Goal: Task Accomplishment & Management: Manage account settings

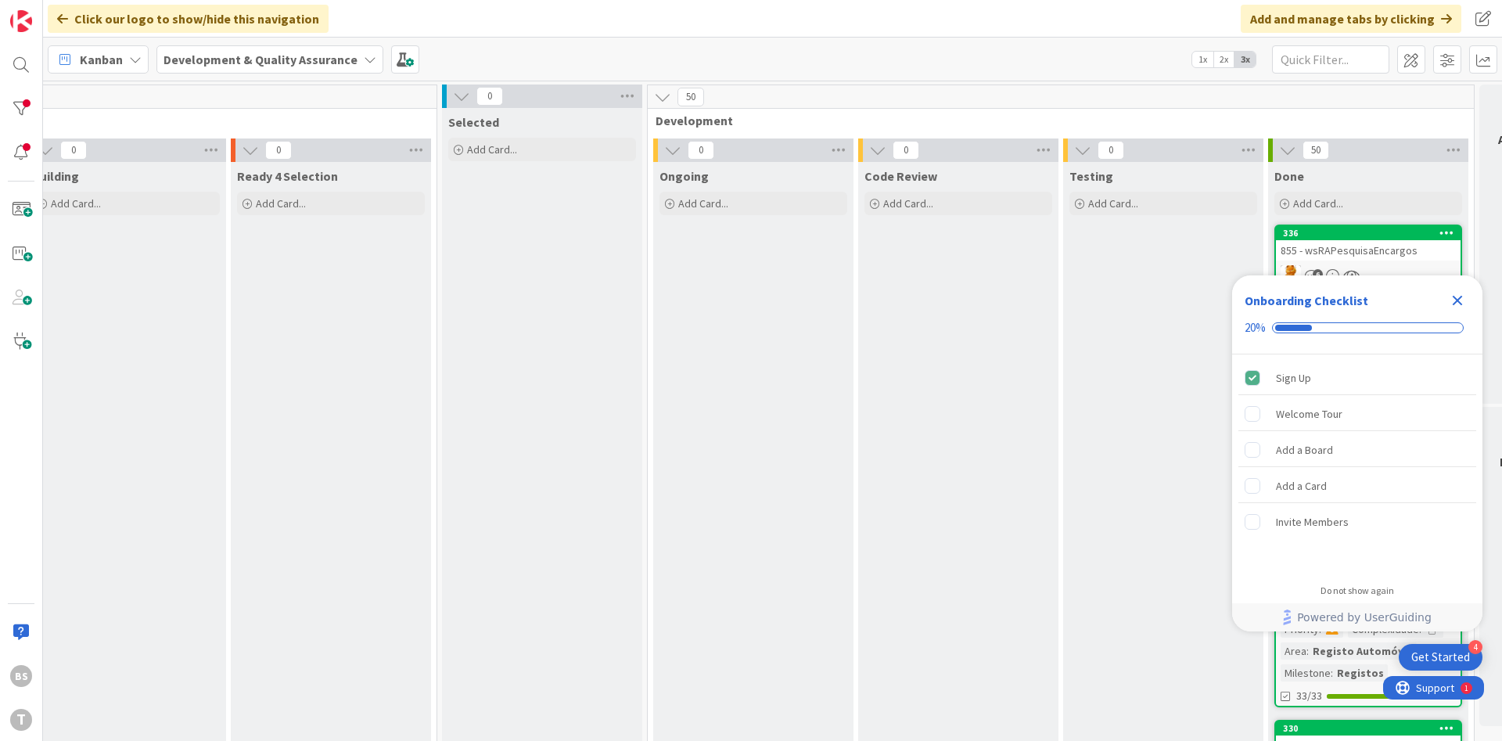
scroll to position [0, 295]
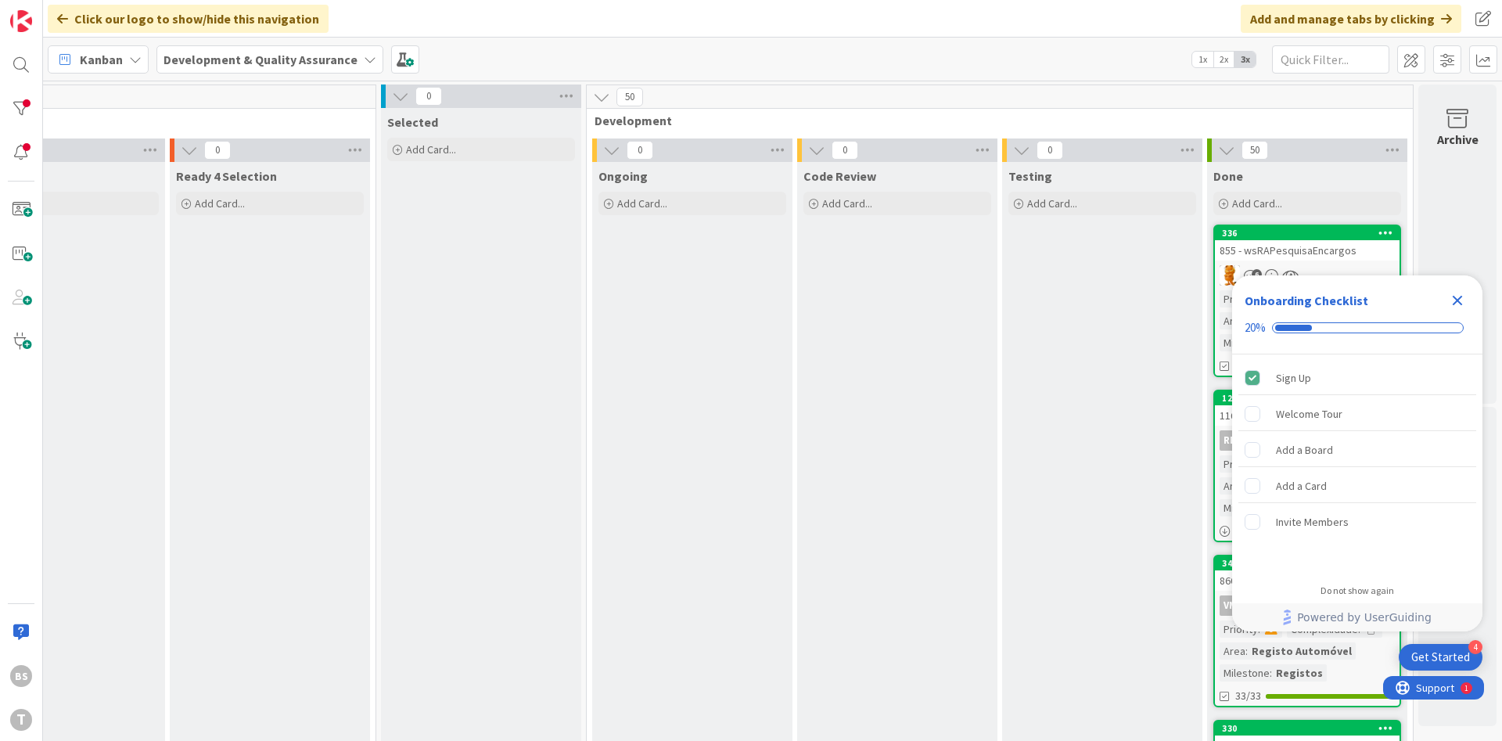
click at [1462, 301] on icon "Close Checklist" at bounding box center [1457, 300] width 19 height 19
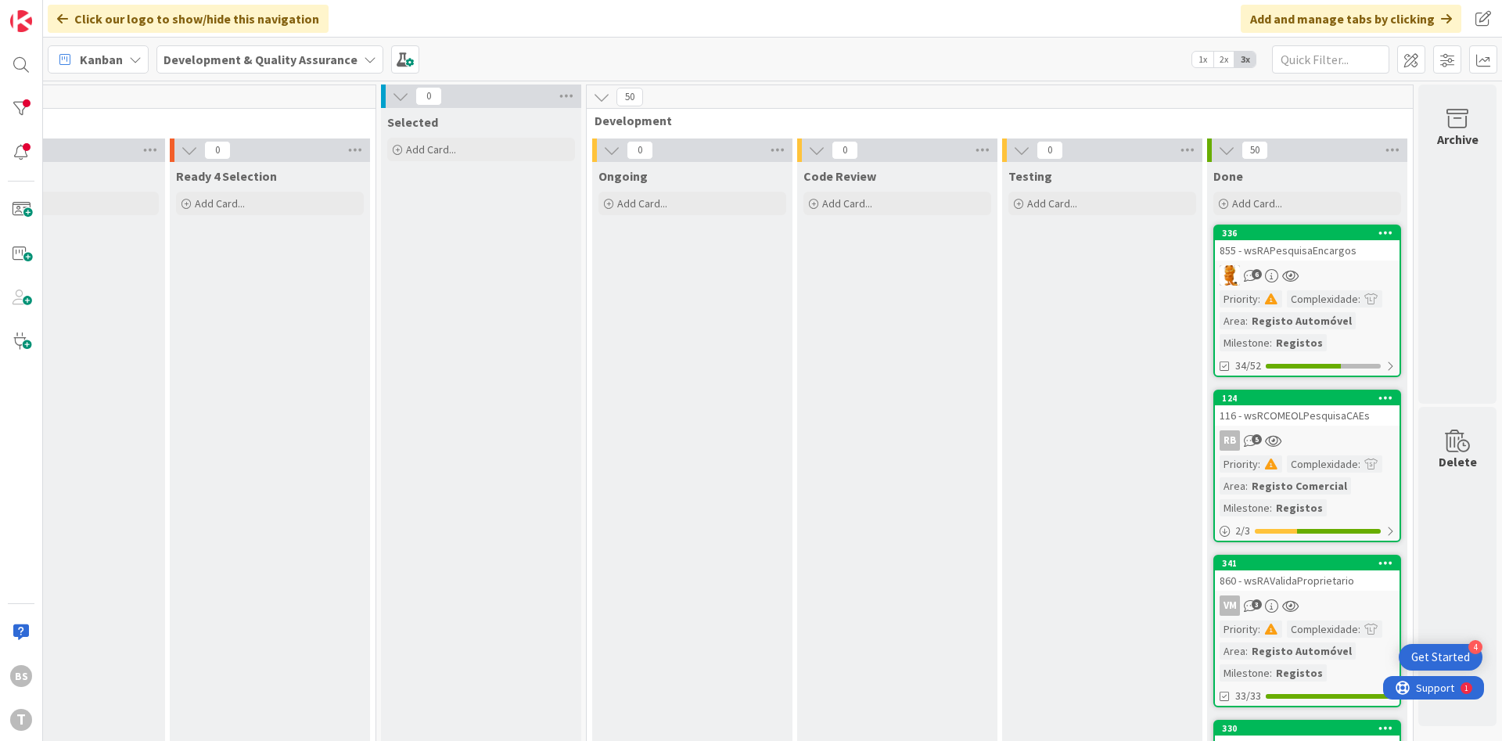
click at [1294, 250] on div "855 - wsRAPesquisaEncargos" at bounding box center [1307, 250] width 185 height 20
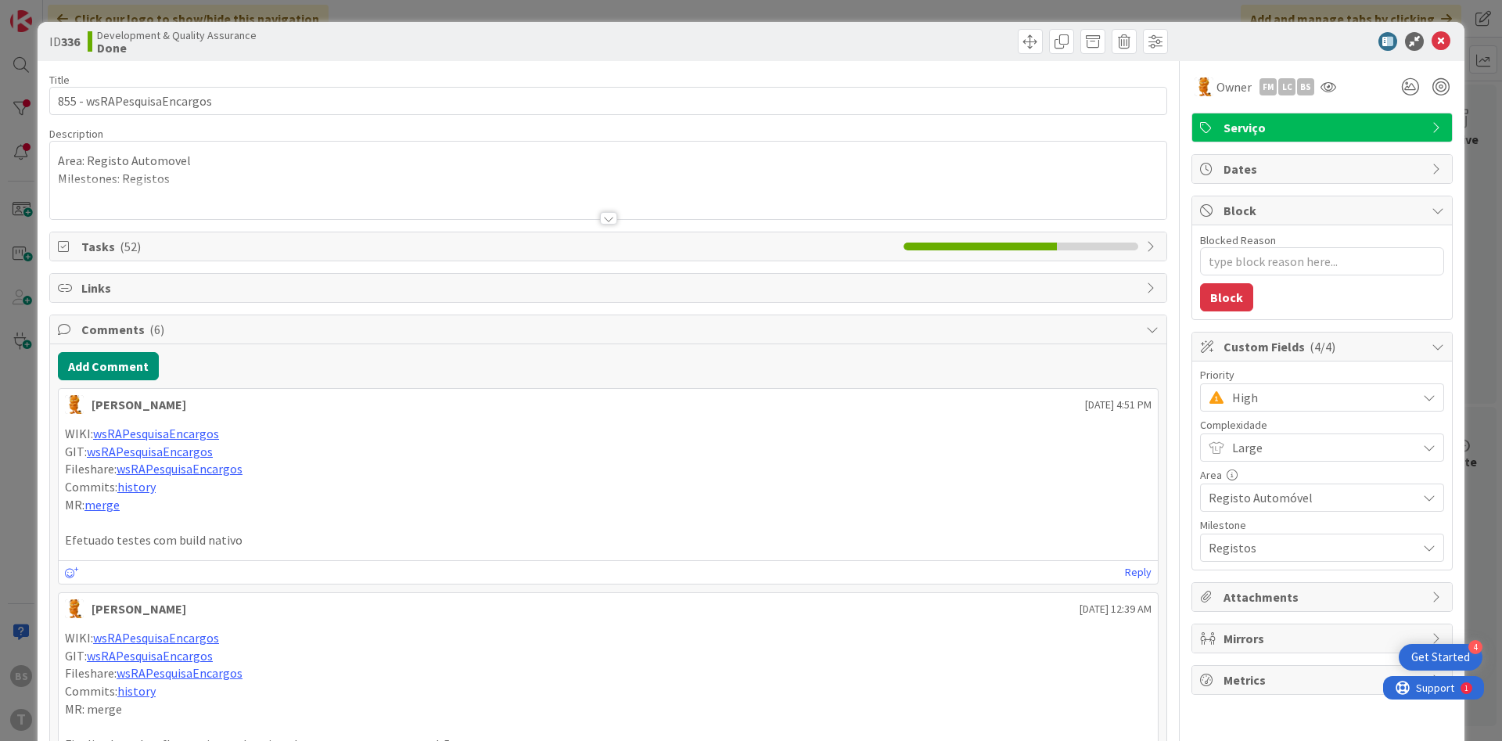
click at [1293, 399] on span "High" at bounding box center [1320, 398] width 177 height 22
click at [1283, 458] on span "Critical" at bounding box center [1345, 462] width 182 height 23
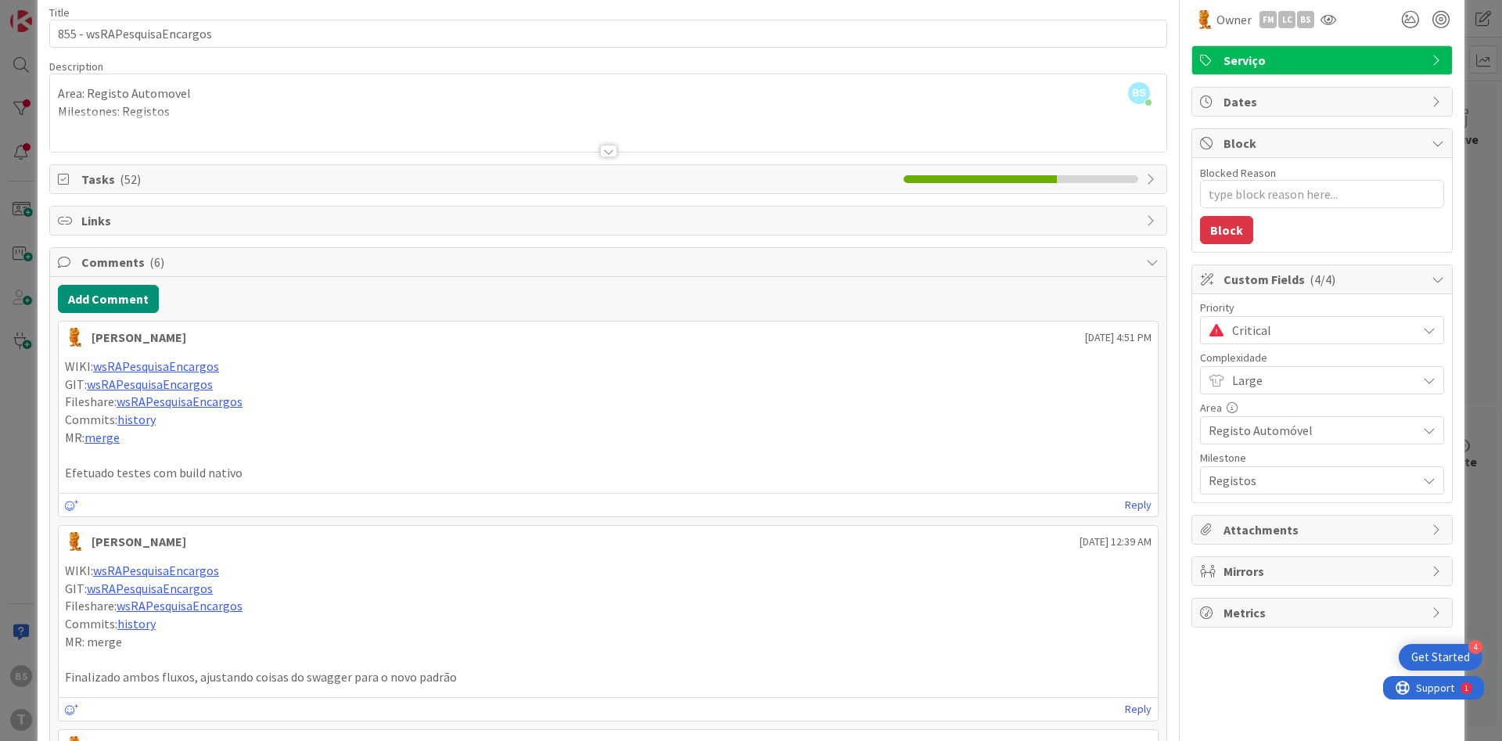
scroll to position [94, 0]
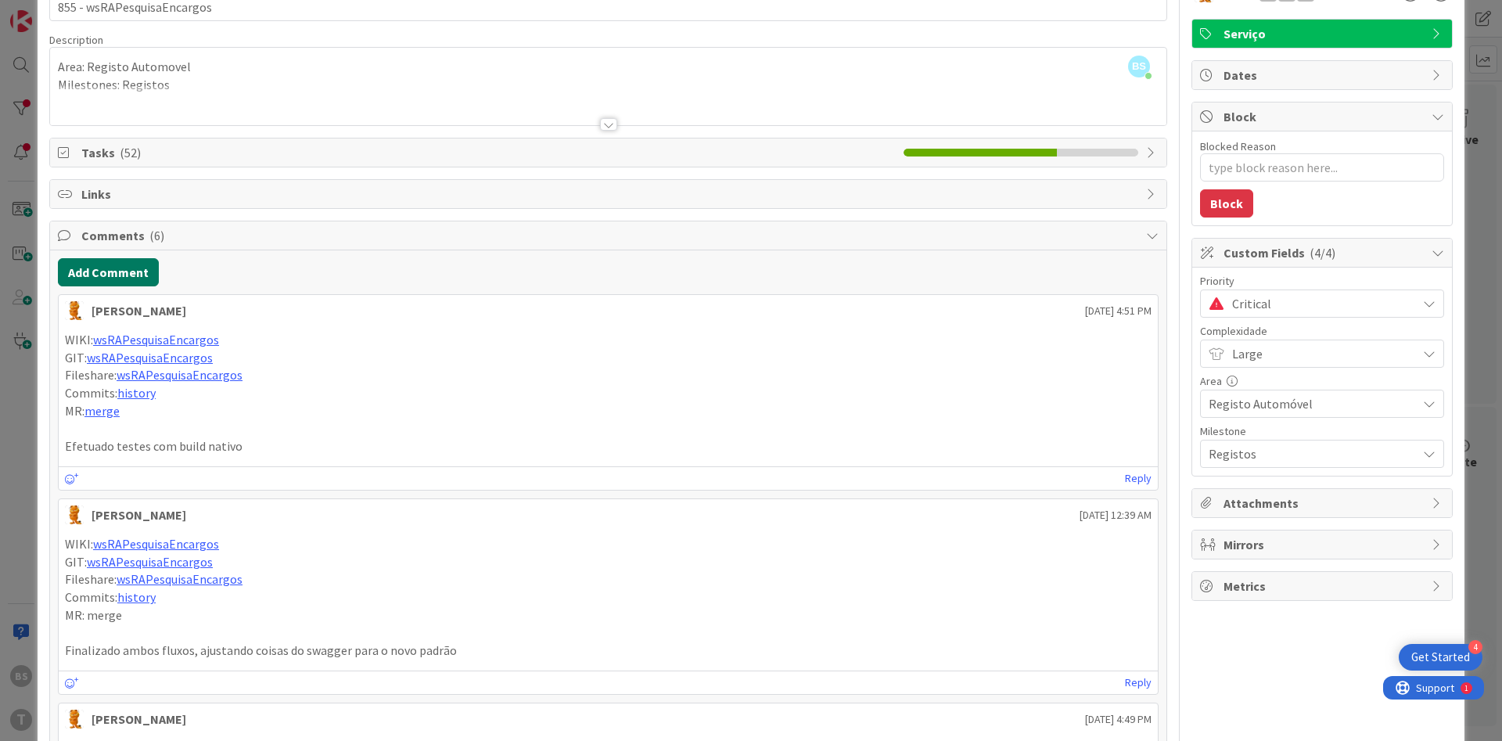
click at [133, 286] on button "Add Comment" at bounding box center [108, 272] width 101 height 28
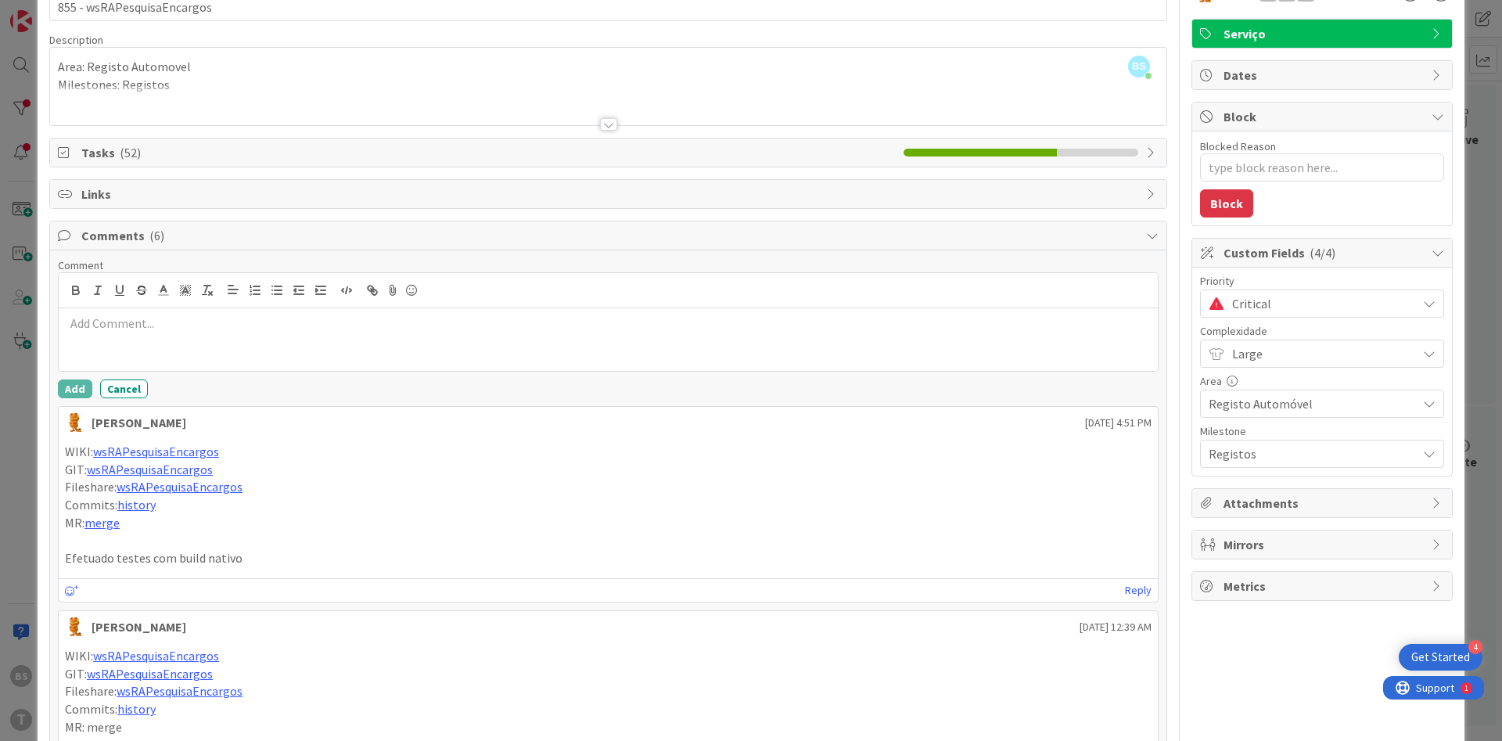
click at [189, 338] on div at bounding box center [608, 339] width 1099 height 63
click at [199, 308] on div at bounding box center [608, 290] width 1099 height 35
click at [81, 386] on button "Add" at bounding box center [75, 388] width 34 height 19
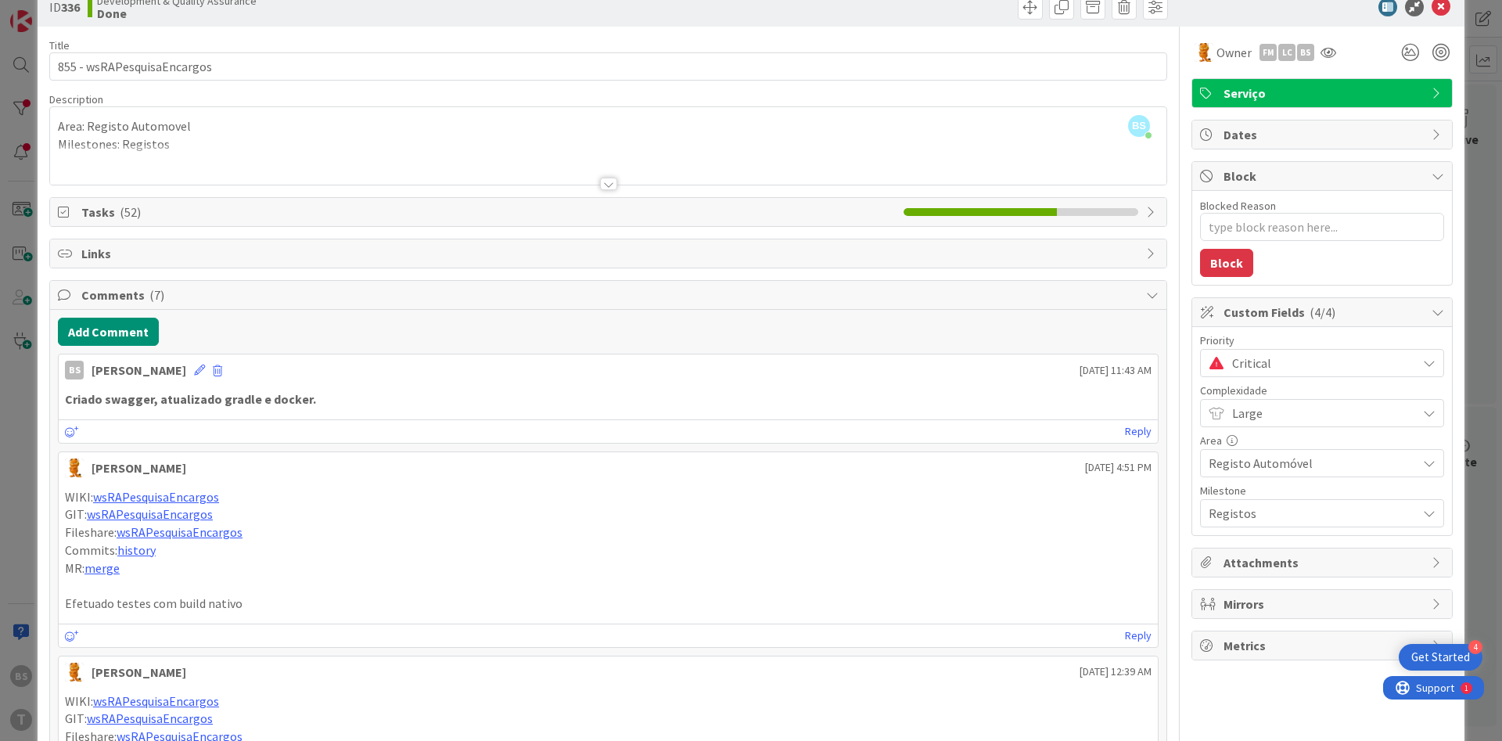
scroll to position [0, 0]
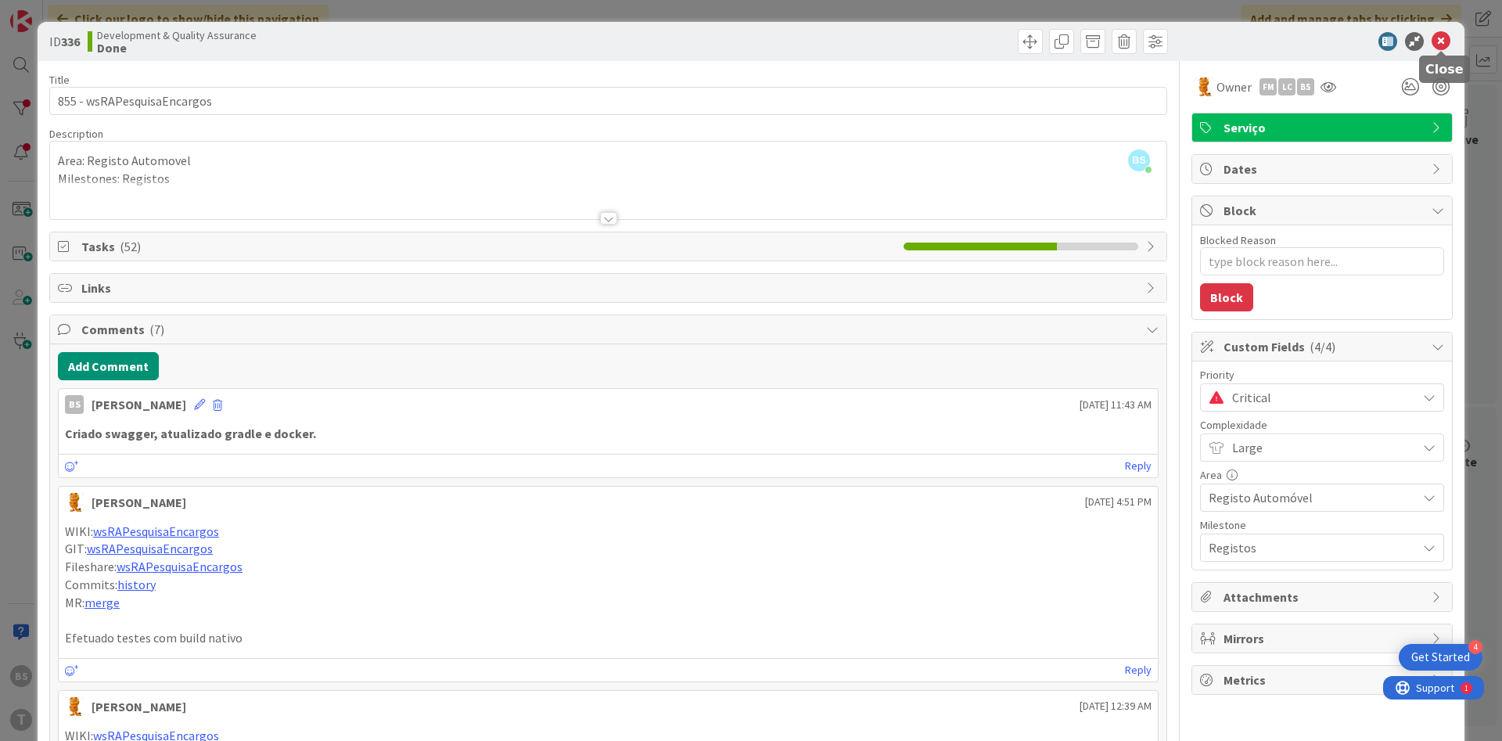
click at [1447, 50] on icon at bounding box center [1441, 41] width 19 height 19
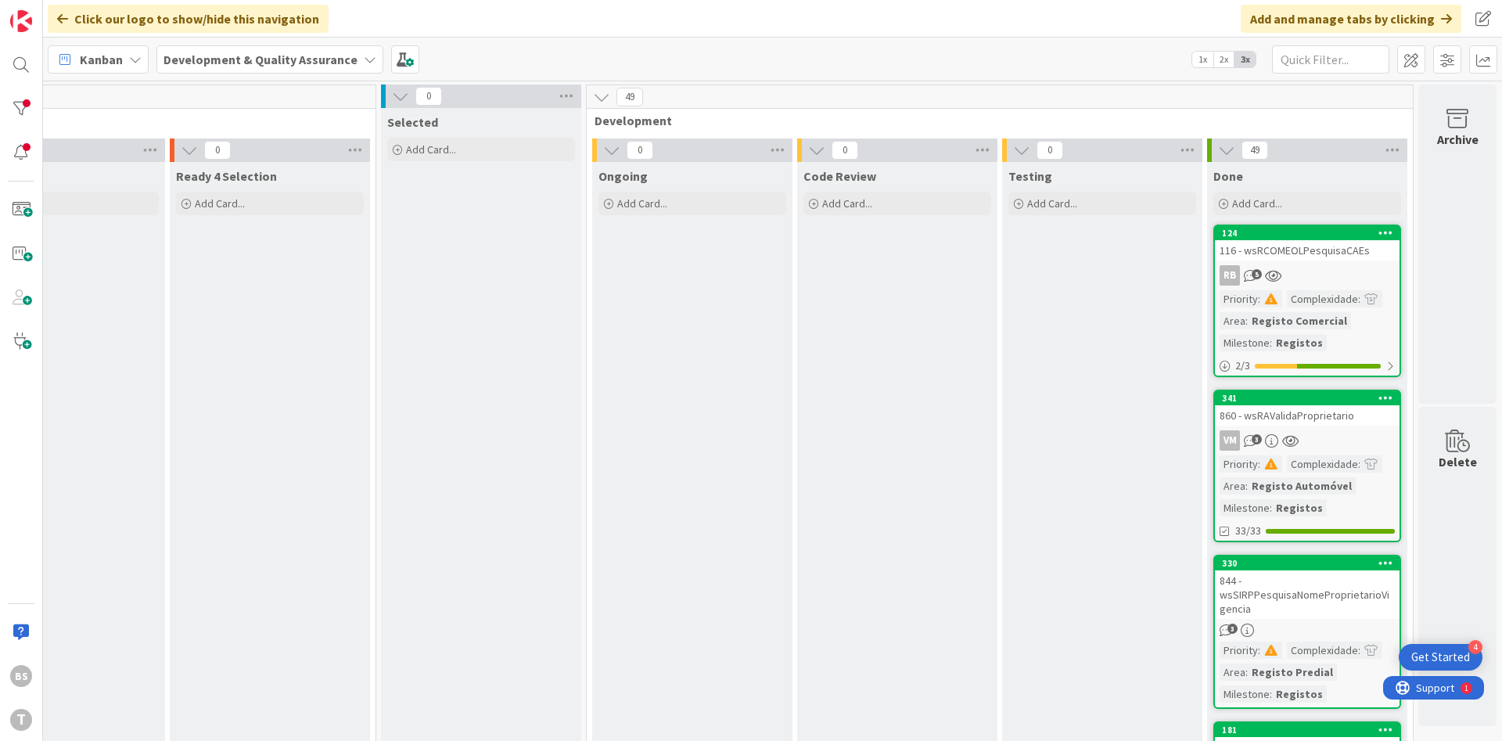
click at [1341, 261] on link "124 116 - wsRCOMEOLPesquisaCAEs RB 5 Priority : Complexidade : Area : Registo C…" at bounding box center [1308, 301] width 188 height 153
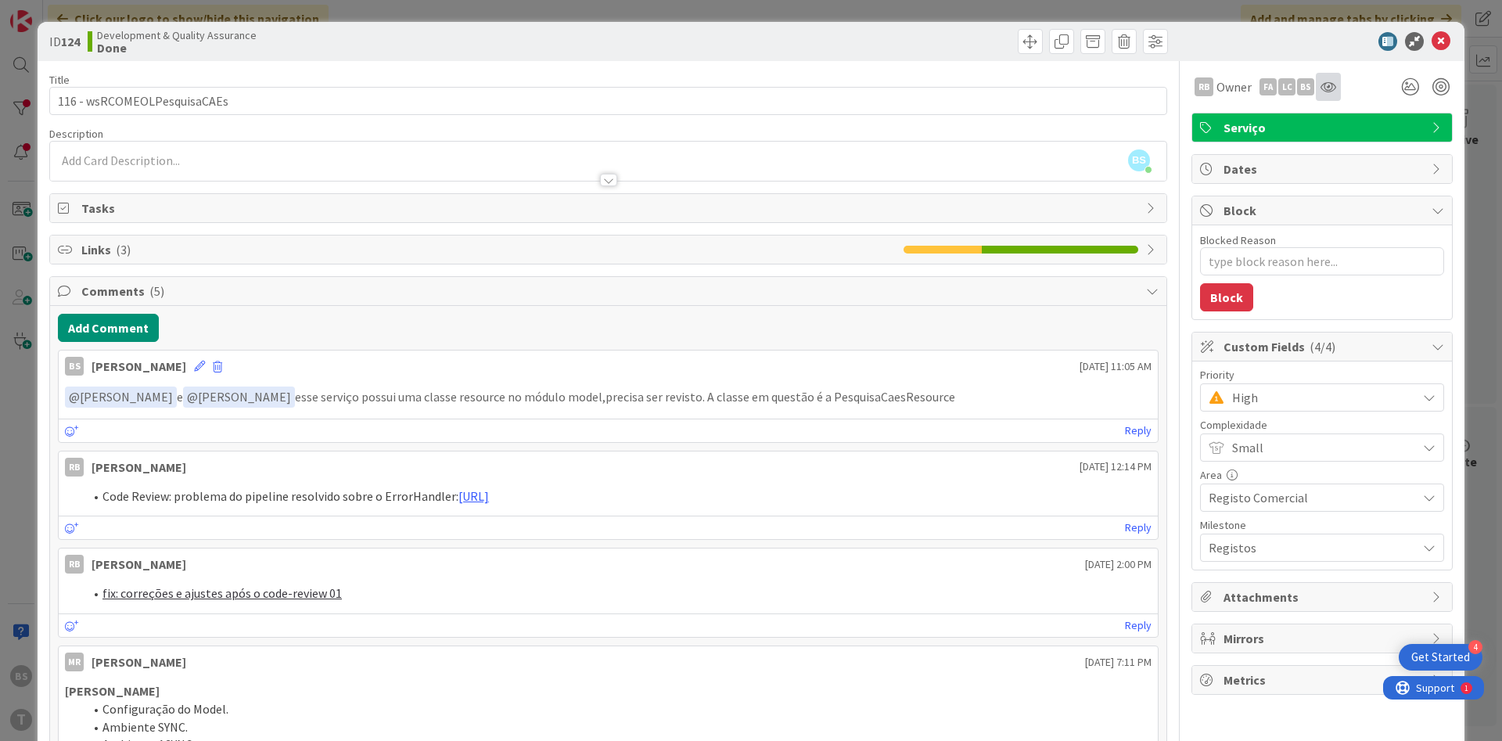
click at [1327, 92] on icon at bounding box center [1329, 87] width 16 height 13
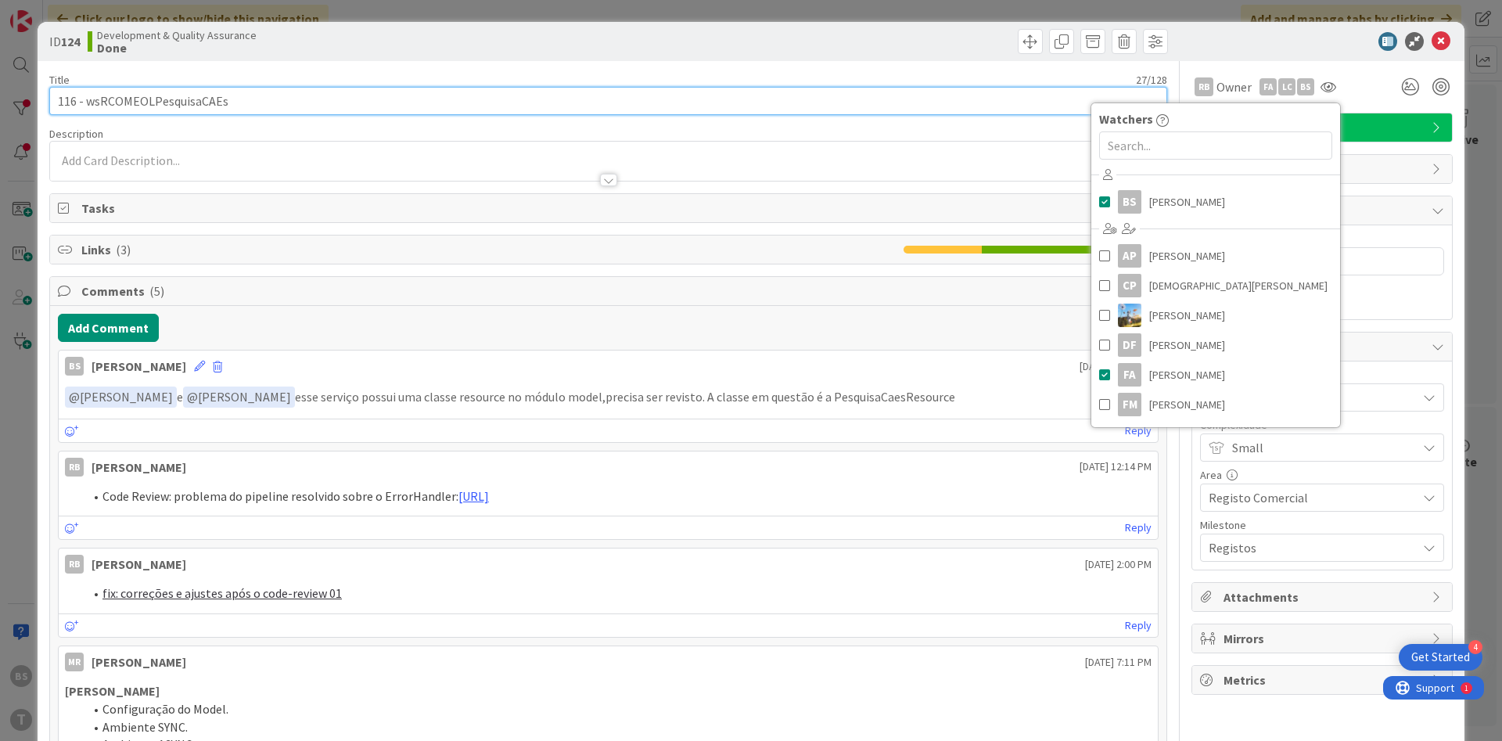
click at [451, 100] on input "116 - wsRCOMEOLPesquisaCAEs" at bounding box center [608, 101] width 1118 height 28
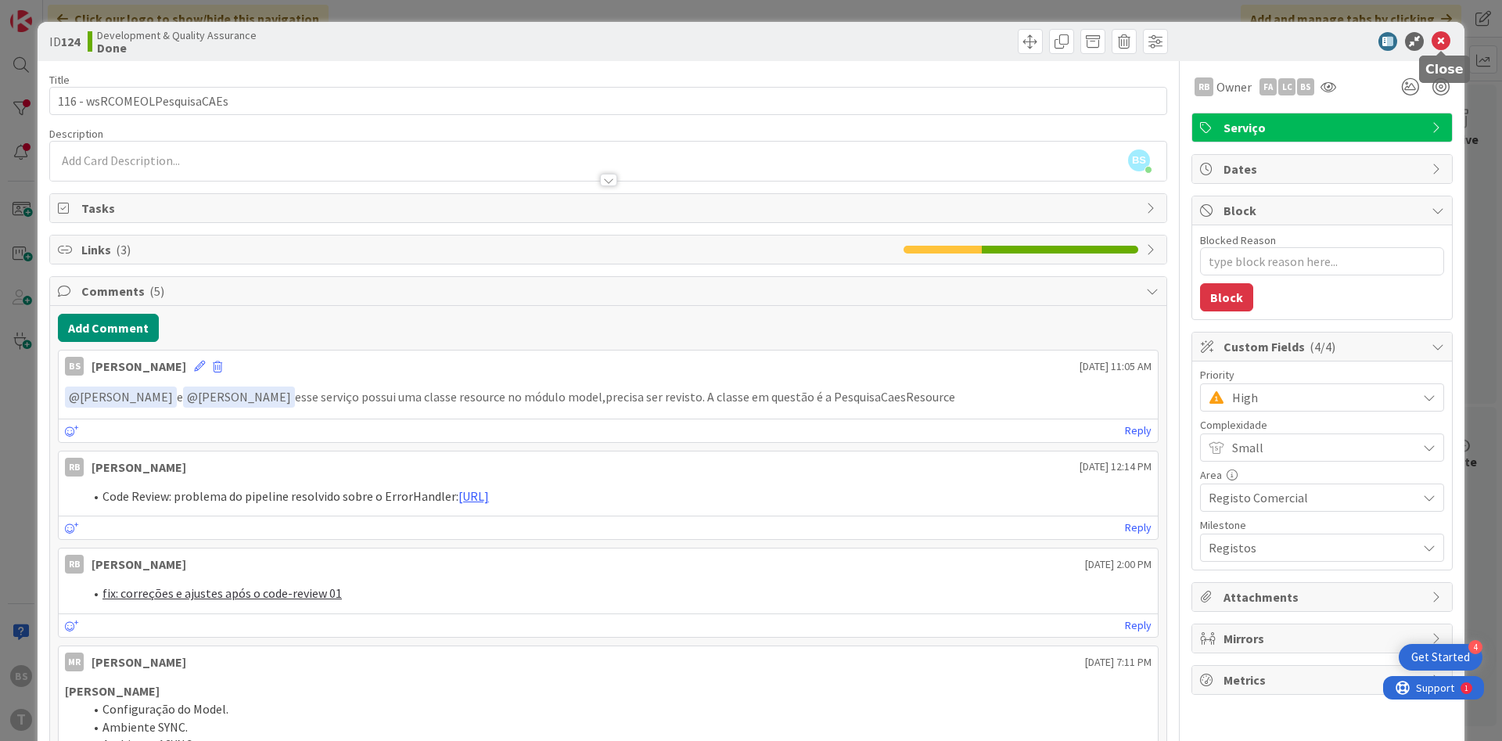
click at [1438, 48] on icon at bounding box center [1441, 41] width 19 height 19
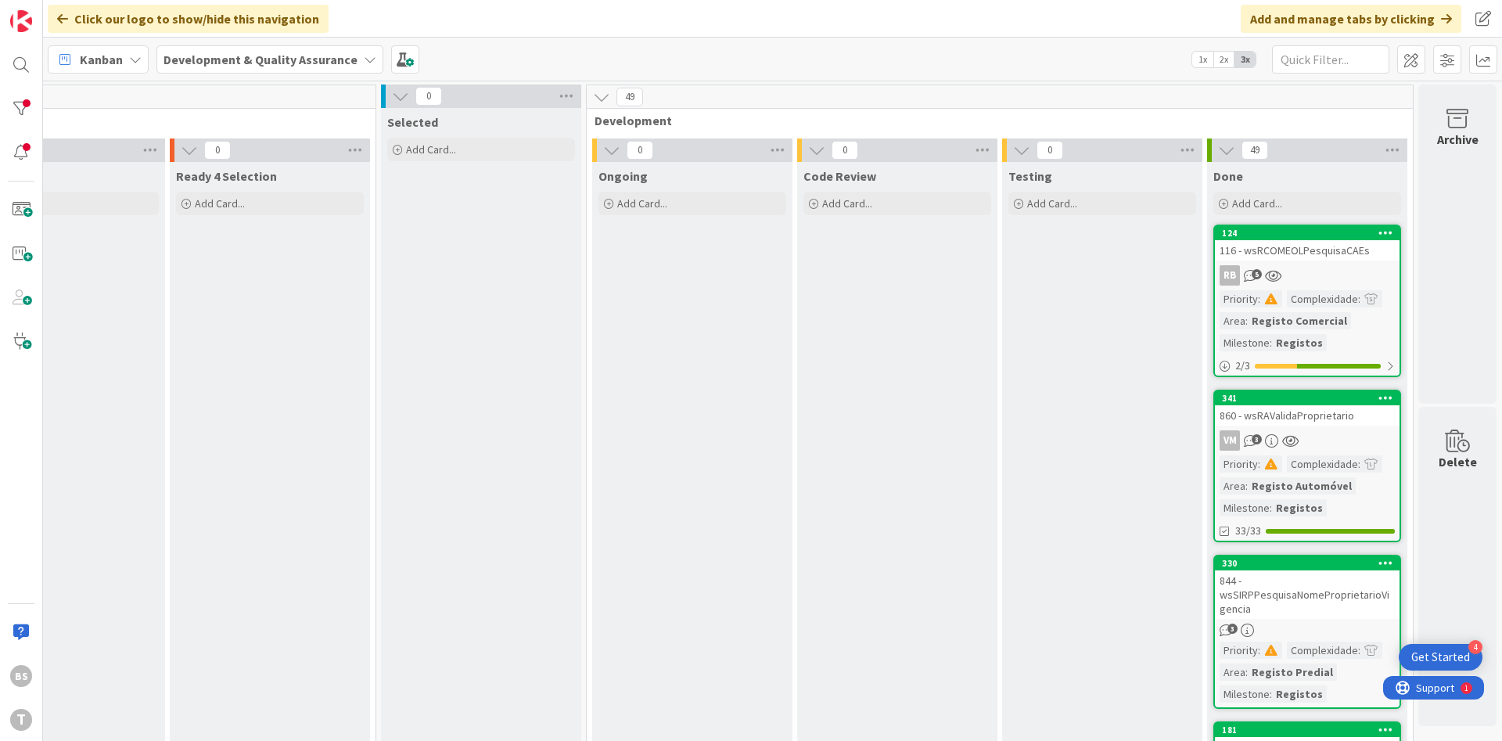
click at [1342, 426] on link "341 860 - wsRAValidaProprietario VM 3 Priority : Complexidade : Area : Registo …" at bounding box center [1308, 466] width 188 height 153
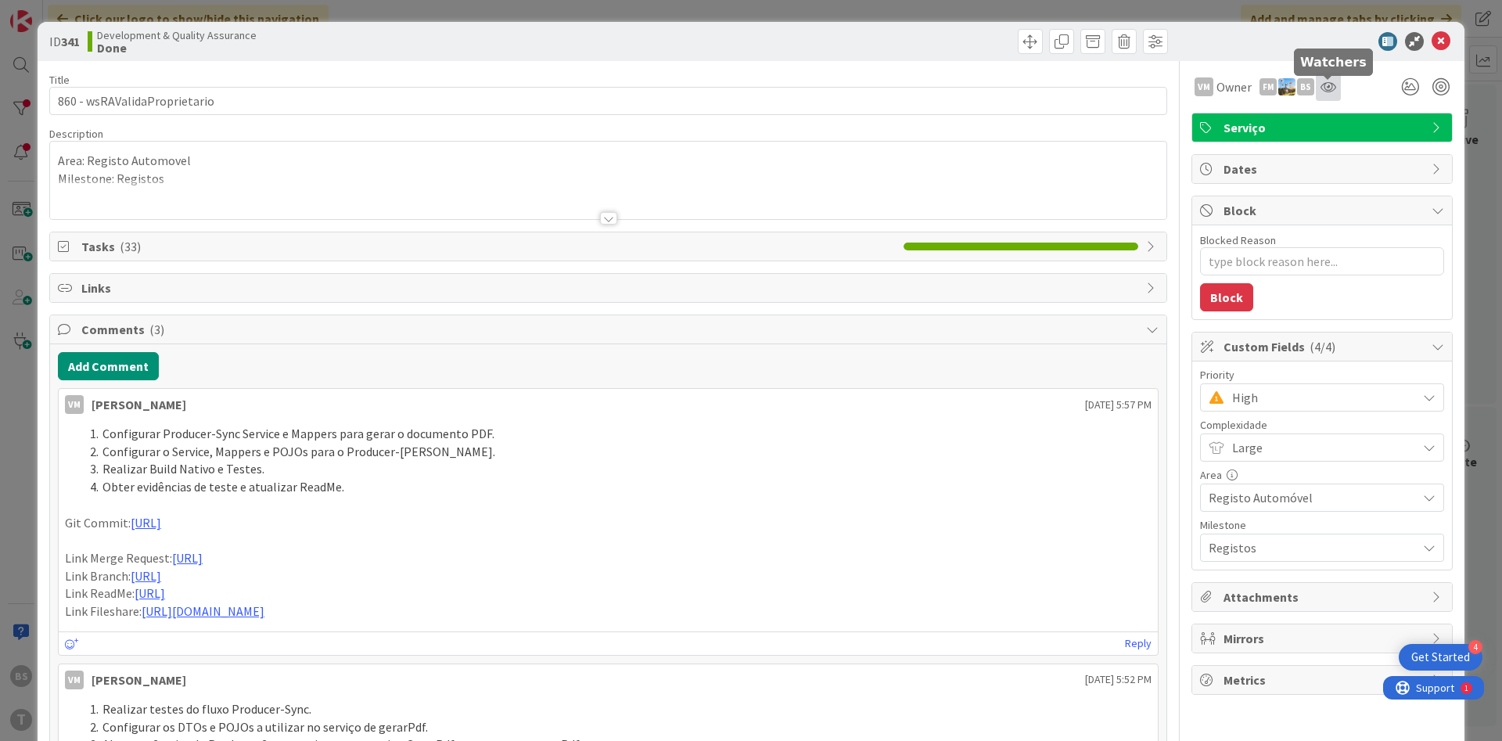
click at [1329, 83] on icon at bounding box center [1329, 87] width 16 height 13
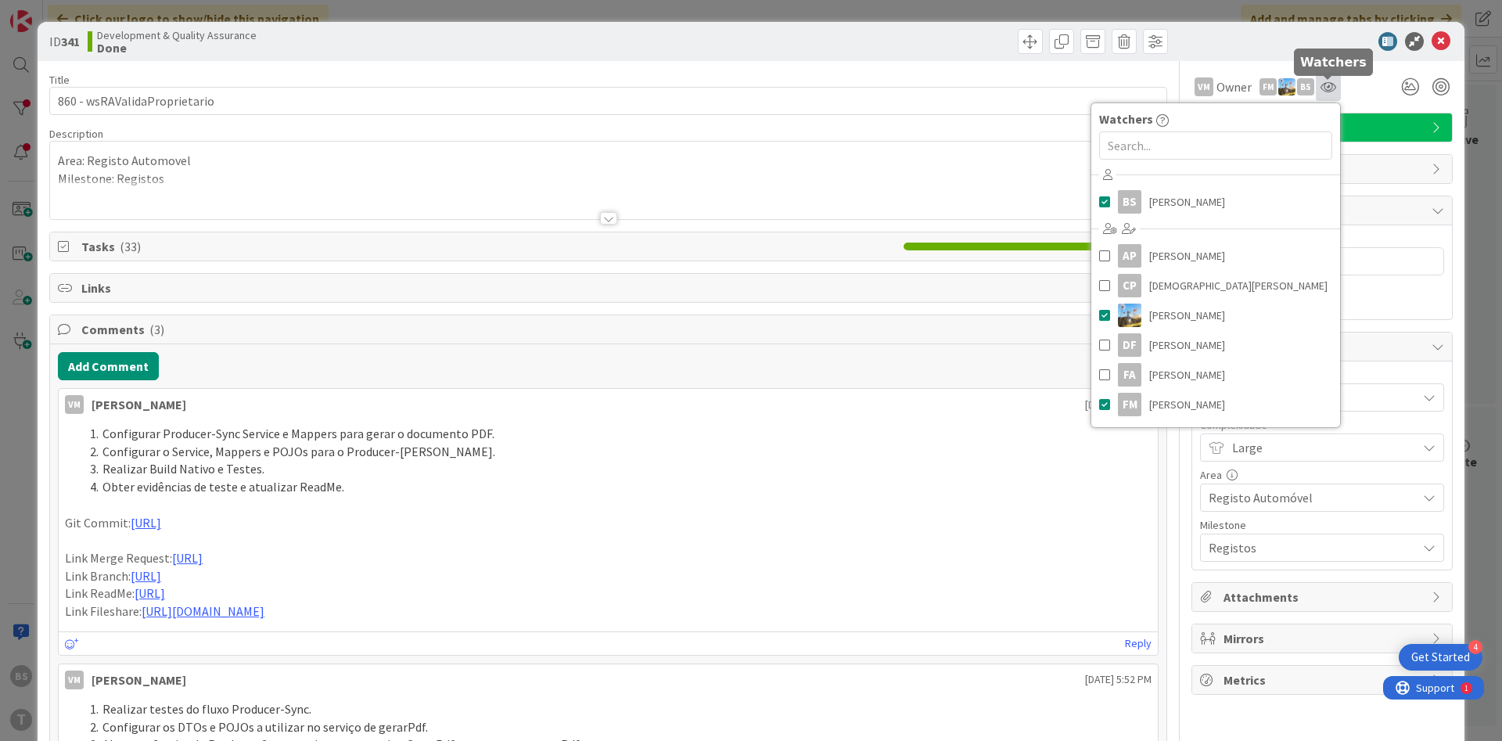
click at [1329, 83] on icon at bounding box center [1329, 87] width 16 height 13
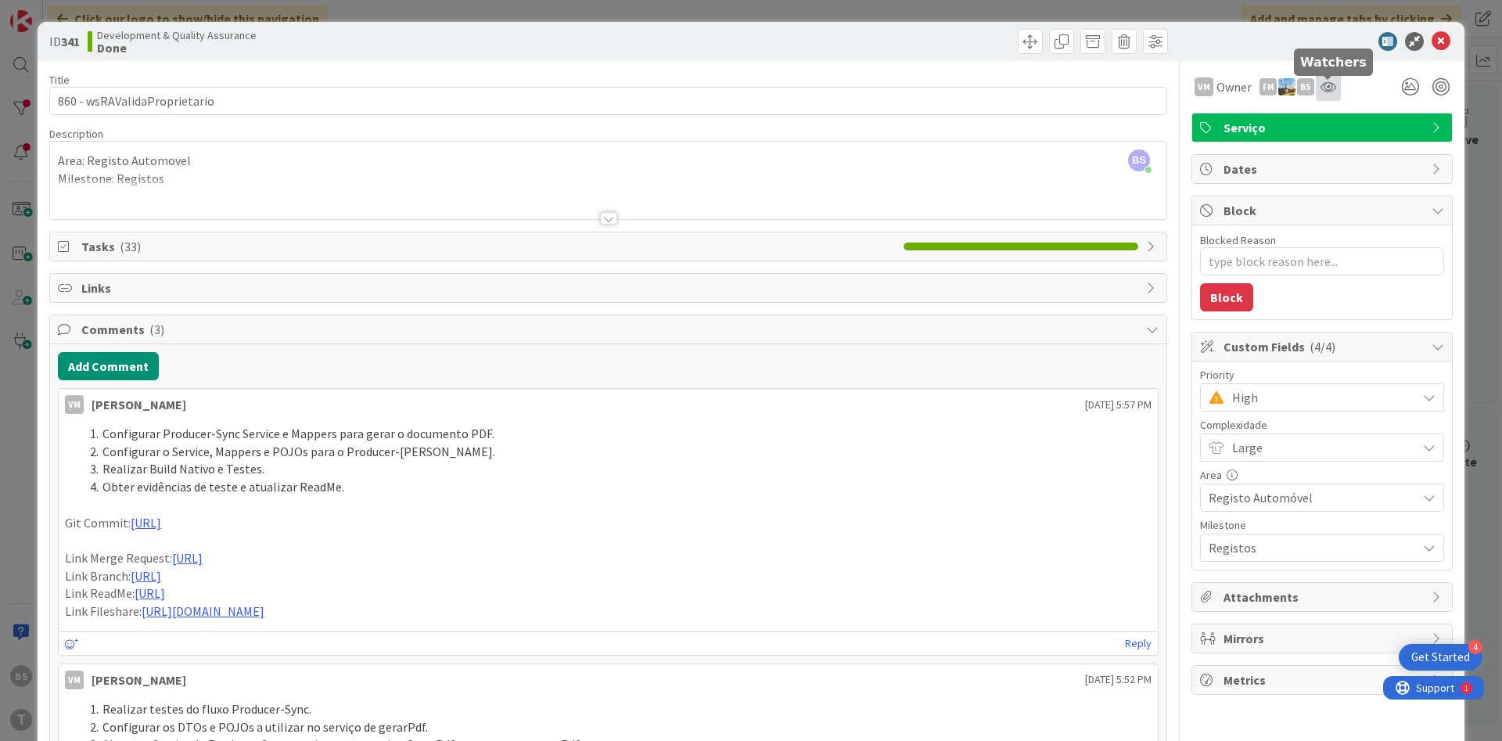
click at [1329, 85] on icon at bounding box center [1329, 87] width 16 height 13
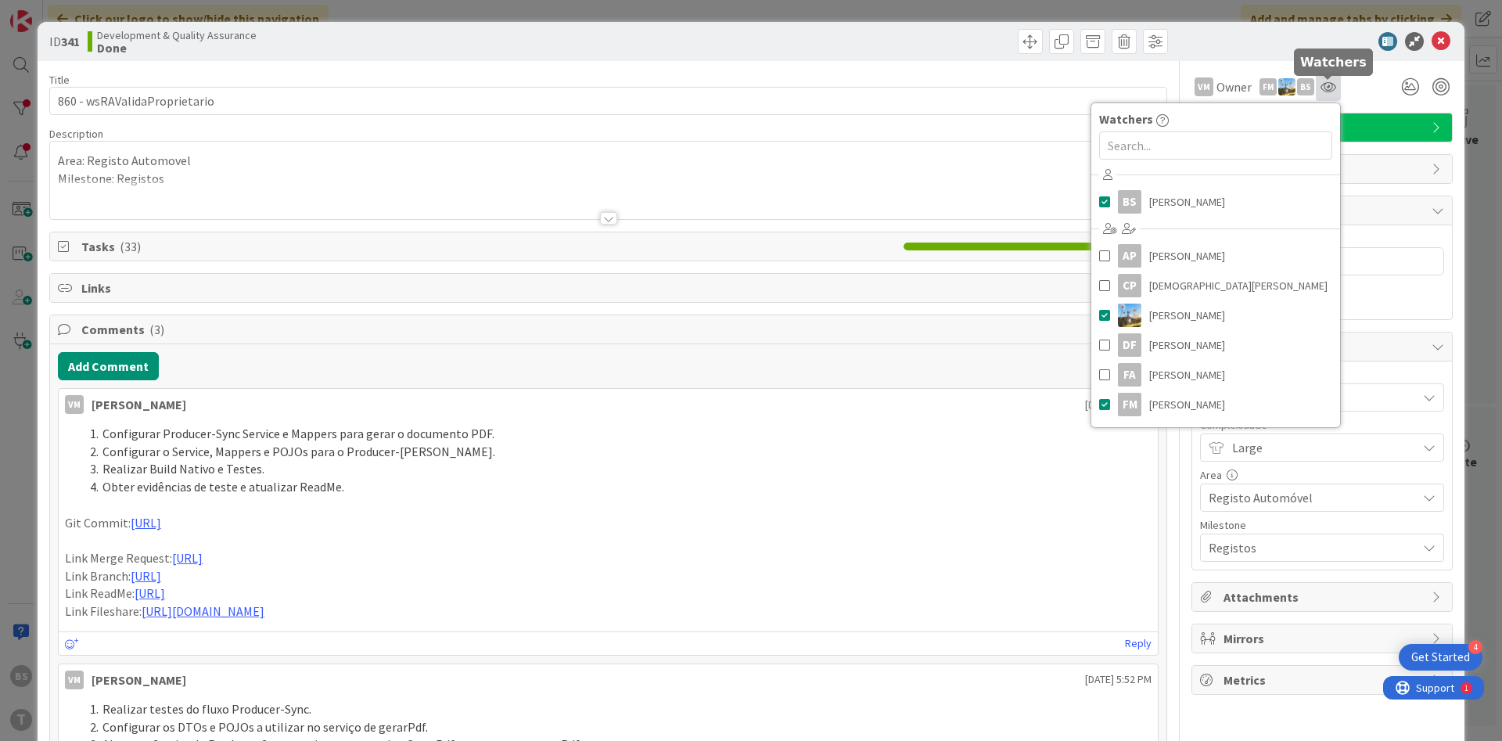
click at [1329, 85] on icon at bounding box center [1329, 87] width 16 height 13
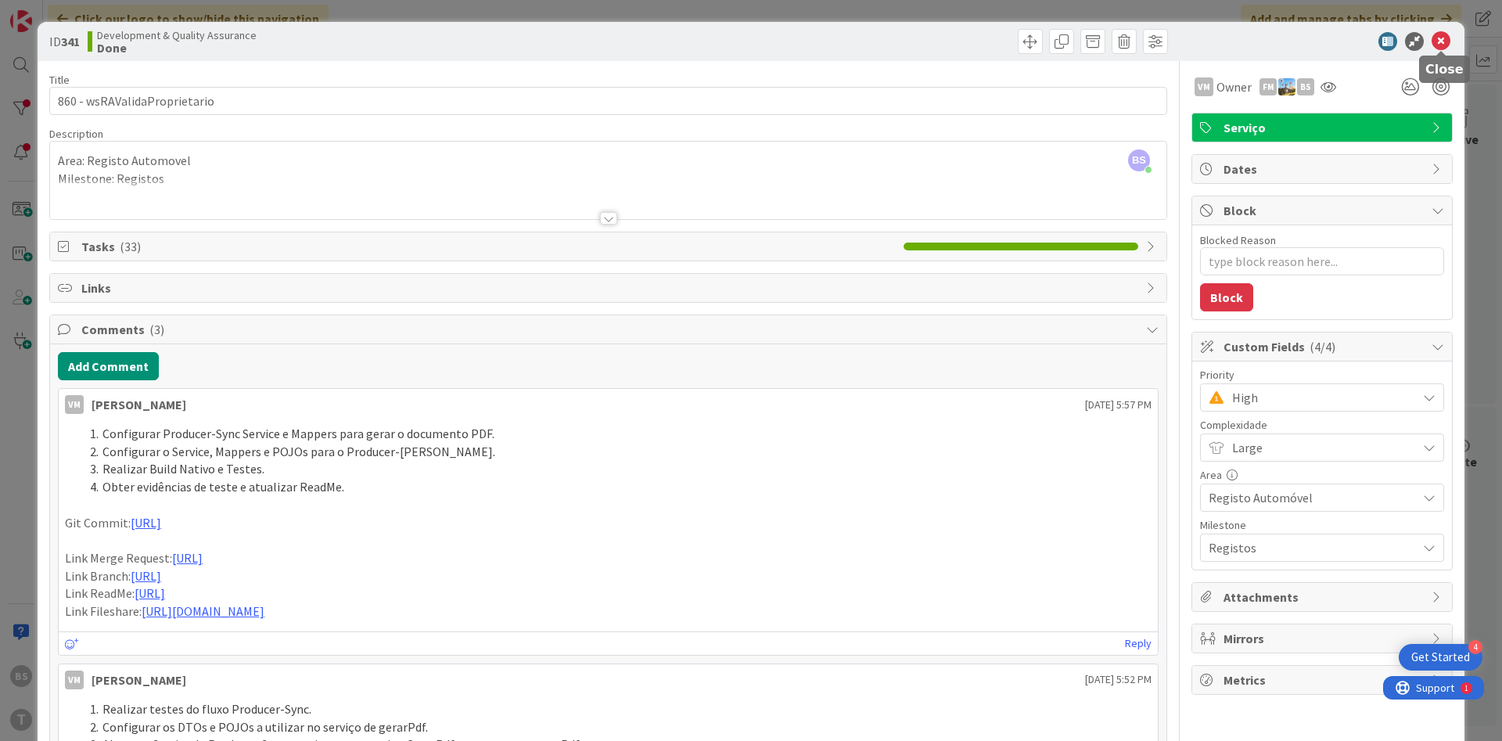
click at [1442, 45] on icon at bounding box center [1441, 41] width 19 height 19
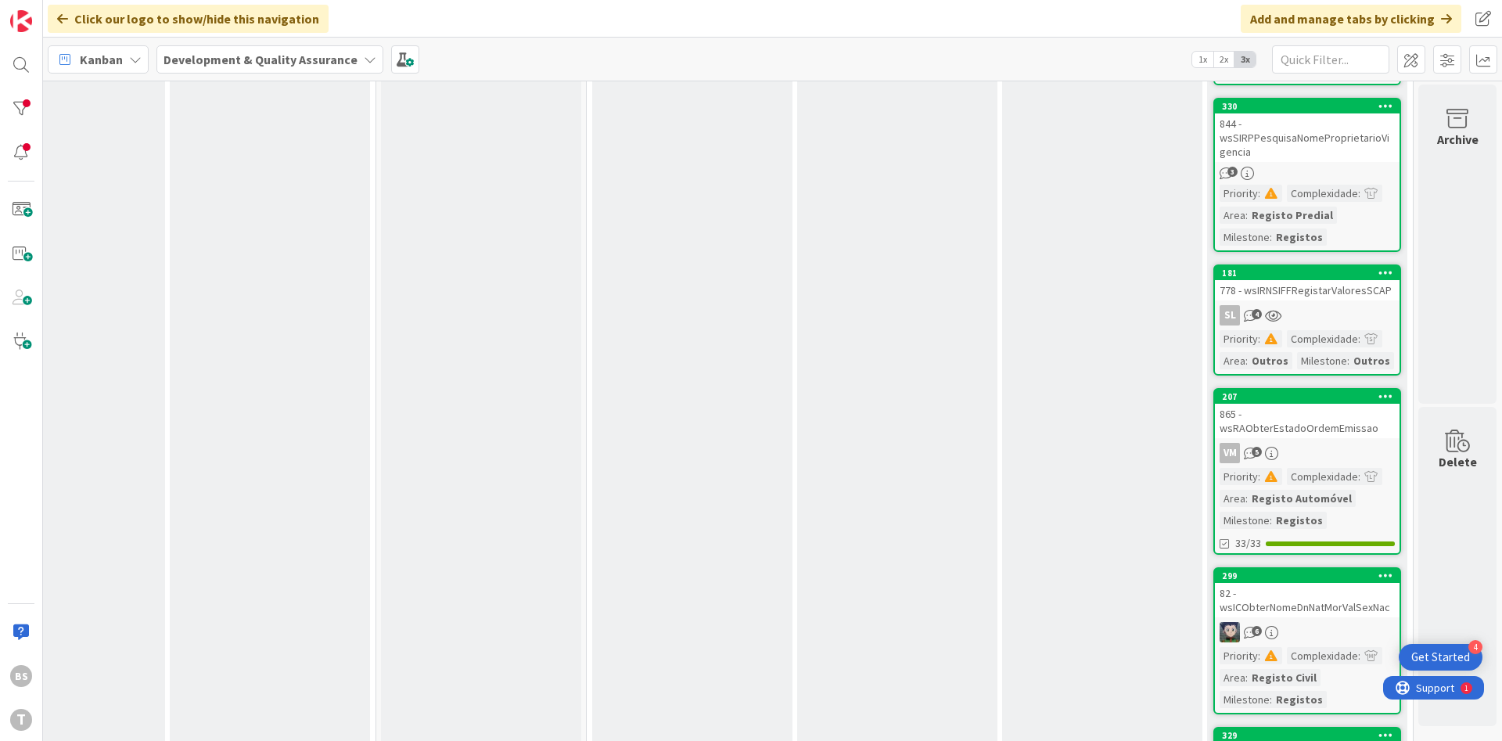
scroll to position [439, 295]
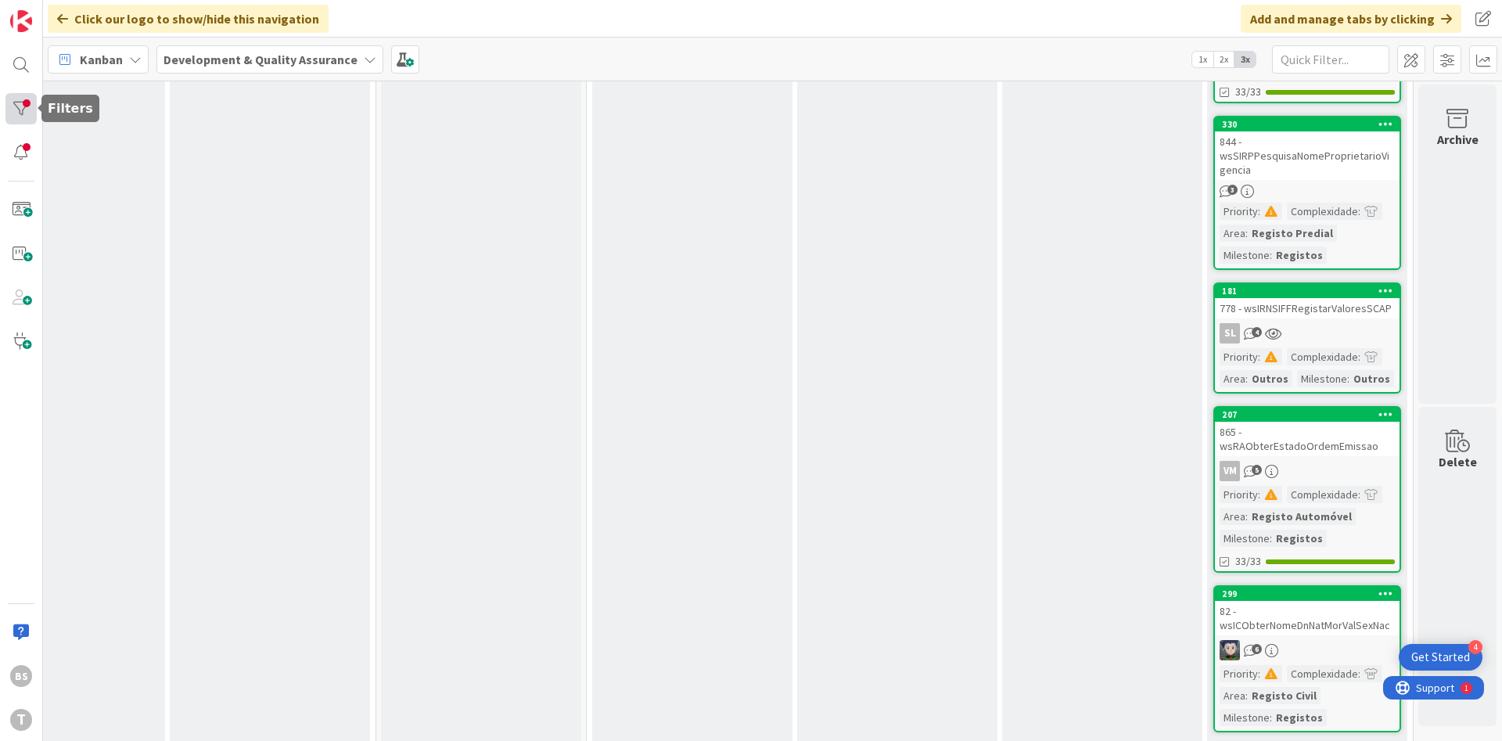
click at [31, 97] on div at bounding box center [20, 108] width 31 height 31
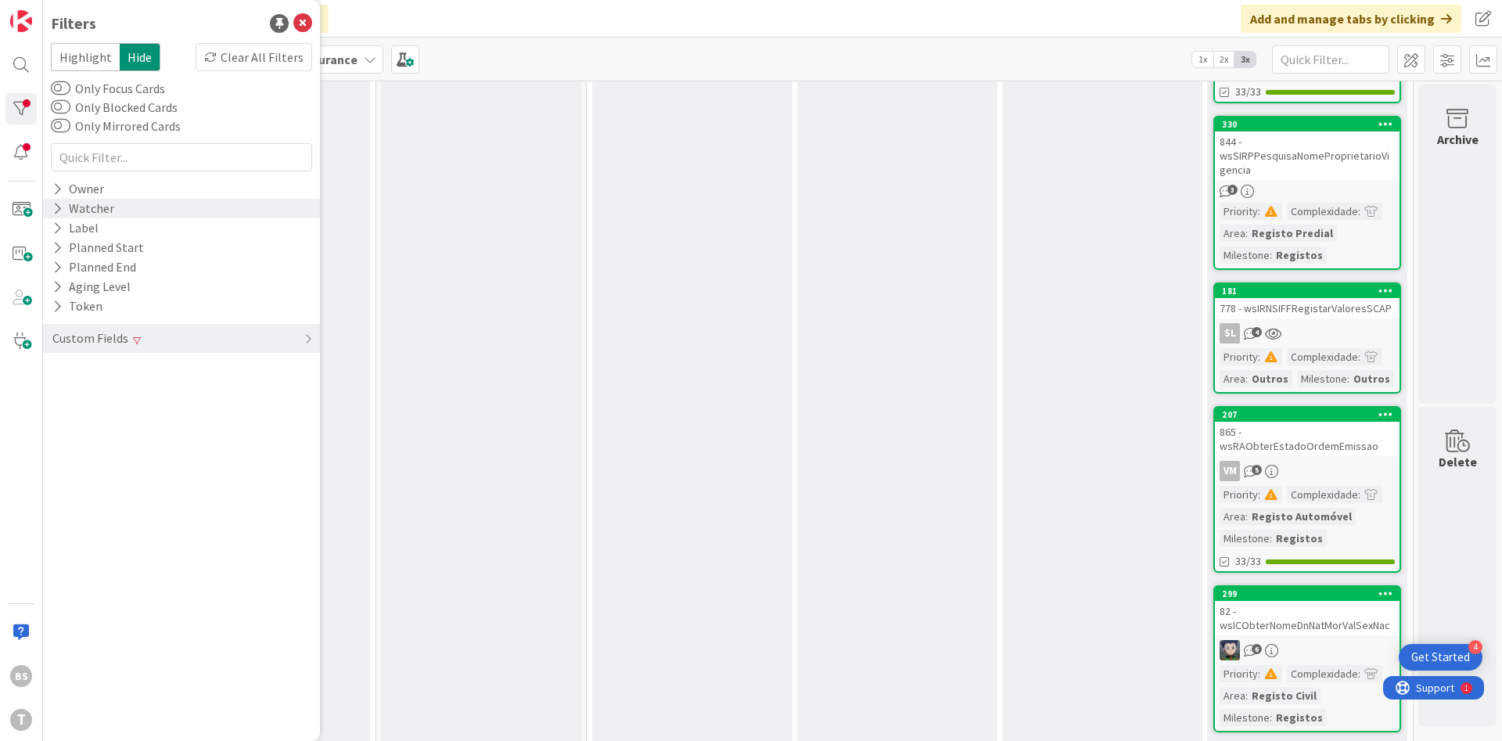
click at [110, 201] on div "Watcher" at bounding box center [83, 209] width 65 height 20
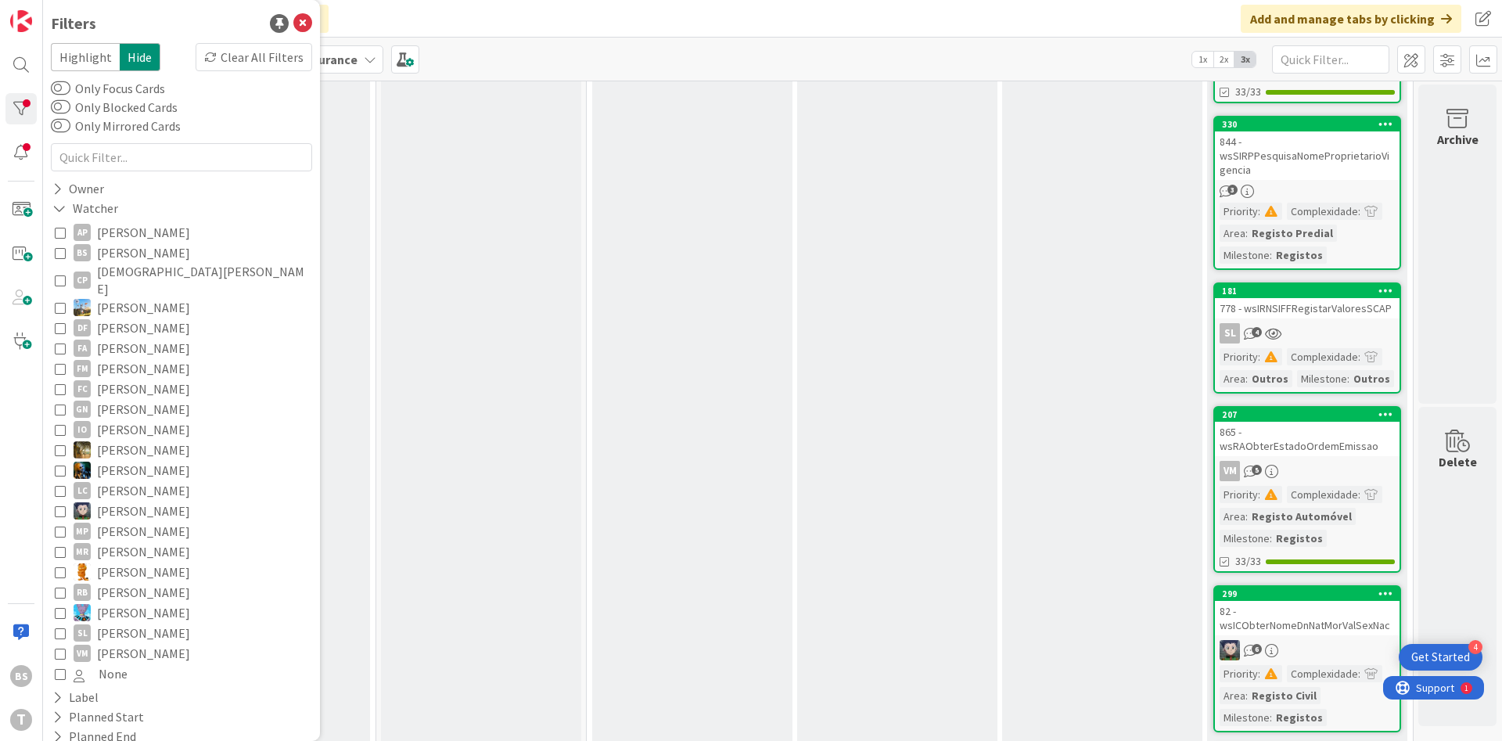
click at [56, 250] on icon at bounding box center [60, 252] width 11 height 11
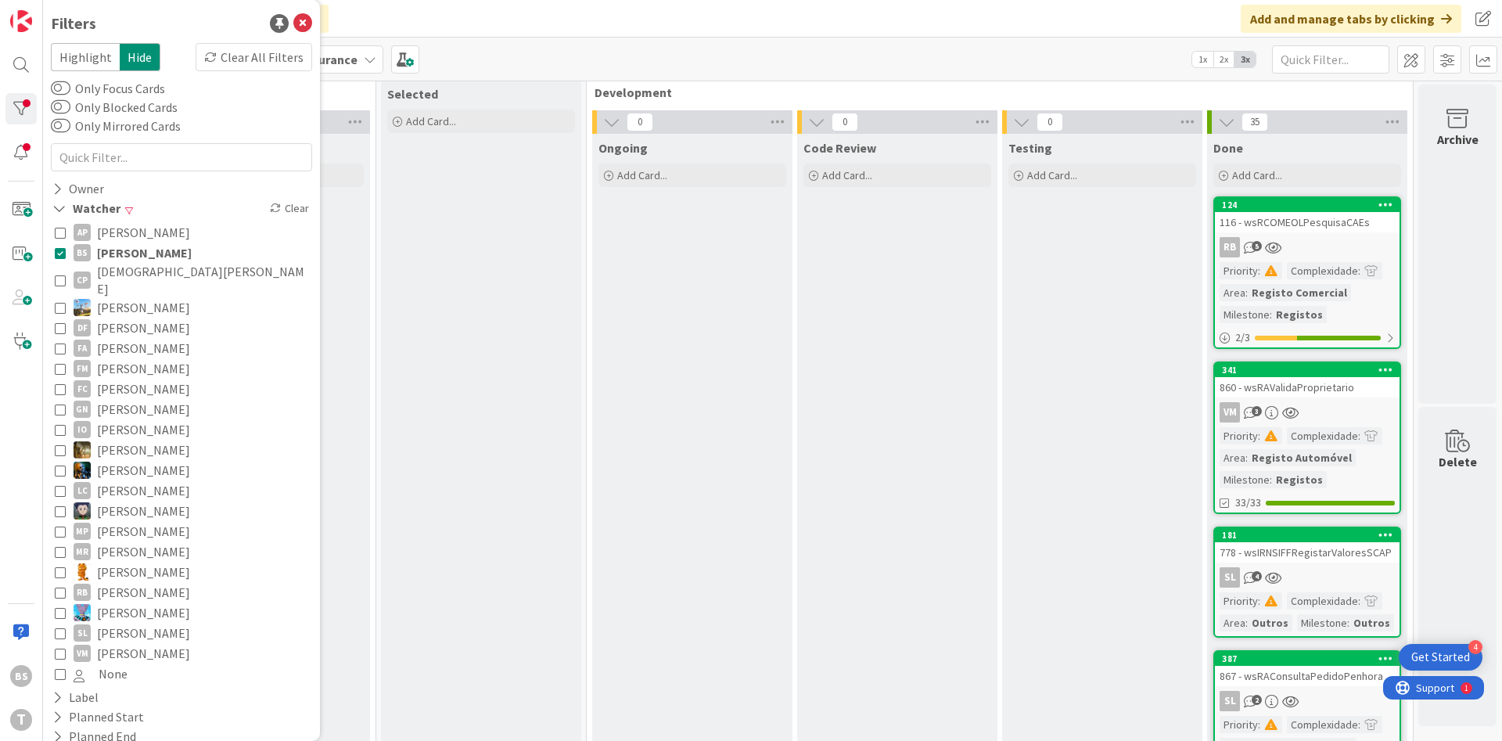
scroll to position [0, 295]
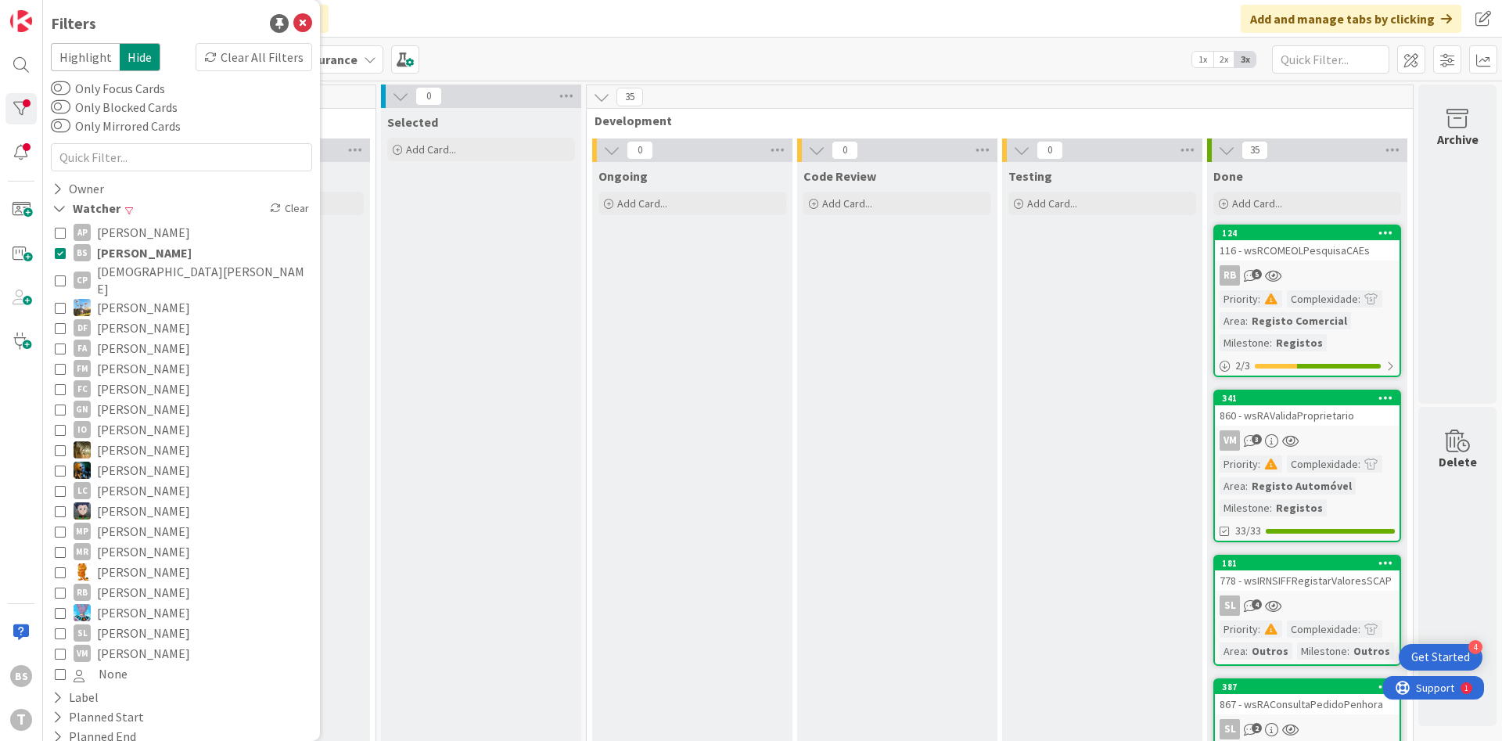
click at [1349, 263] on link "124 116 - wsRCOMEOLPesquisaCAEs RB 5 Priority : Complexidade : Area : Registo C…" at bounding box center [1308, 301] width 188 height 153
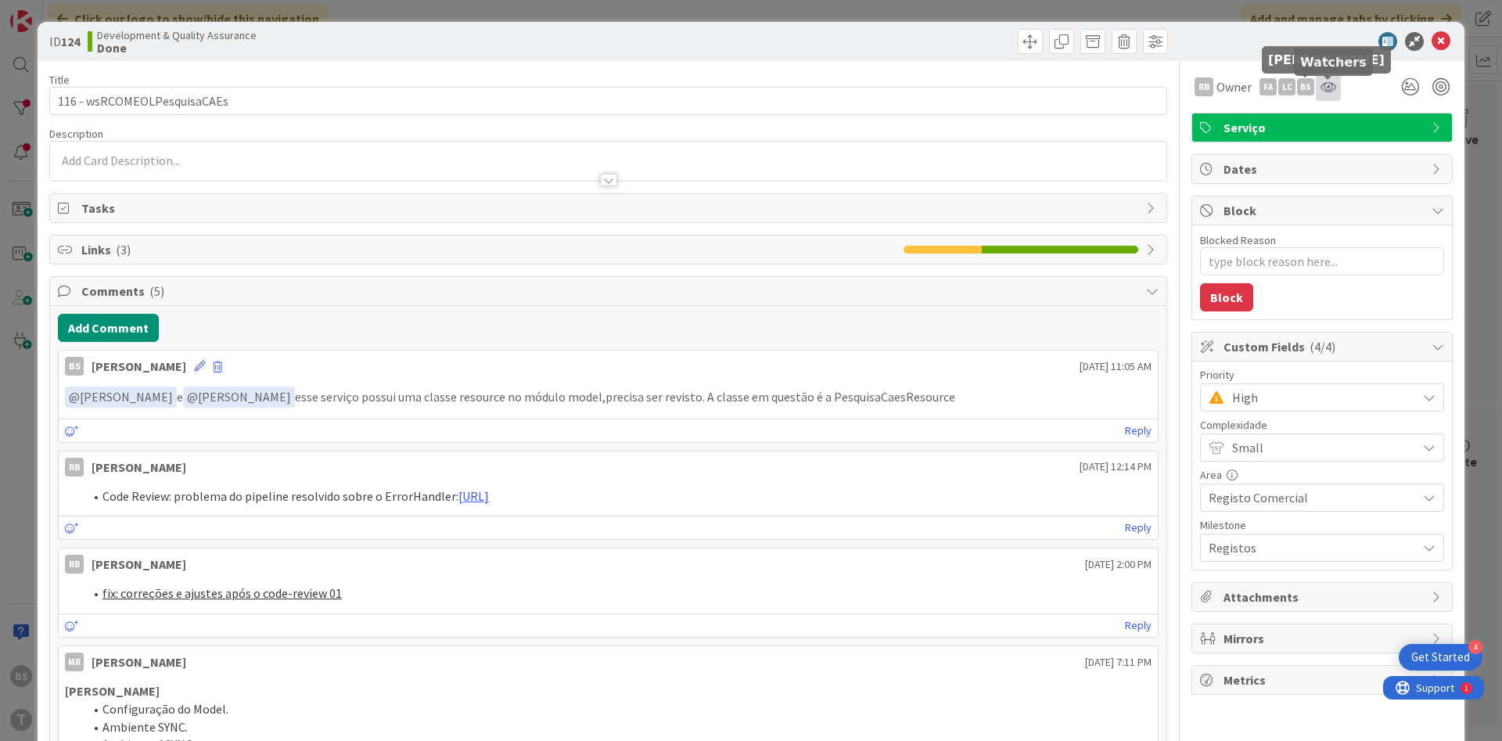
click at [1327, 86] on icon at bounding box center [1329, 87] width 16 height 13
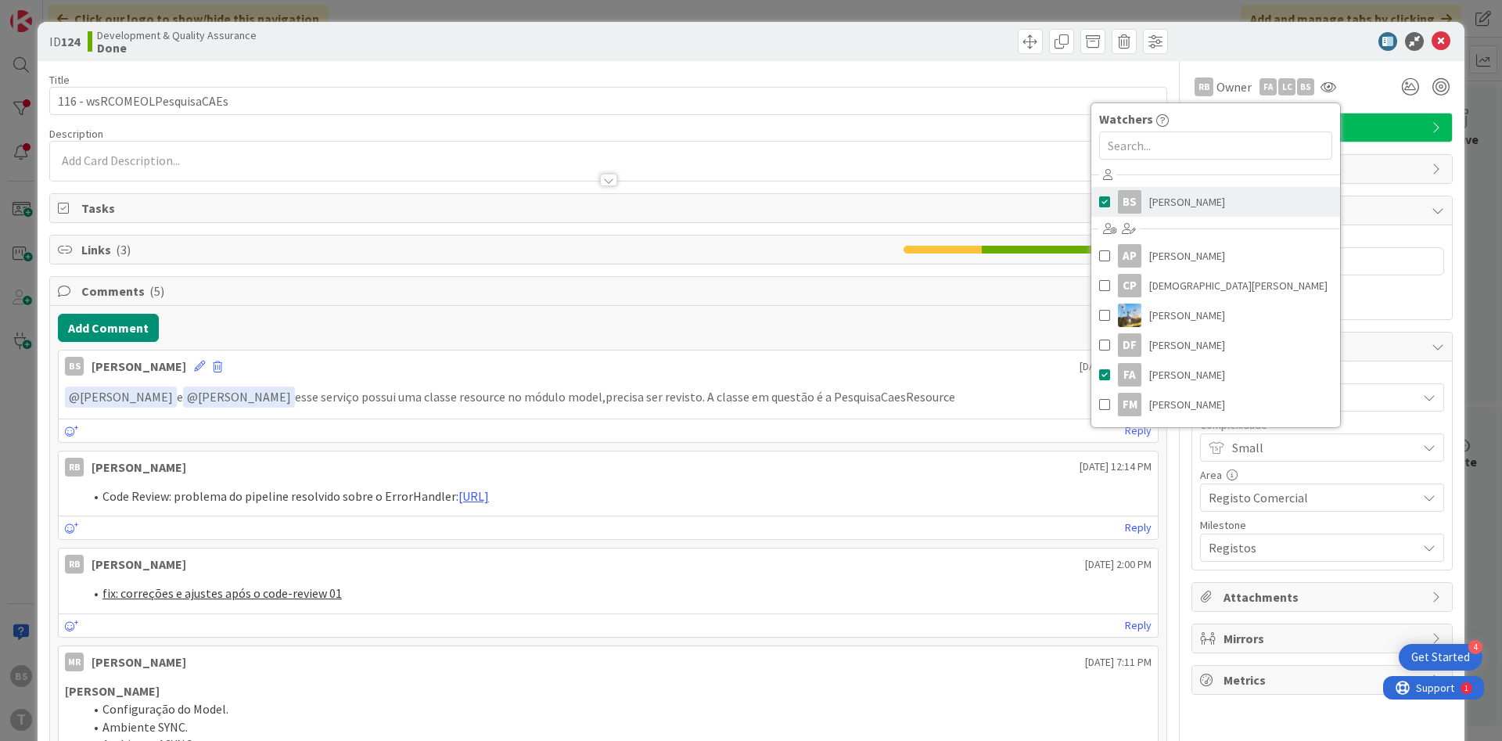
click at [1165, 208] on span "[PERSON_NAME]" at bounding box center [1187, 201] width 76 height 23
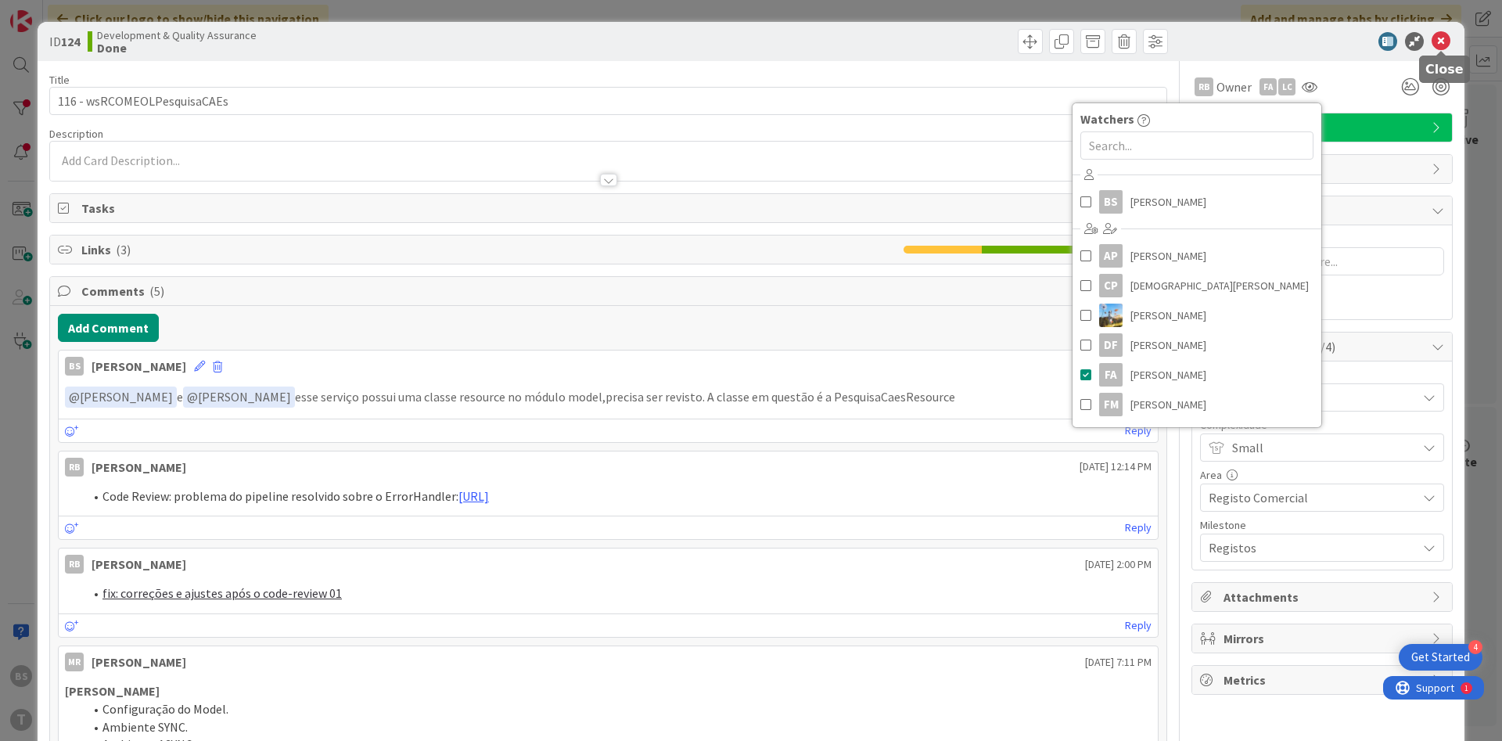
click at [1442, 47] on icon at bounding box center [1441, 41] width 19 height 19
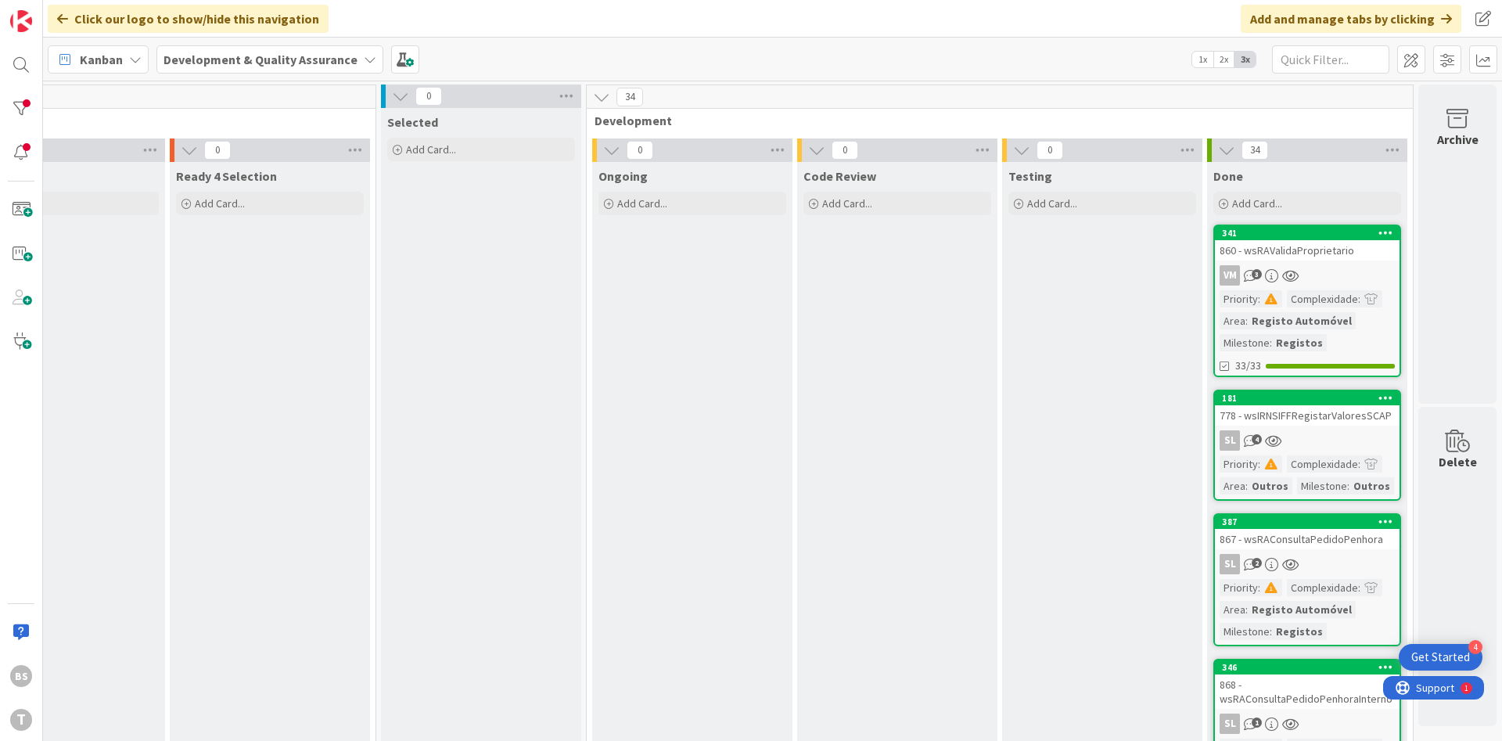
click at [1332, 261] on link "341 860 - wsRAValidaProprietario VM 3 Priority : Complexidade : Area : Registo …" at bounding box center [1308, 301] width 188 height 153
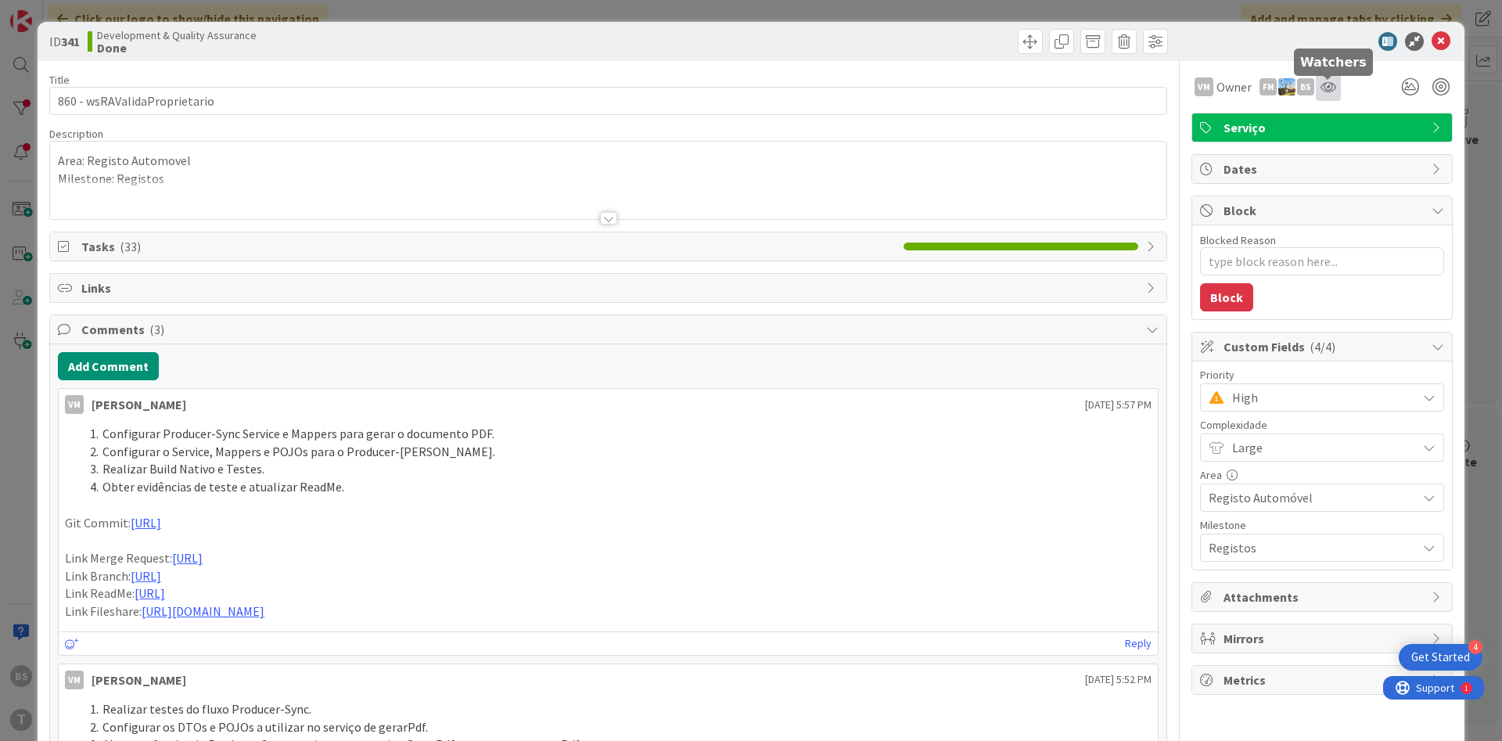
click at [1329, 86] on icon at bounding box center [1329, 87] width 16 height 13
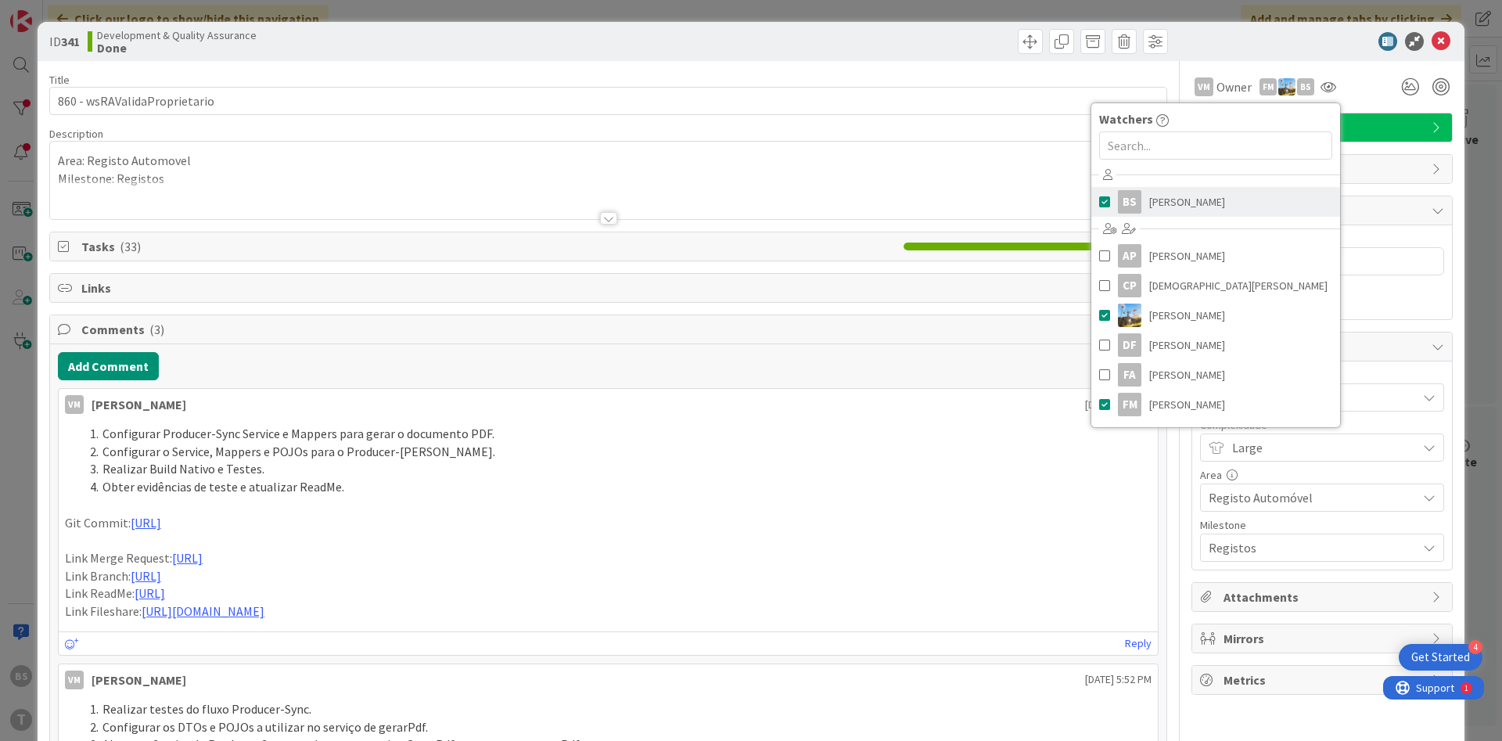
click at [1209, 210] on link "BS [PERSON_NAME]" at bounding box center [1216, 202] width 249 height 30
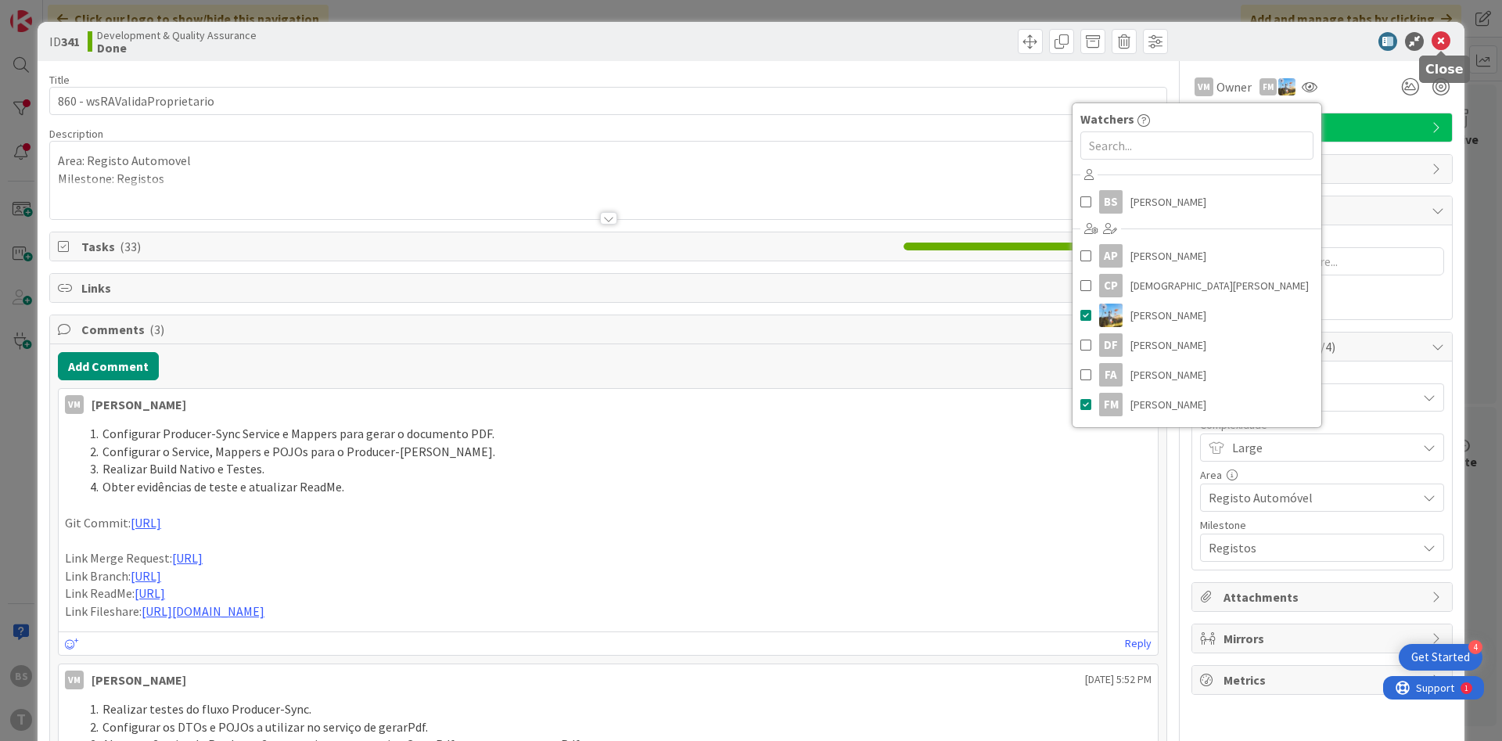
click at [1442, 45] on icon at bounding box center [1441, 41] width 19 height 19
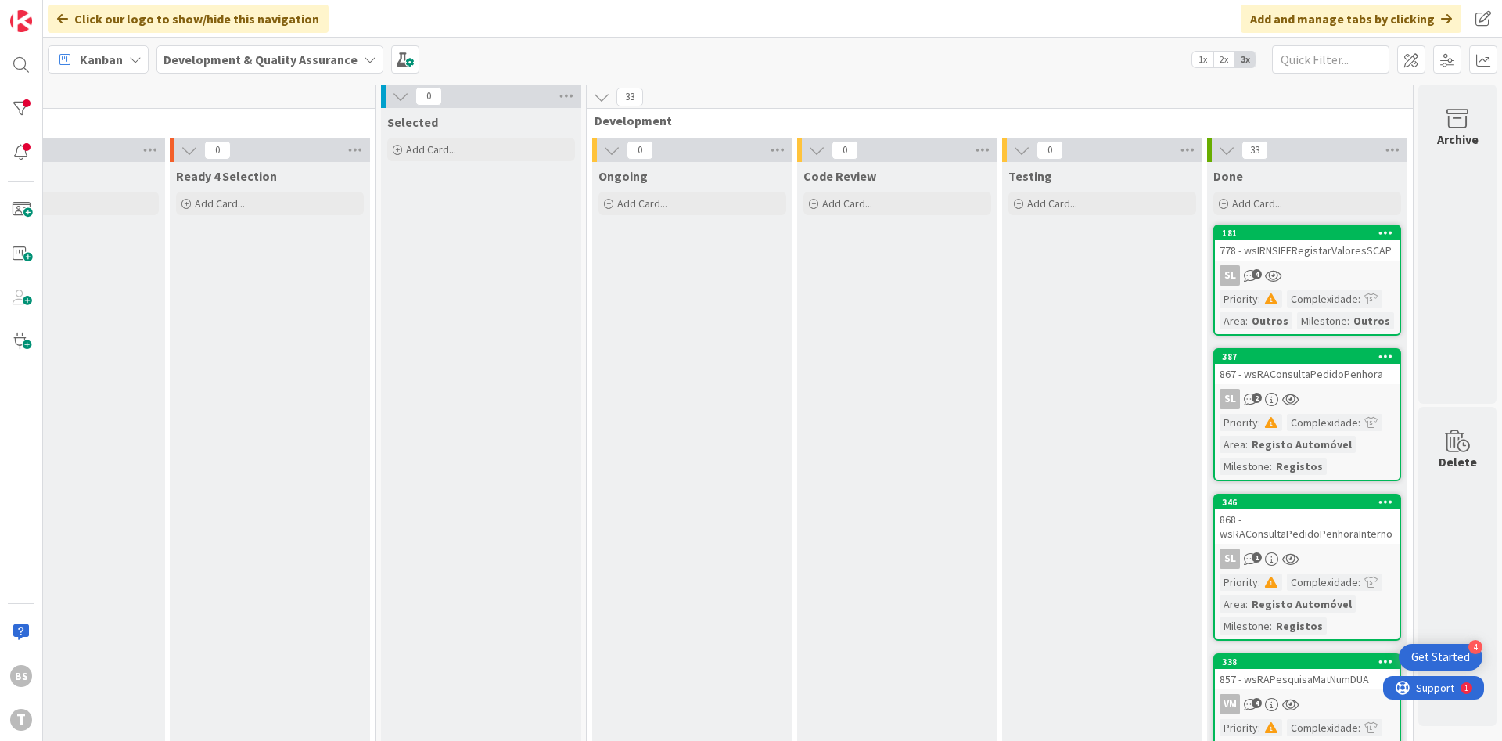
click at [1319, 254] on div "778 - wsIRNSIFFRegistarValoresSCAP" at bounding box center [1307, 250] width 185 height 20
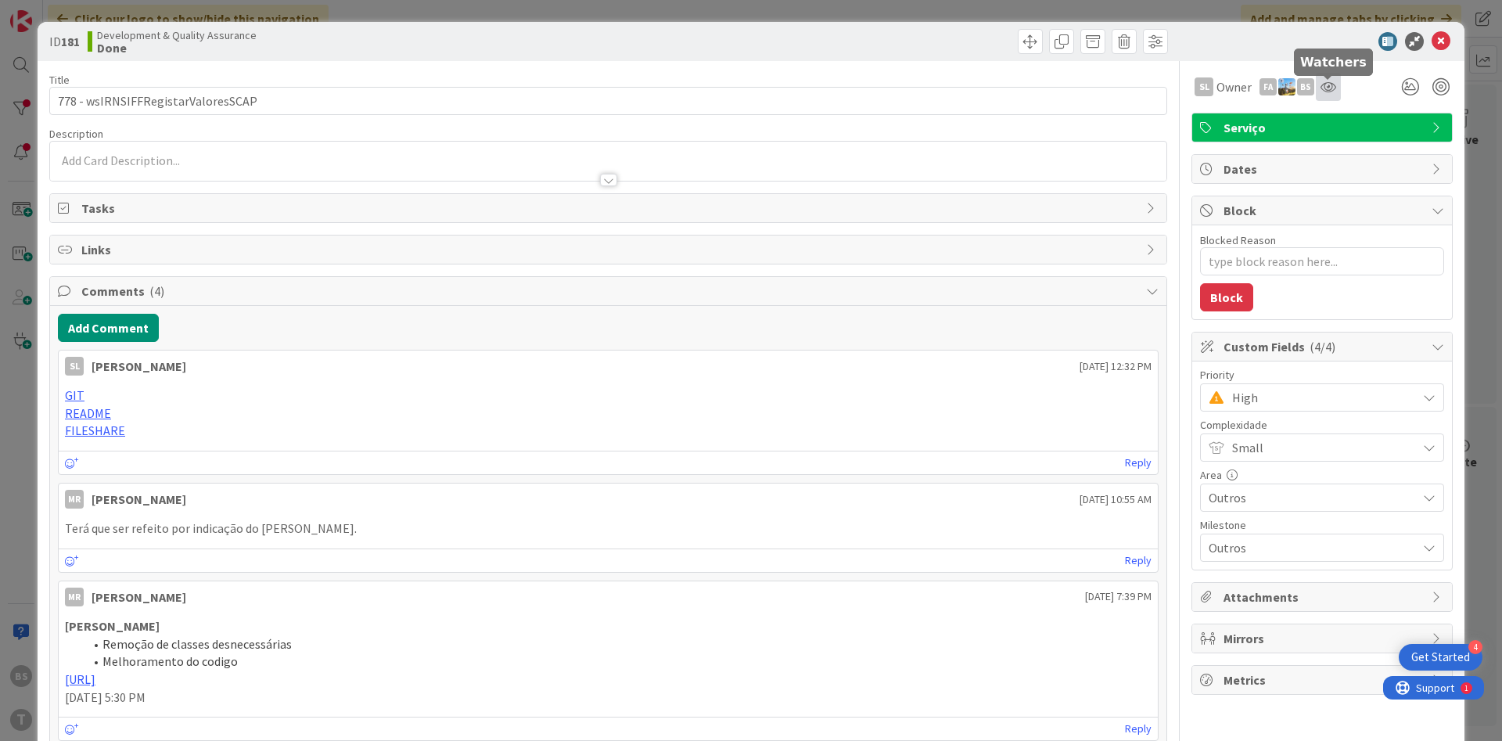
click at [1325, 89] on icon at bounding box center [1329, 87] width 16 height 13
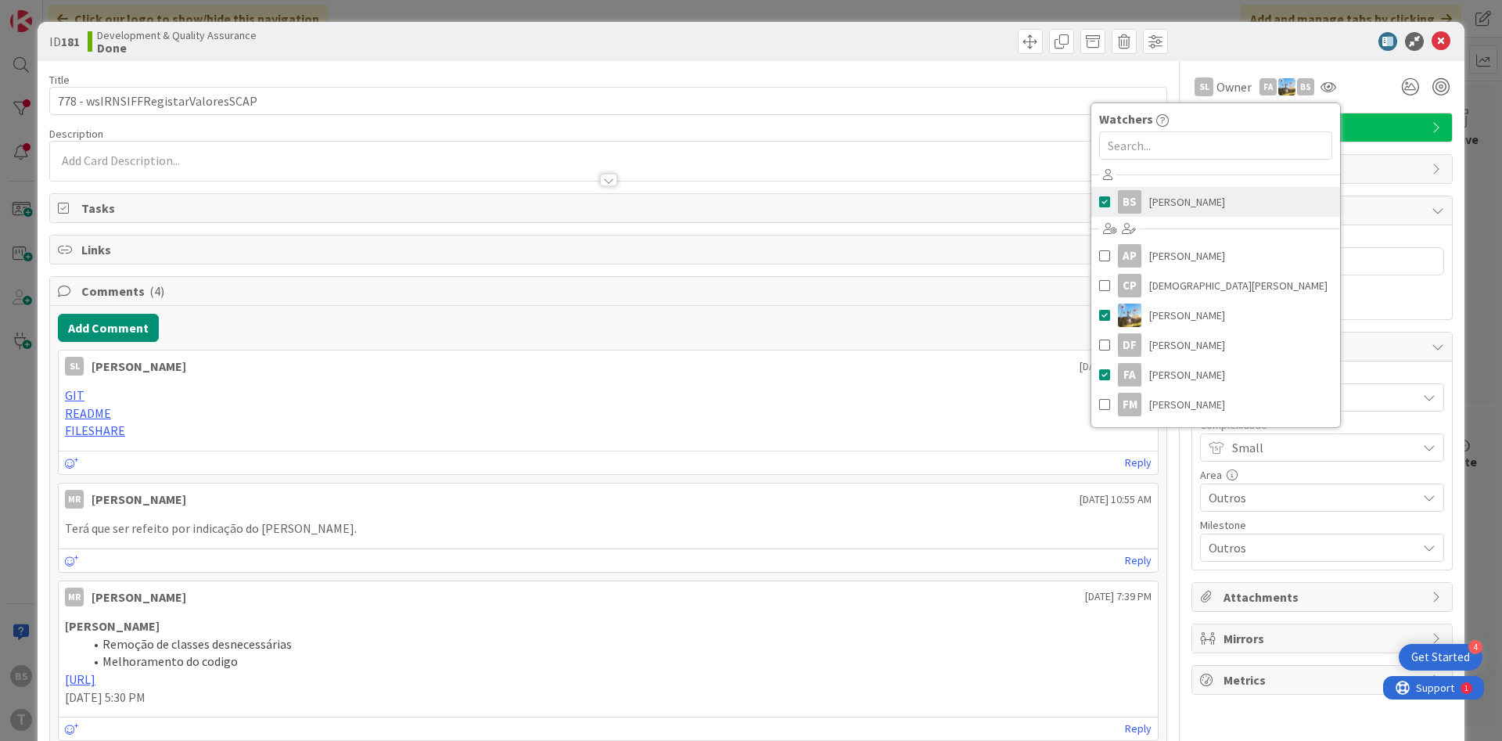
click at [1222, 210] on link "BS [PERSON_NAME]" at bounding box center [1216, 202] width 249 height 30
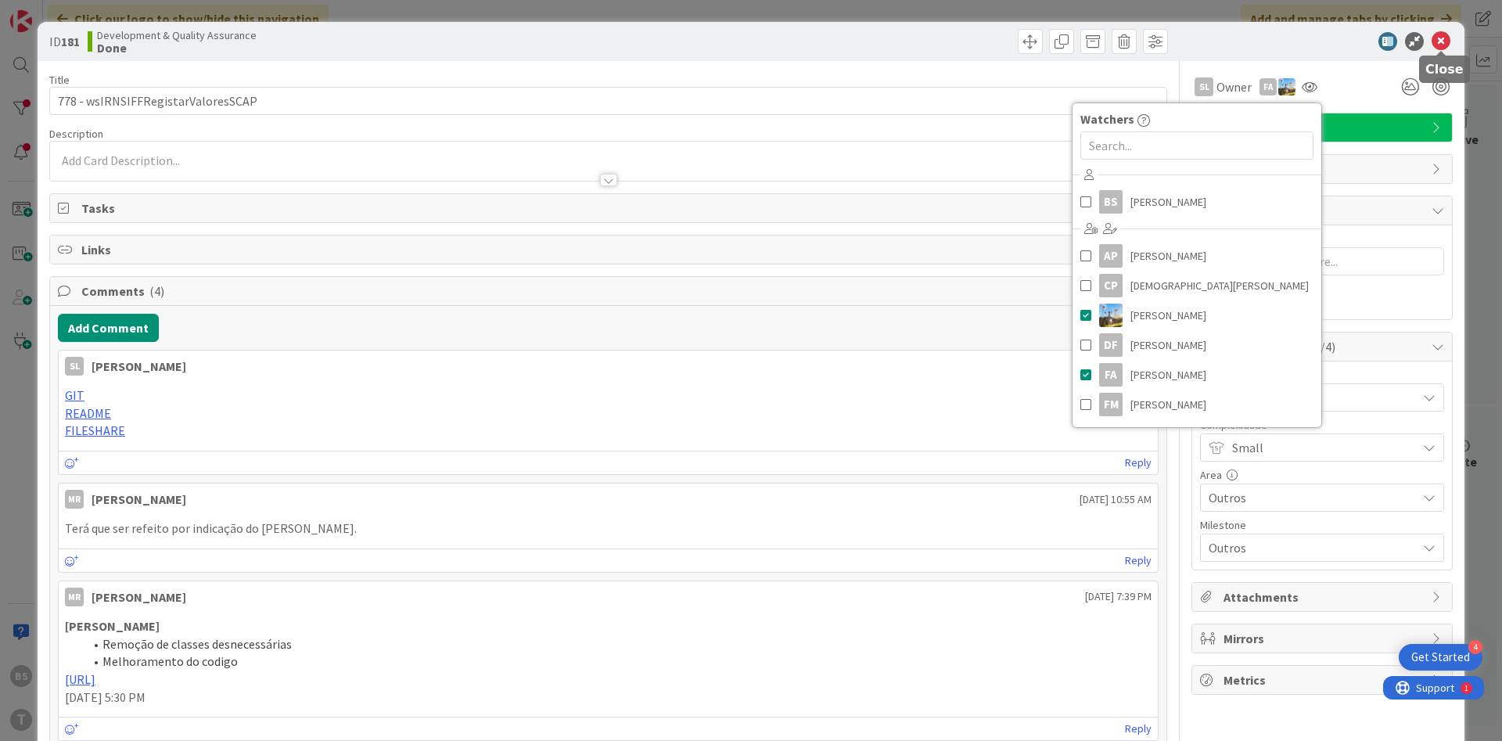
click at [1447, 45] on icon at bounding box center [1441, 41] width 19 height 19
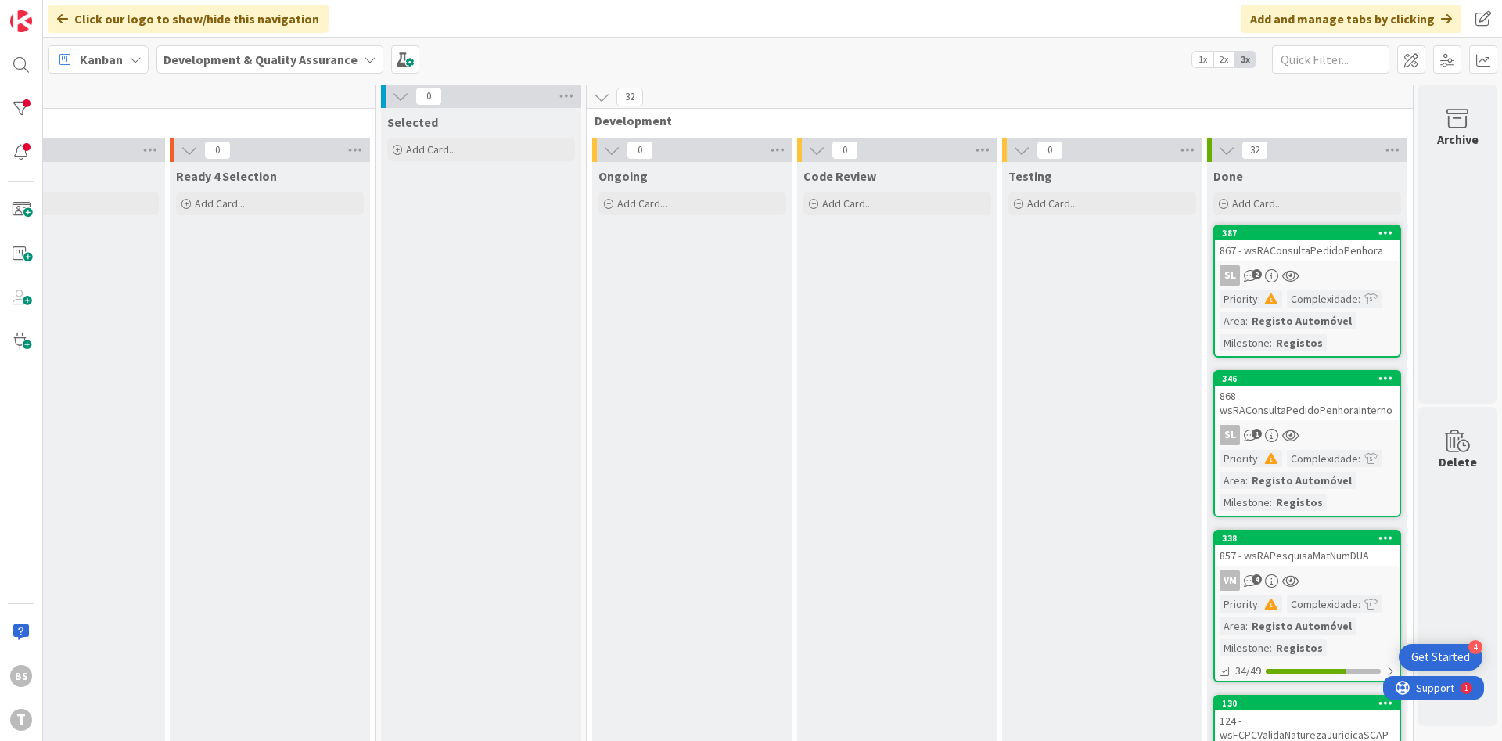
click at [1320, 248] on div "867 - wsRAConsultaPedidoPenhora" at bounding box center [1307, 250] width 185 height 20
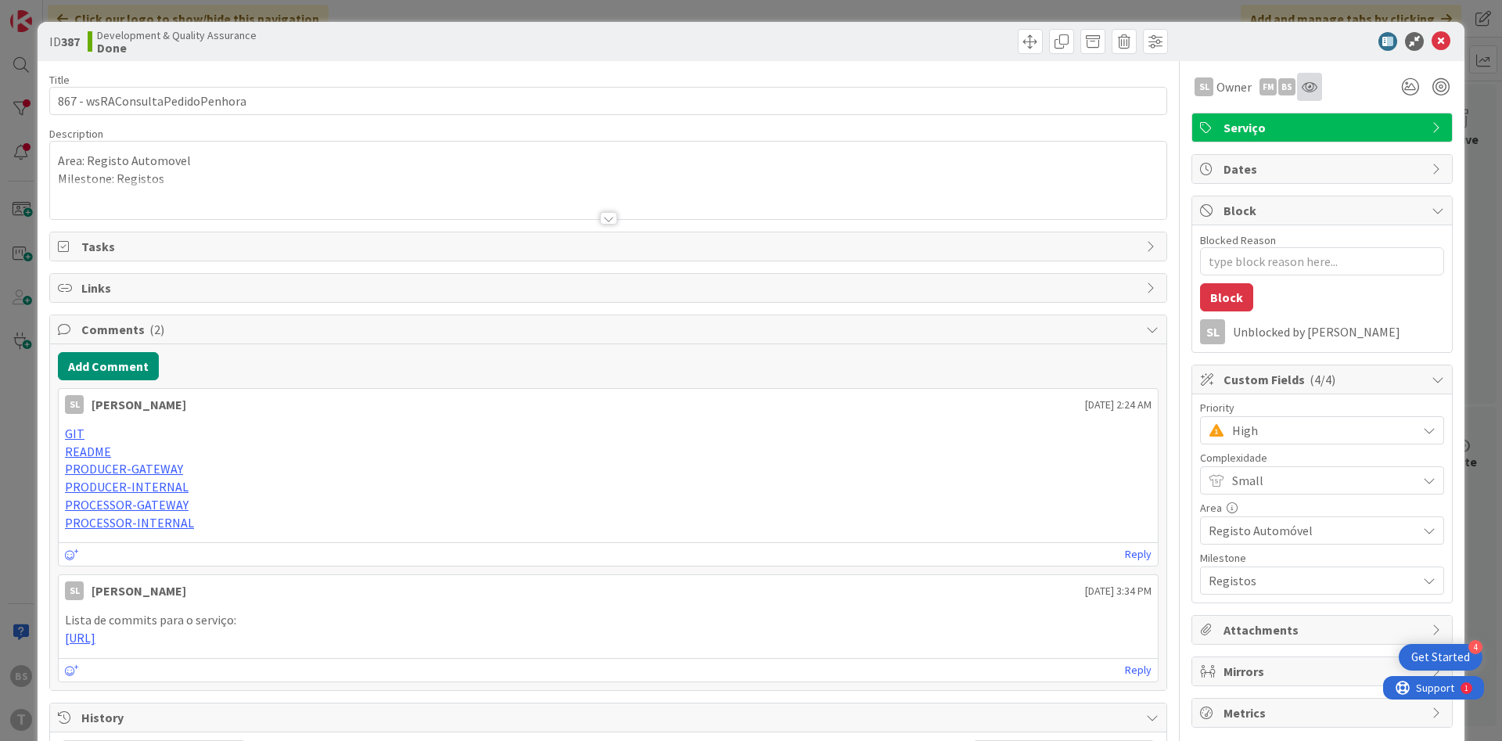
click at [1304, 93] on div at bounding box center [1309, 87] width 25 height 28
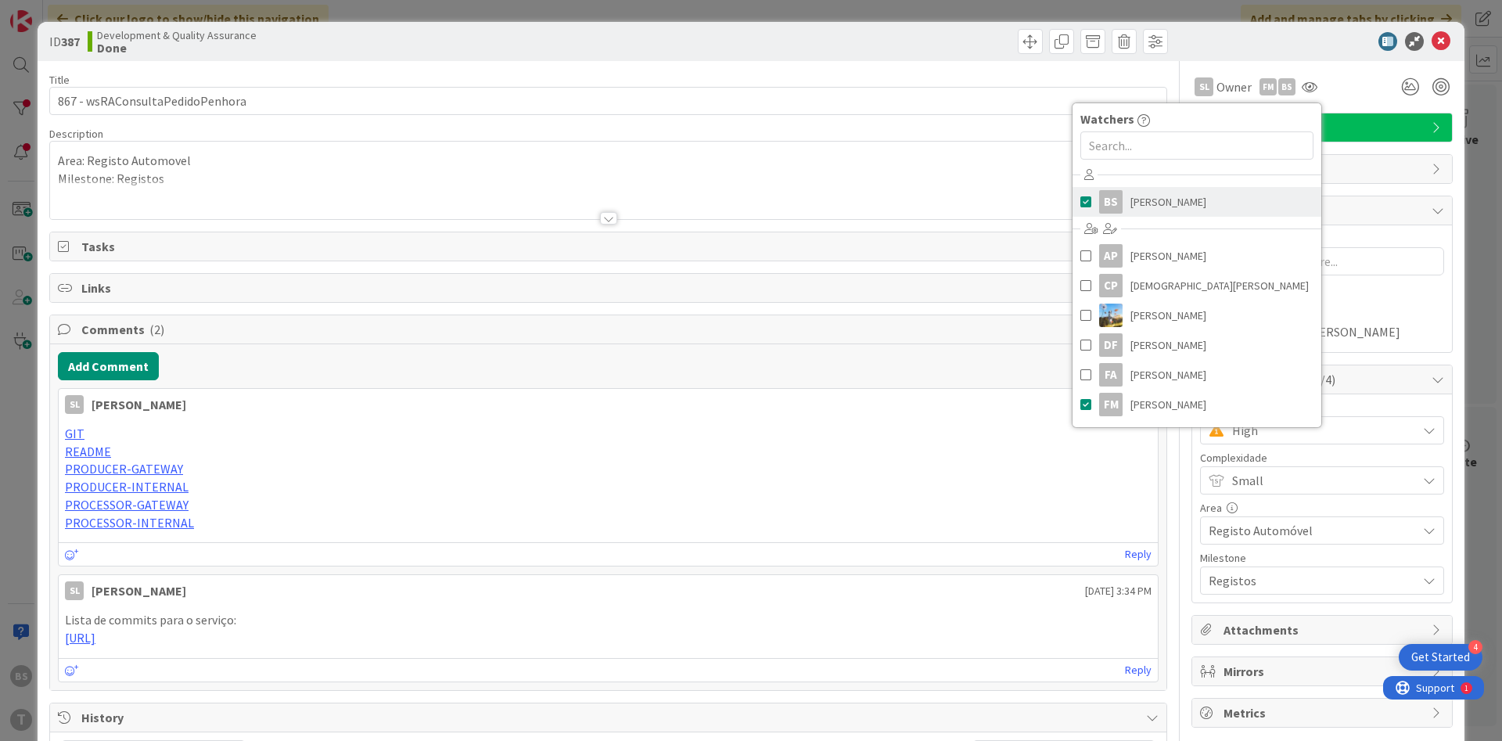
click at [1232, 207] on link "BS [PERSON_NAME]" at bounding box center [1197, 202] width 249 height 30
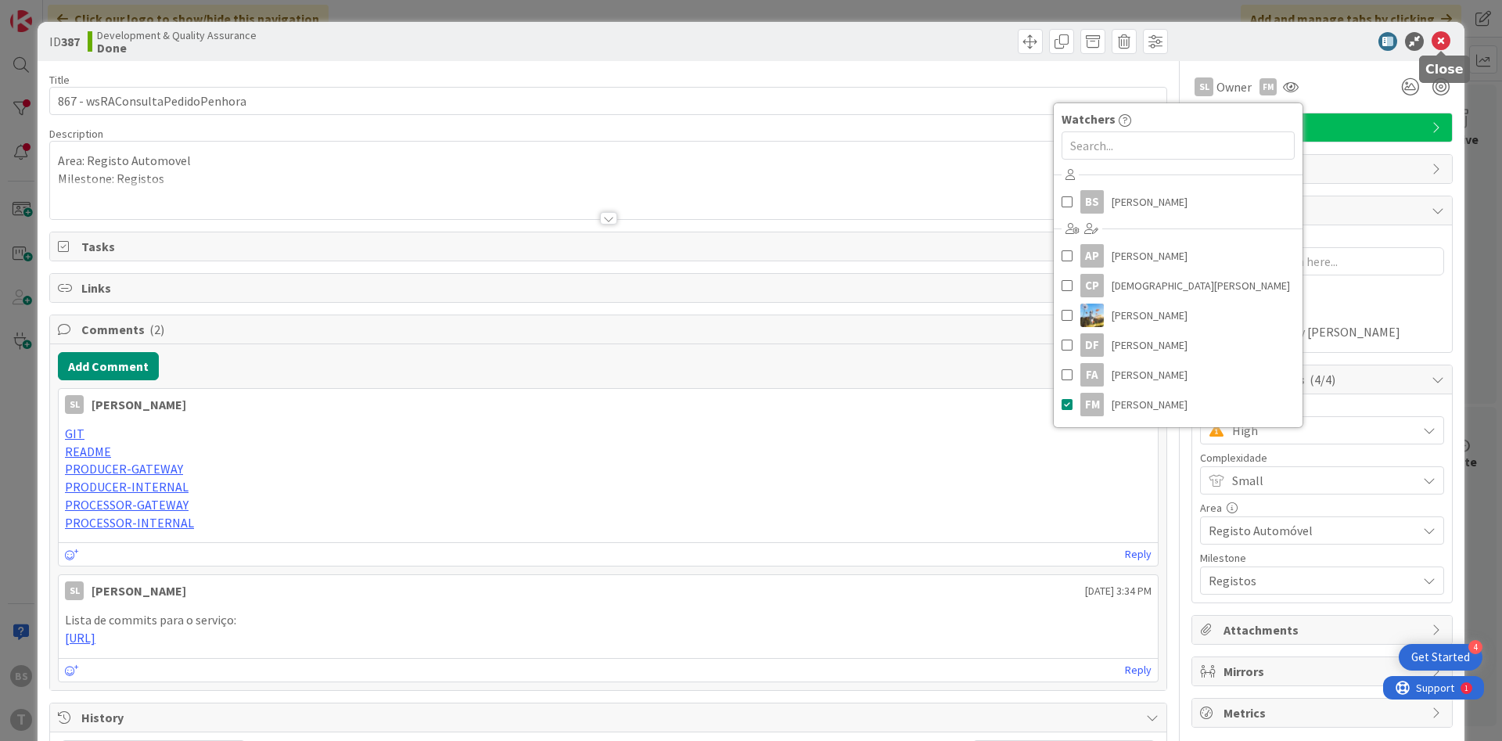
click at [1448, 41] on icon at bounding box center [1441, 41] width 19 height 19
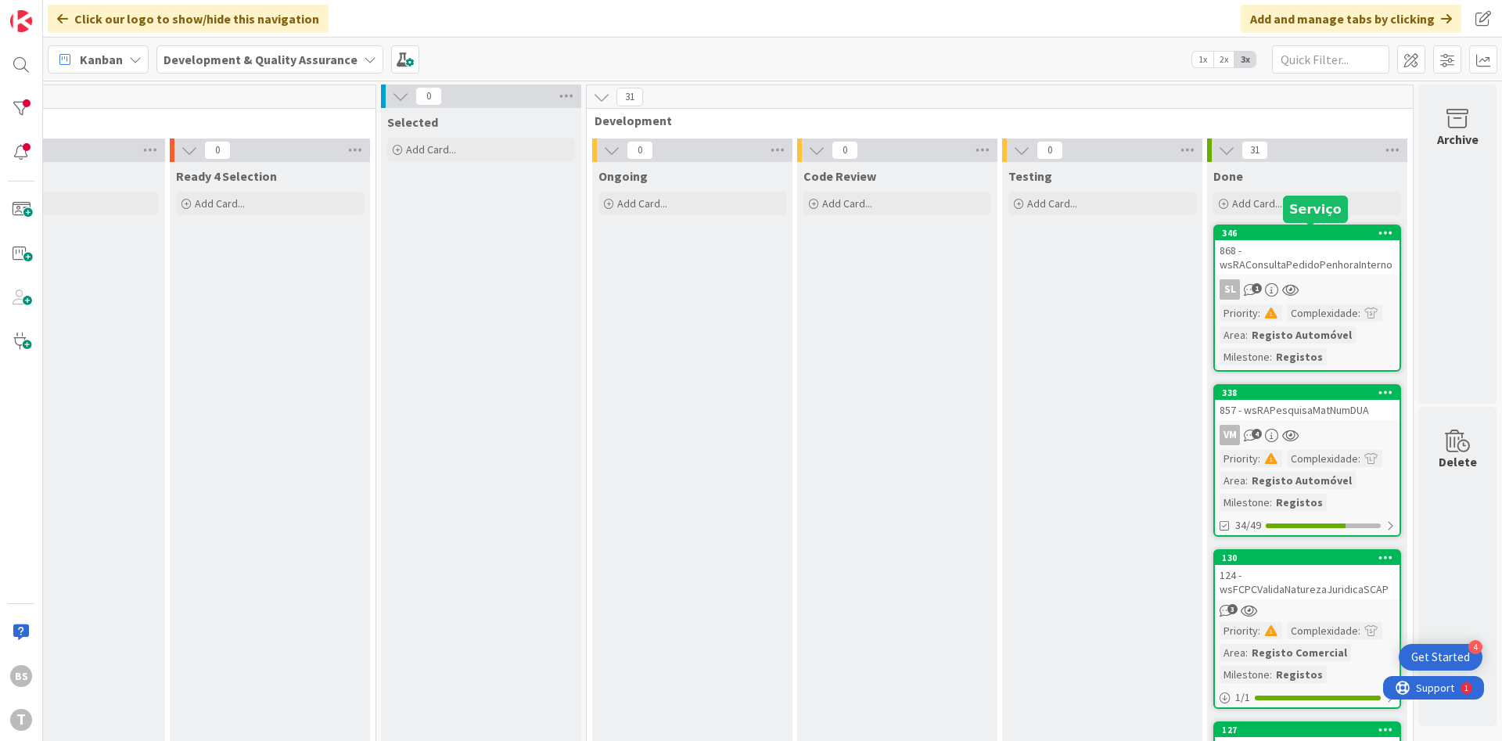
click at [1322, 256] on div "868 - wsRAConsultaPedidoPenhoraInterno" at bounding box center [1307, 257] width 185 height 34
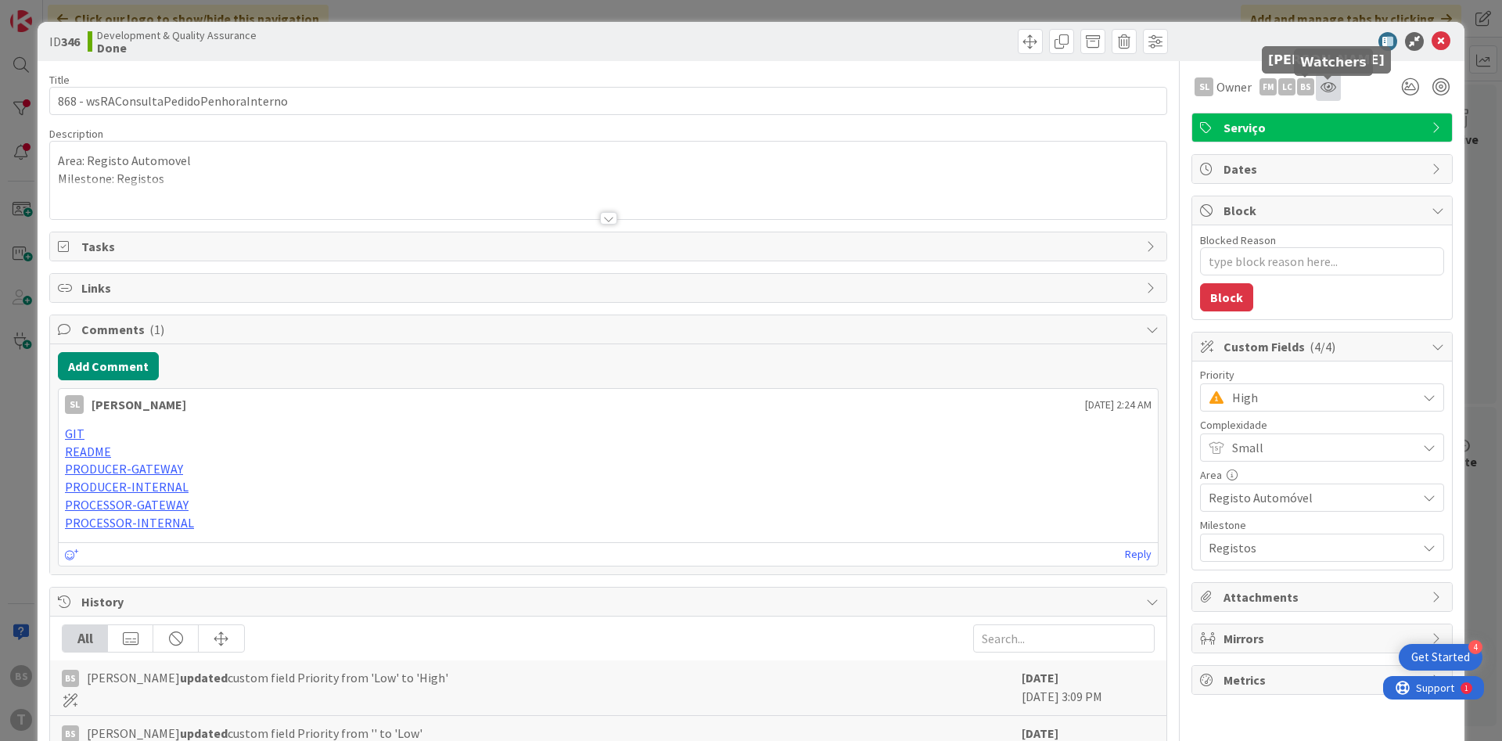
click at [1331, 88] on icon at bounding box center [1329, 87] width 16 height 13
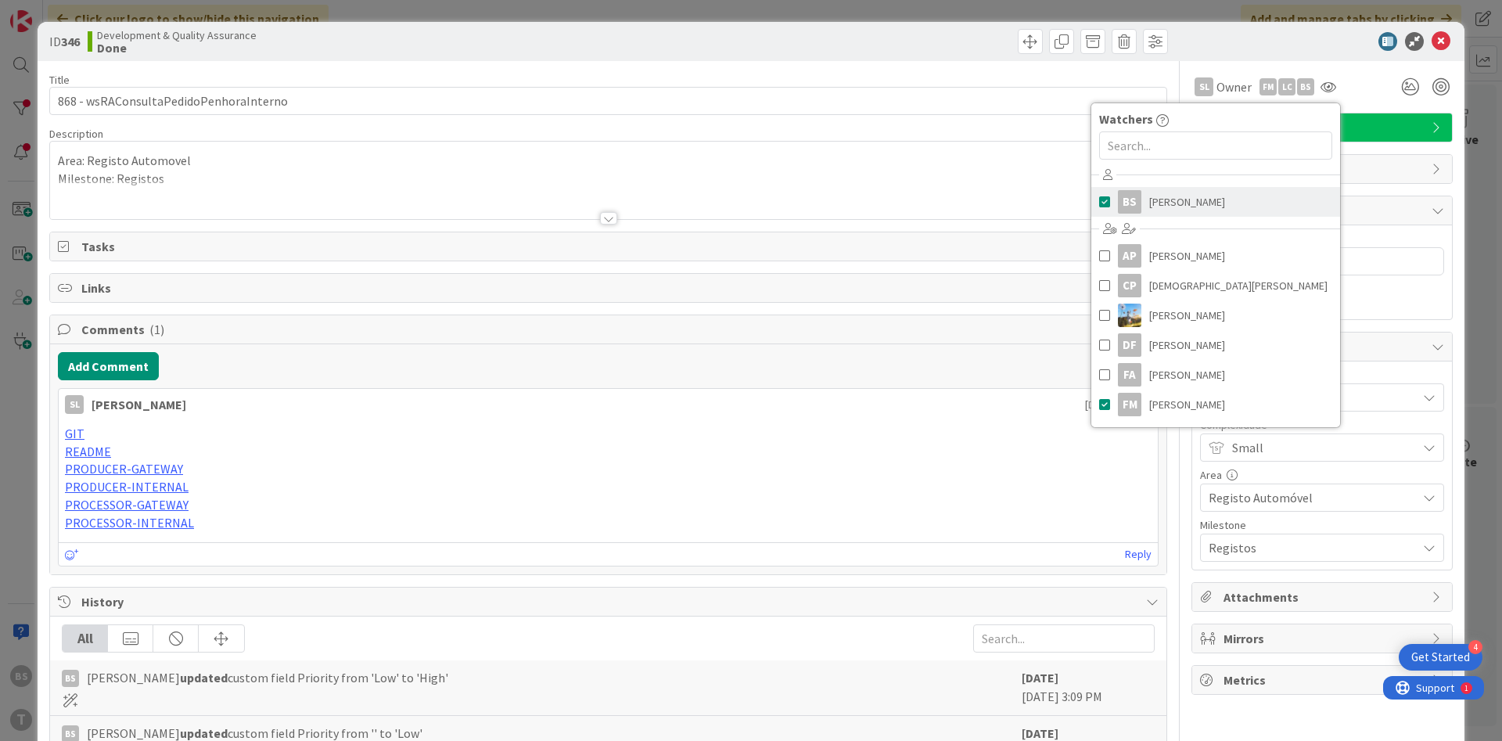
click at [1202, 210] on span "[PERSON_NAME]" at bounding box center [1187, 201] width 76 height 23
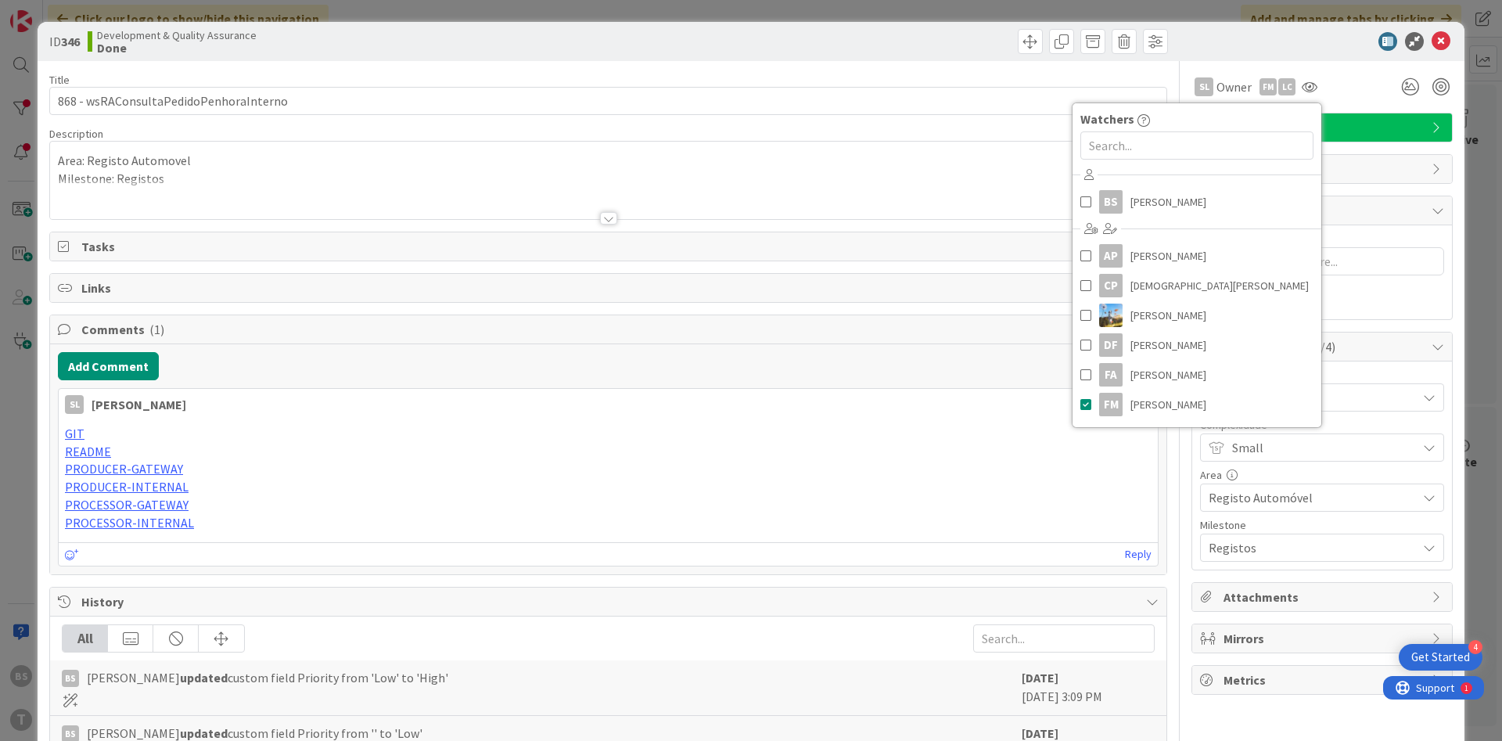
click at [1444, 45] on icon at bounding box center [1441, 41] width 19 height 19
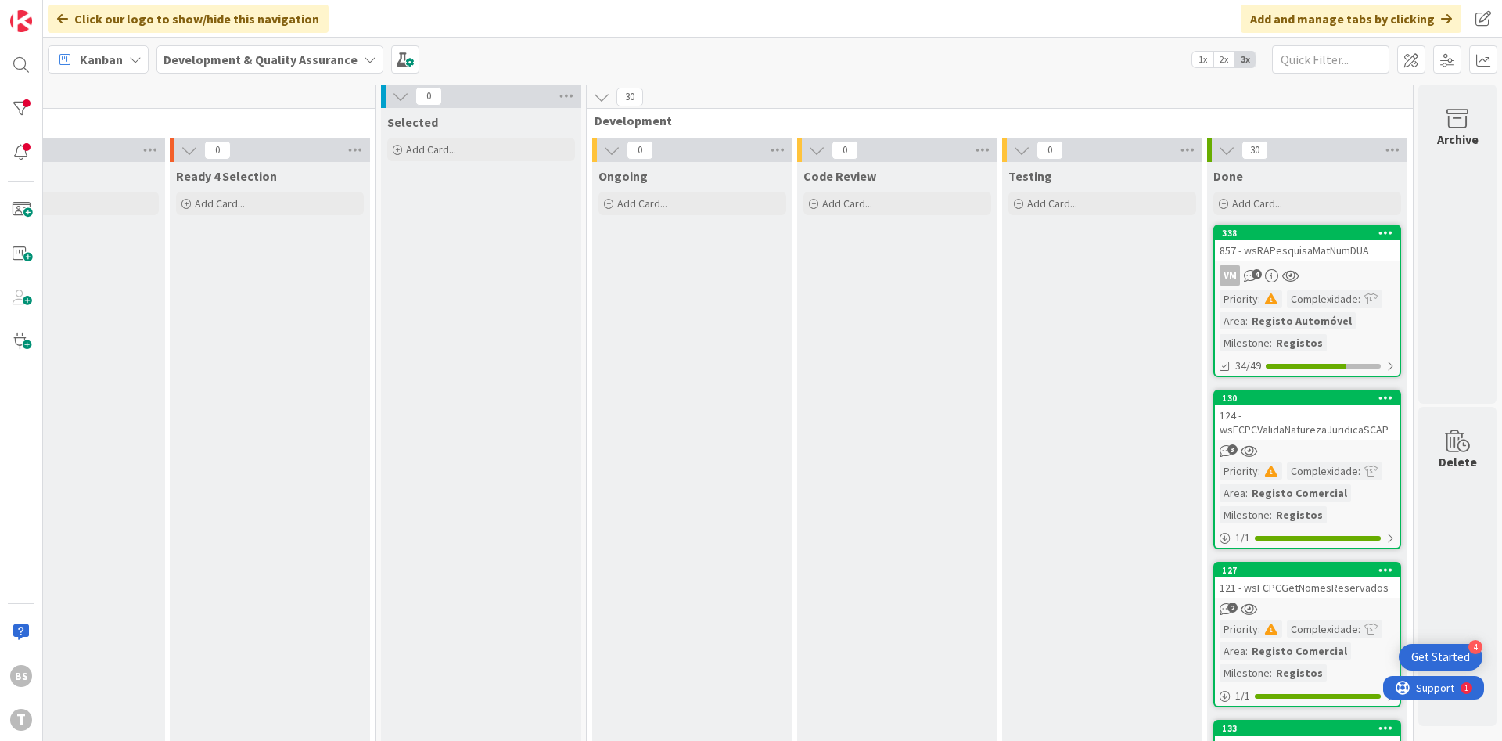
click at [1322, 268] on div "VM 4" at bounding box center [1307, 275] width 185 height 20
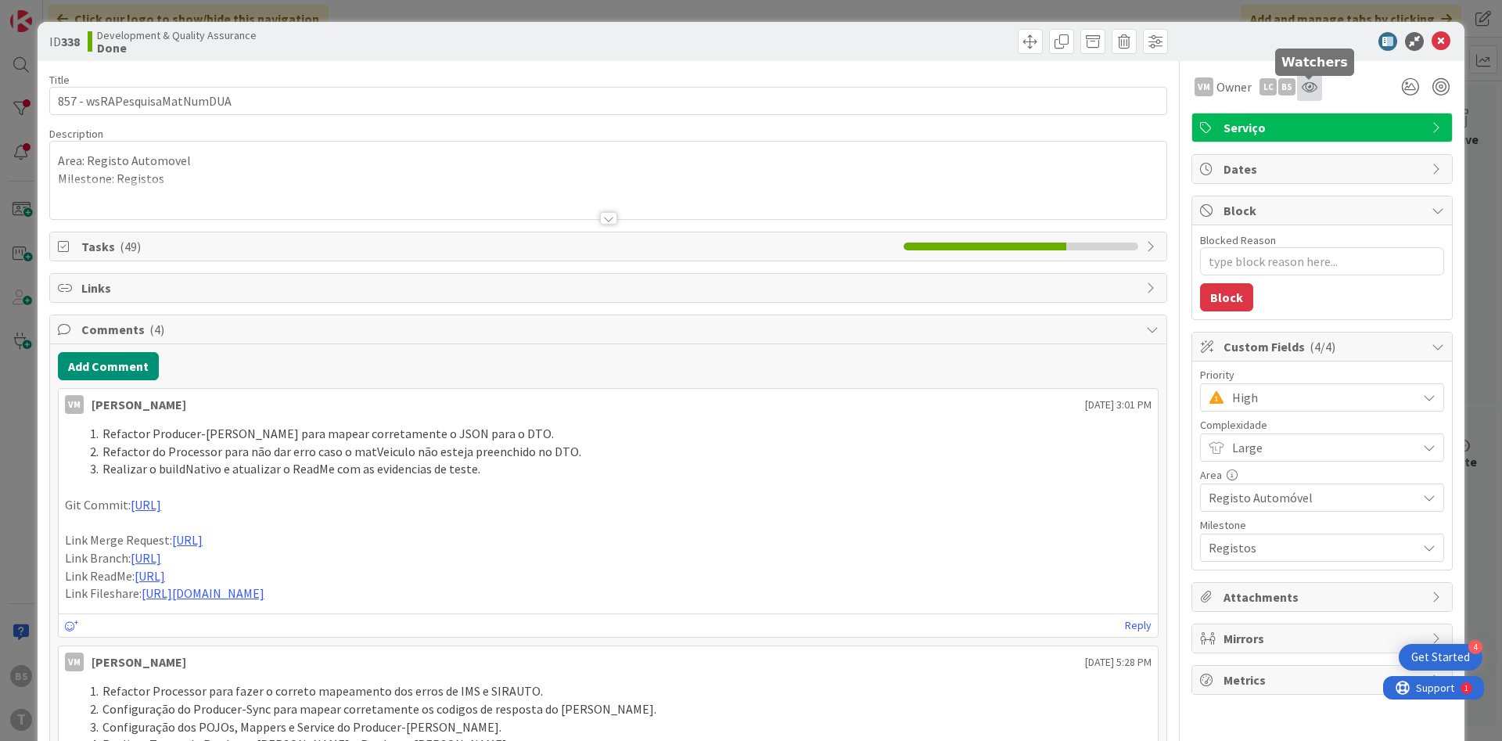
click at [1315, 92] on icon at bounding box center [1310, 87] width 16 height 13
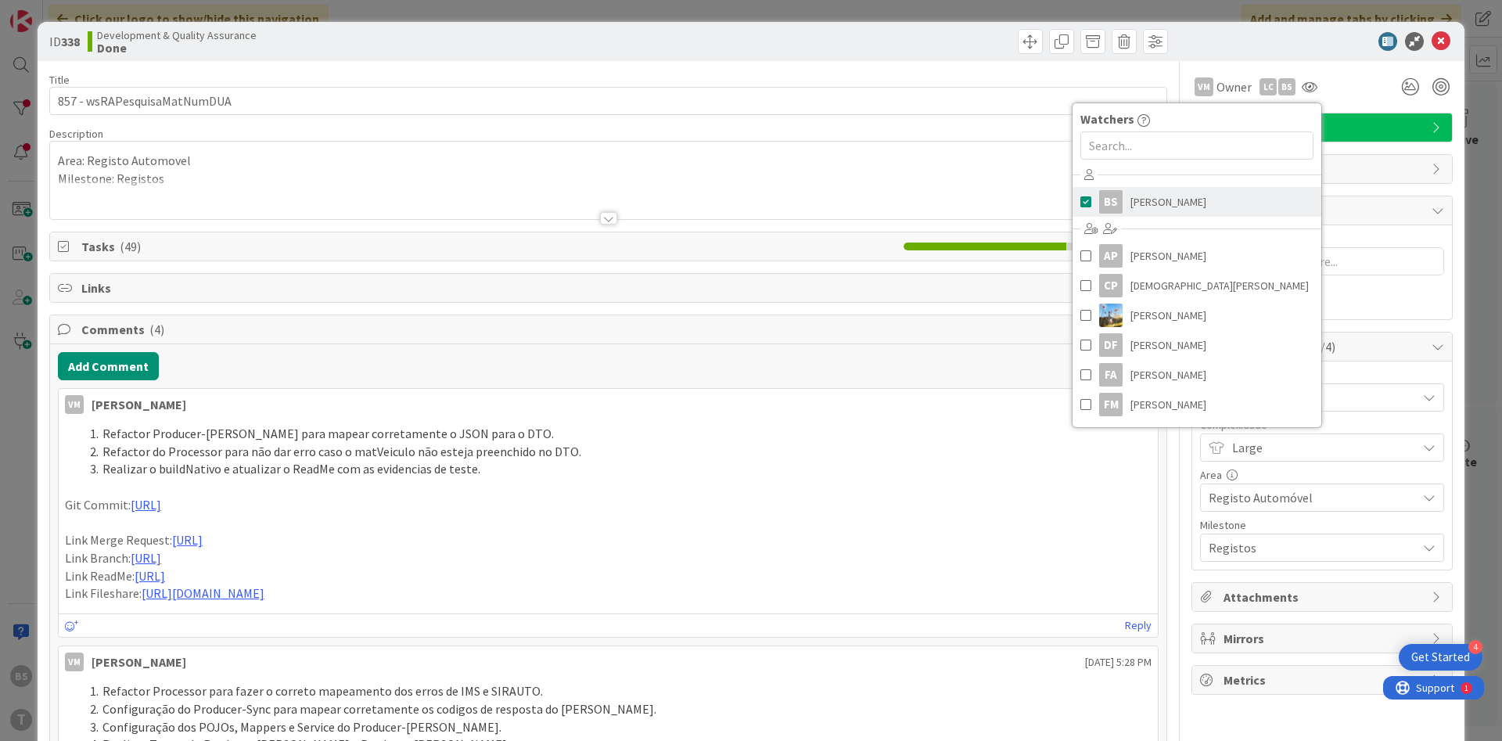
click at [1183, 203] on span "[PERSON_NAME]" at bounding box center [1169, 201] width 76 height 23
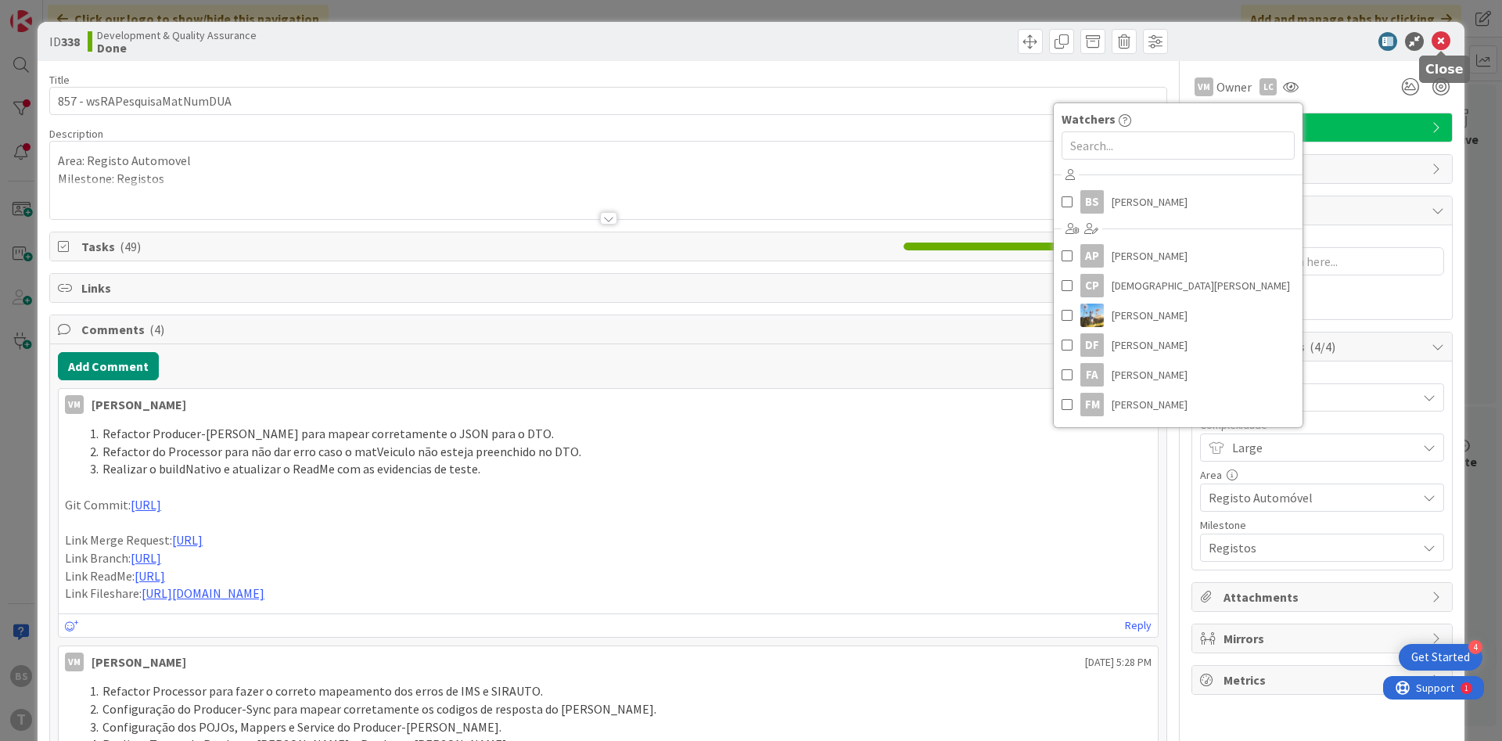
click at [1444, 41] on icon at bounding box center [1441, 41] width 19 height 19
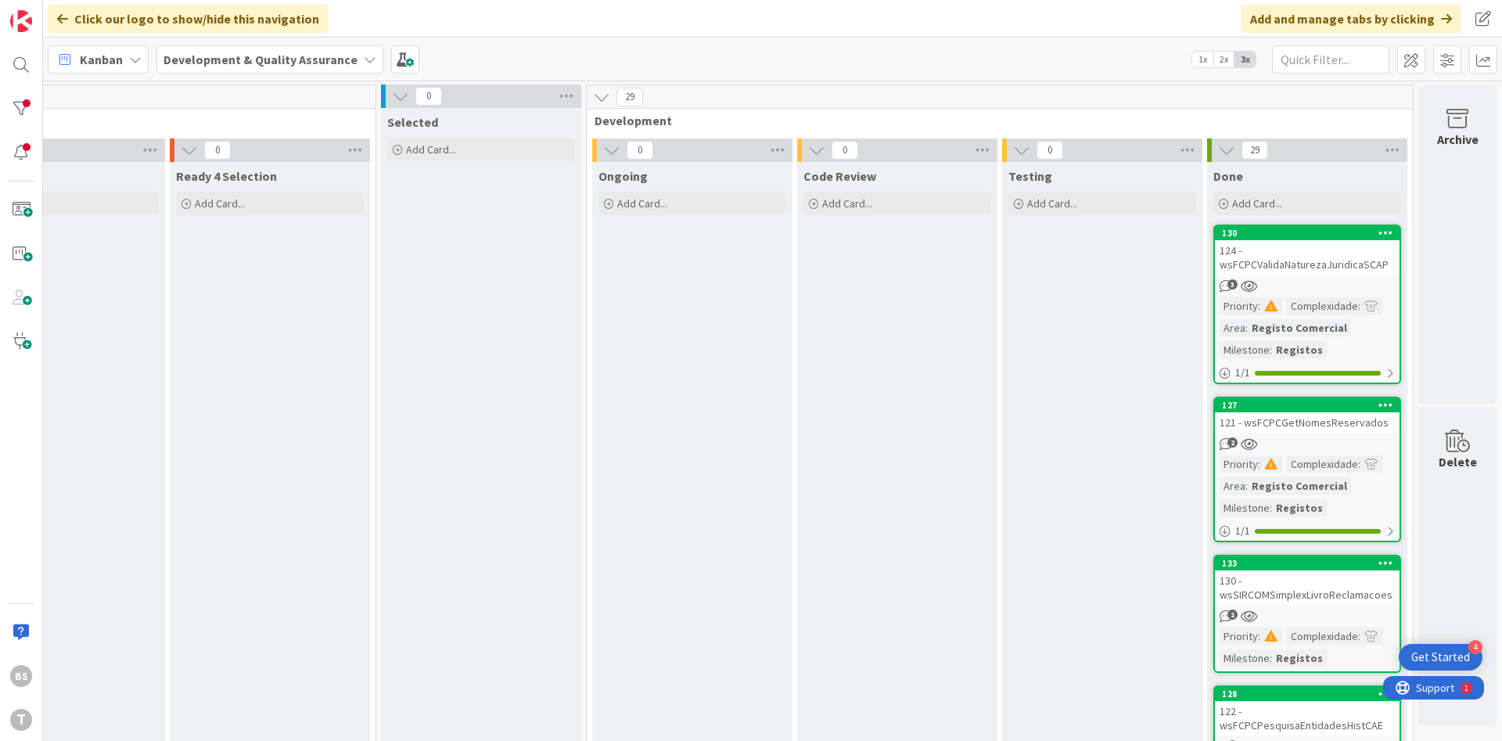
click at [1304, 269] on div "124 - wsFCPCValidaNaturezaJuridicaSCAP" at bounding box center [1307, 257] width 185 height 34
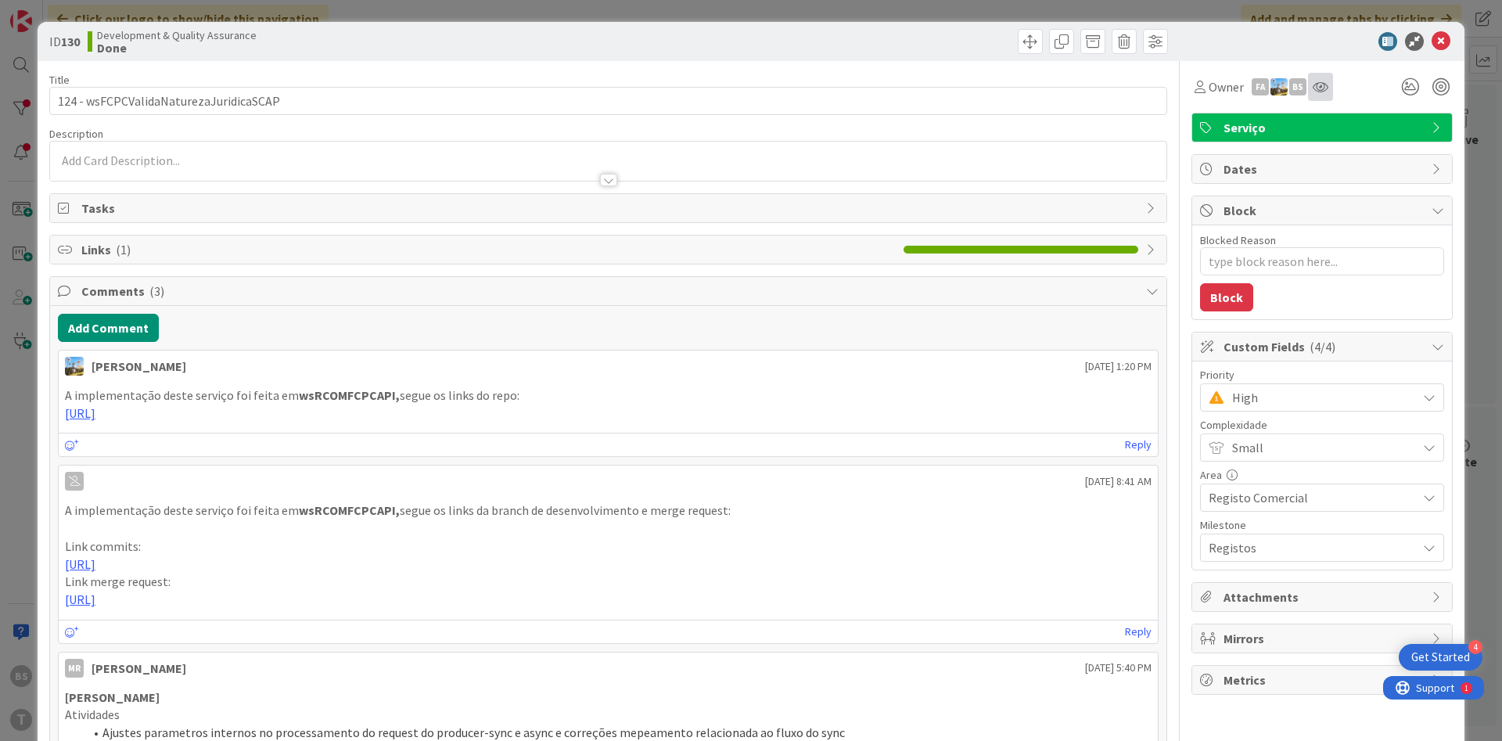
click at [1332, 90] on div at bounding box center [1320, 87] width 25 height 28
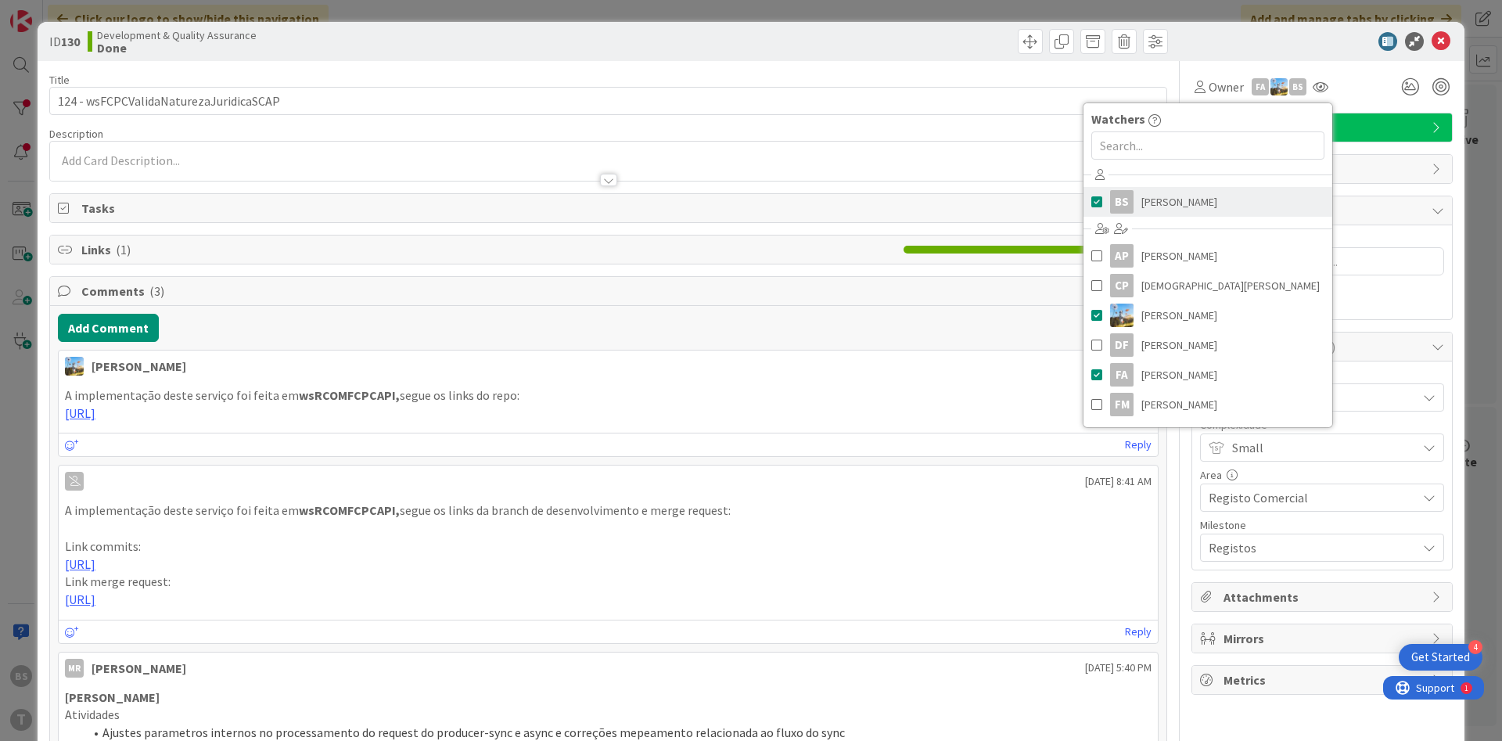
click at [1211, 196] on link "BS [PERSON_NAME]" at bounding box center [1208, 202] width 249 height 30
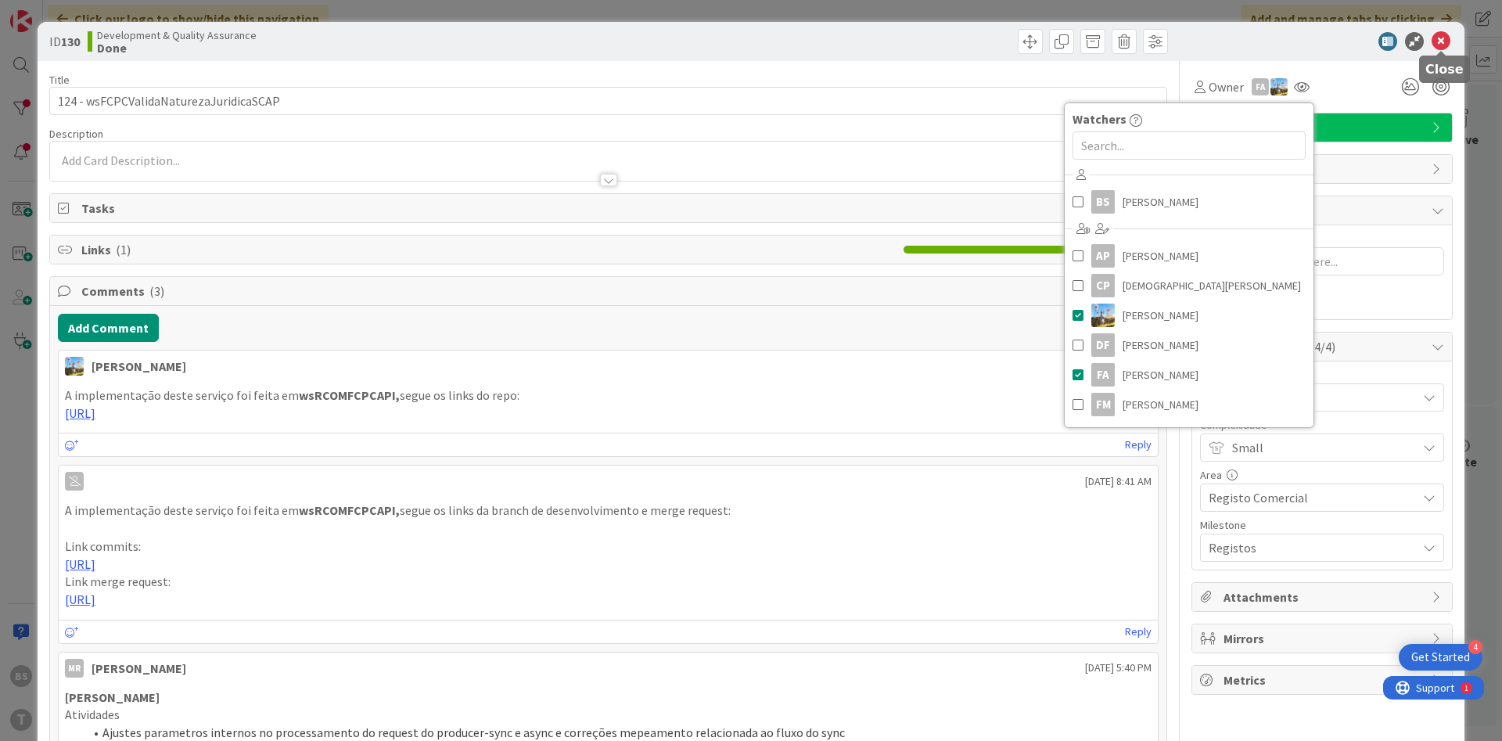
click at [1441, 38] on icon at bounding box center [1441, 41] width 19 height 19
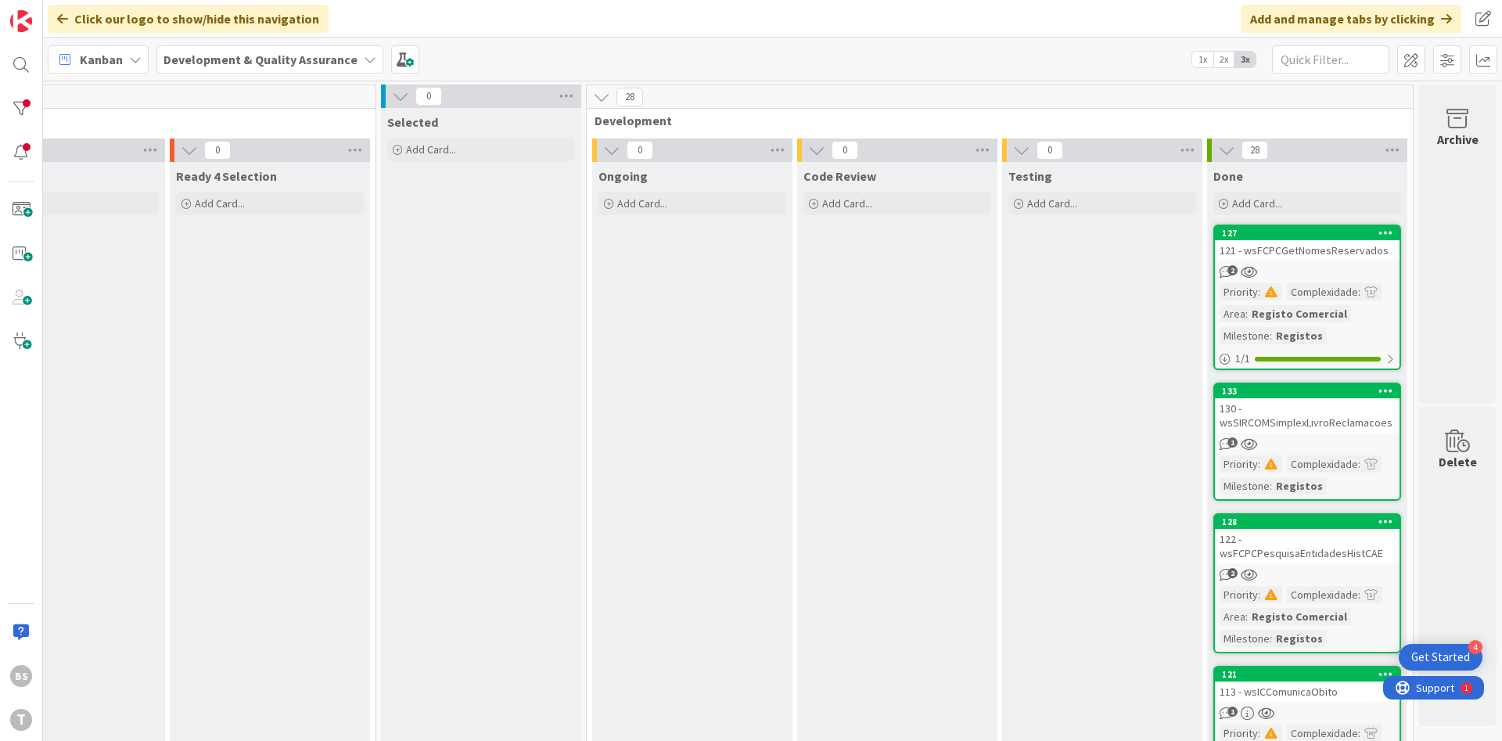
click at [1308, 267] on div "2" at bounding box center [1307, 271] width 185 height 13
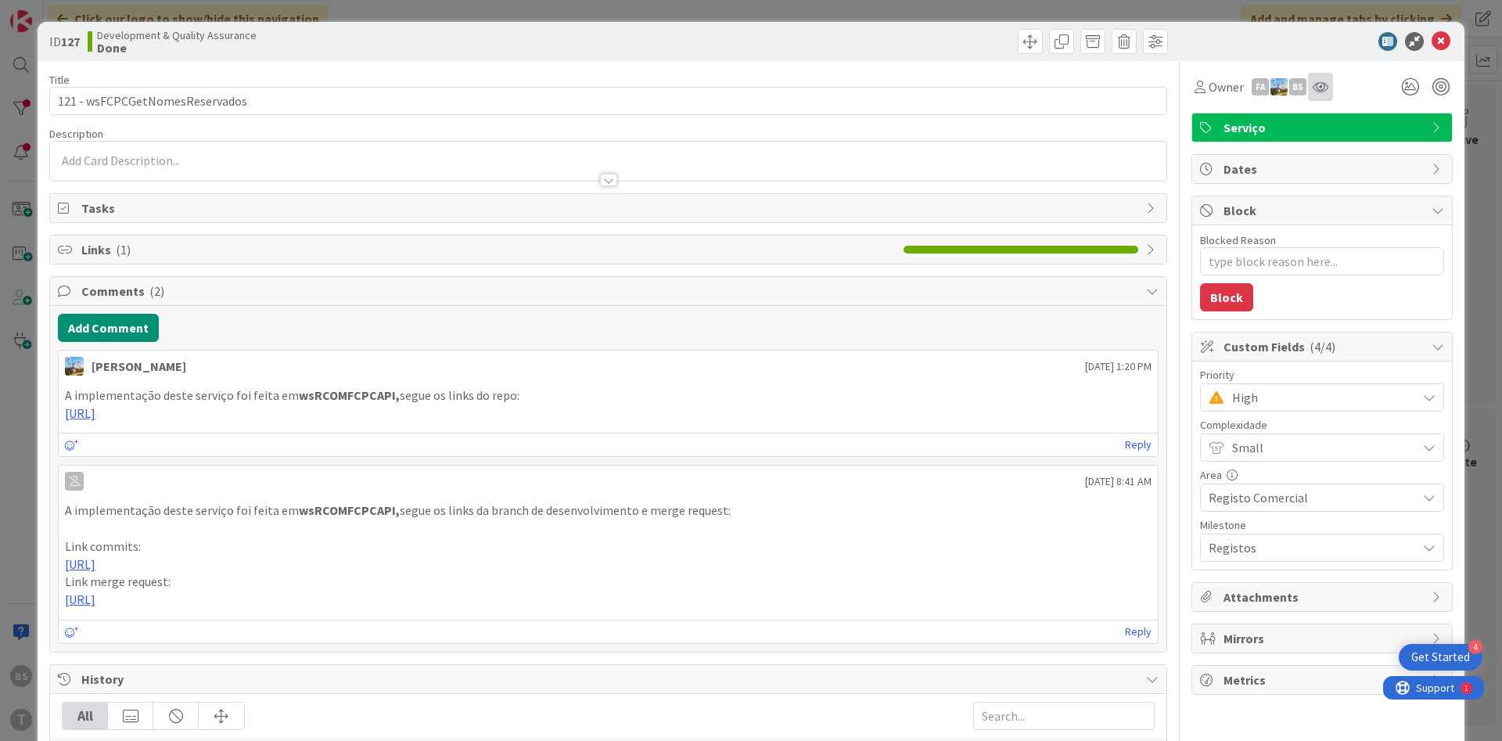
click at [1319, 96] on div at bounding box center [1320, 87] width 25 height 28
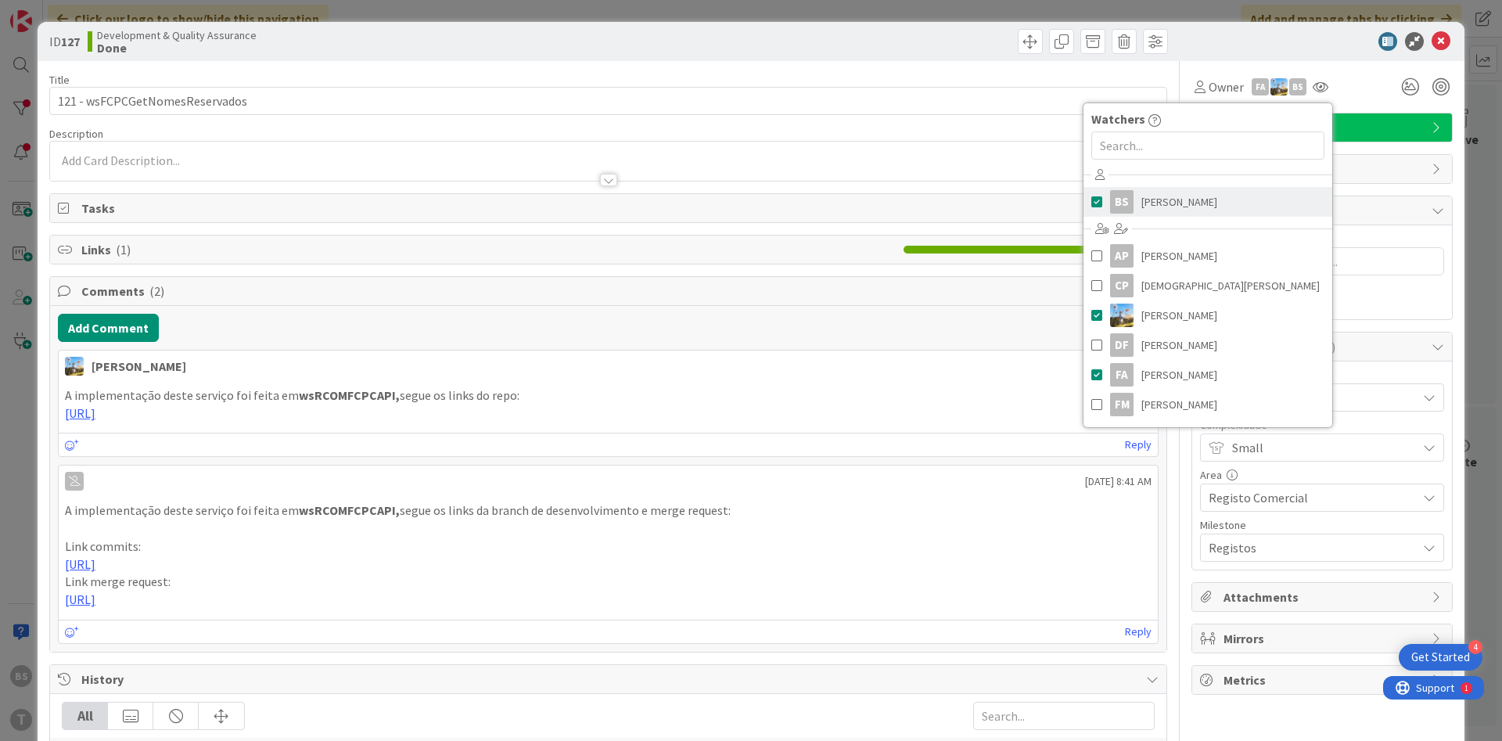
click at [1204, 207] on link "BS [PERSON_NAME]" at bounding box center [1208, 202] width 249 height 30
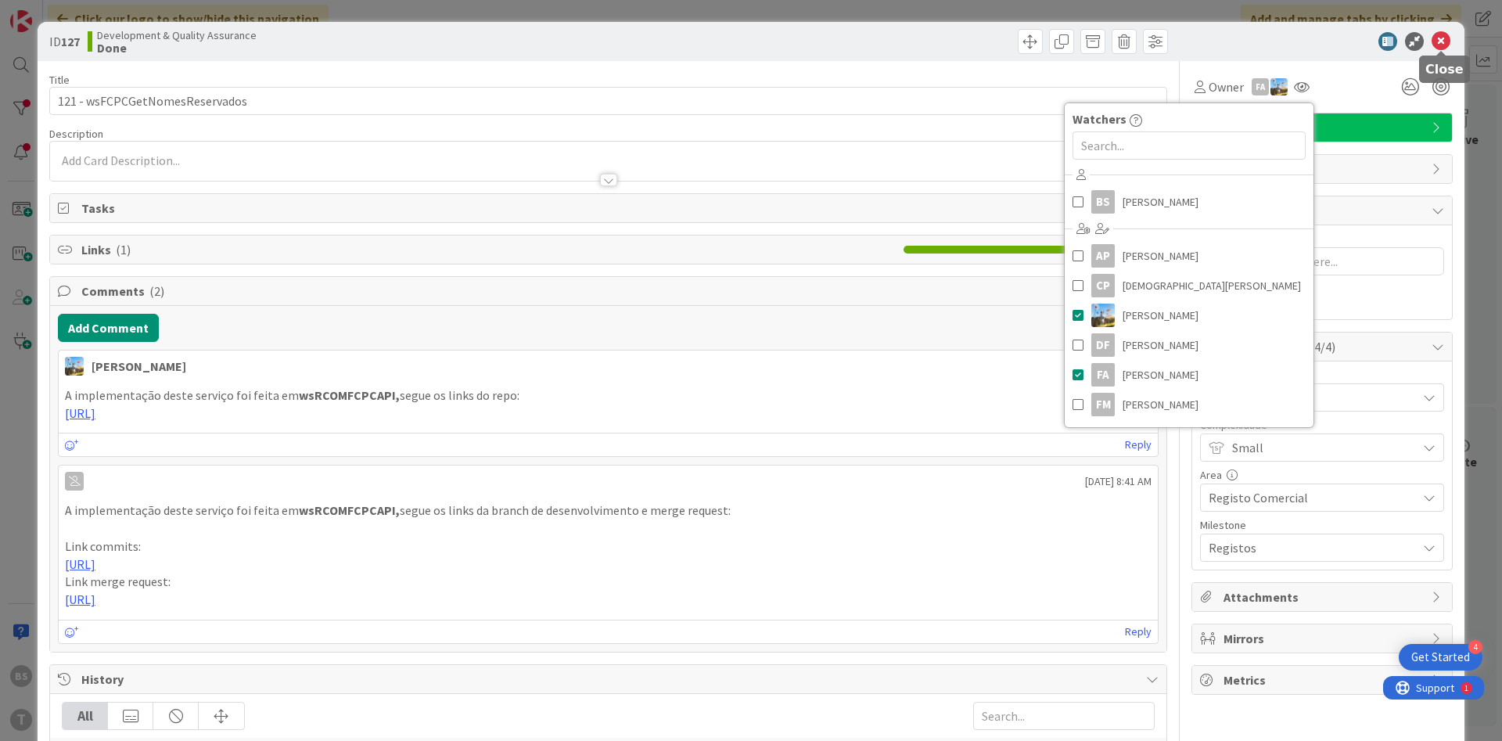
click at [1445, 34] on icon at bounding box center [1441, 41] width 19 height 19
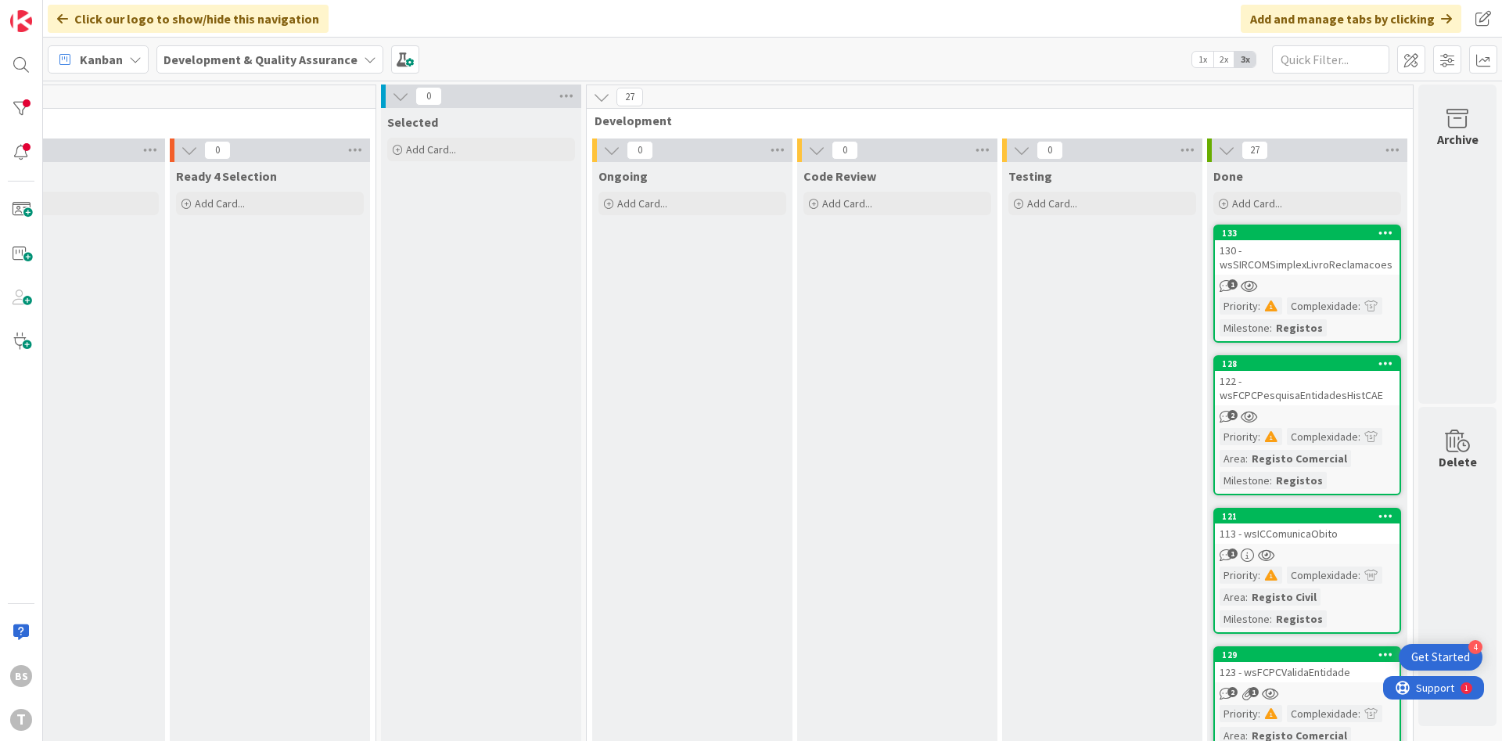
click at [1327, 249] on div "130 - wsSIRCOMSimplexLivroReclamacoes" at bounding box center [1307, 257] width 185 height 34
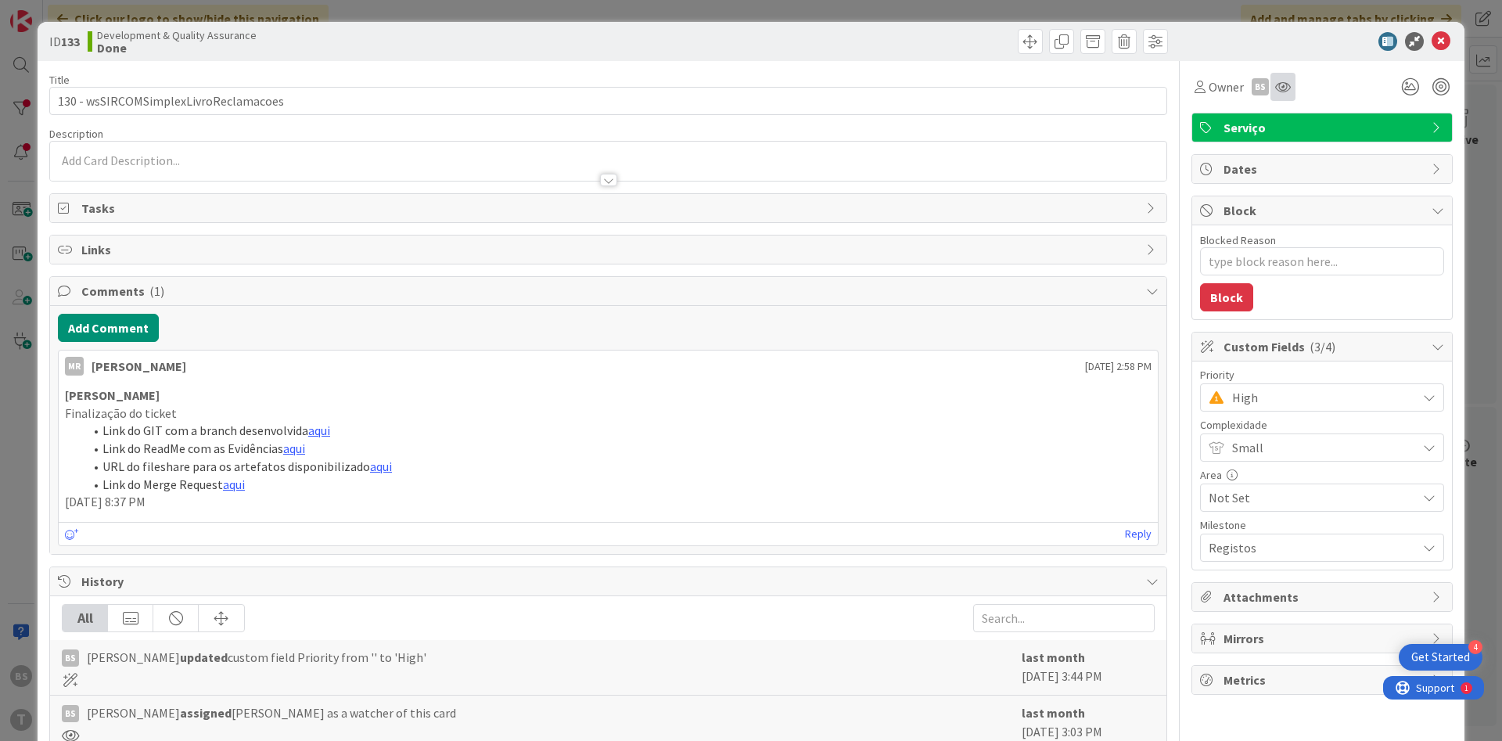
click at [1294, 91] on div at bounding box center [1283, 87] width 25 height 28
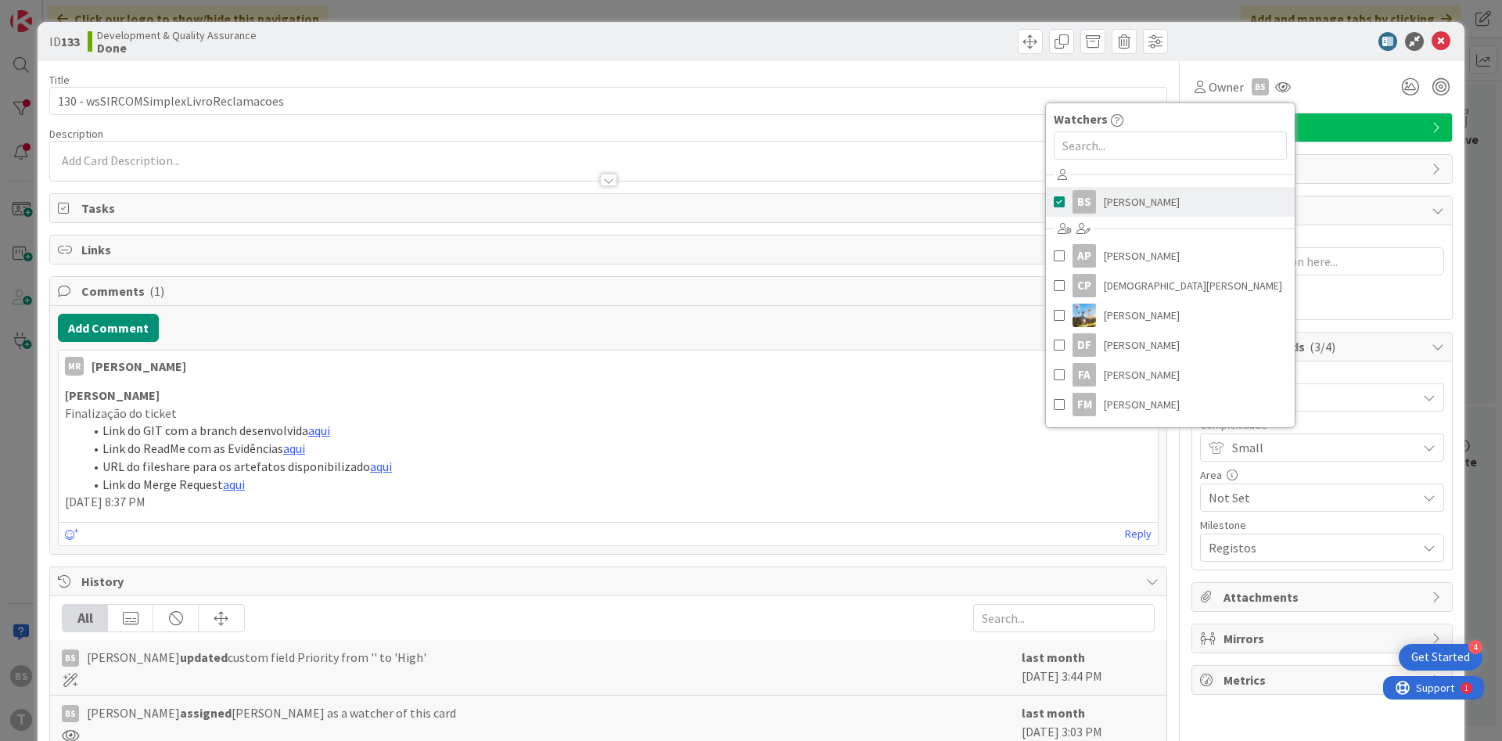
click at [1200, 202] on link "BS [PERSON_NAME]" at bounding box center [1170, 202] width 249 height 30
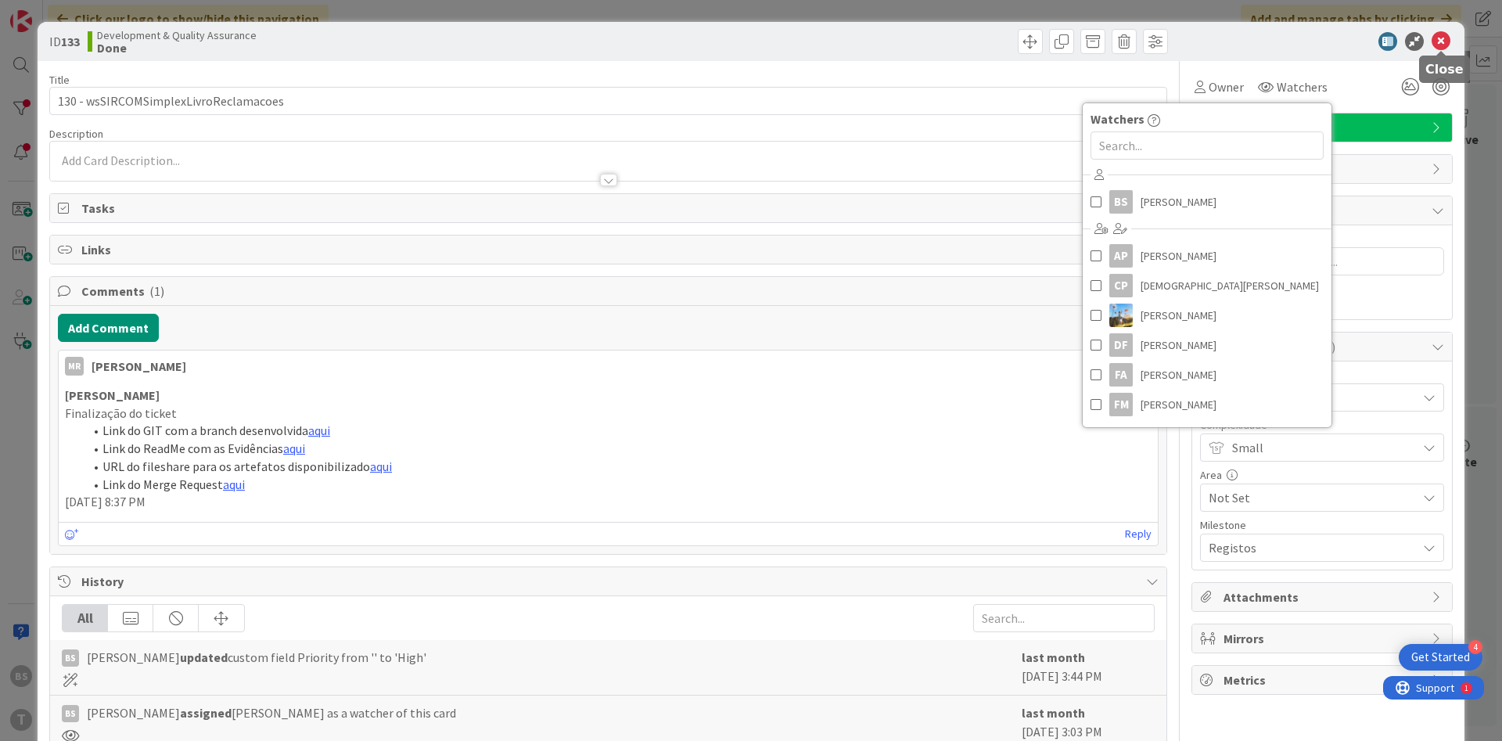
click at [1443, 48] on icon at bounding box center [1441, 41] width 19 height 19
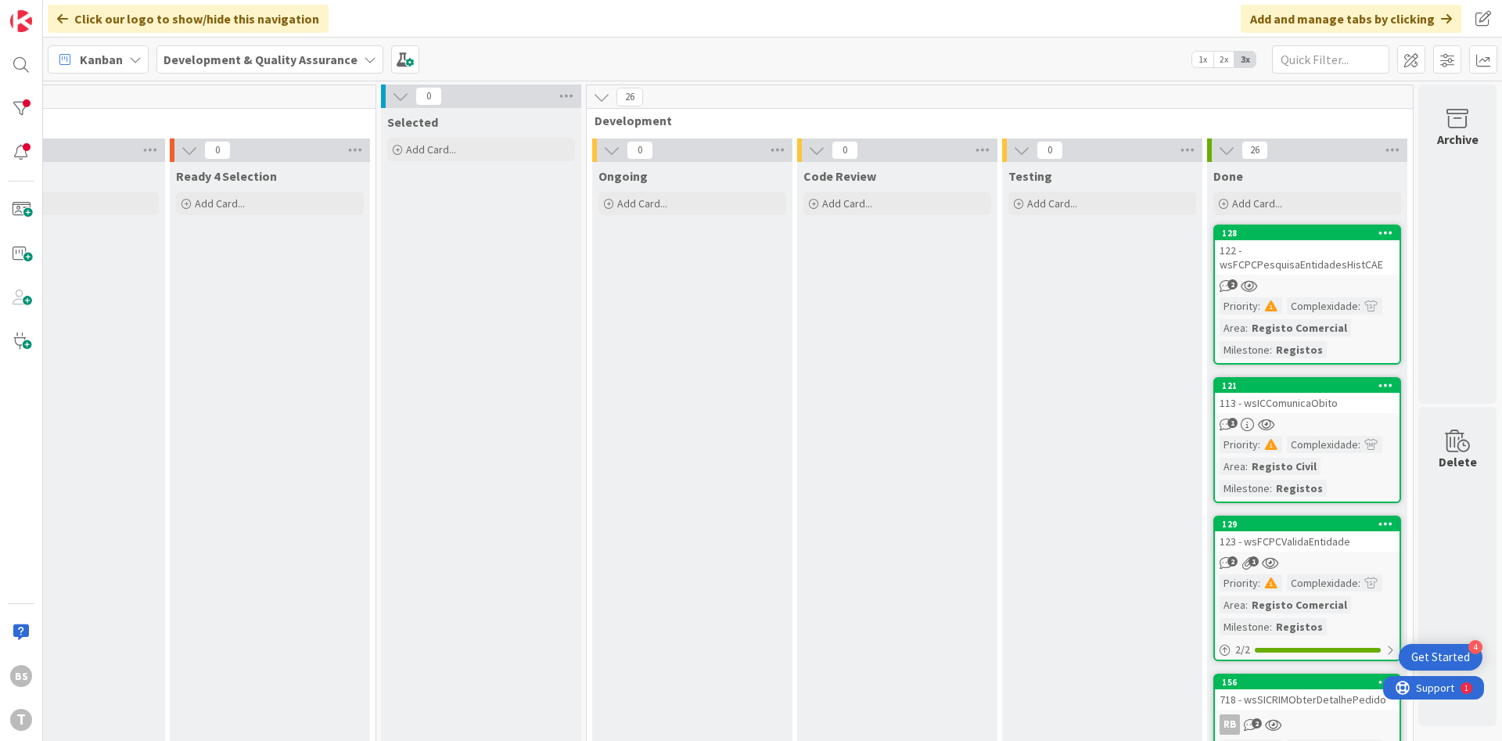
click at [1322, 264] on div "122 - wsFCPCPesquisaEntidadesHistCAE" at bounding box center [1307, 257] width 185 height 34
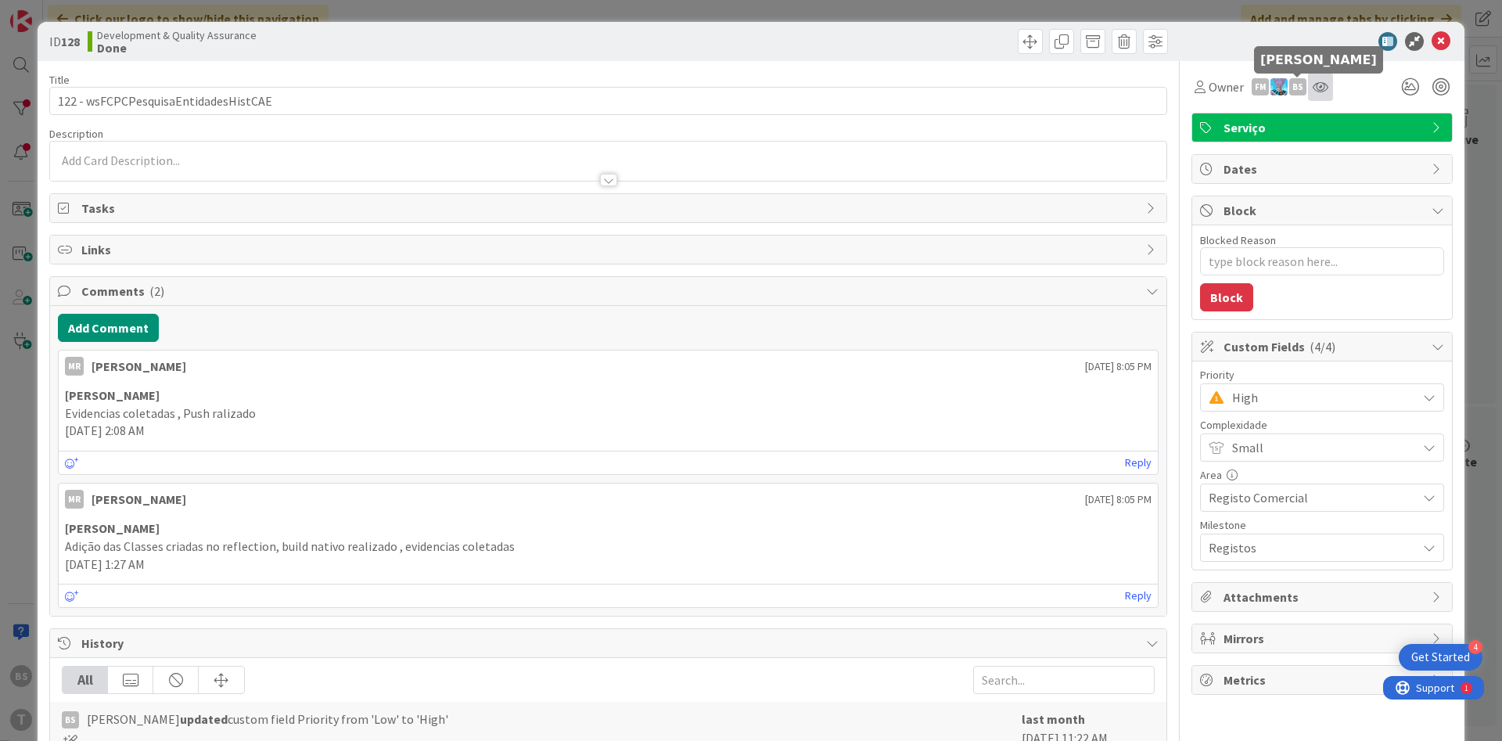
click at [1318, 85] on icon at bounding box center [1321, 87] width 16 height 13
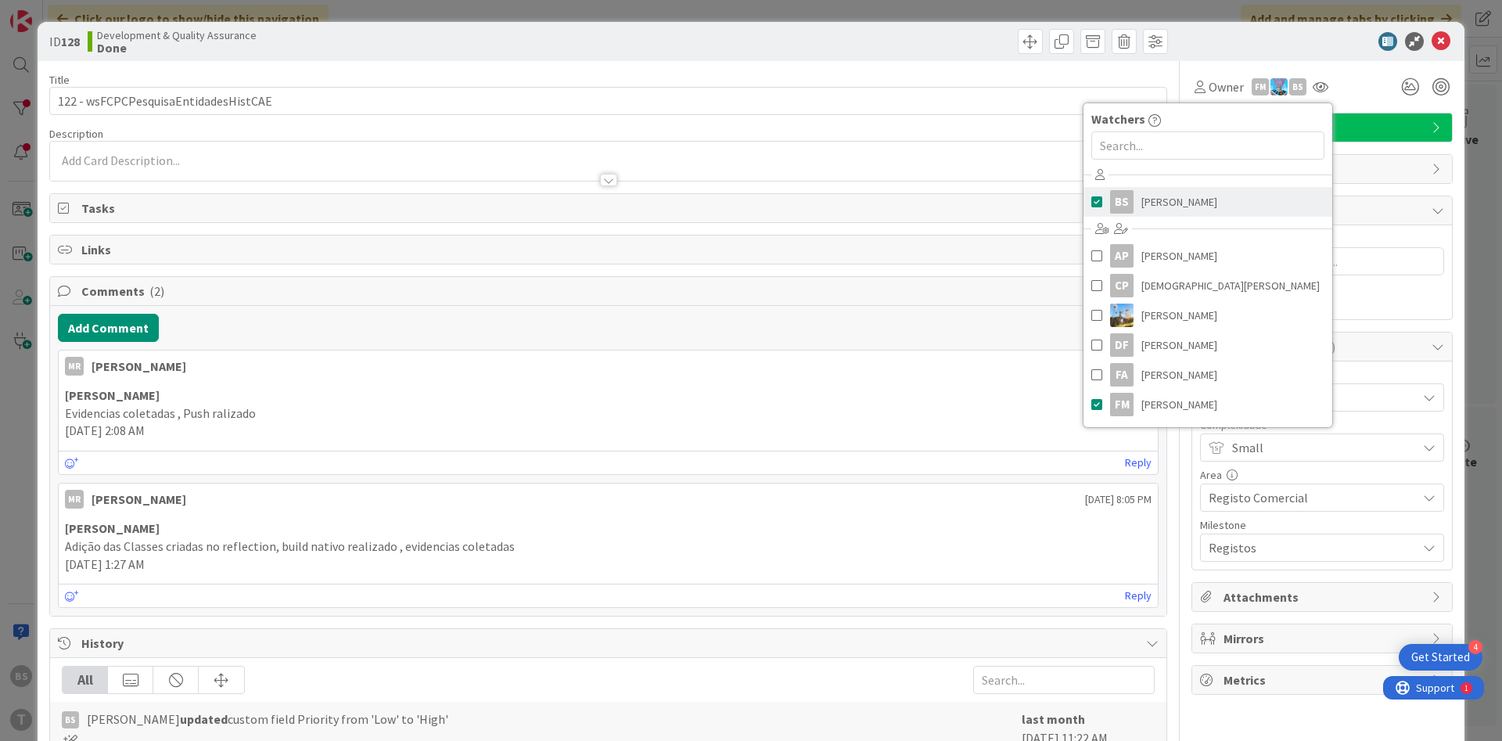
click at [1210, 196] on link "BS [PERSON_NAME]" at bounding box center [1208, 202] width 249 height 30
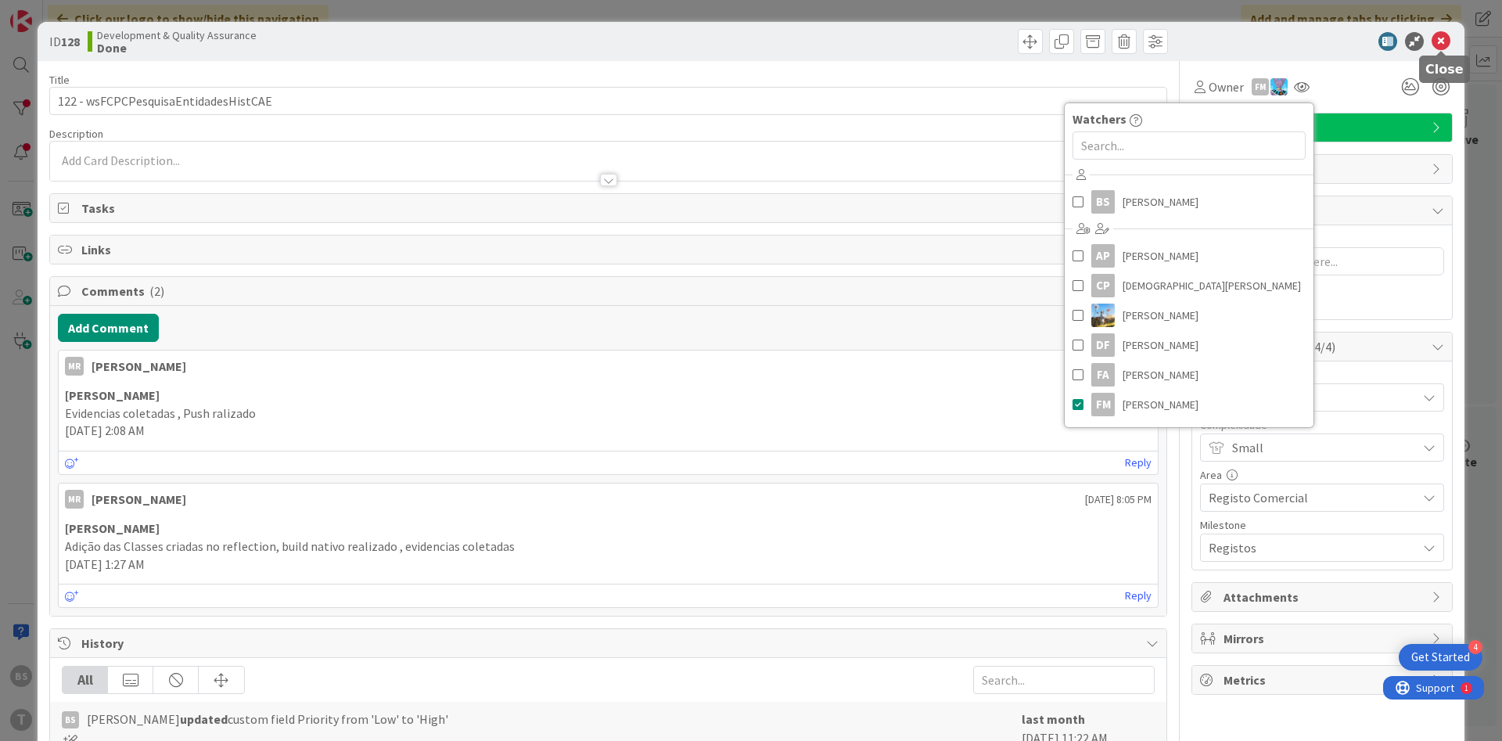
click at [1444, 46] on icon at bounding box center [1441, 41] width 19 height 19
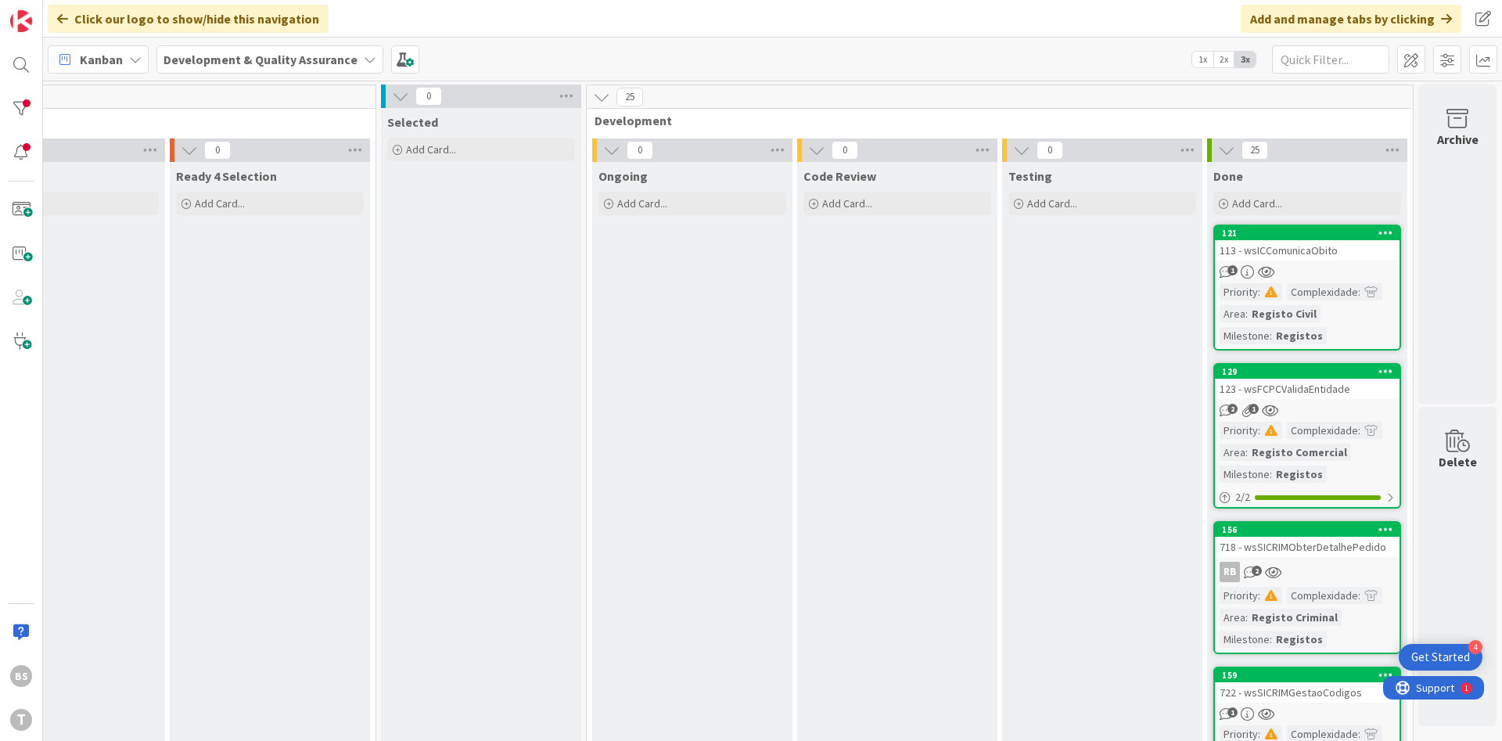
click at [1336, 267] on div "1" at bounding box center [1307, 271] width 185 height 13
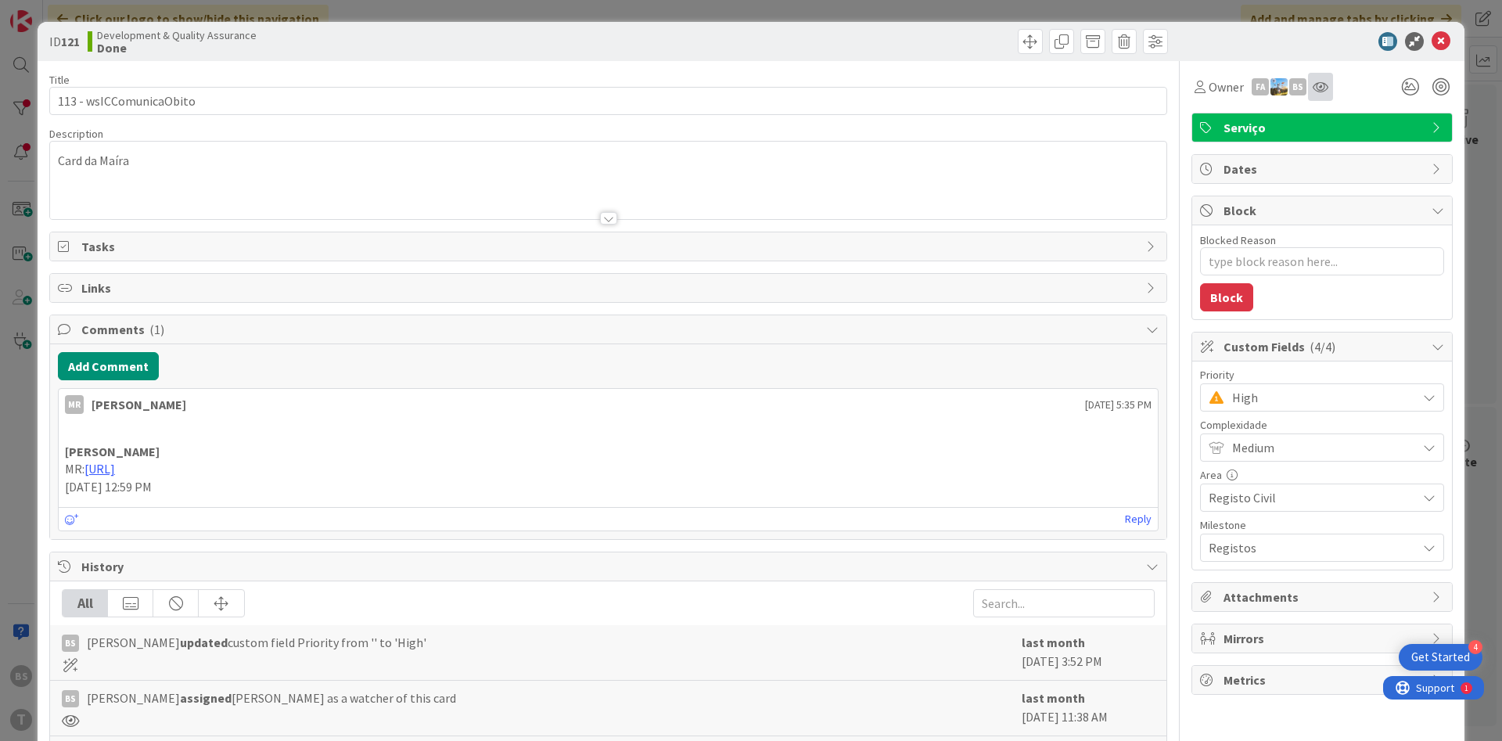
click at [1315, 99] on div at bounding box center [1320, 87] width 25 height 28
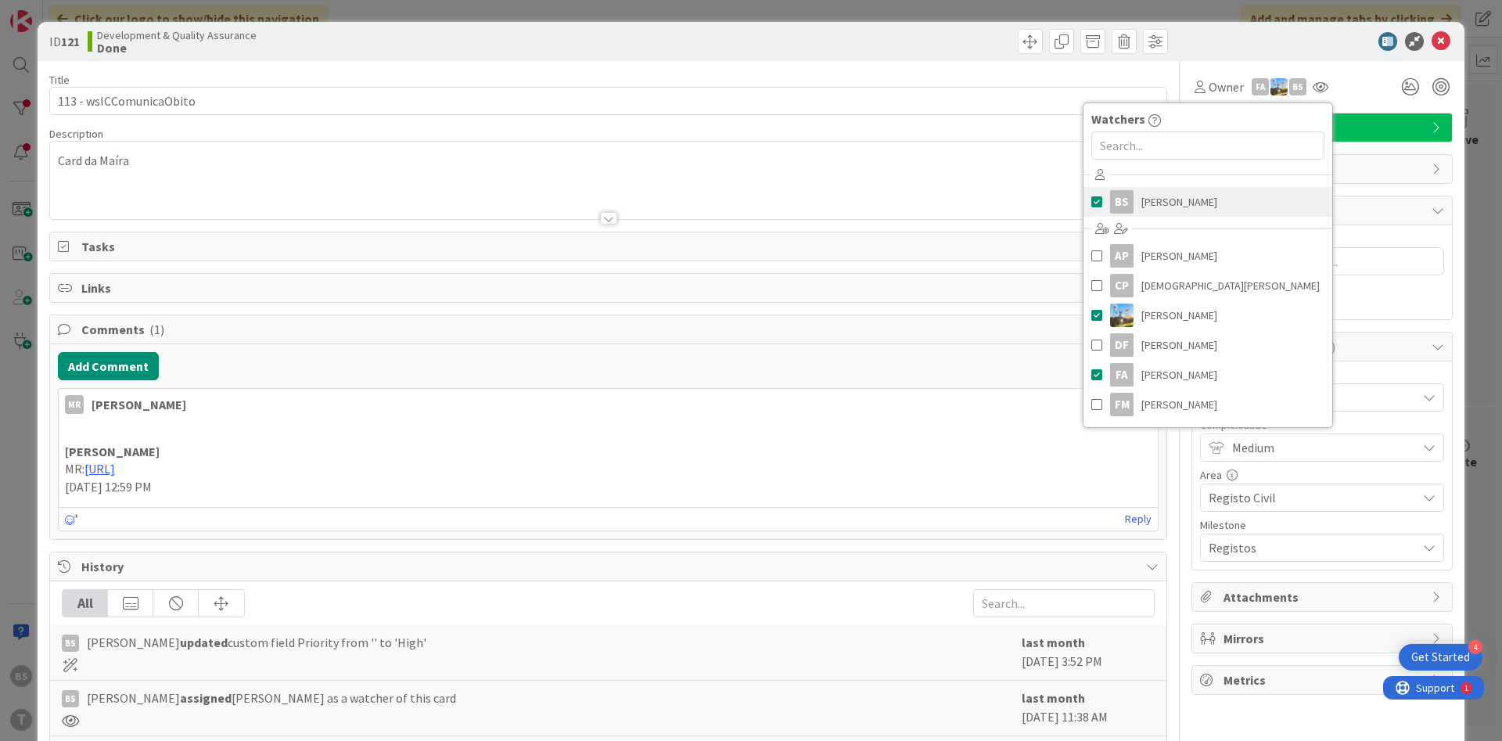
click at [1215, 216] on link "BS [PERSON_NAME]" at bounding box center [1208, 202] width 249 height 30
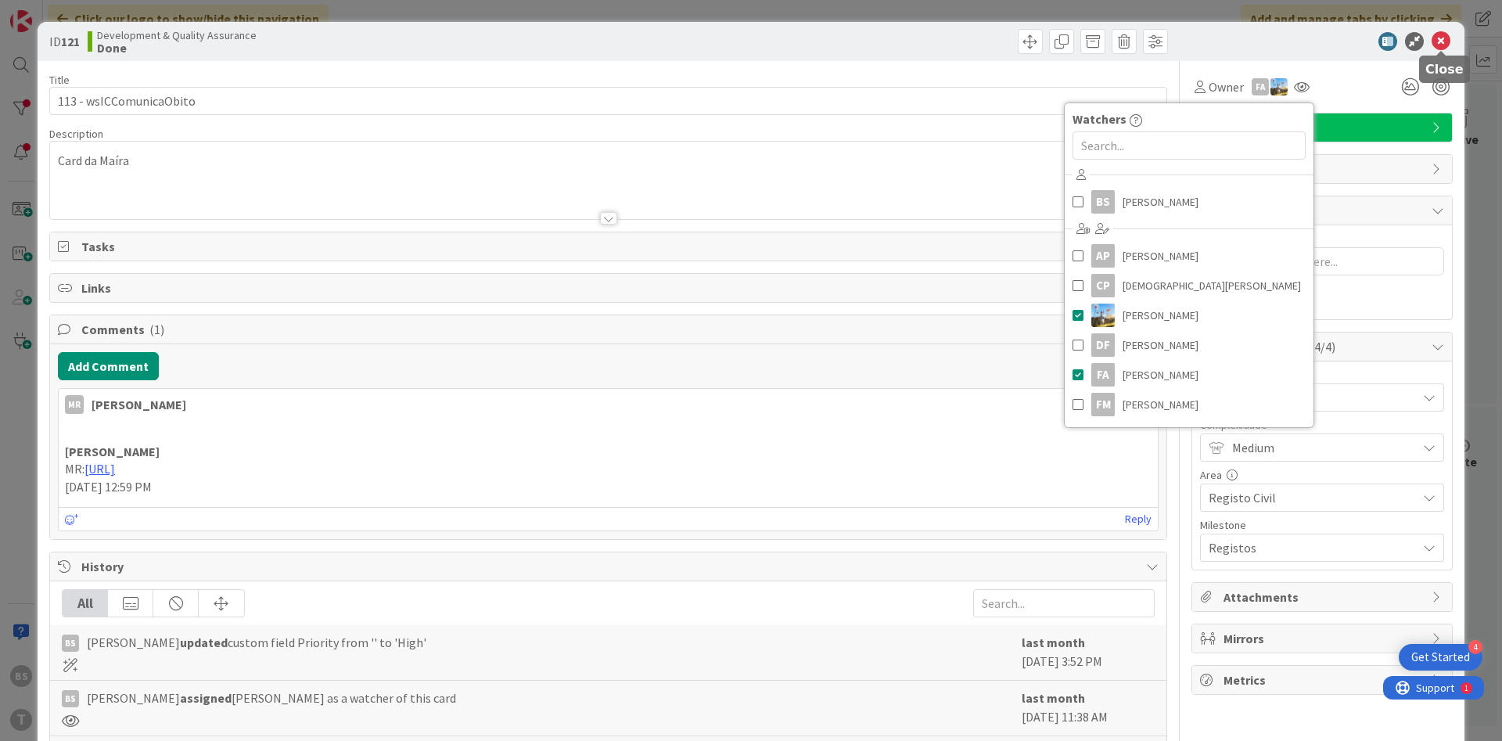
click at [1442, 41] on icon at bounding box center [1441, 41] width 19 height 19
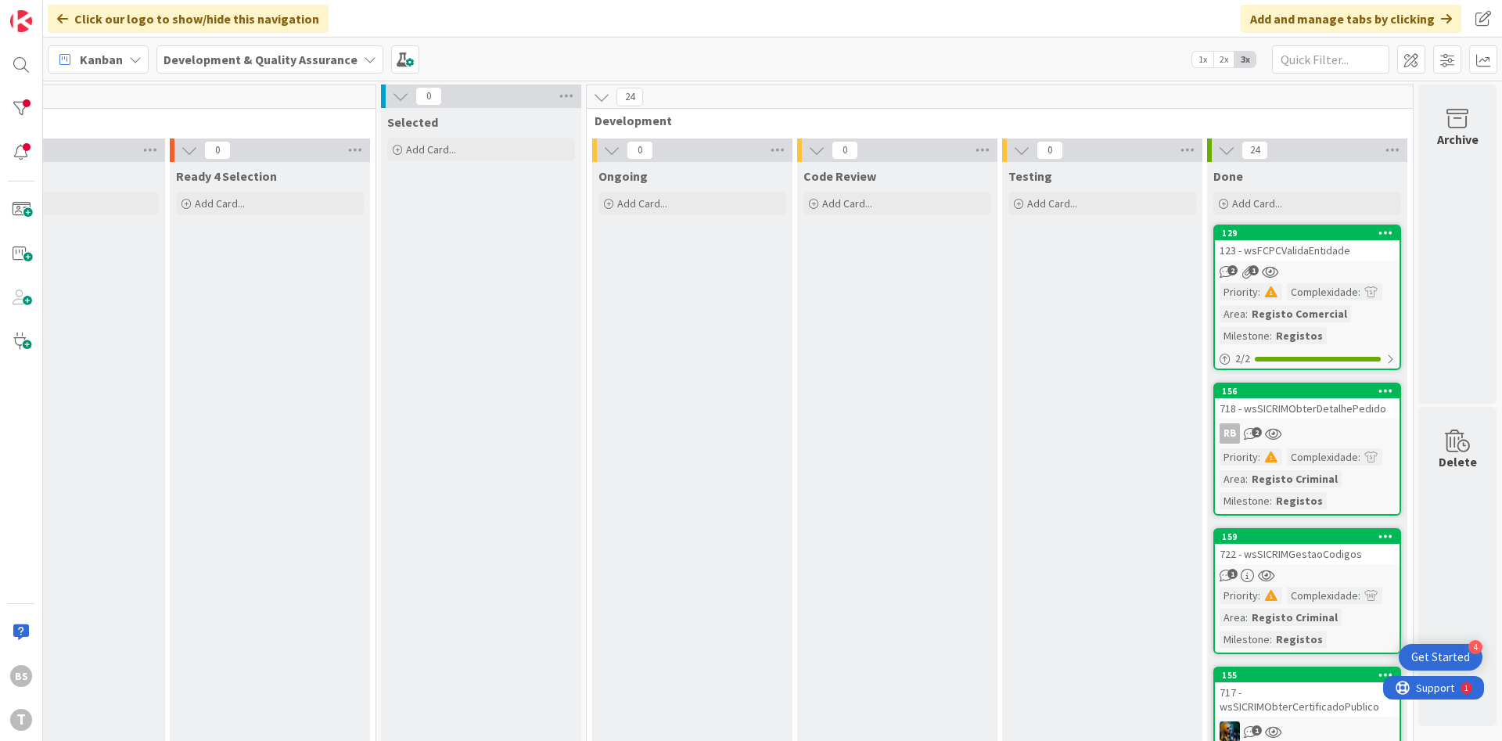
click at [1325, 265] on div "2 1" at bounding box center [1307, 271] width 185 height 13
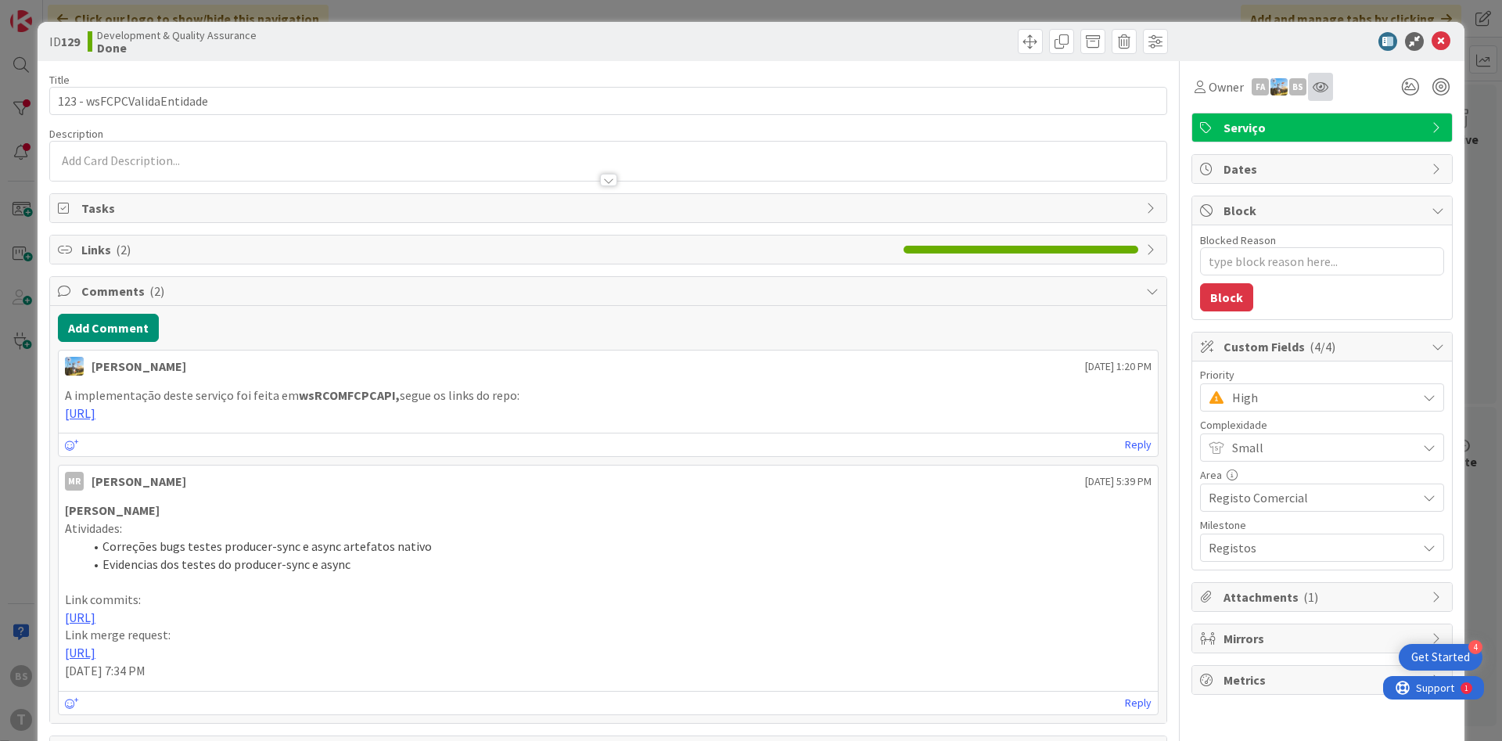
click at [1324, 88] on icon at bounding box center [1321, 87] width 16 height 13
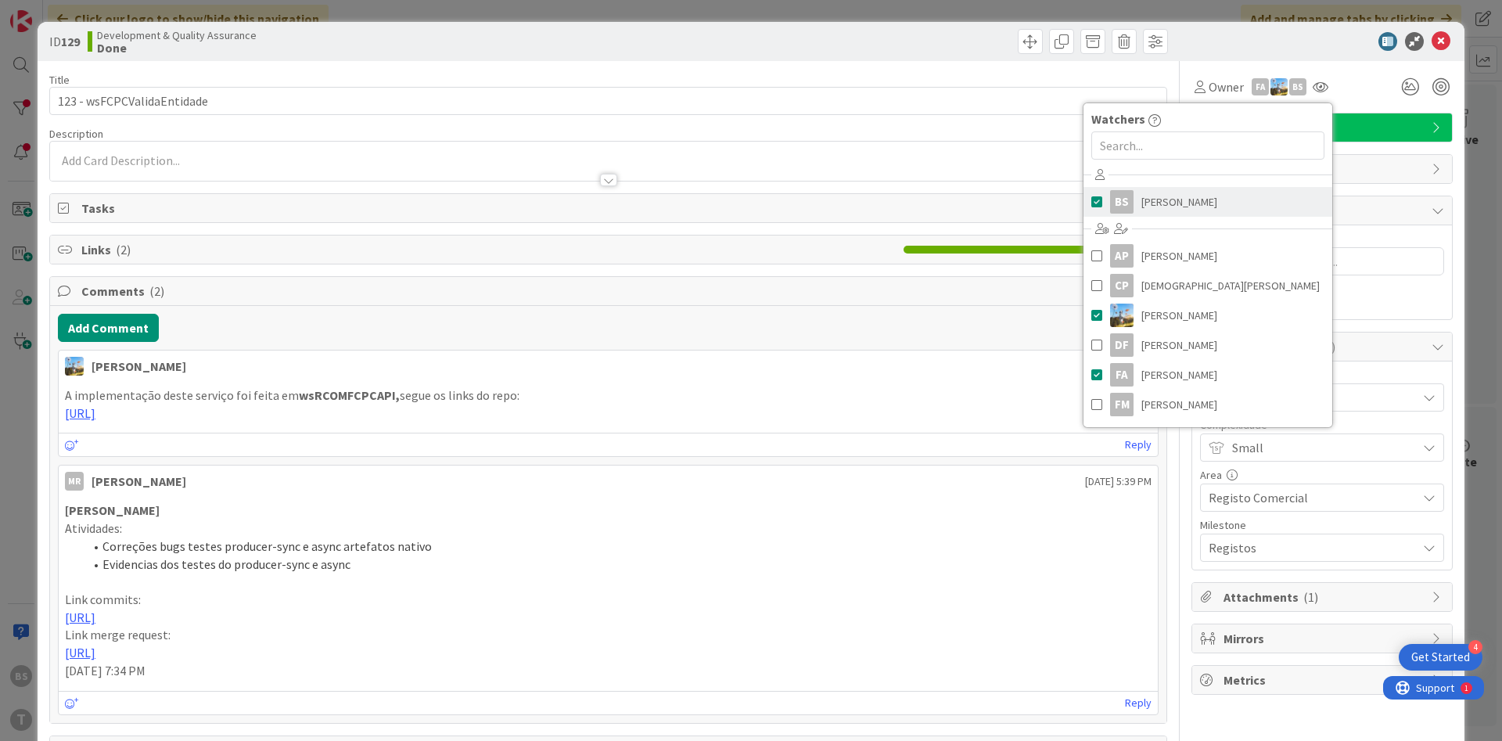
click at [1195, 195] on span "[PERSON_NAME]" at bounding box center [1180, 201] width 76 height 23
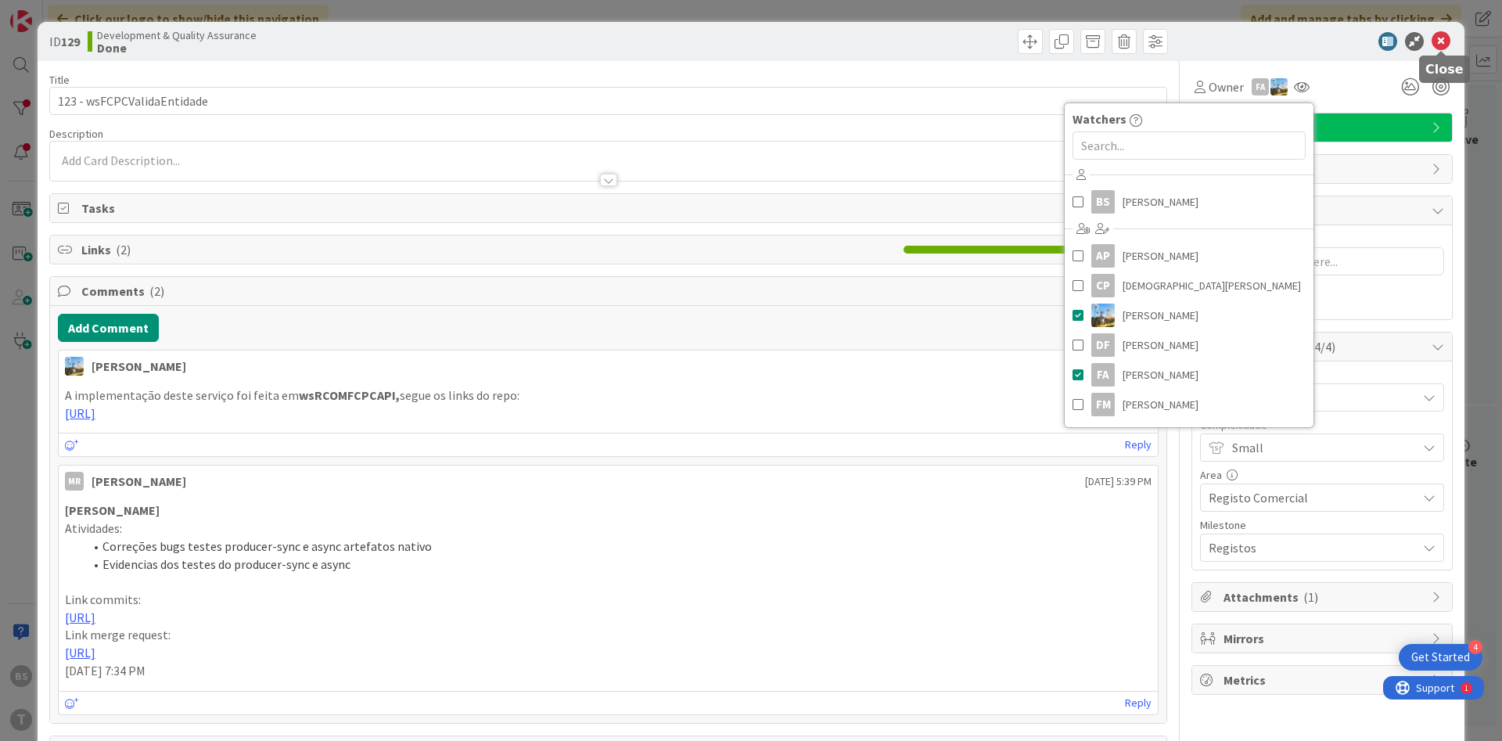
click at [1441, 40] on icon at bounding box center [1441, 41] width 19 height 19
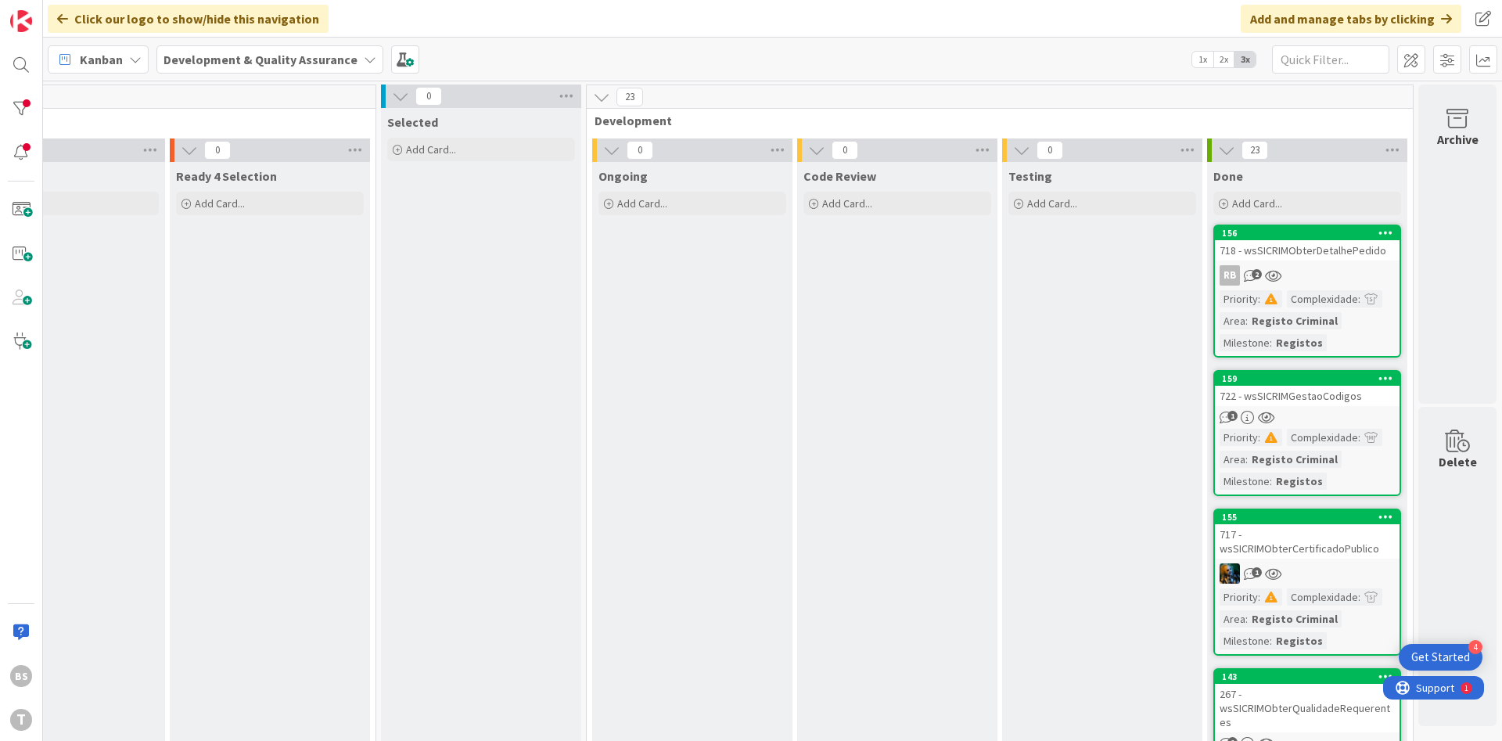
click at [1293, 260] on div "718 - wsSICRIMObterDetalhePedido" at bounding box center [1307, 250] width 185 height 20
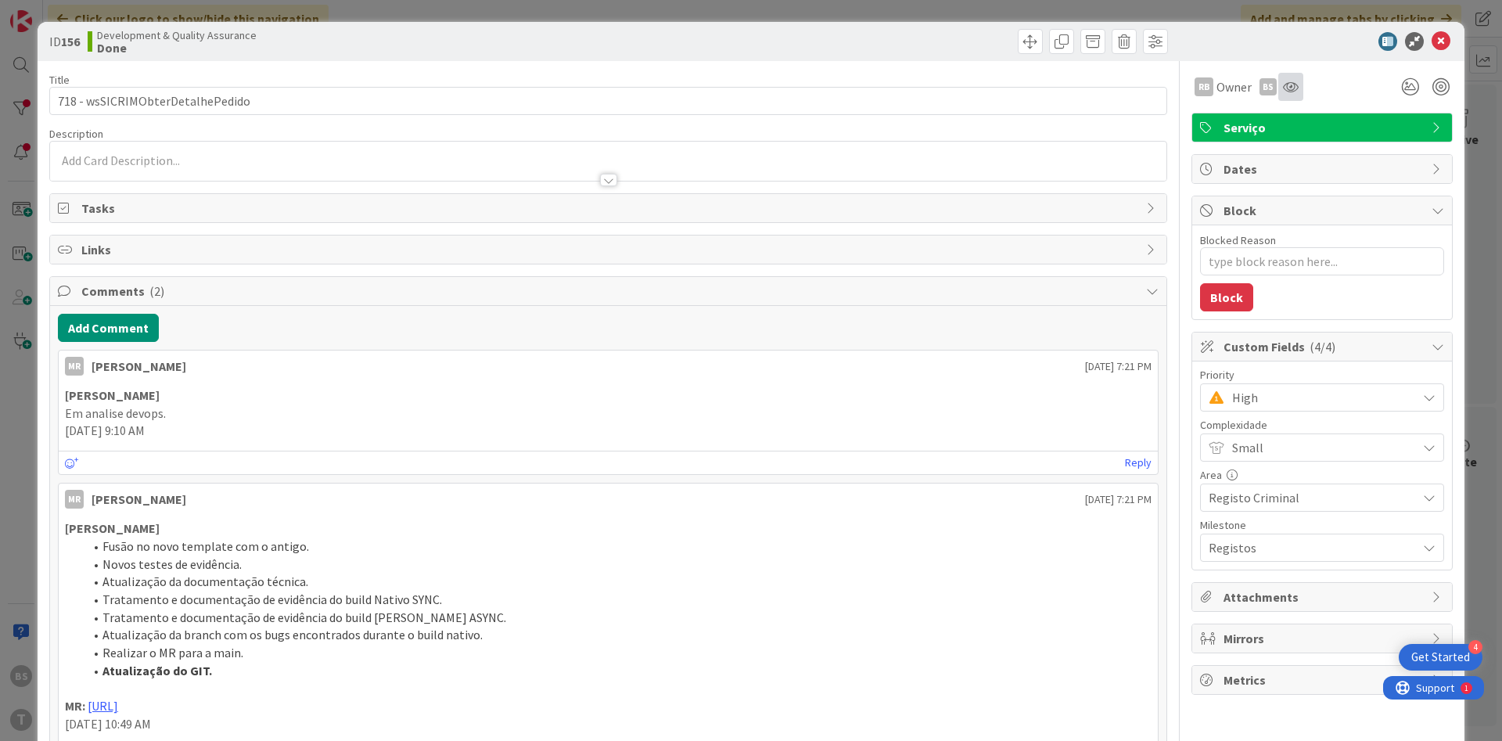
click at [1300, 92] on div at bounding box center [1291, 87] width 25 height 28
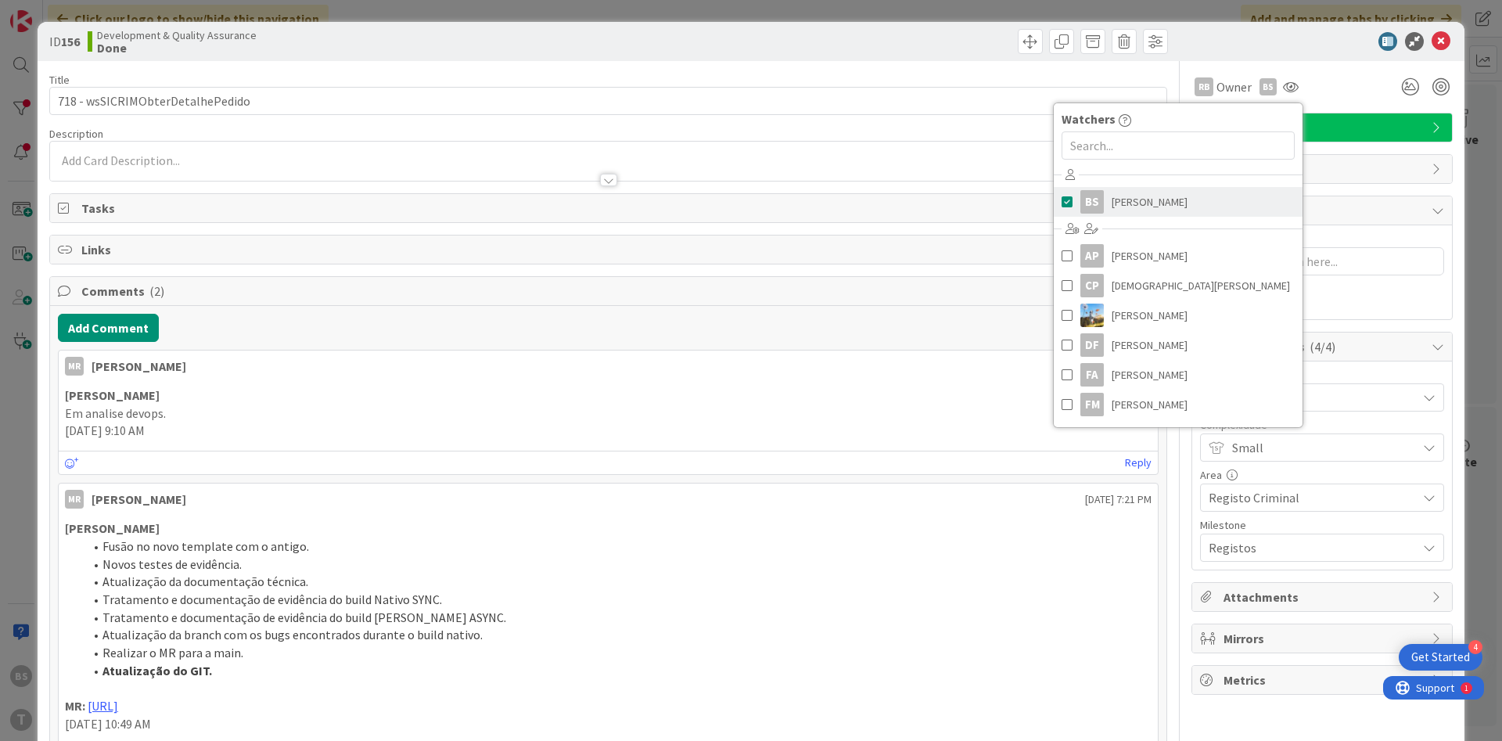
click at [1236, 207] on link "BS [PERSON_NAME]" at bounding box center [1178, 202] width 249 height 30
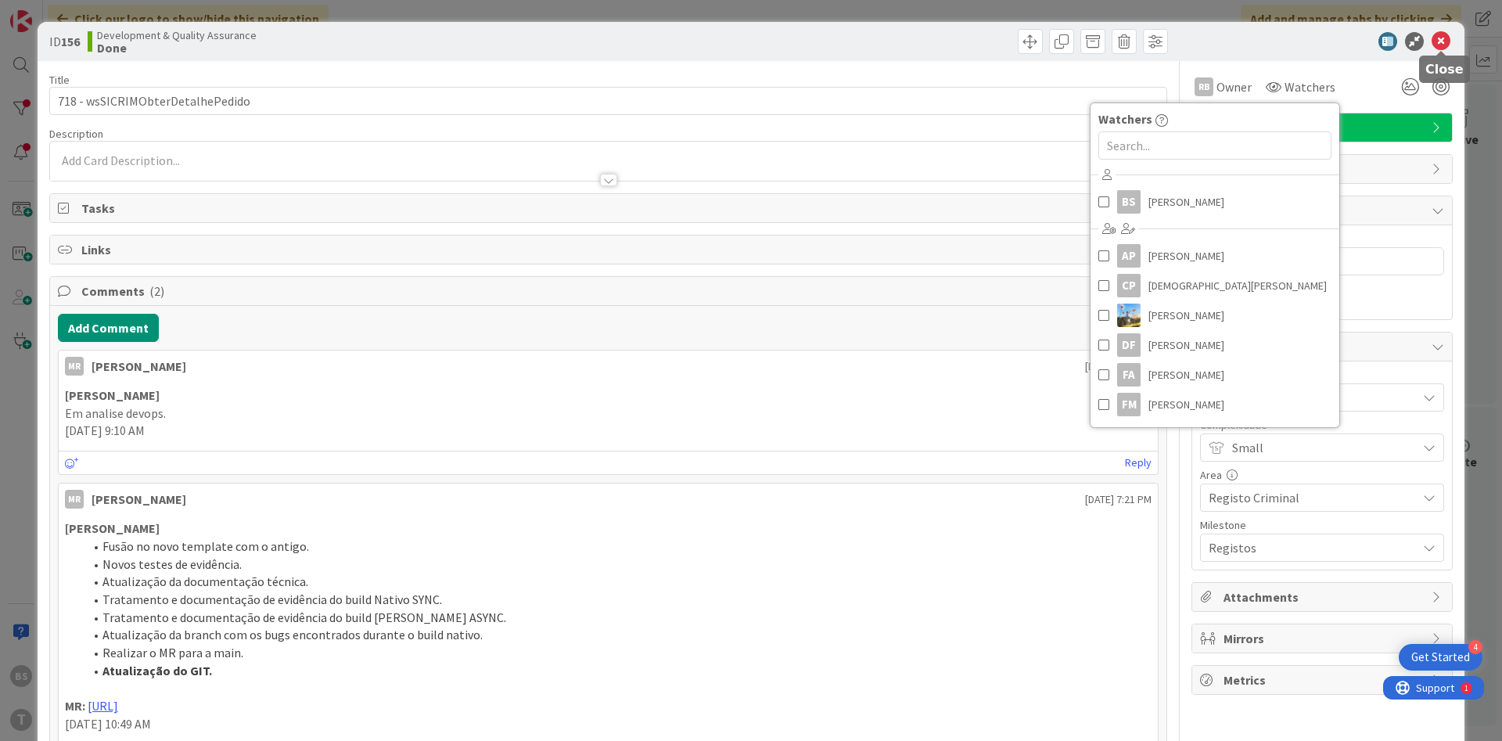
click at [1446, 46] on icon at bounding box center [1441, 41] width 19 height 19
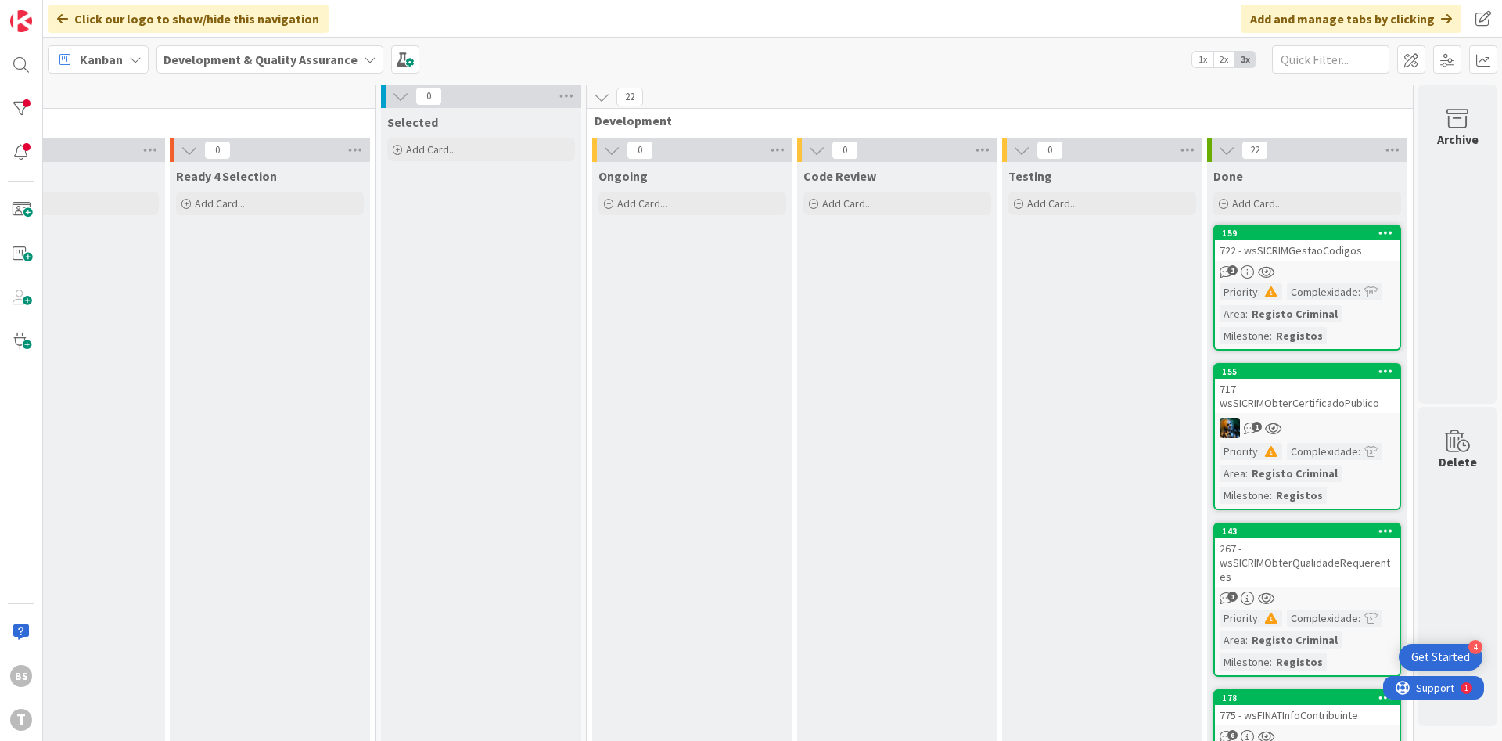
click at [1284, 254] on div "722 - wsSICRIMGestaoCodigos" at bounding box center [1307, 250] width 185 height 20
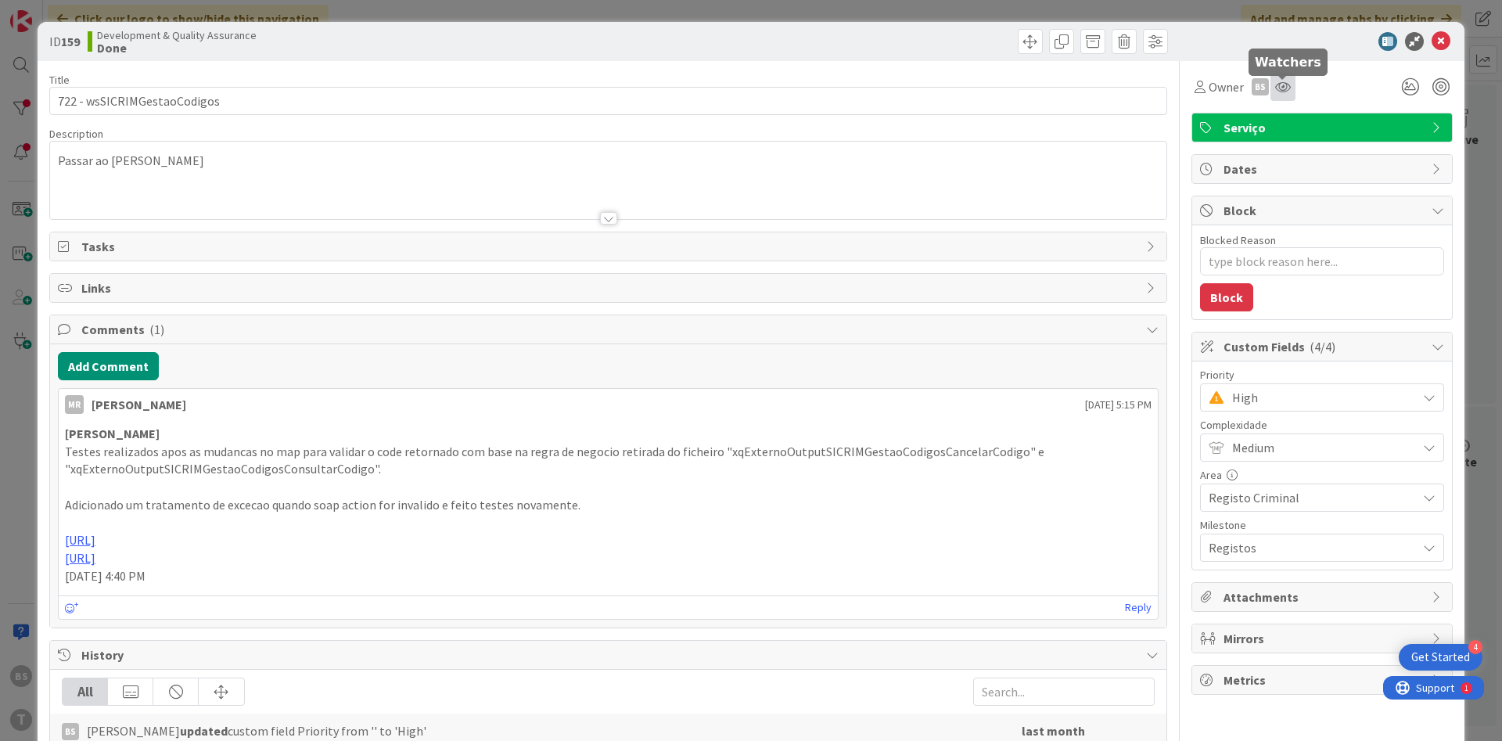
click at [1282, 89] on icon at bounding box center [1283, 87] width 16 height 13
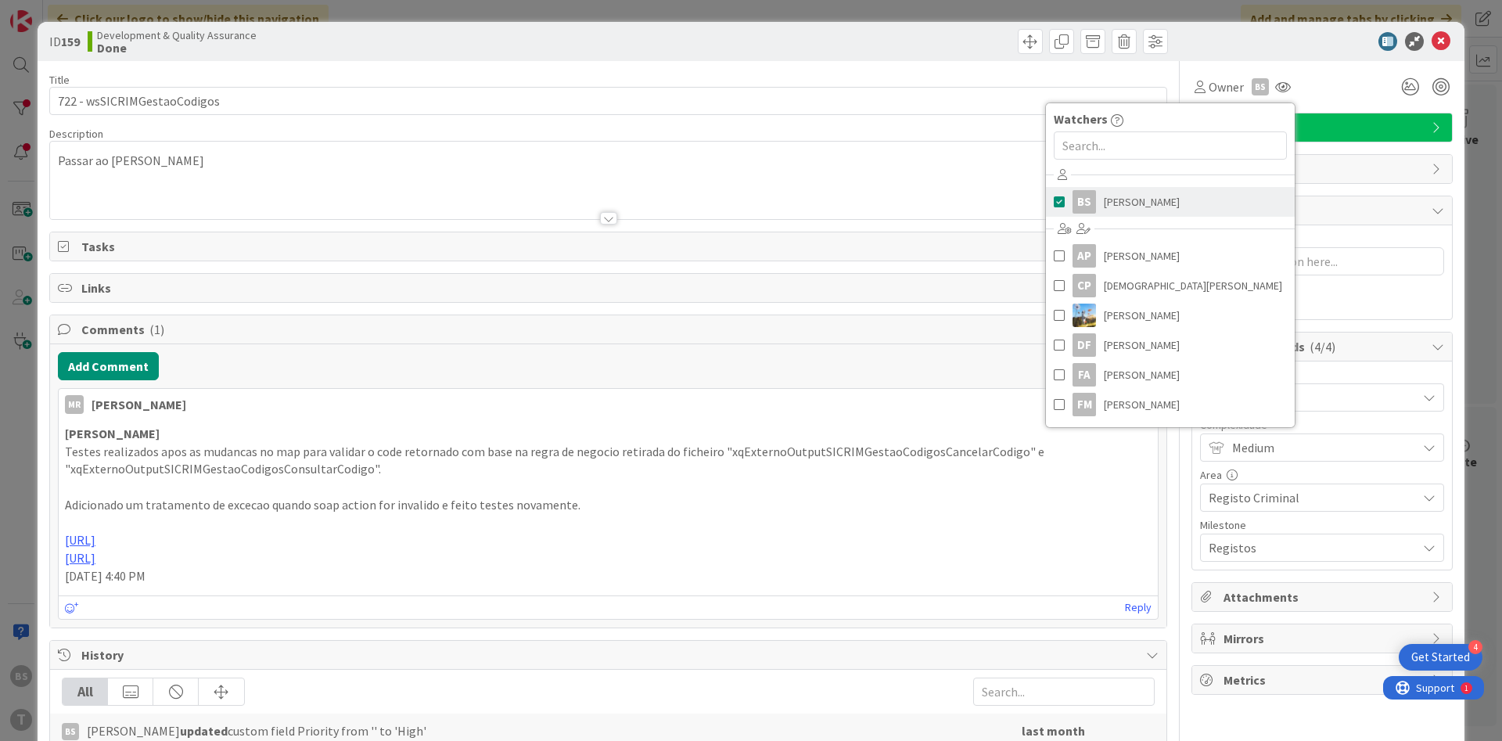
click at [1204, 198] on link "BS [PERSON_NAME]" at bounding box center [1170, 202] width 249 height 30
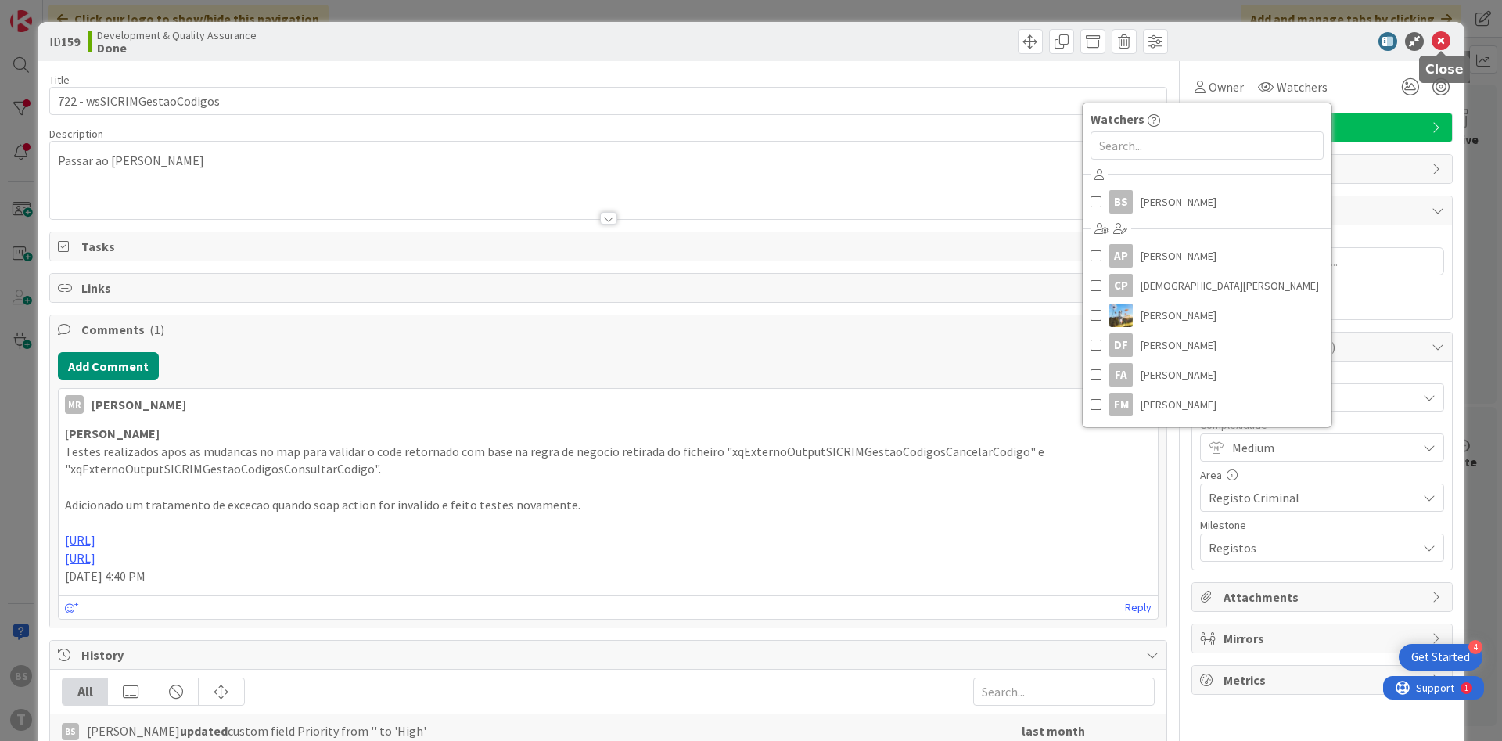
click at [1441, 43] on icon at bounding box center [1441, 41] width 19 height 19
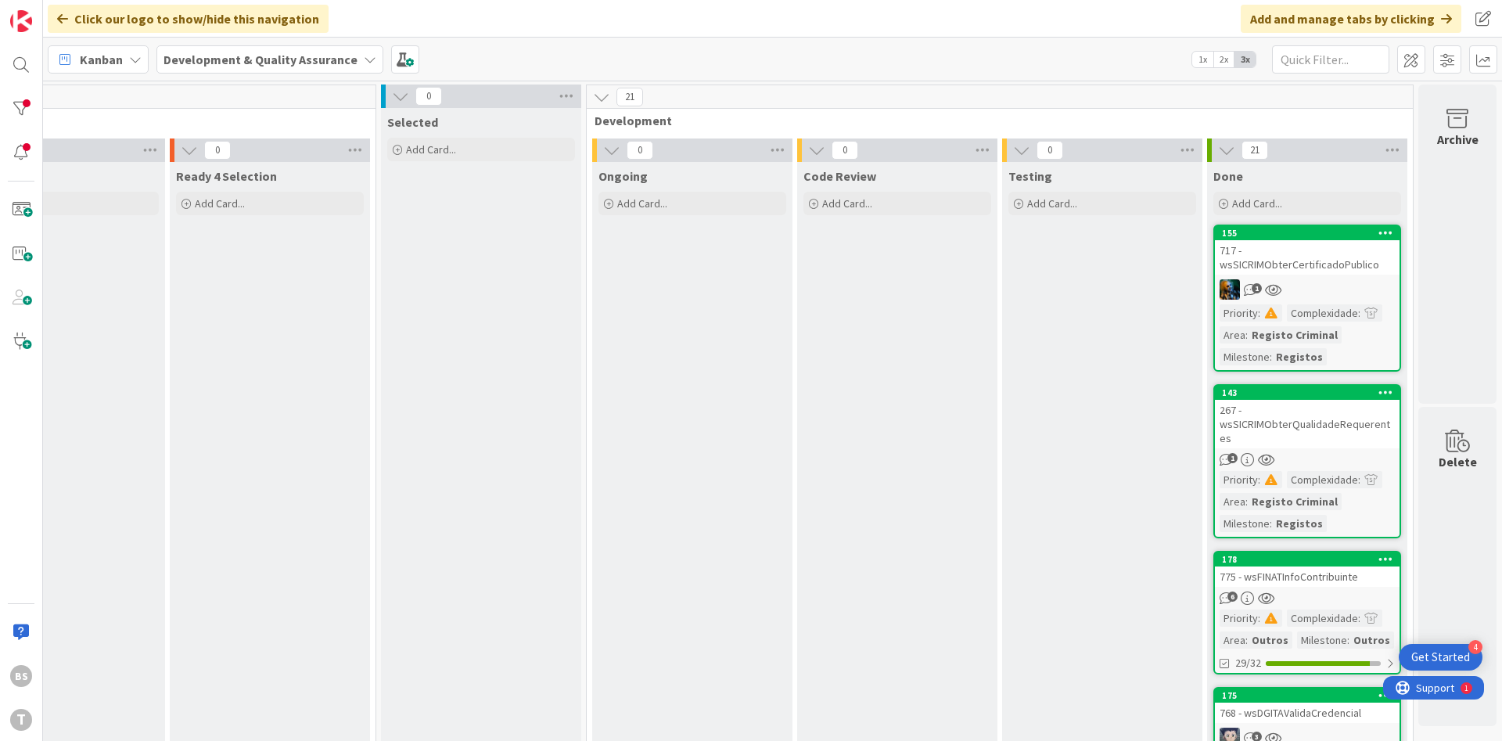
click at [1318, 261] on div "717 - wsSICRIMObterCertificadoPublico" at bounding box center [1307, 257] width 185 height 34
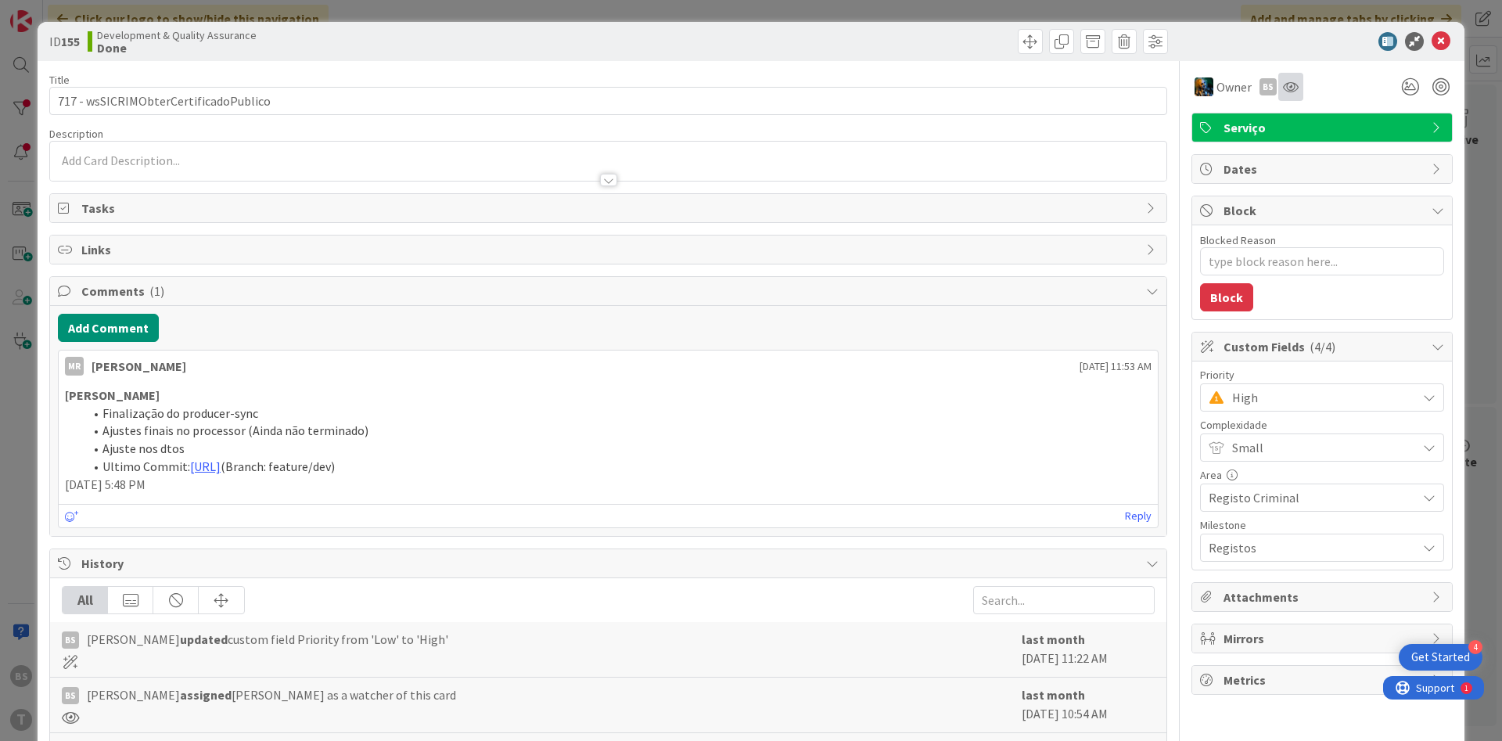
click at [1297, 94] on div at bounding box center [1291, 87] width 25 height 28
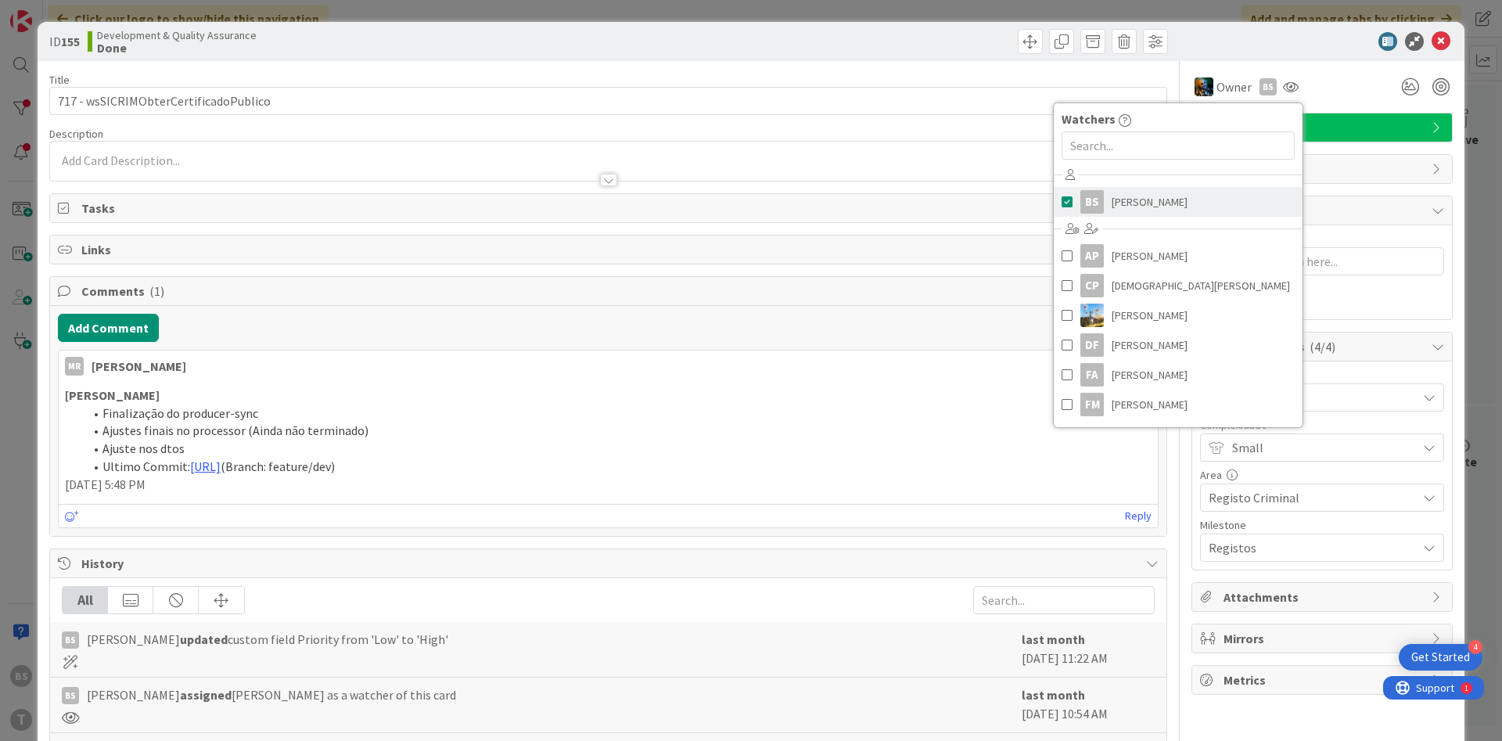
click at [1186, 208] on link "BS [PERSON_NAME]" at bounding box center [1178, 202] width 249 height 30
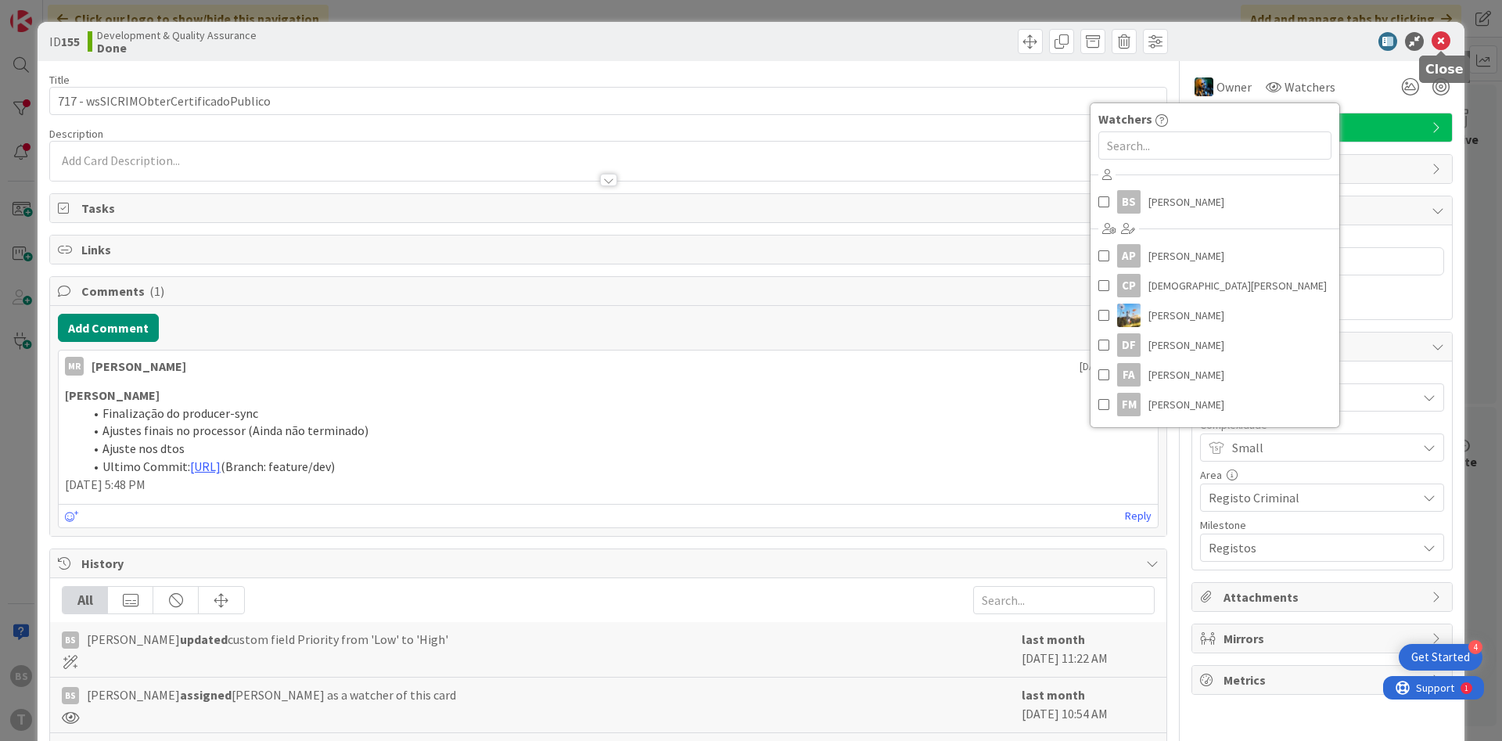
click at [1447, 44] on icon at bounding box center [1441, 41] width 19 height 19
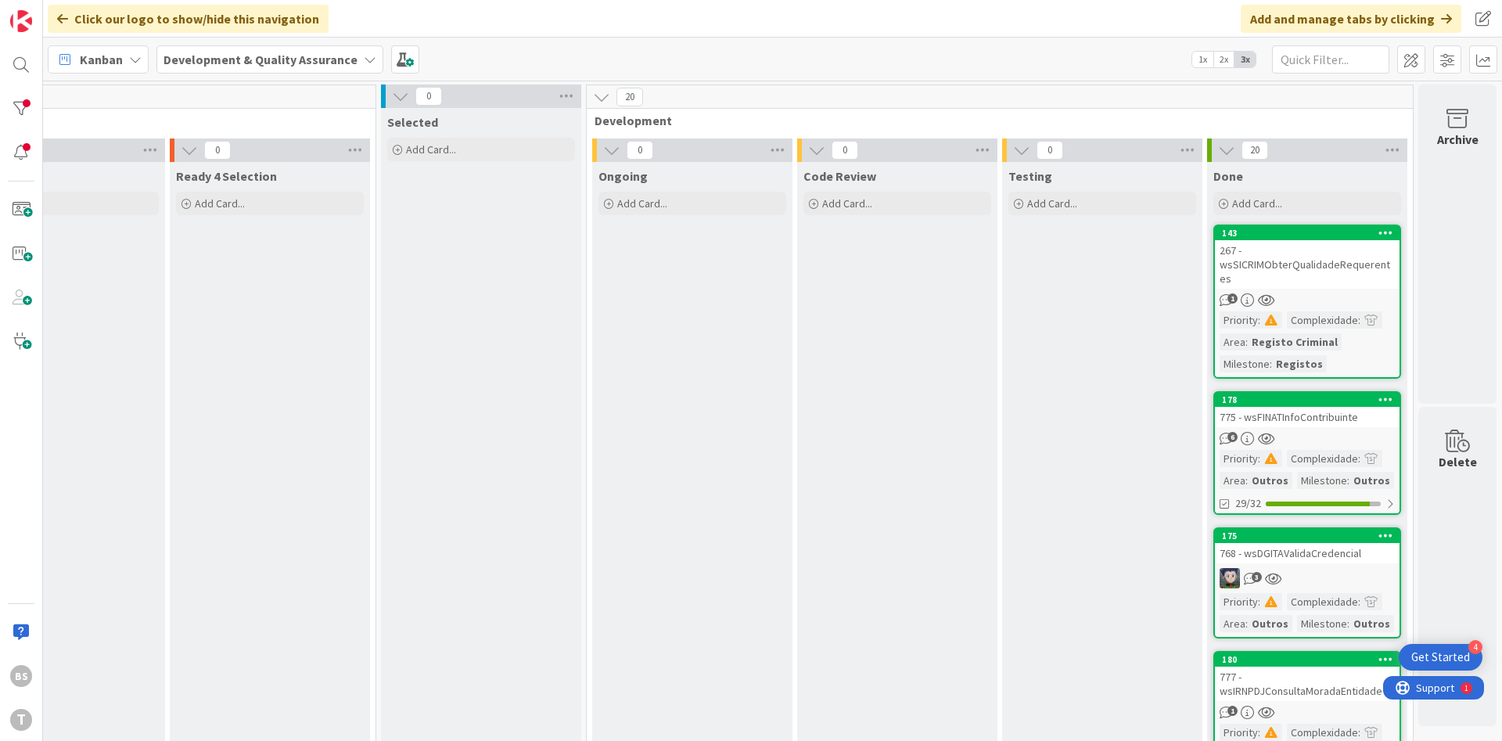
click at [1322, 258] on div "267 - wsSICRIMObterQualidadeRequerentes" at bounding box center [1307, 264] width 185 height 49
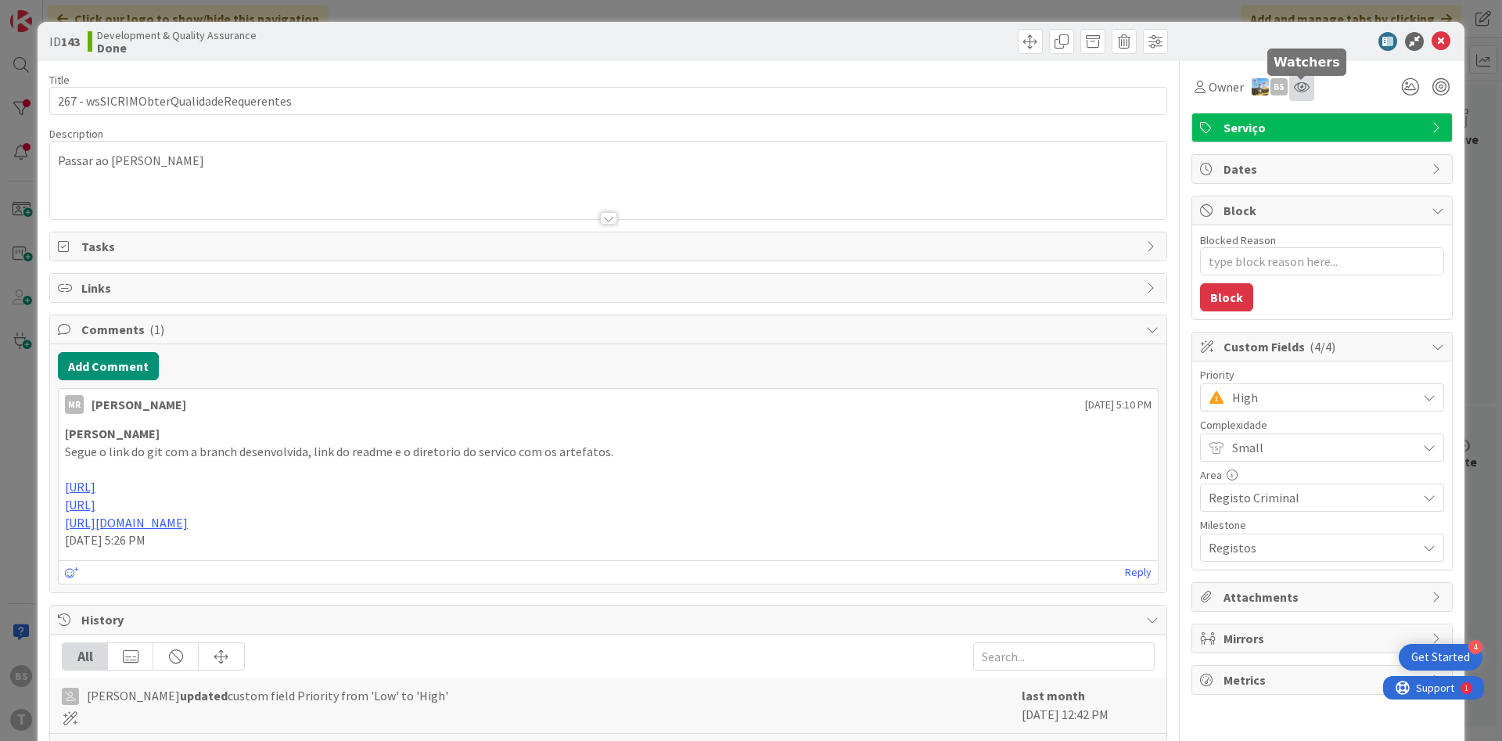
click at [1299, 90] on icon at bounding box center [1302, 87] width 16 height 13
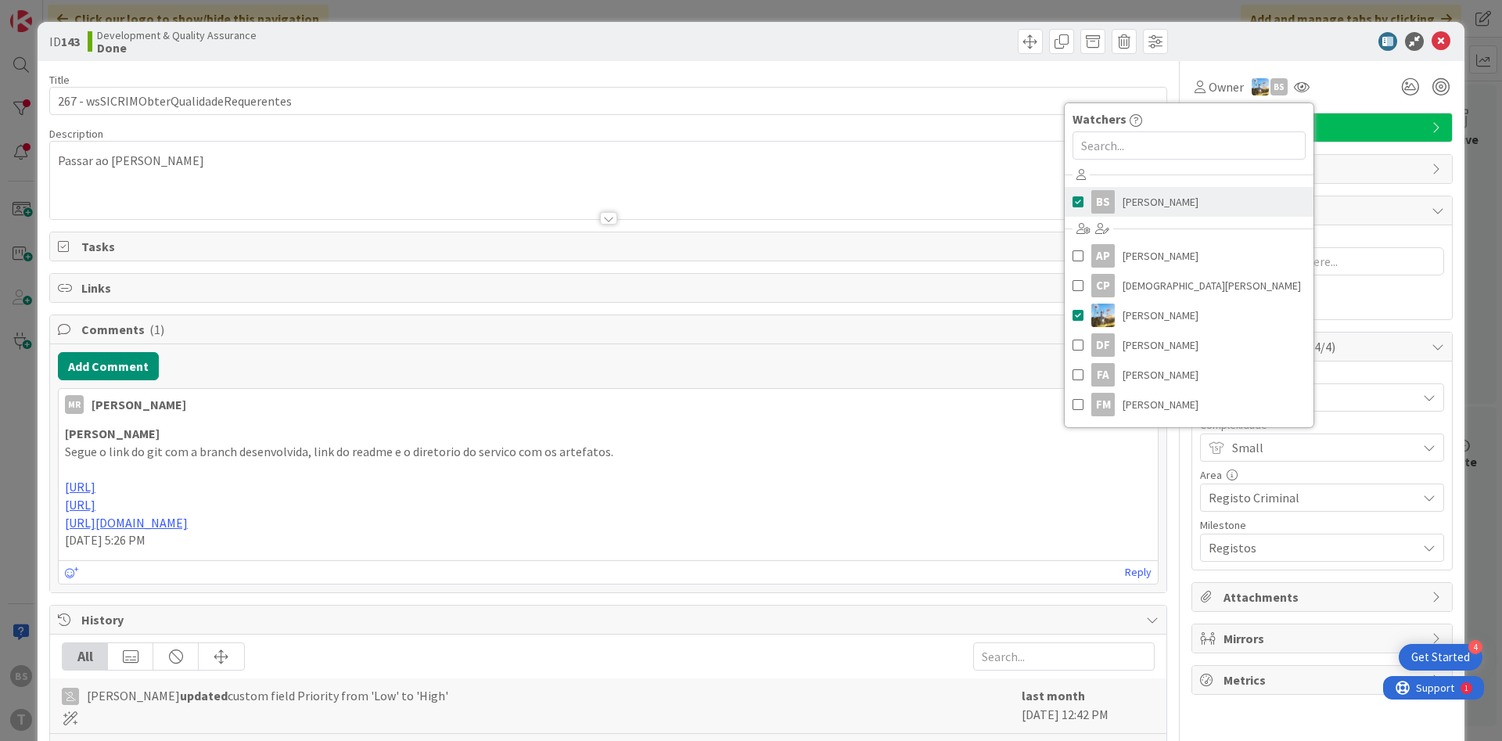
click at [1184, 201] on link "BS [PERSON_NAME]" at bounding box center [1189, 202] width 249 height 30
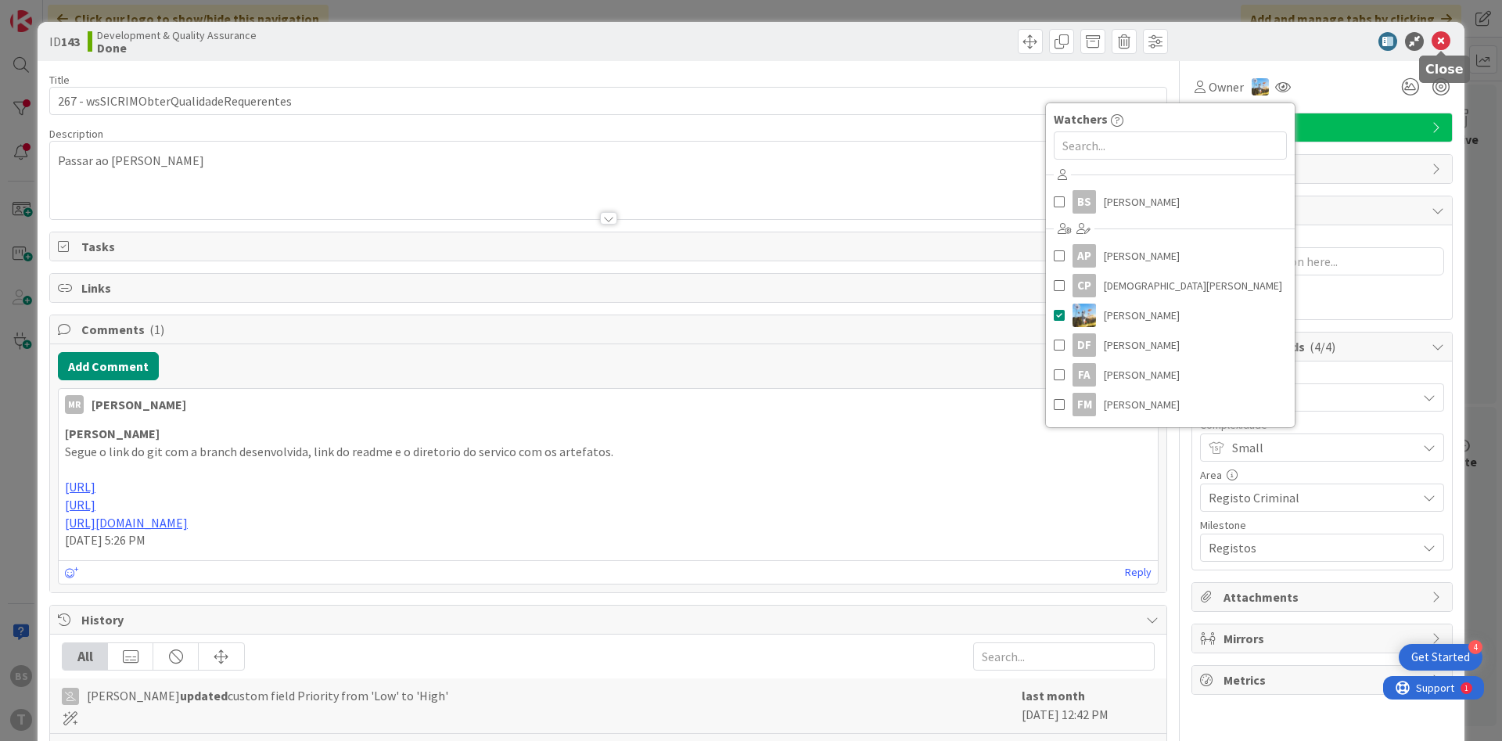
click at [1438, 48] on icon at bounding box center [1441, 41] width 19 height 19
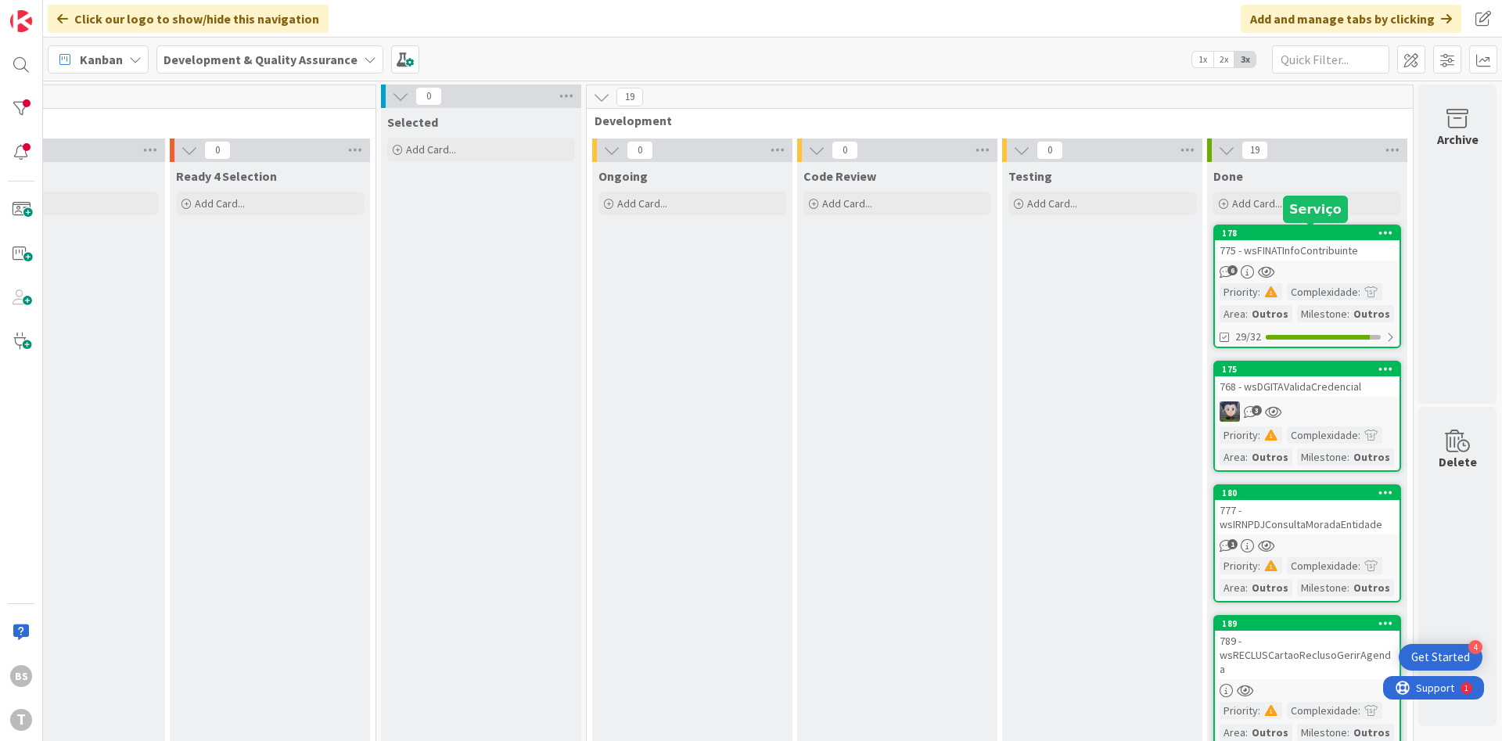
click at [1306, 250] on div "775 - wsFINATInfoContribuinte" at bounding box center [1307, 250] width 185 height 20
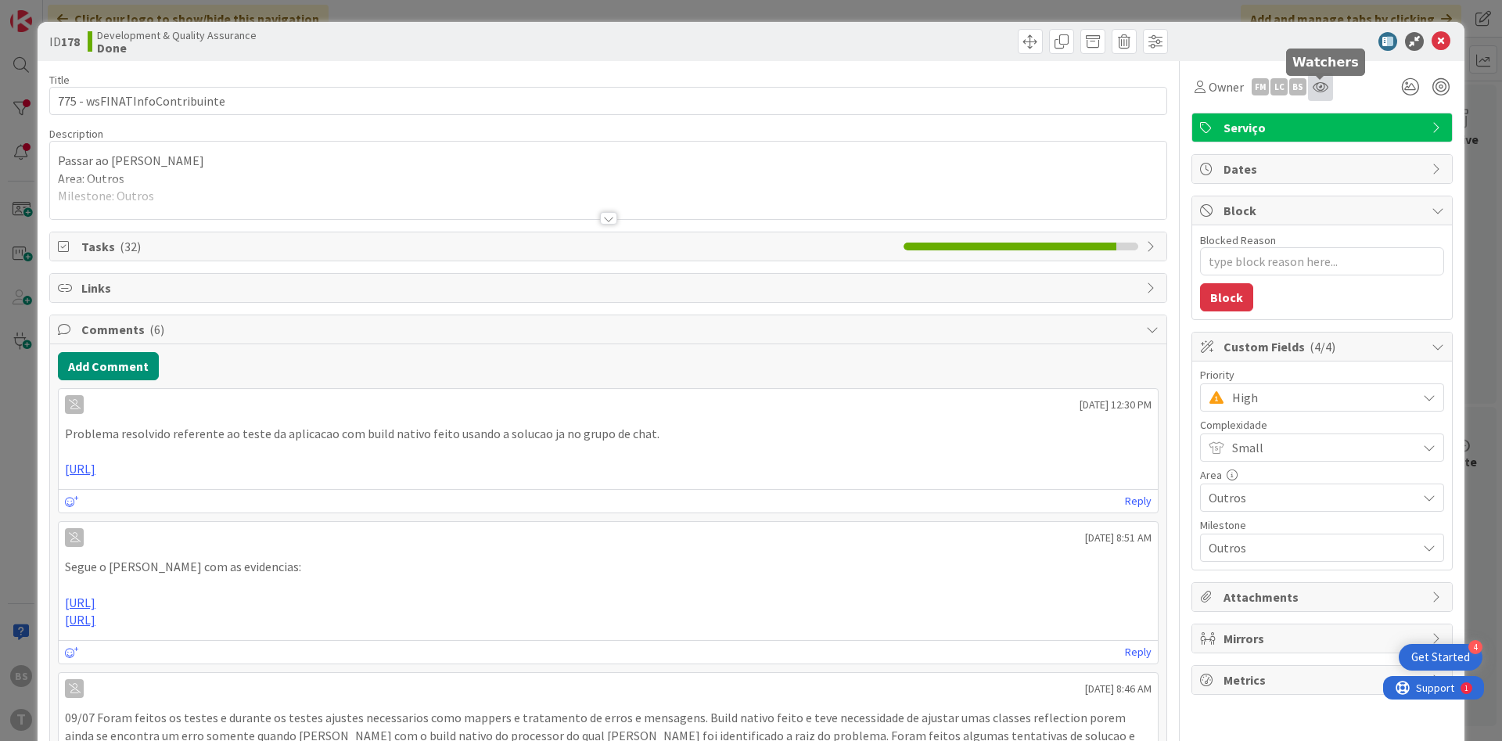
click at [1329, 85] on div at bounding box center [1320, 87] width 25 height 28
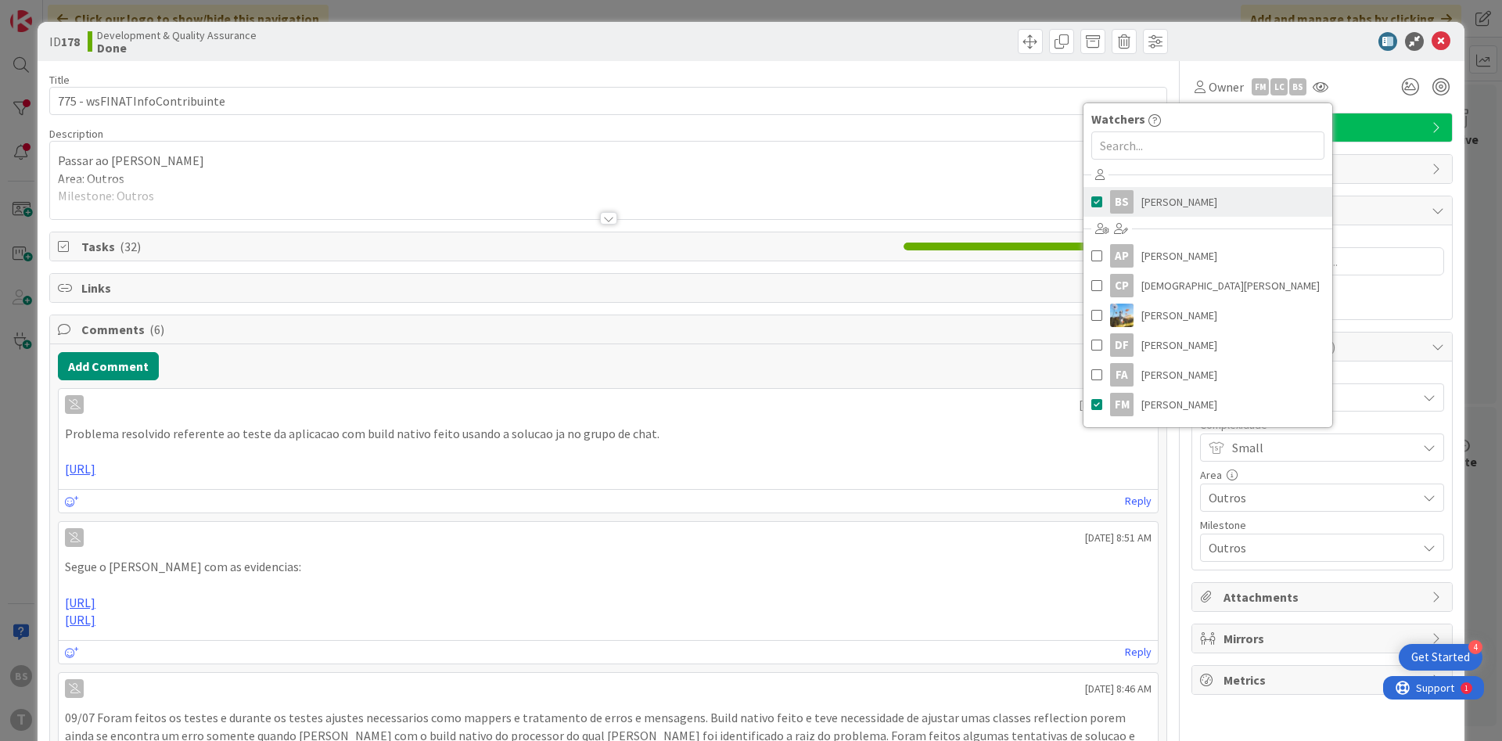
click at [1203, 200] on link "BS [PERSON_NAME]" at bounding box center [1208, 202] width 249 height 30
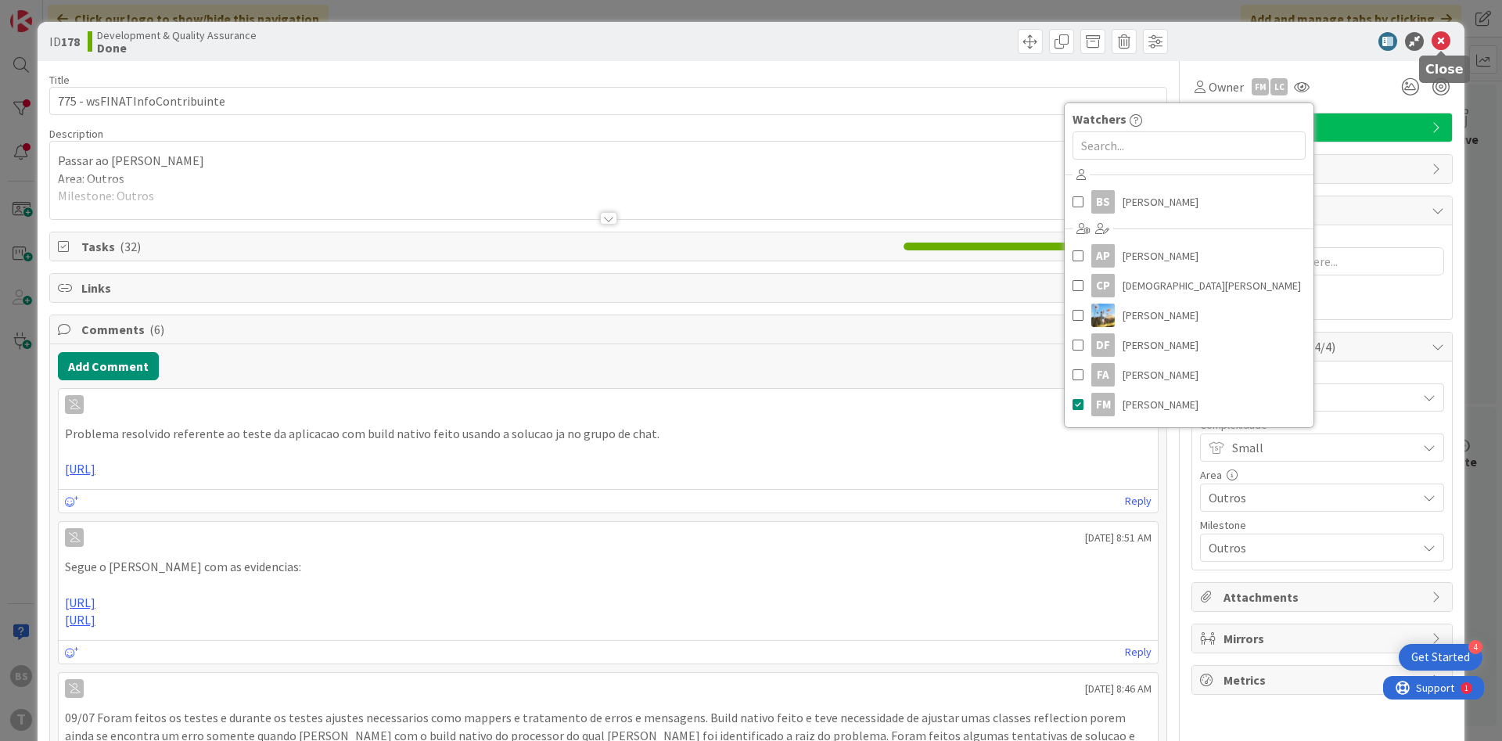
click at [1445, 41] on icon at bounding box center [1441, 41] width 19 height 19
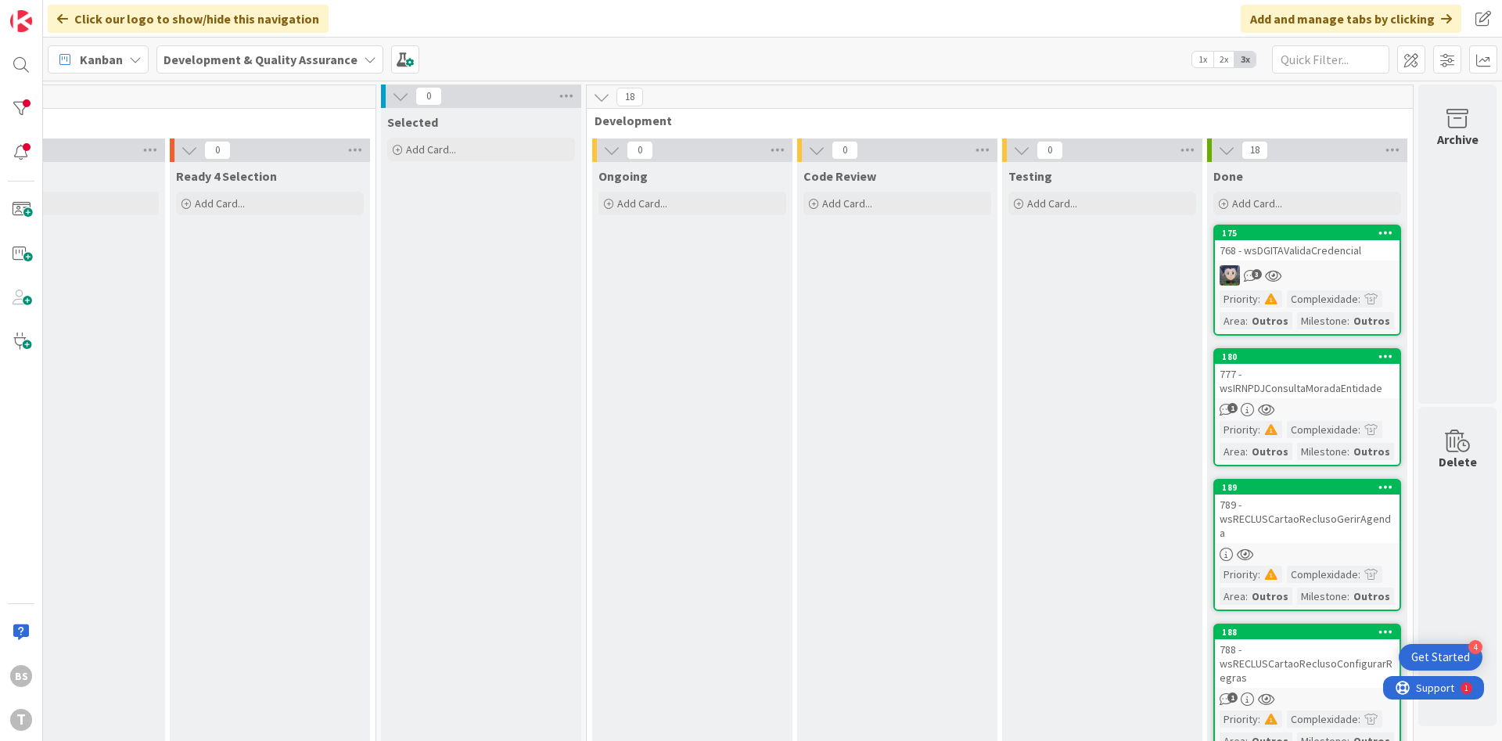
click at [1319, 257] on div "768 - wsDGITAValidaCredencial" at bounding box center [1307, 250] width 185 height 20
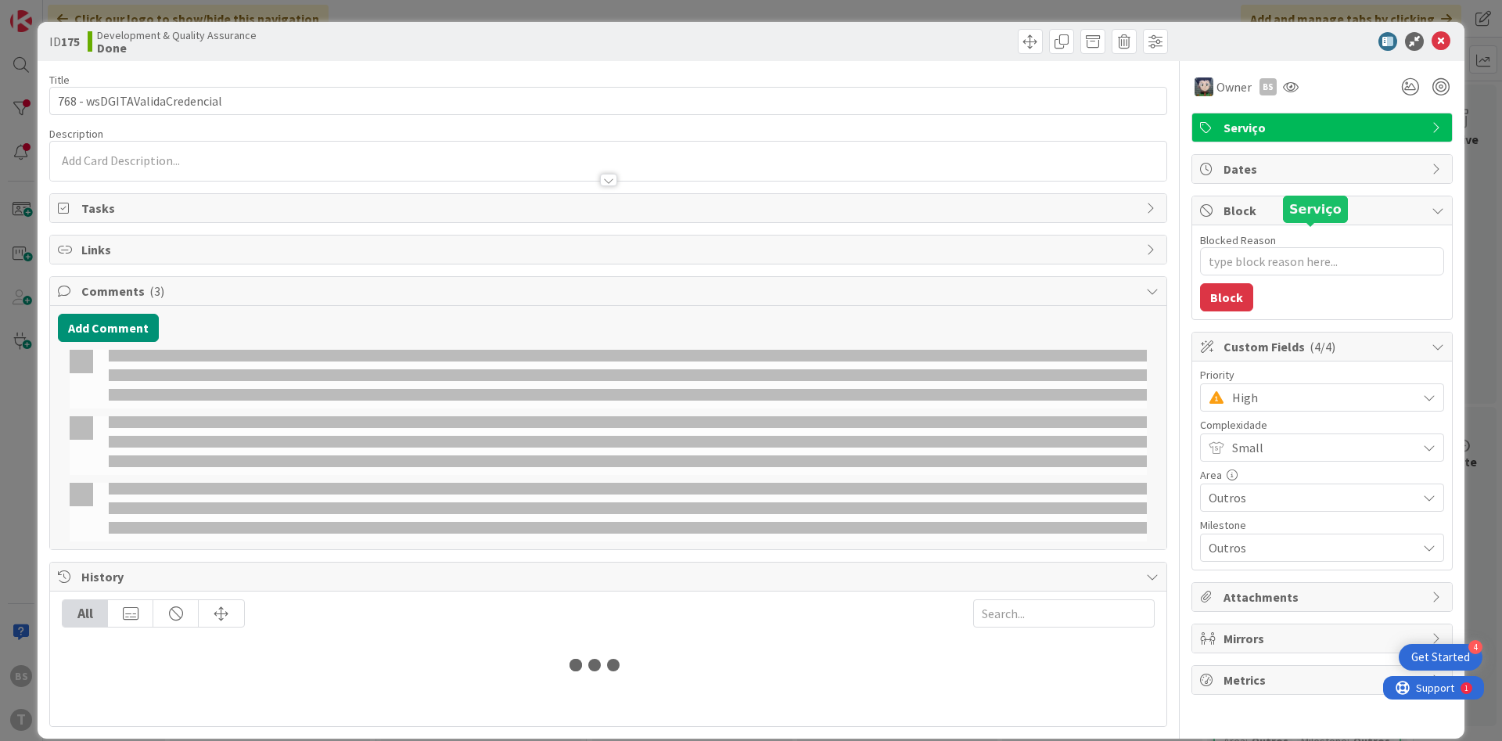
type textarea "x"
select select "java"
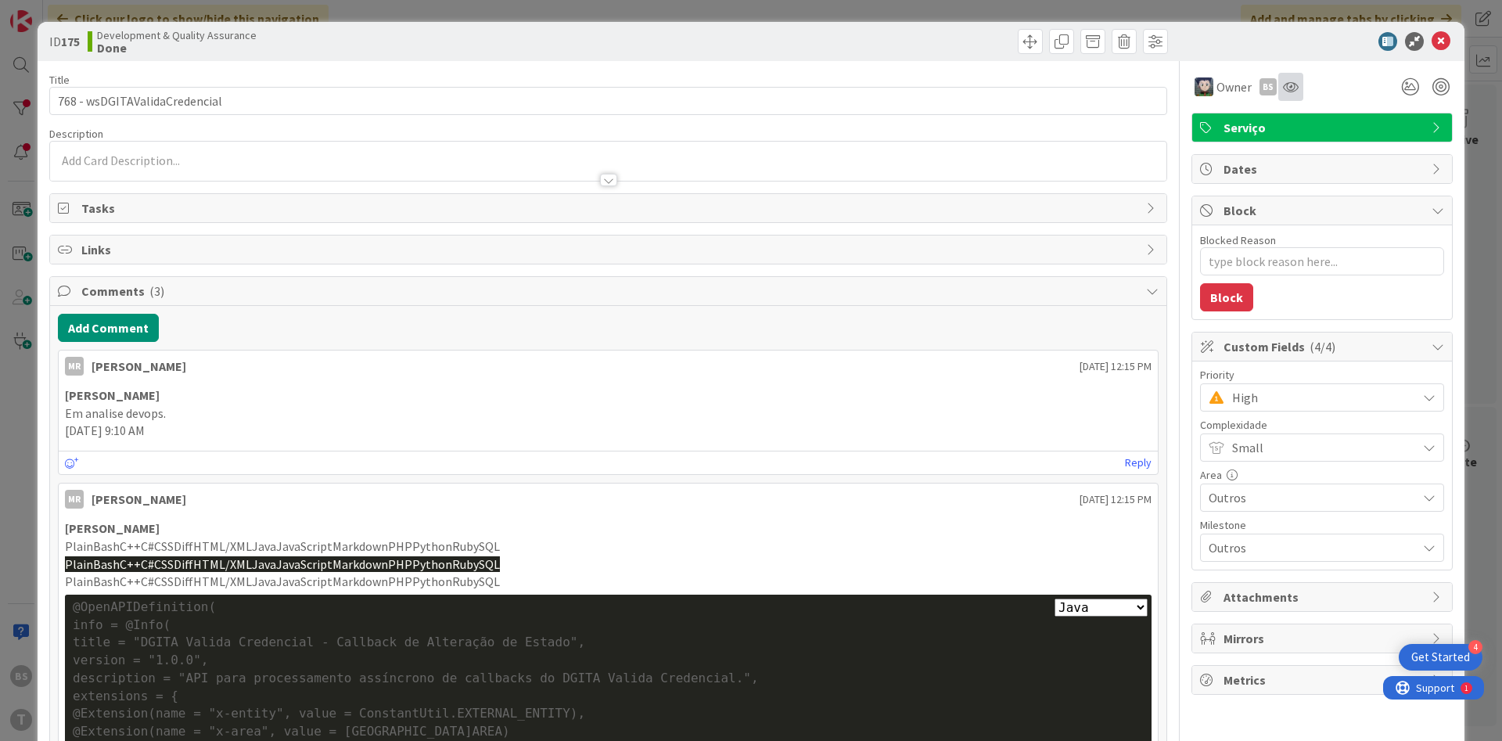
click at [1295, 96] on div at bounding box center [1291, 87] width 25 height 28
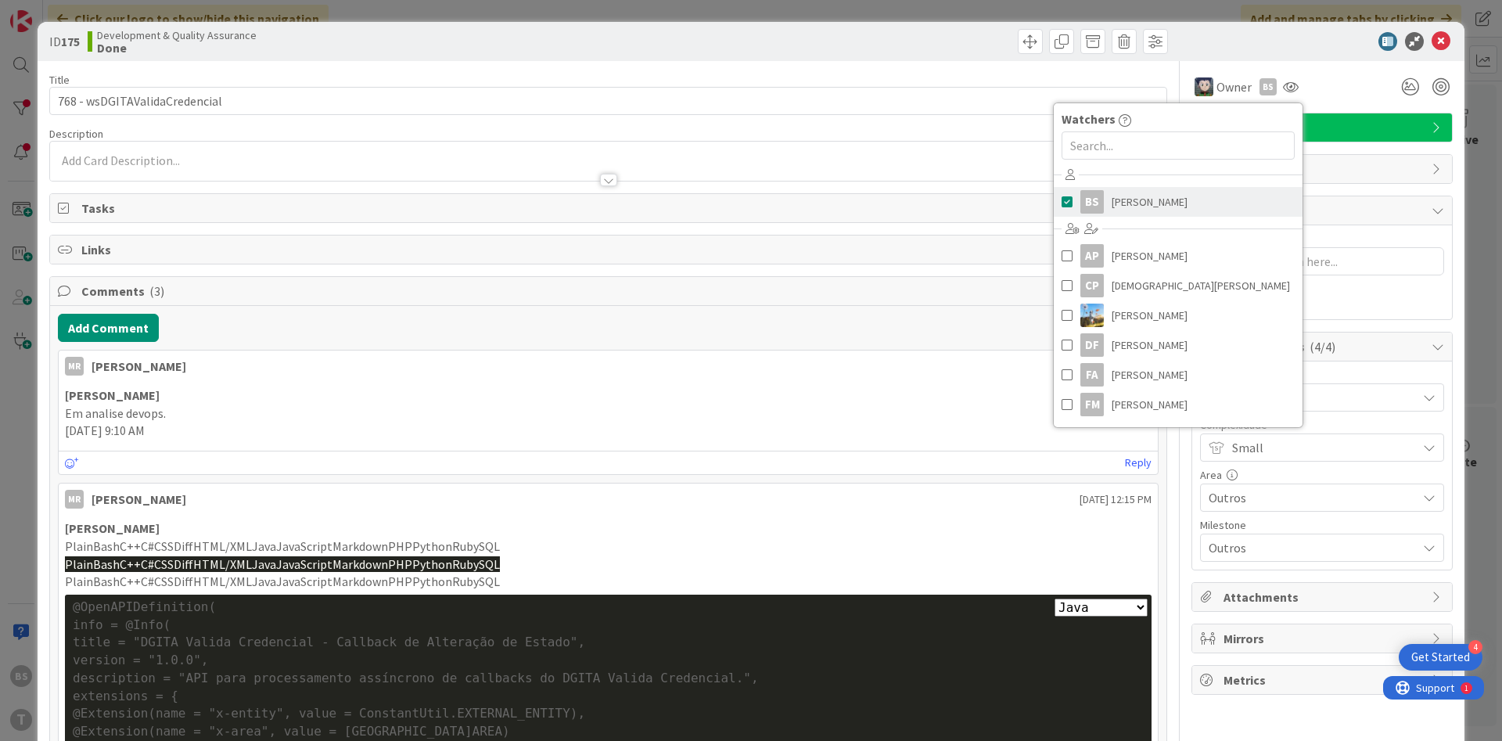
click at [1228, 203] on link "BS [PERSON_NAME]" at bounding box center [1178, 202] width 249 height 30
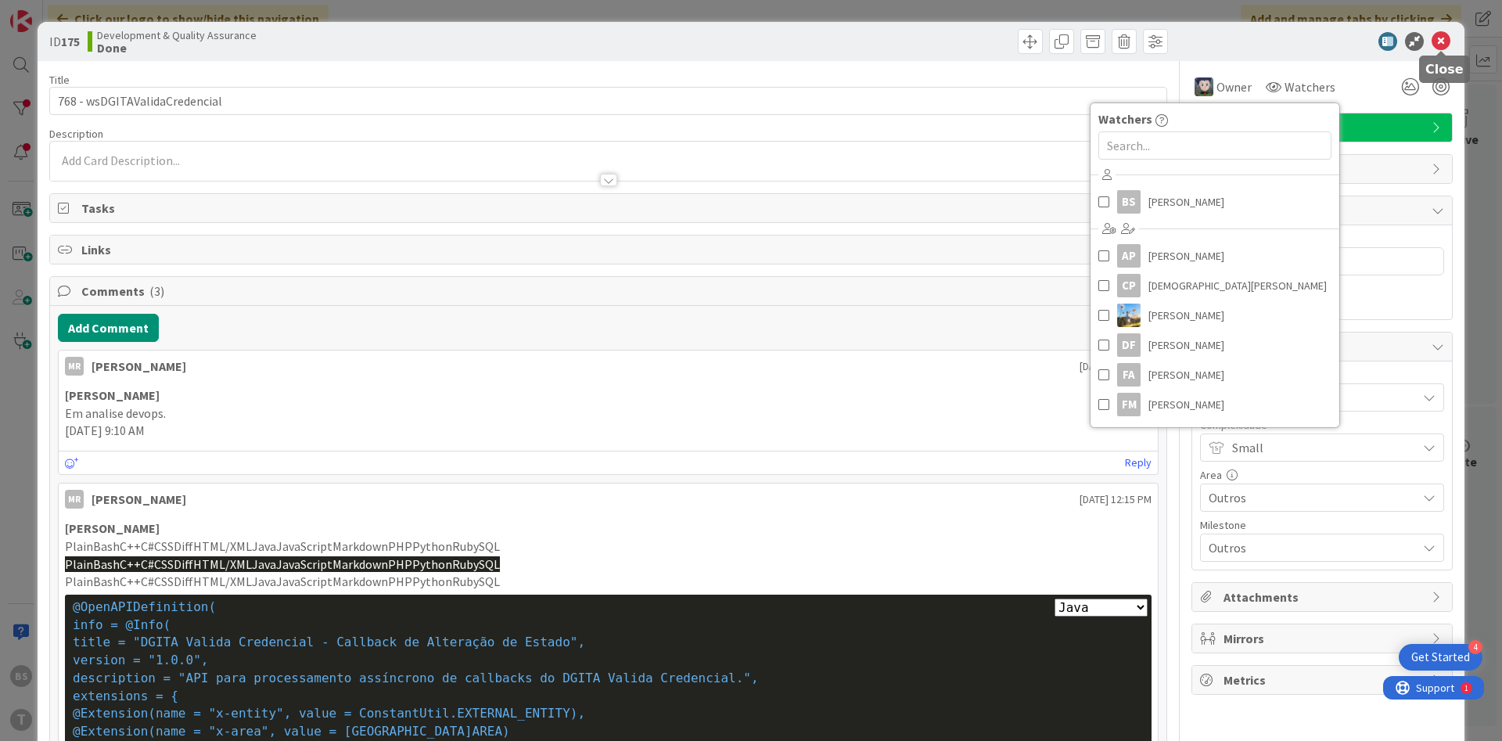
click at [1441, 49] on icon at bounding box center [1441, 41] width 19 height 19
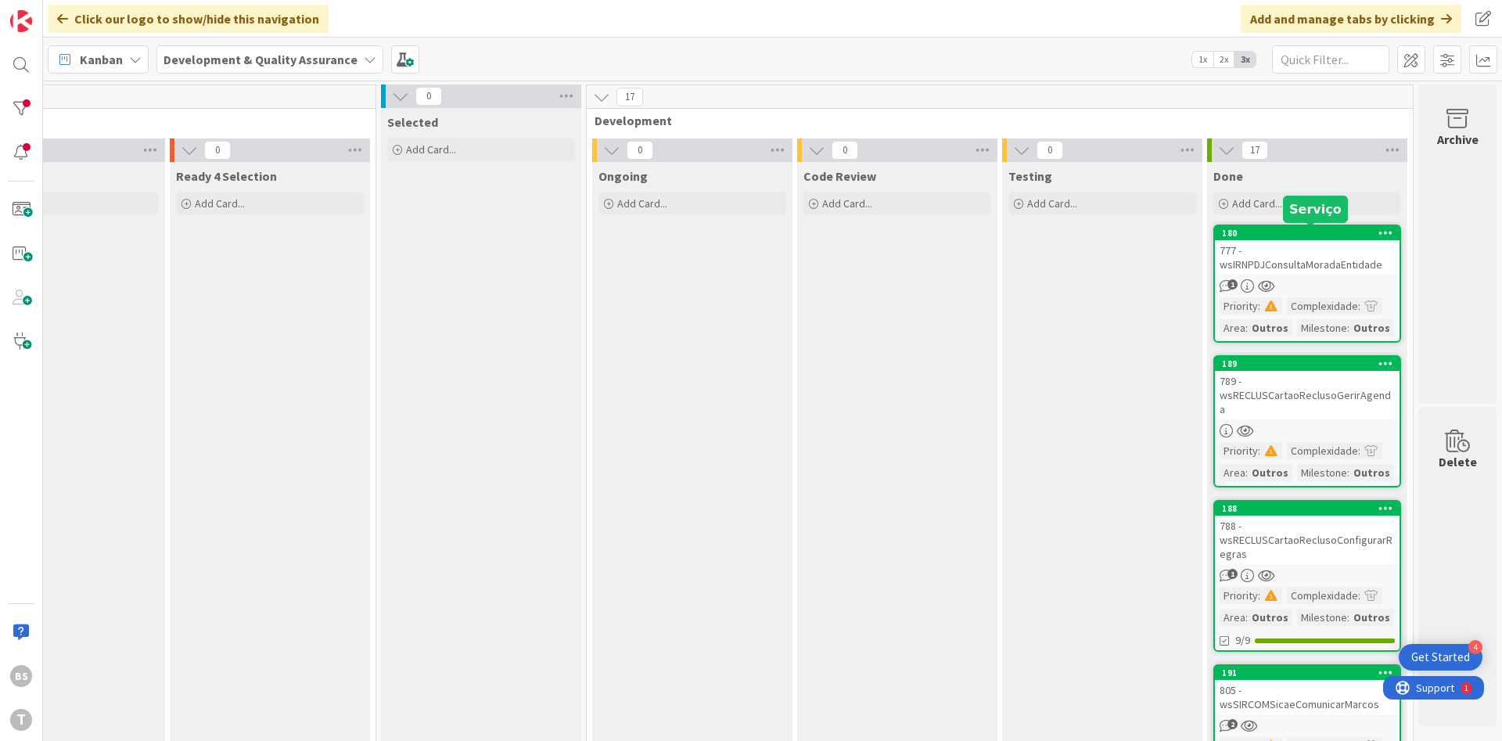
click at [1311, 255] on div "777 - wsIRNPDJConsultaMoradaEntidade" at bounding box center [1307, 257] width 185 height 34
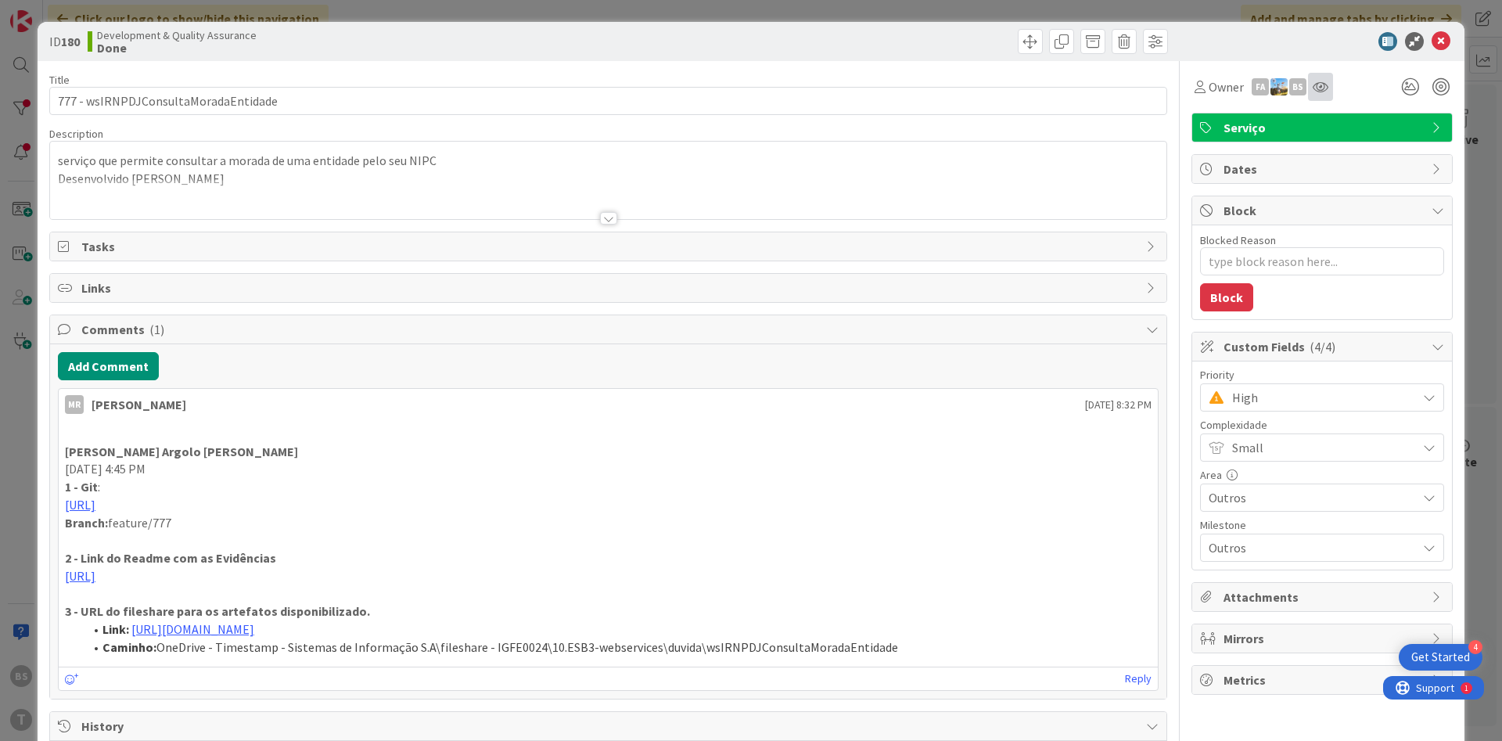
click at [1326, 97] on div at bounding box center [1320, 87] width 25 height 28
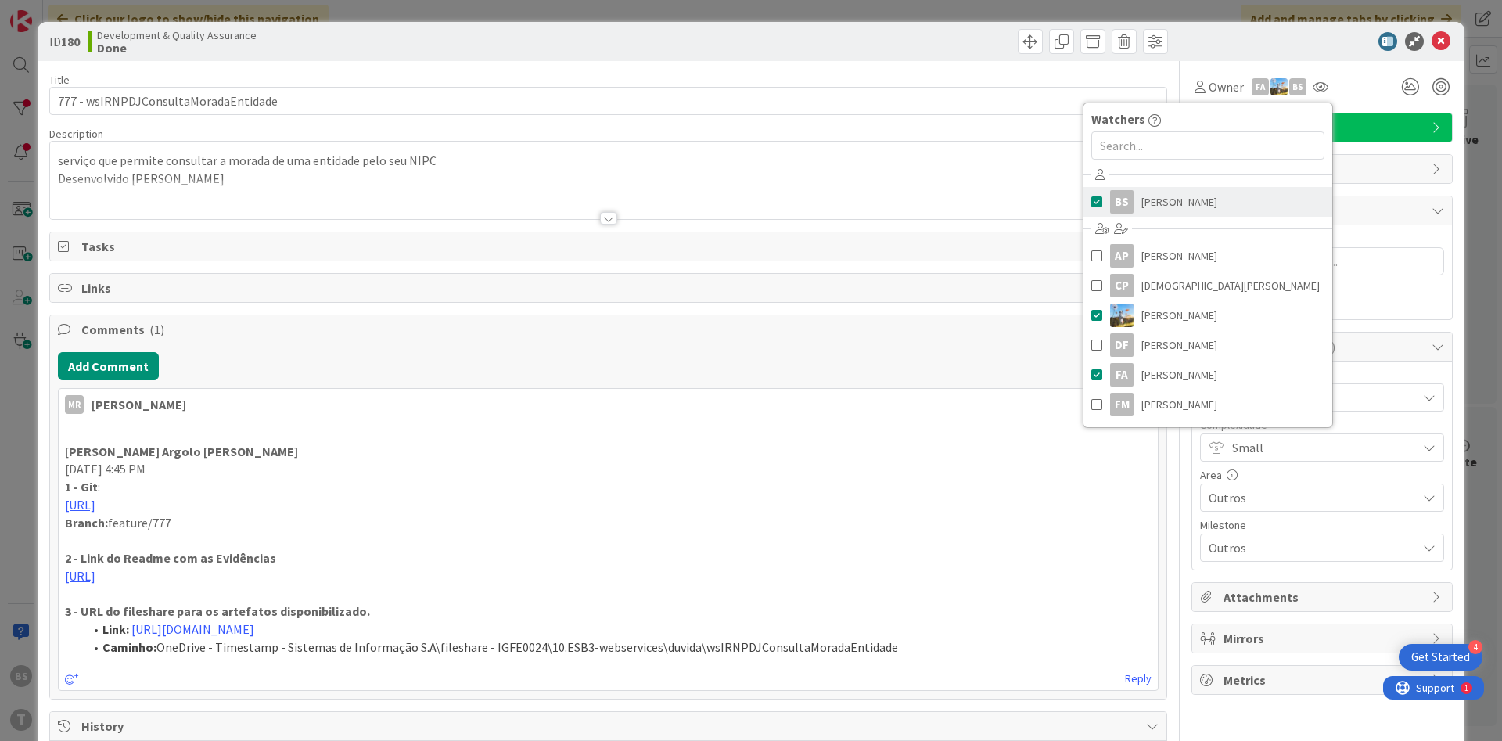
click at [1243, 192] on link "BS [PERSON_NAME]" at bounding box center [1208, 202] width 249 height 30
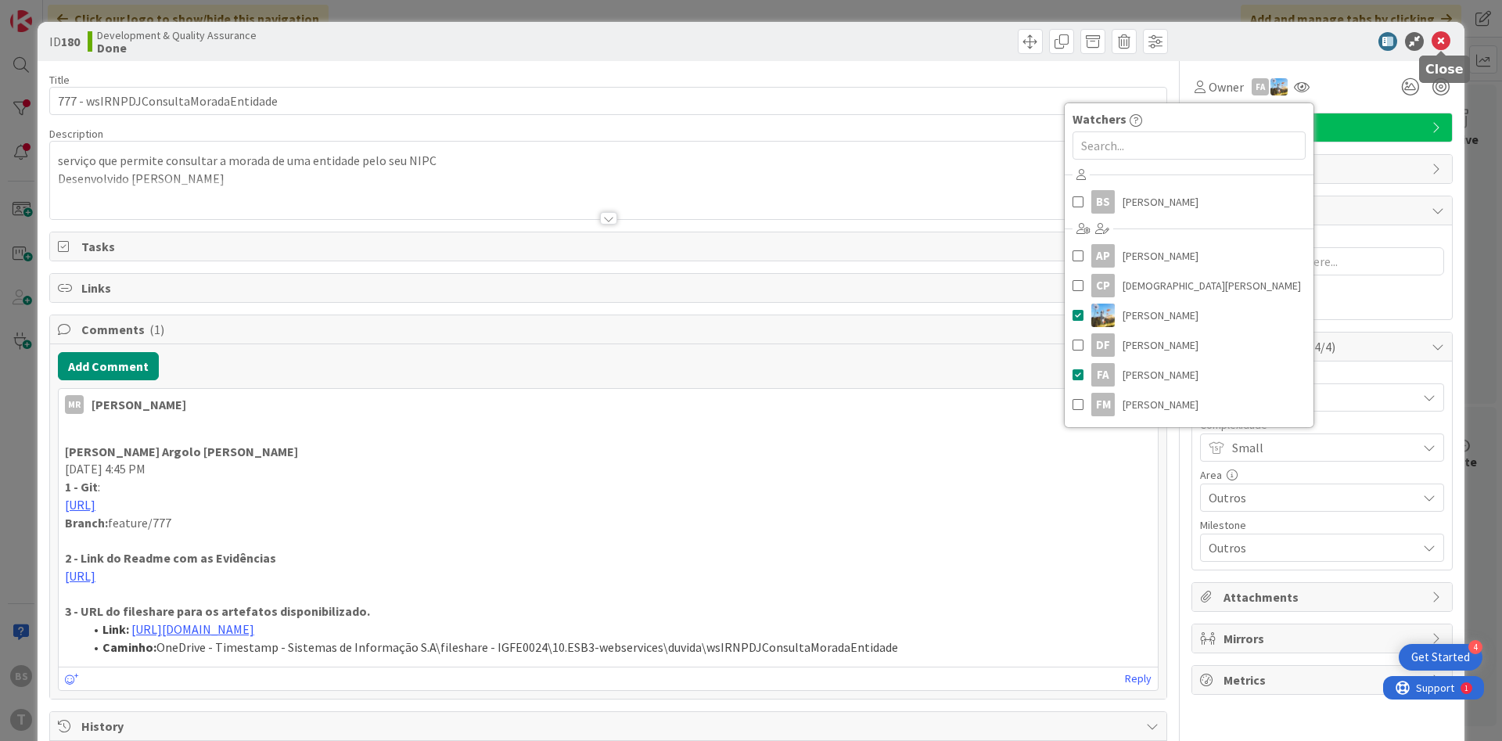
click at [1446, 43] on icon at bounding box center [1441, 41] width 19 height 19
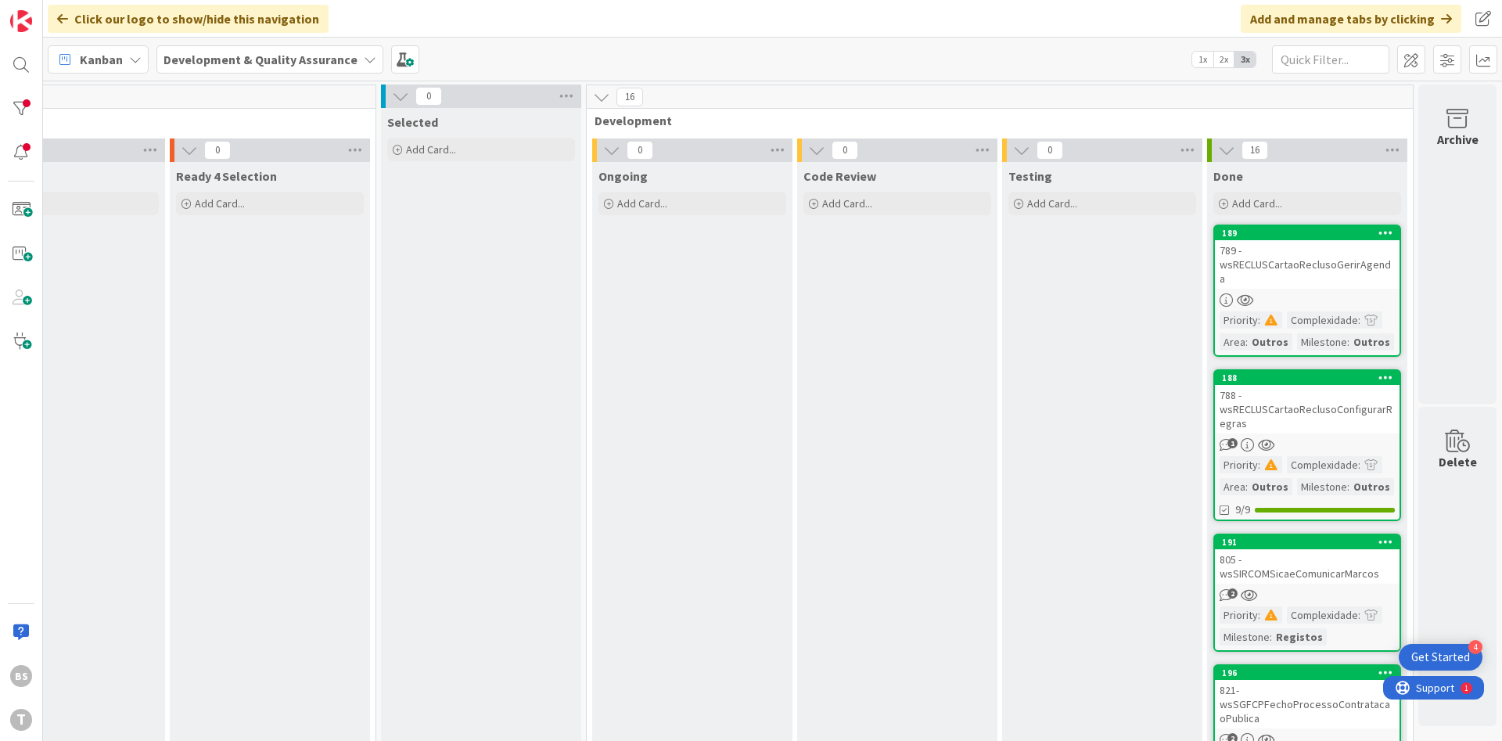
click at [1307, 257] on div "789 - wsRECLUSCartaoReclusoGerirAgenda" at bounding box center [1307, 264] width 185 height 49
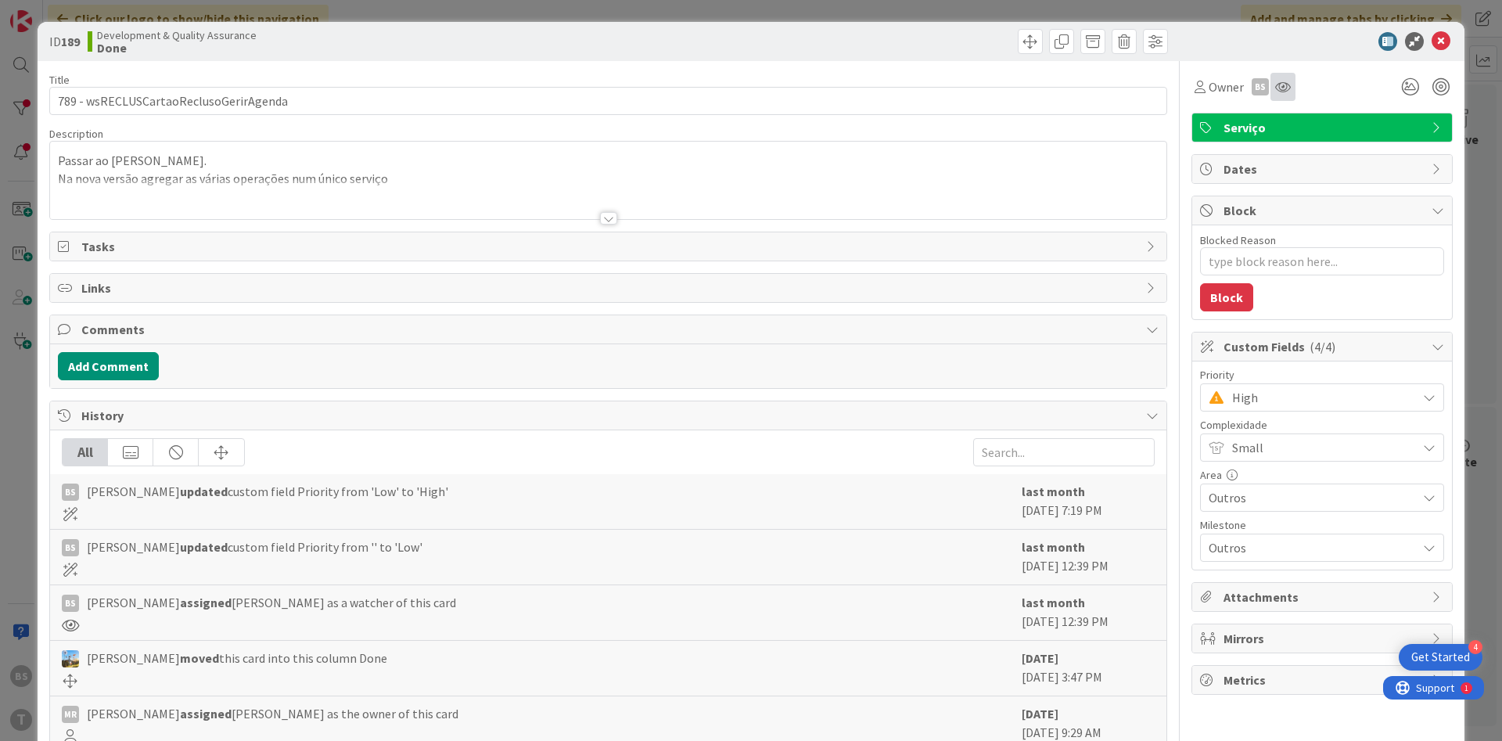
click at [1291, 90] on div at bounding box center [1283, 87] width 25 height 28
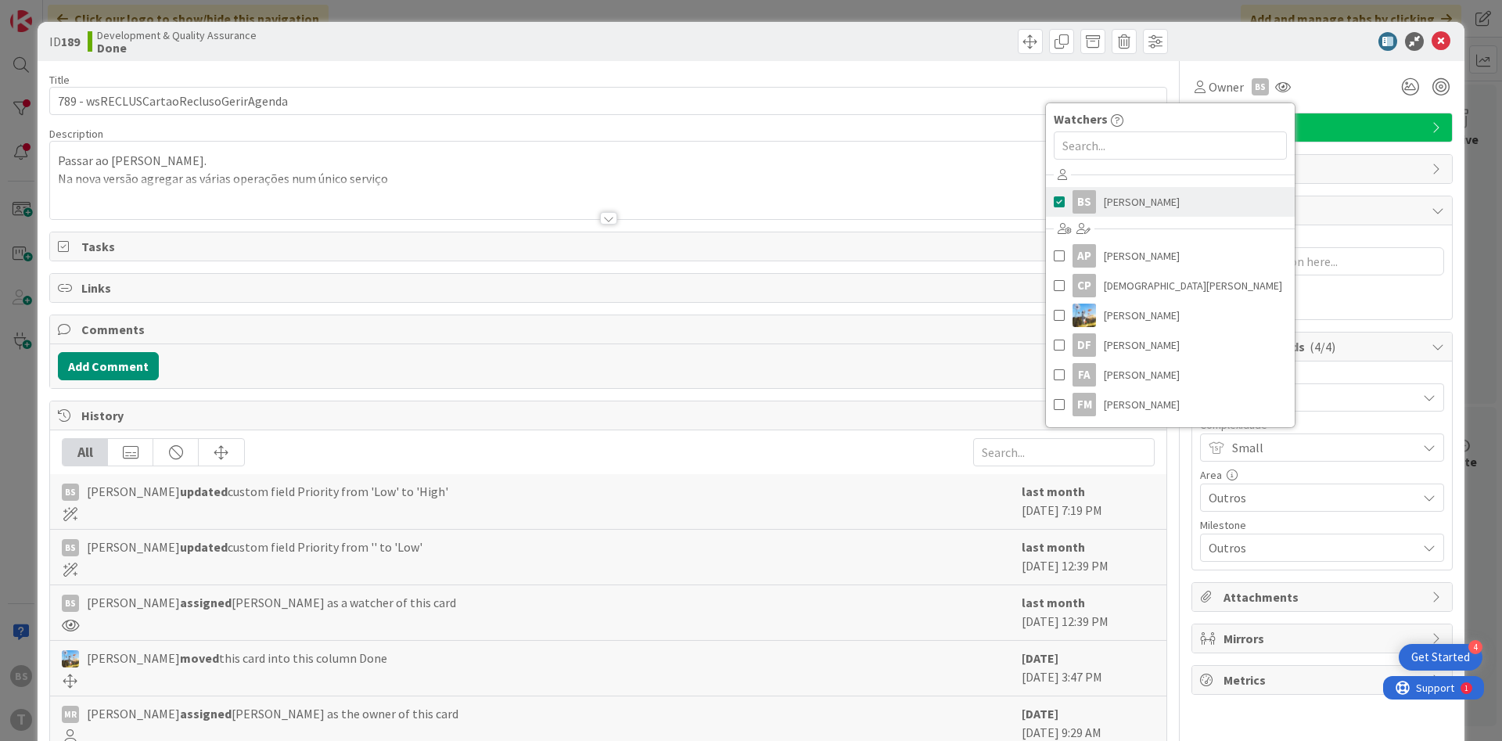
click at [1208, 208] on link "BS [PERSON_NAME]" at bounding box center [1170, 202] width 249 height 30
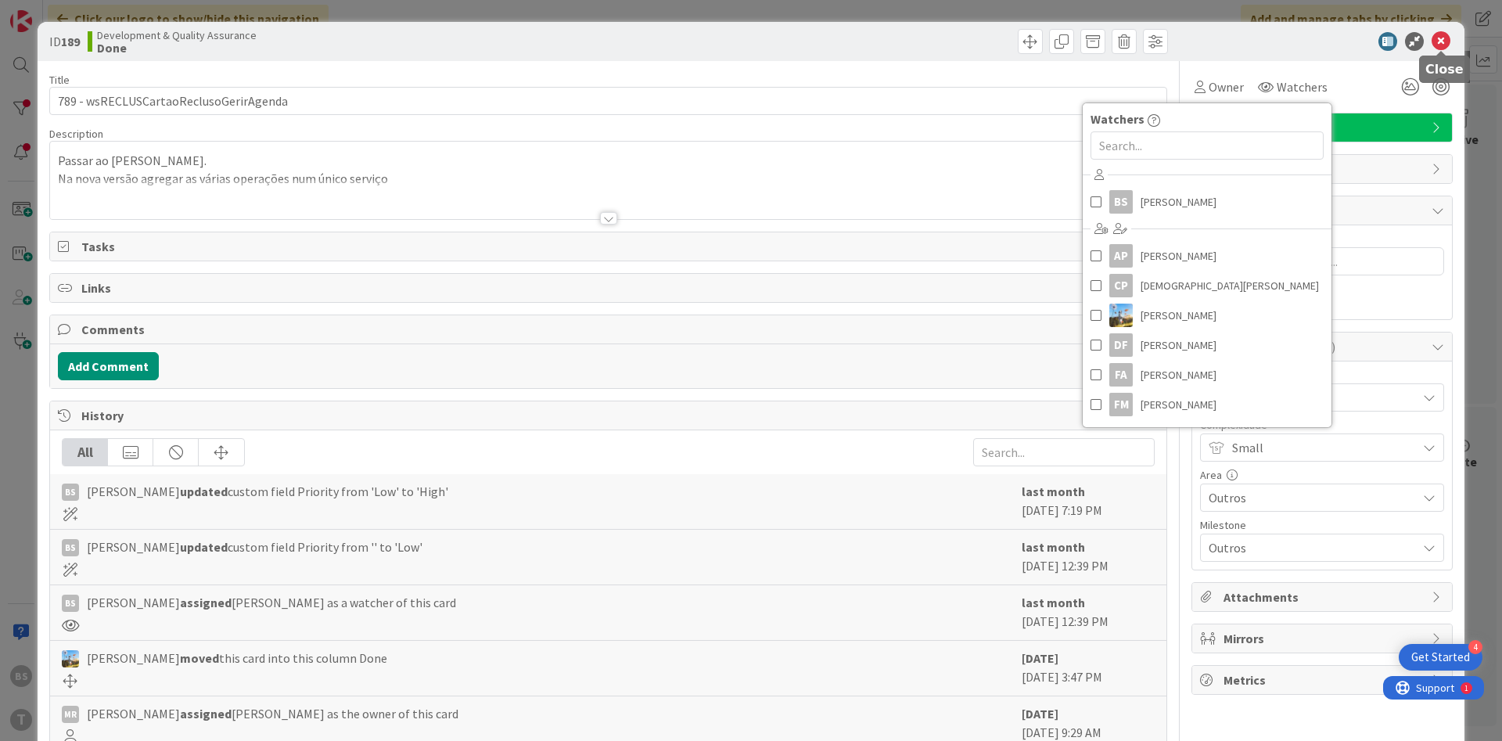
click at [1443, 40] on icon at bounding box center [1441, 41] width 19 height 19
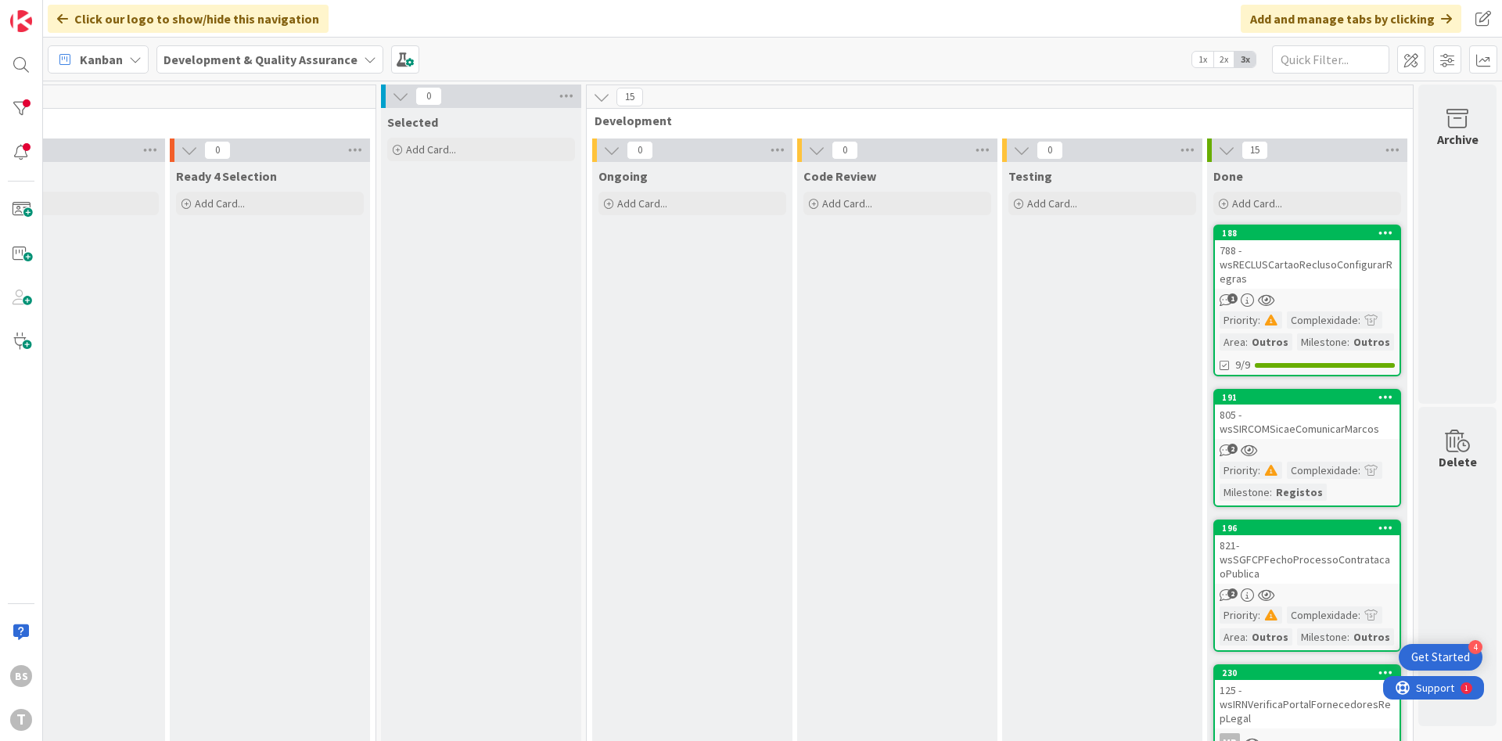
click at [1325, 264] on div "788 - wsRECLUSCartaoReclusoConfigurarRegras" at bounding box center [1307, 264] width 185 height 49
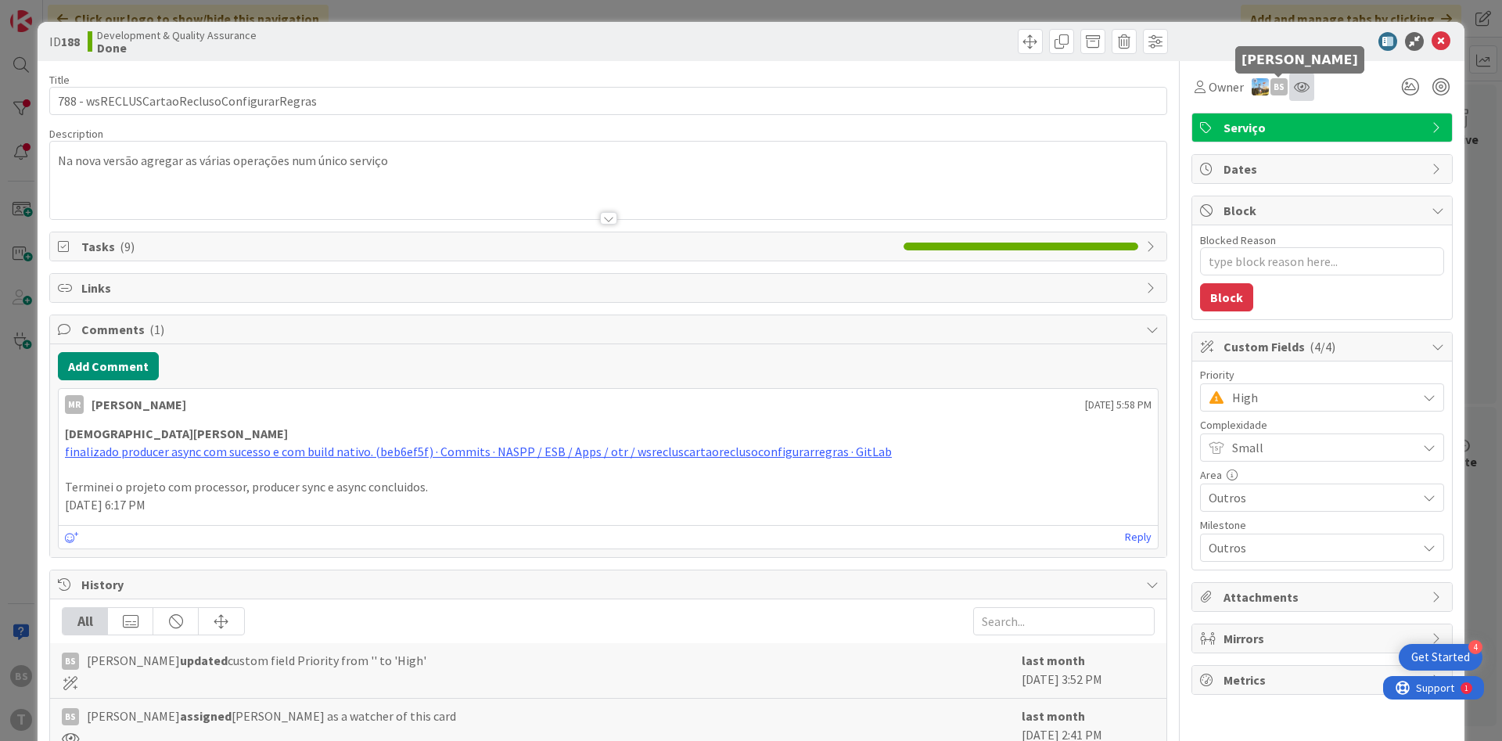
click at [1300, 85] on icon at bounding box center [1302, 87] width 16 height 13
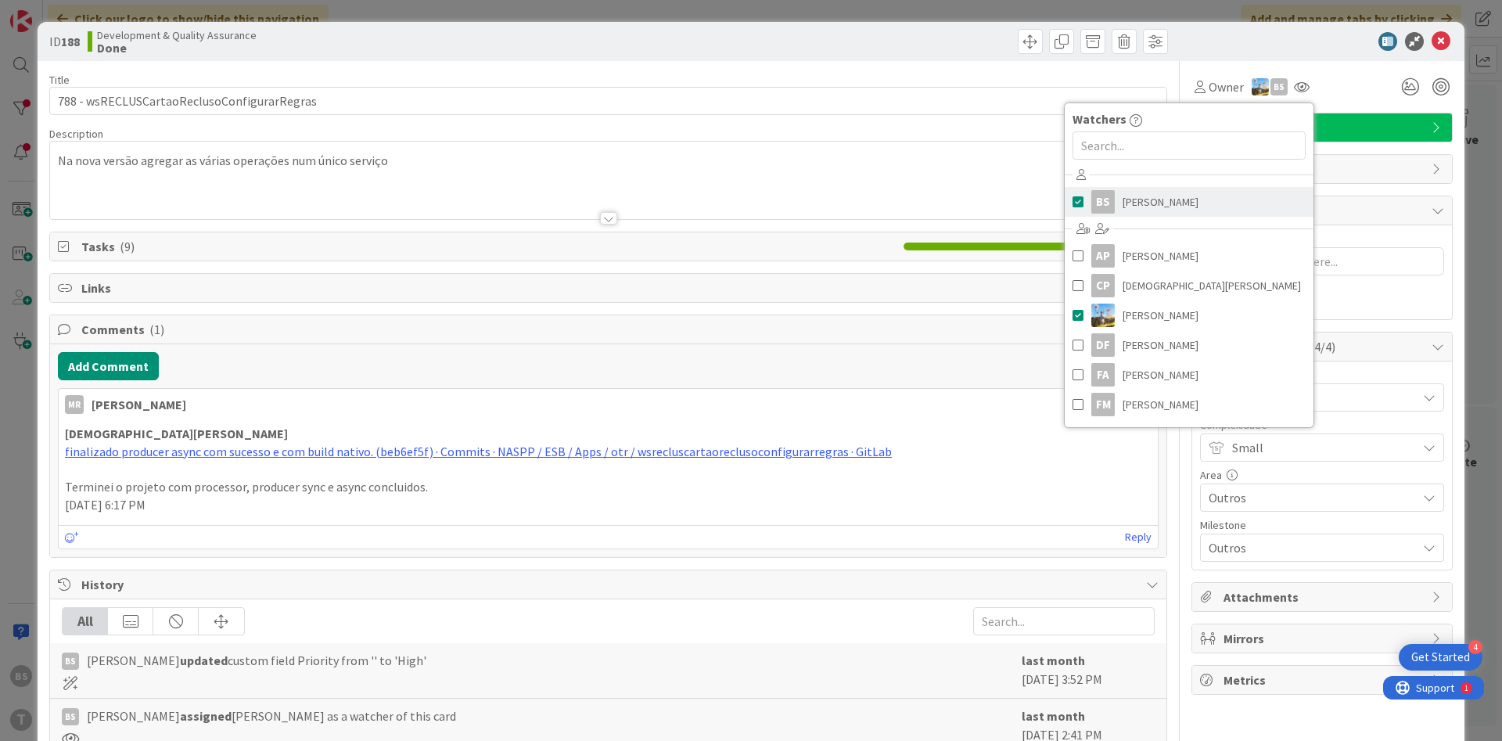
click at [1249, 190] on link "BS [PERSON_NAME]" at bounding box center [1189, 202] width 249 height 30
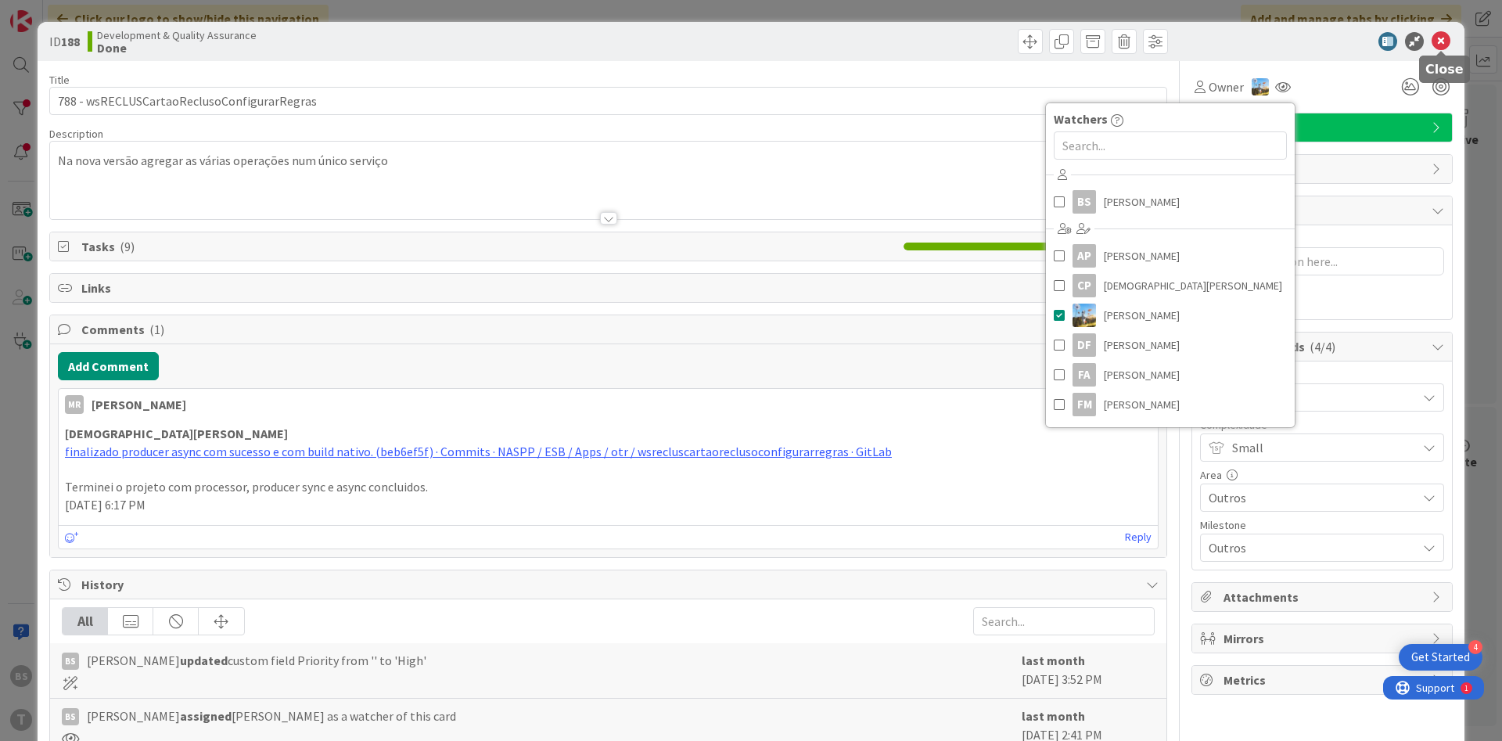
click at [1449, 42] on icon at bounding box center [1441, 41] width 19 height 19
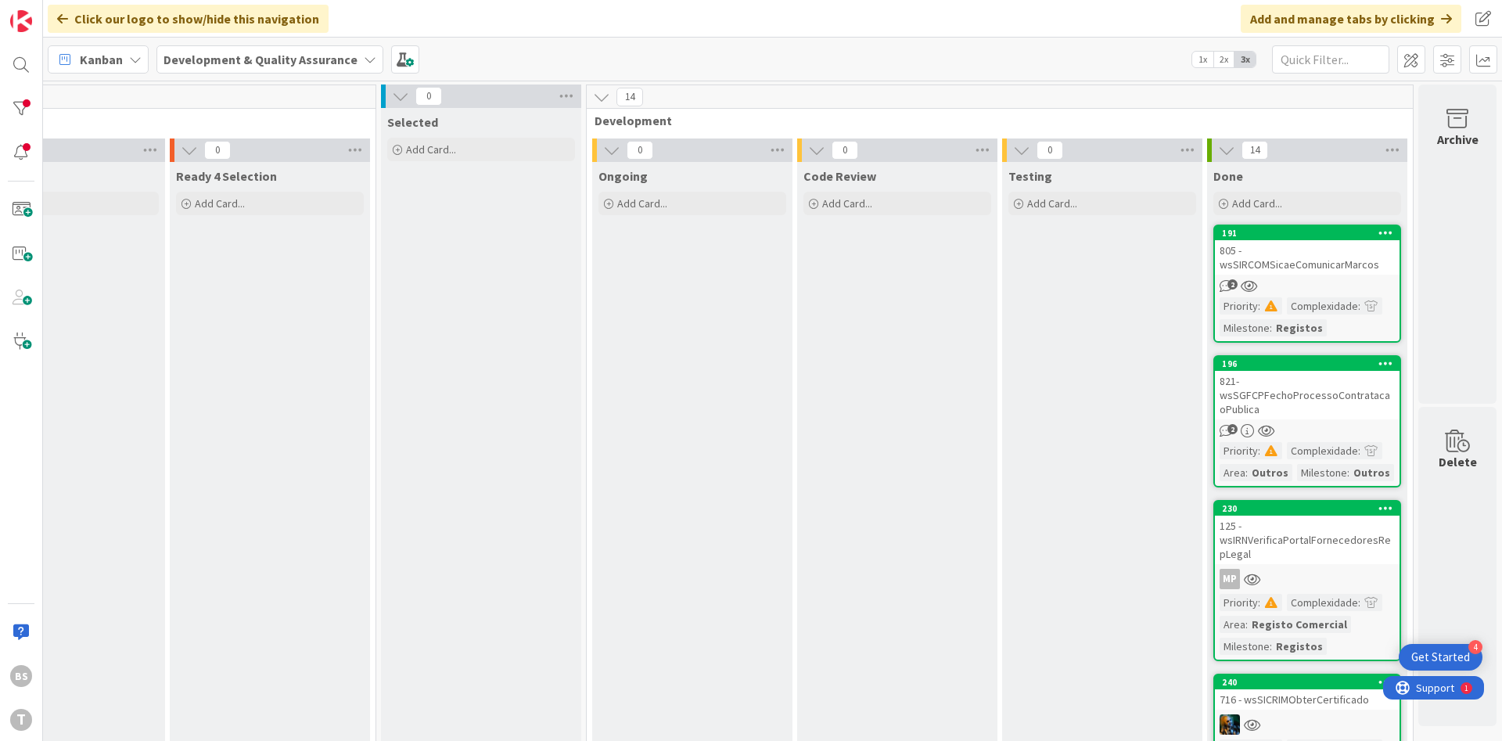
click at [1333, 244] on div "805 - wsSIRCOMSicaeComunicarMarcos" at bounding box center [1307, 257] width 185 height 34
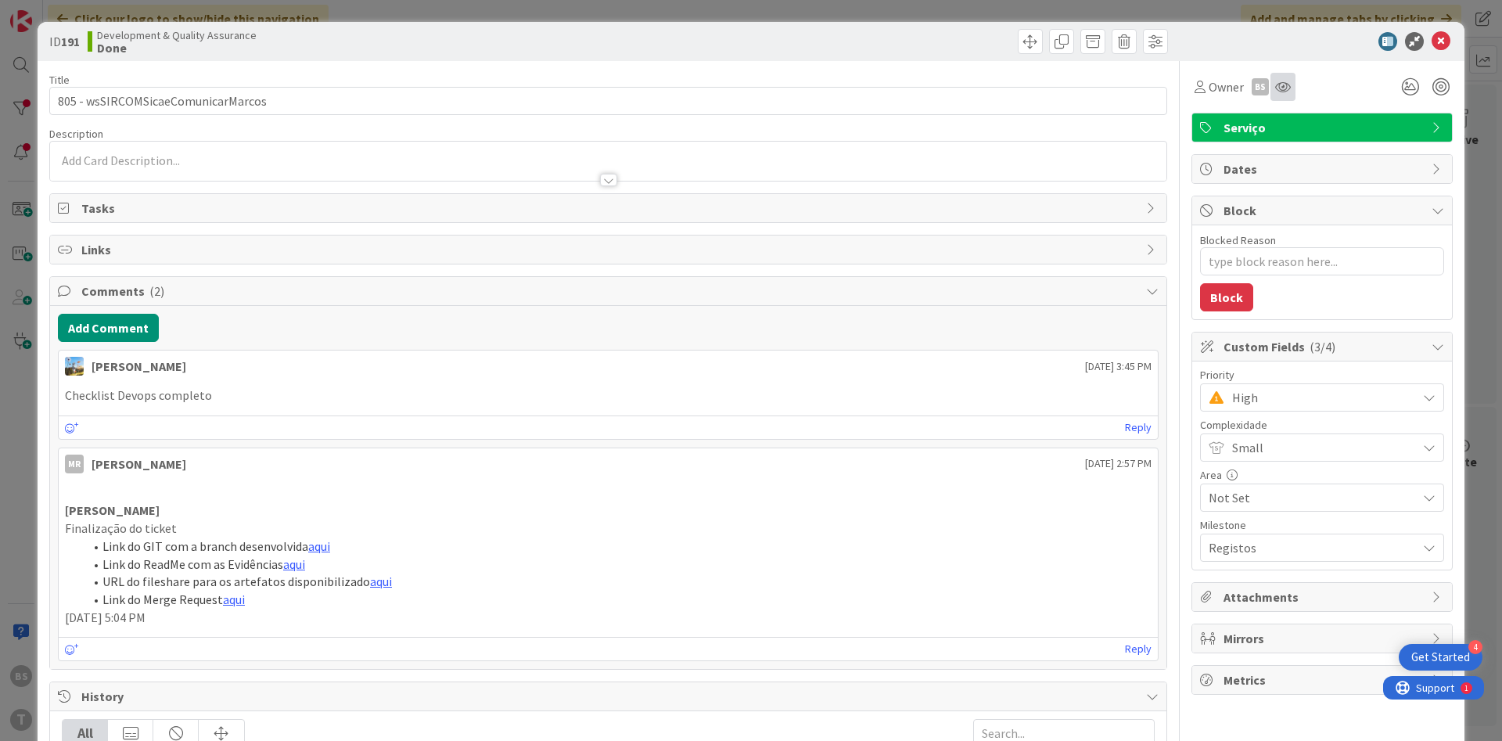
click at [1293, 89] on div at bounding box center [1283, 87] width 25 height 28
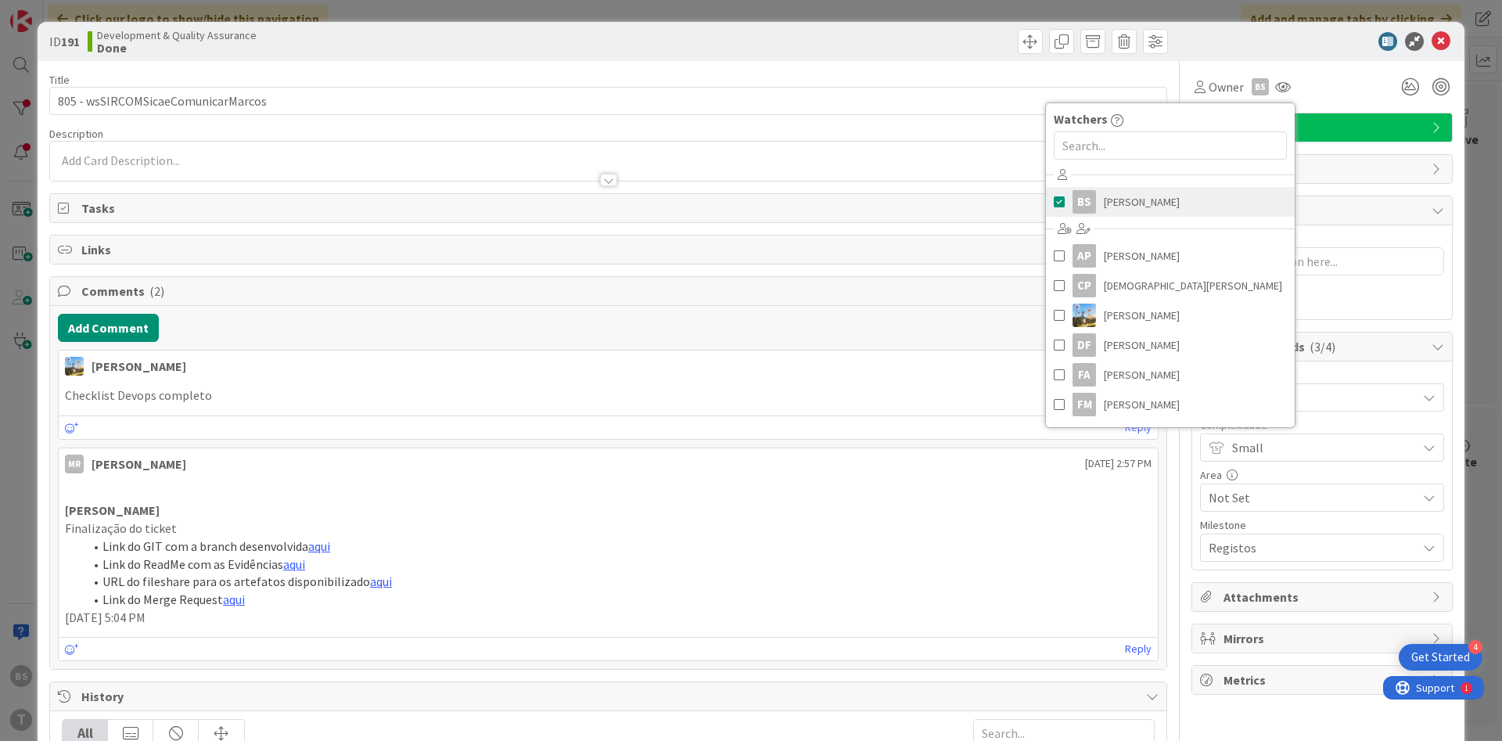
click at [1162, 206] on link "BS [PERSON_NAME]" at bounding box center [1170, 202] width 249 height 30
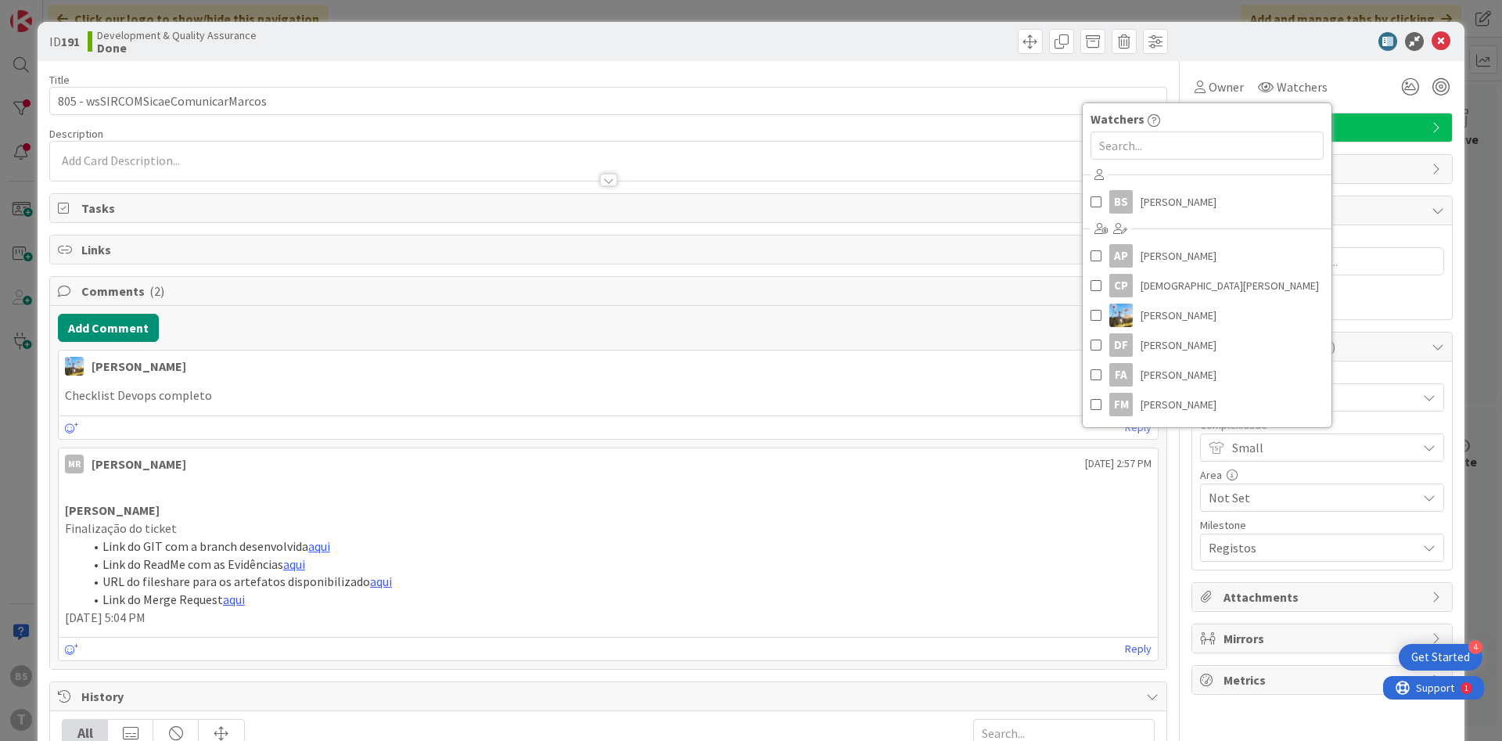
click at [1451, 46] on div at bounding box center [1314, 41] width 277 height 19
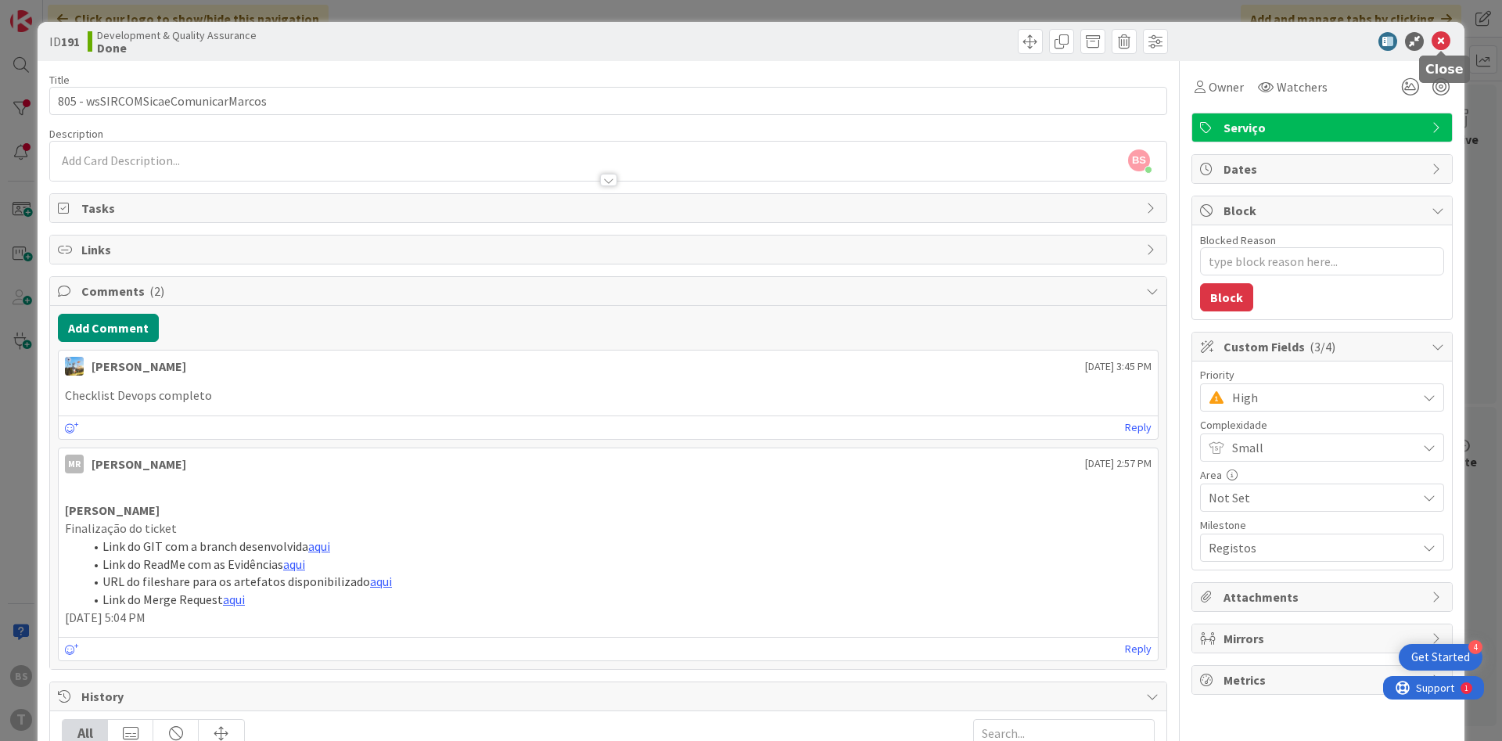
click at [1448, 45] on icon at bounding box center [1441, 41] width 19 height 19
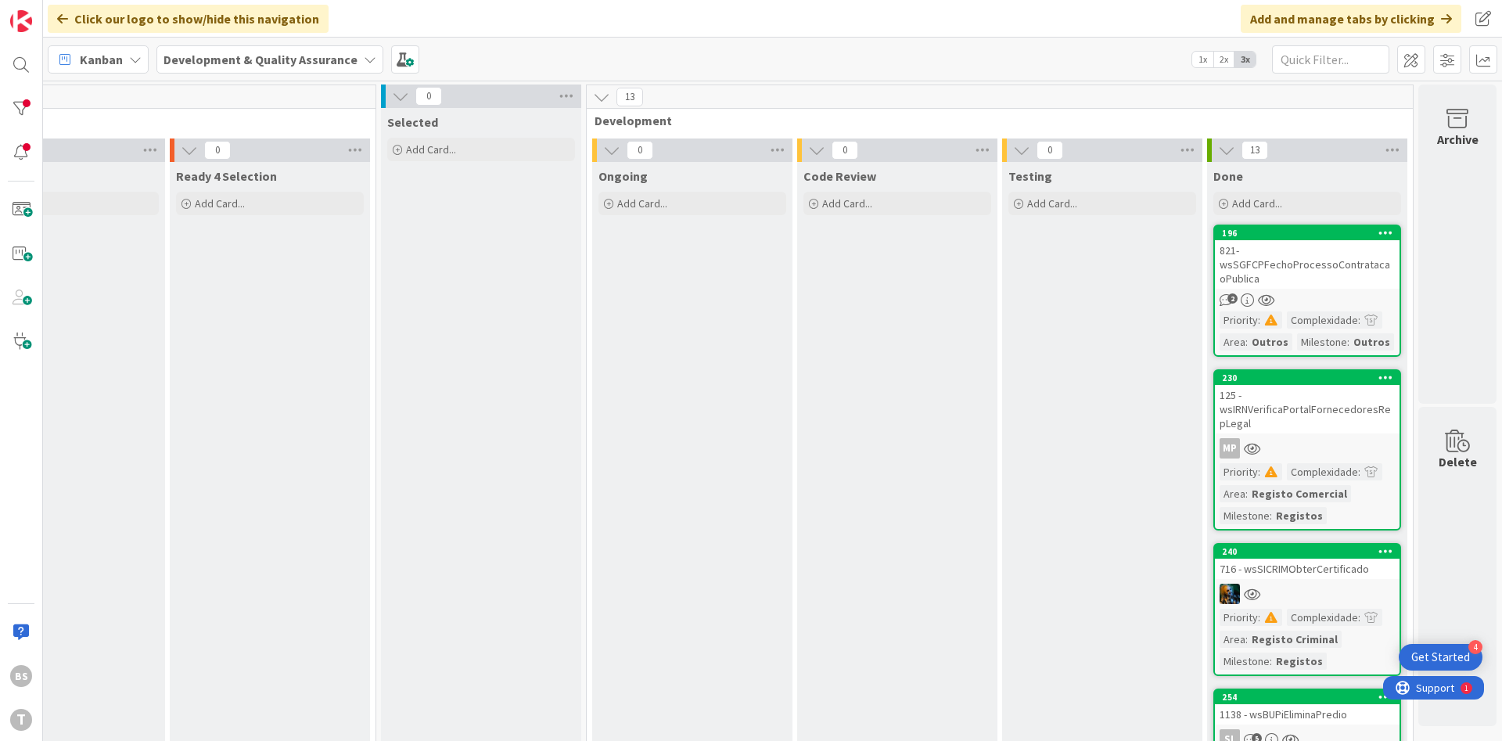
click at [1311, 251] on div "821- wsSGFCPFechoProcessoContratacaoPublica" at bounding box center [1307, 264] width 185 height 49
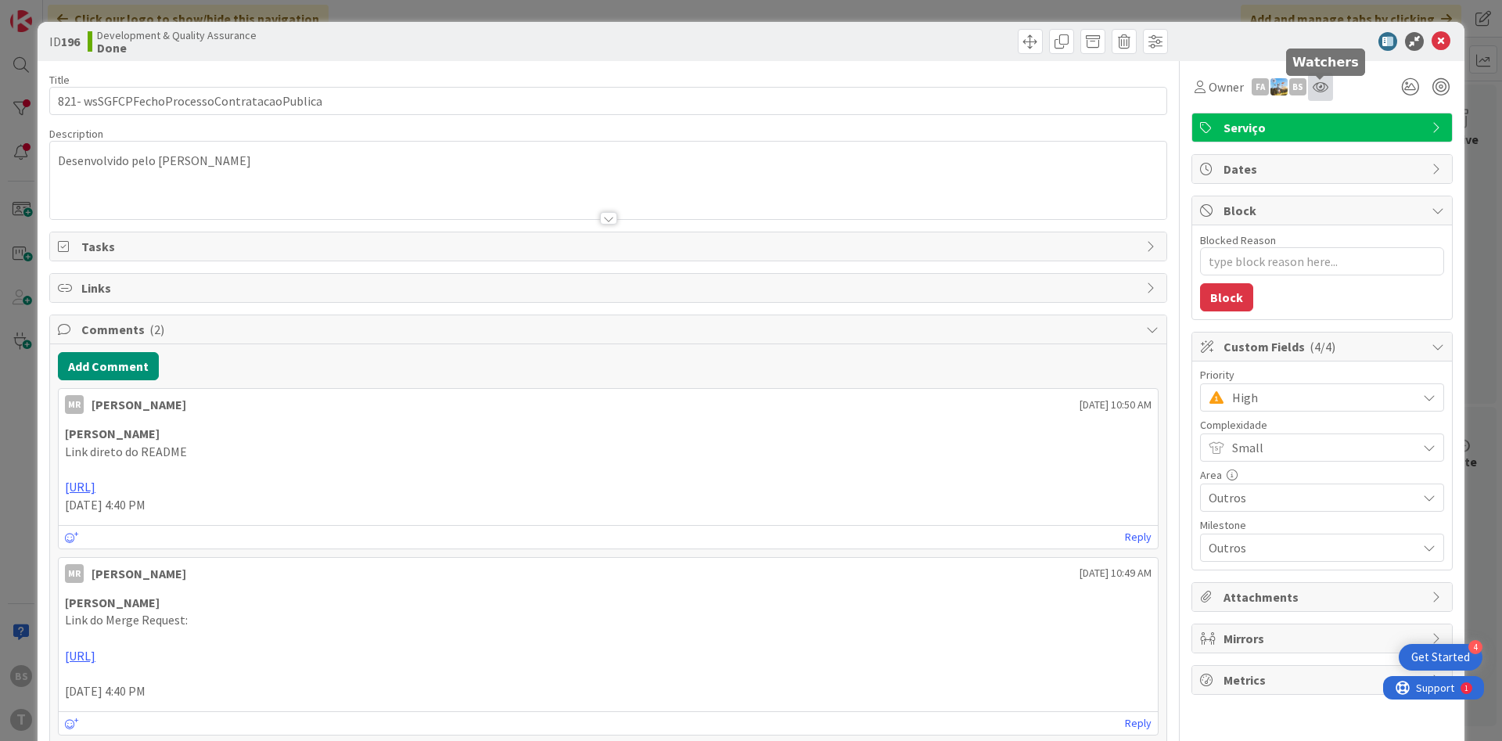
click at [1319, 87] on icon at bounding box center [1321, 87] width 16 height 13
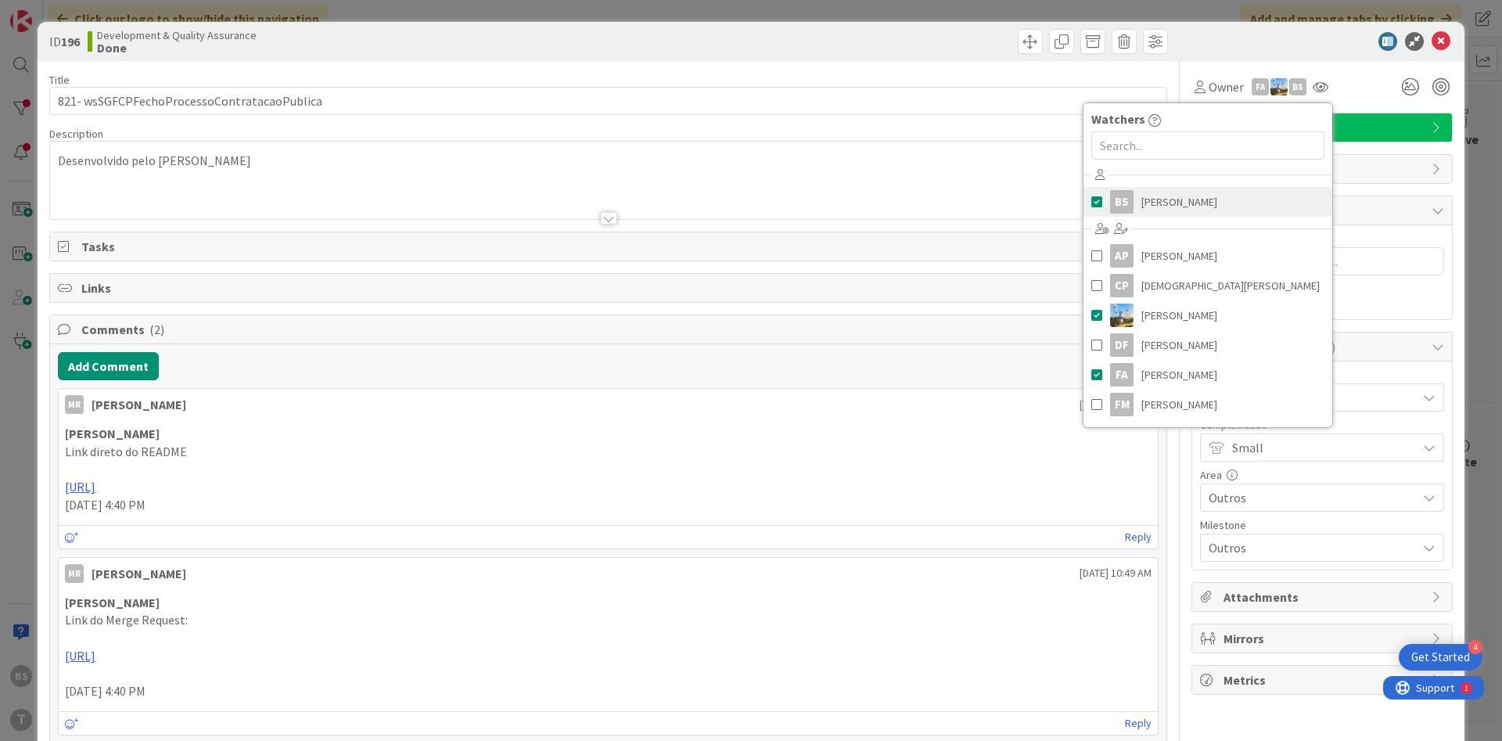
click at [1236, 191] on link "BS [PERSON_NAME]" at bounding box center [1208, 202] width 249 height 30
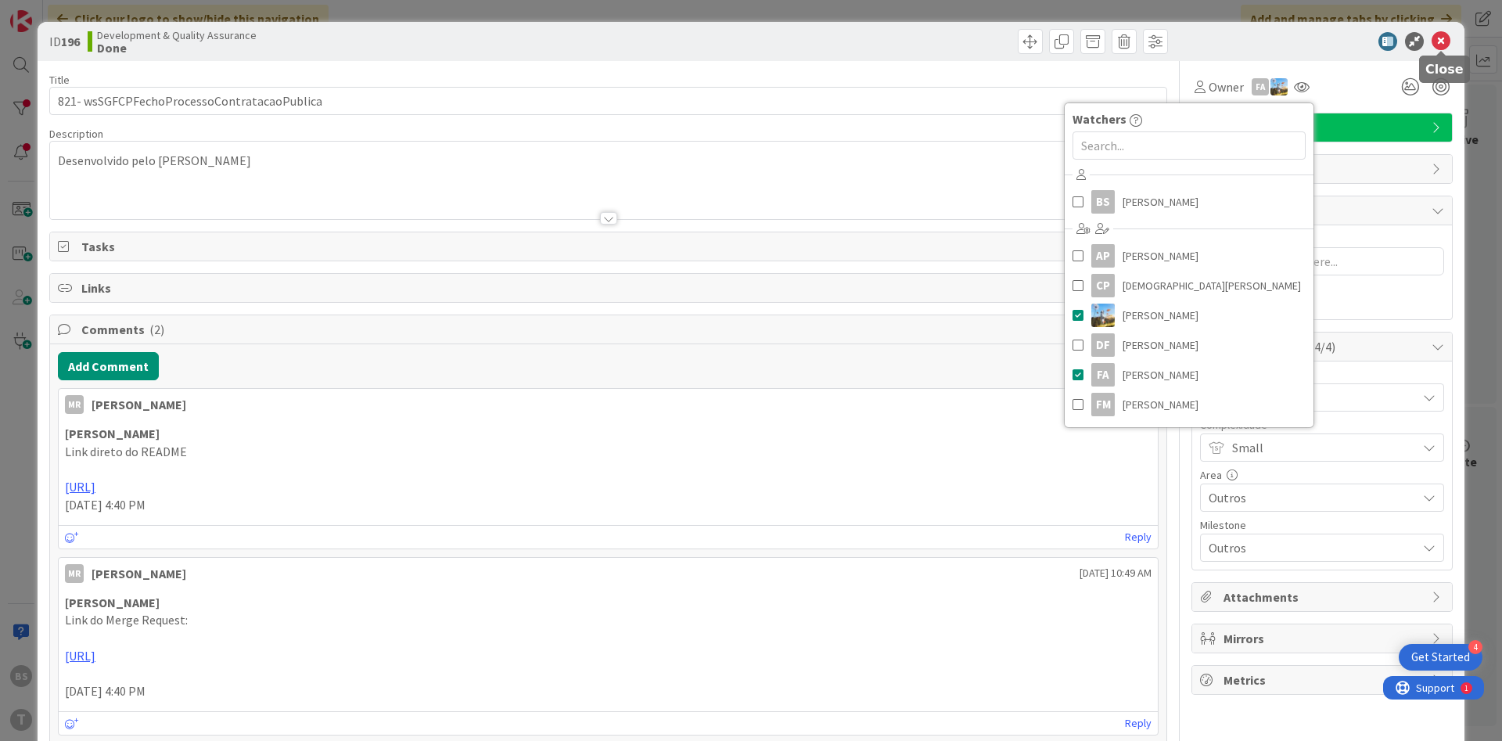
click at [1446, 42] on icon at bounding box center [1441, 41] width 19 height 19
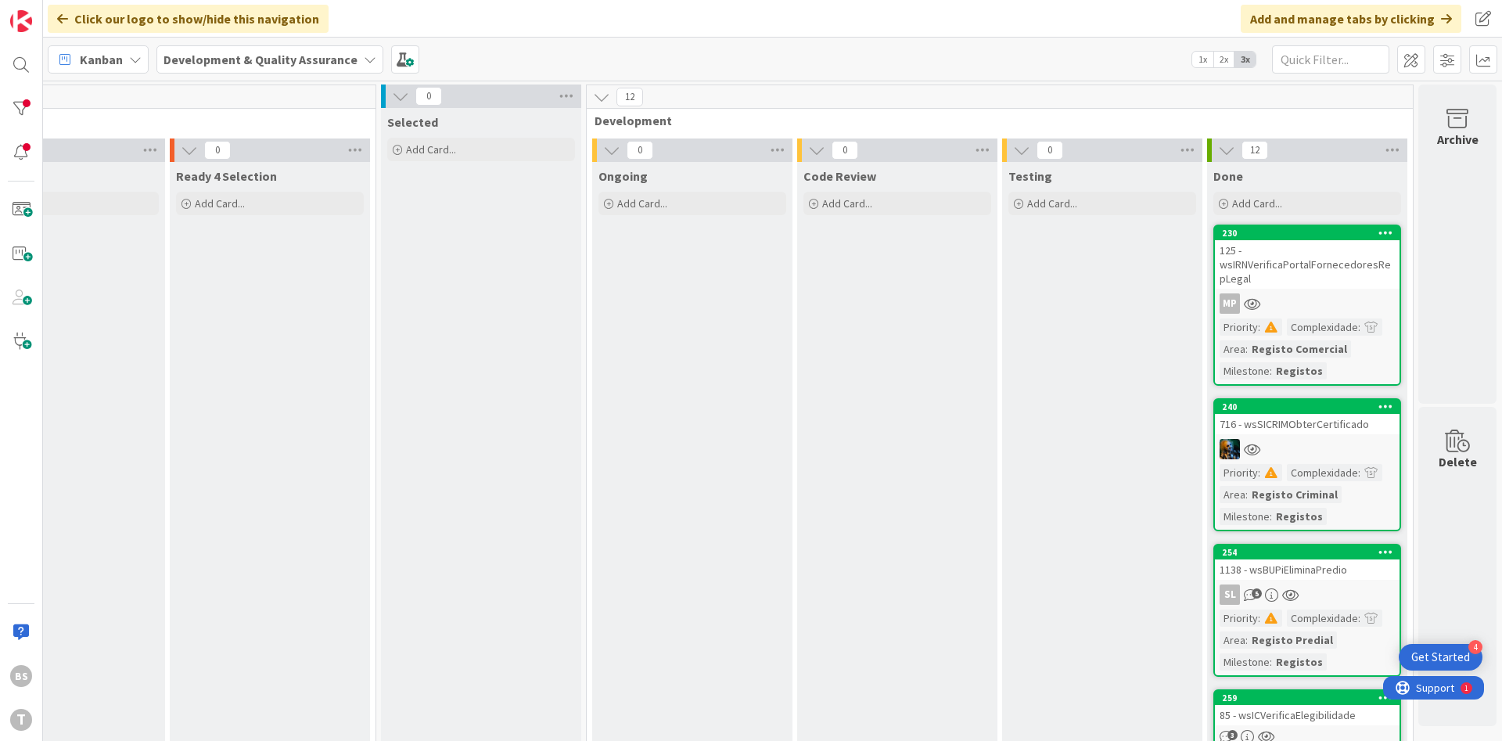
click at [1325, 267] on div "125 - wsIRNVerificaPortalFornecedoresRepLegal" at bounding box center [1307, 264] width 185 height 49
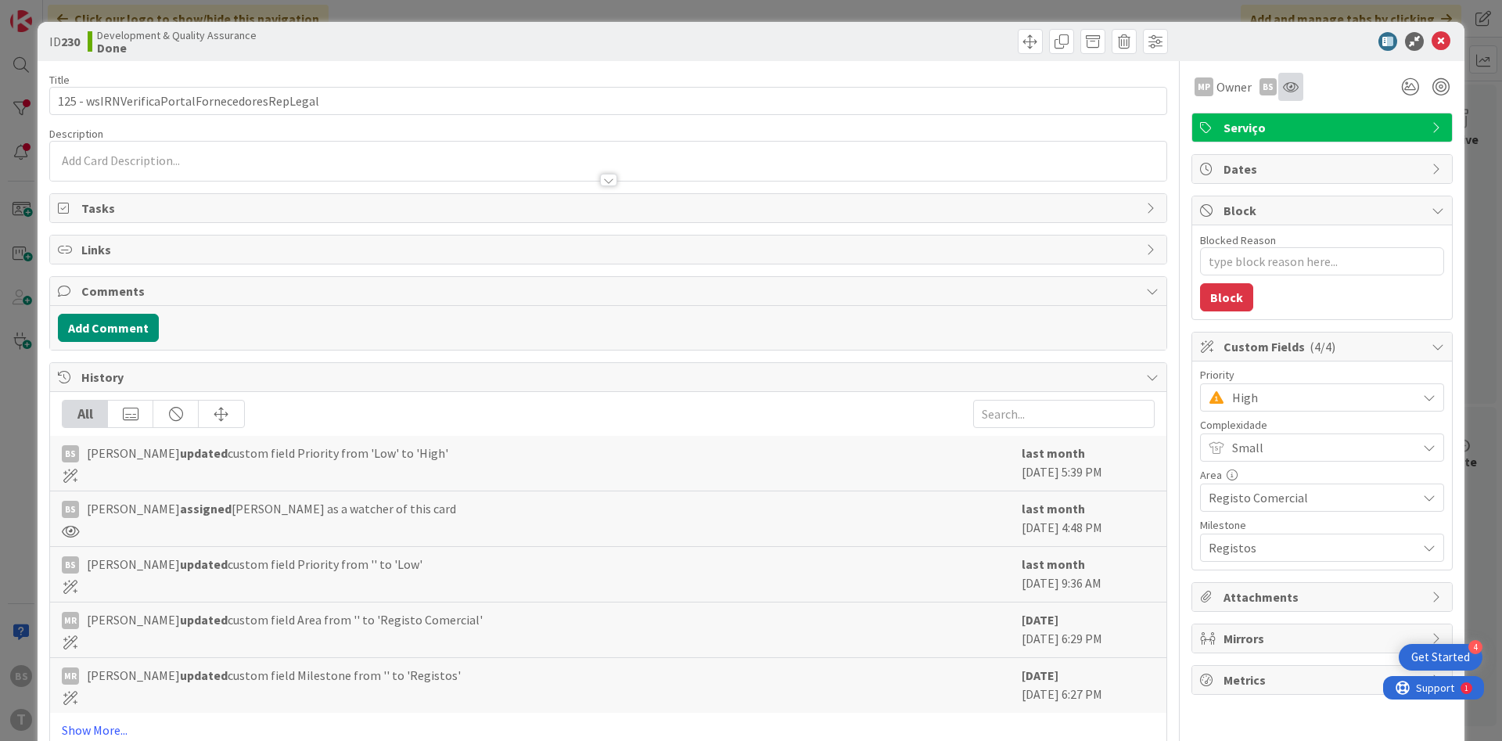
click at [1298, 98] on div at bounding box center [1291, 87] width 25 height 28
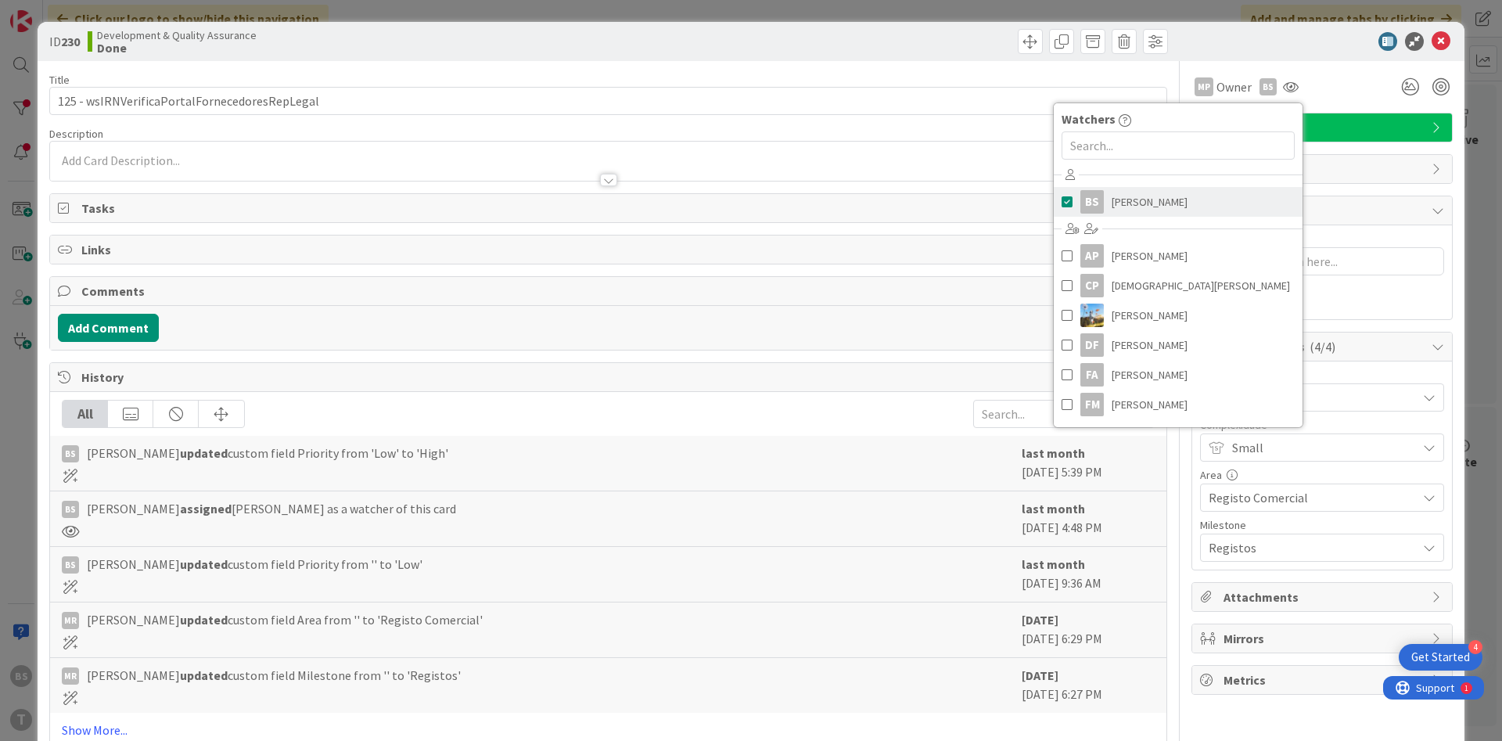
click at [1167, 209] on span "[PERSON_NAME]" at bounding box center [1150, 201] width 76 height 23
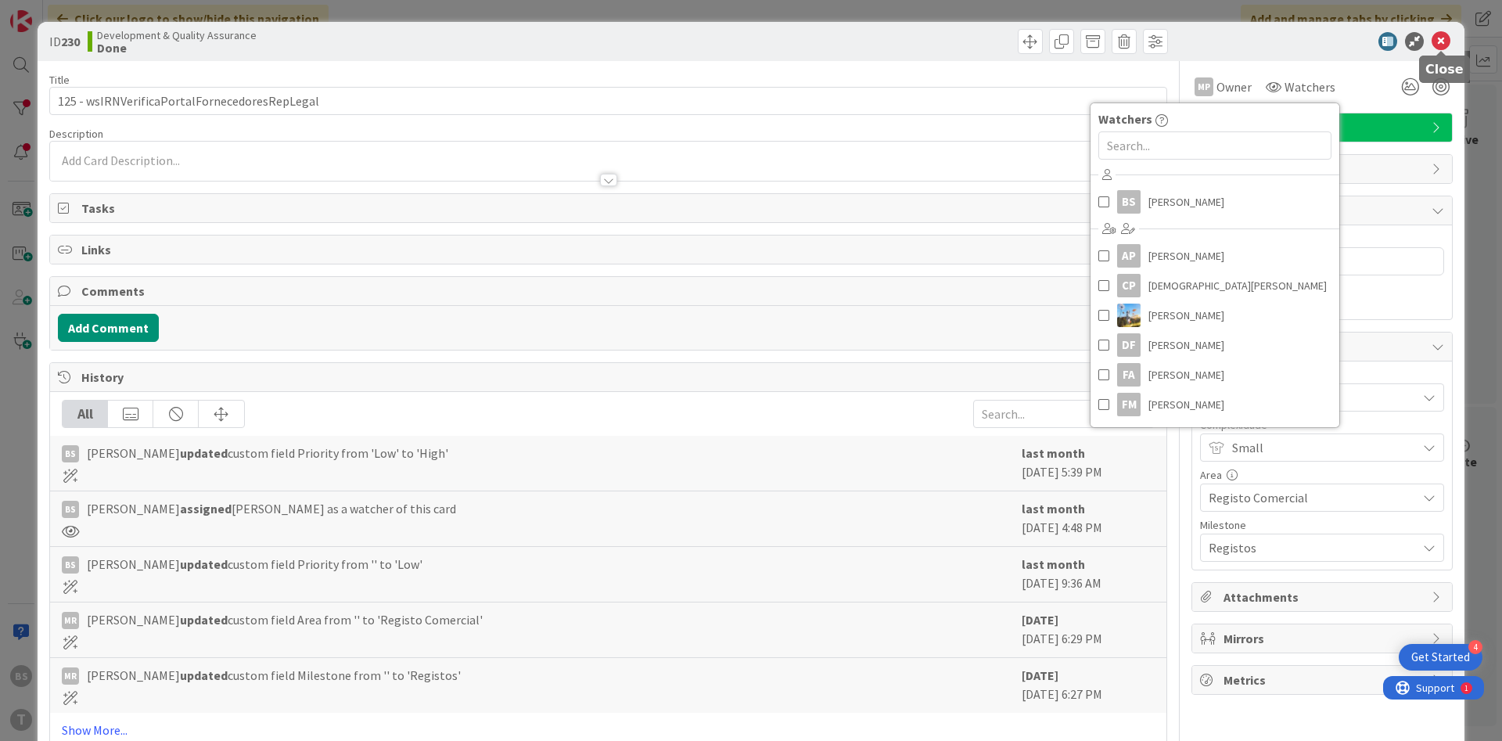
click at [1438, 38] on icon at bounding box center [1441, 41] width 19 height 19
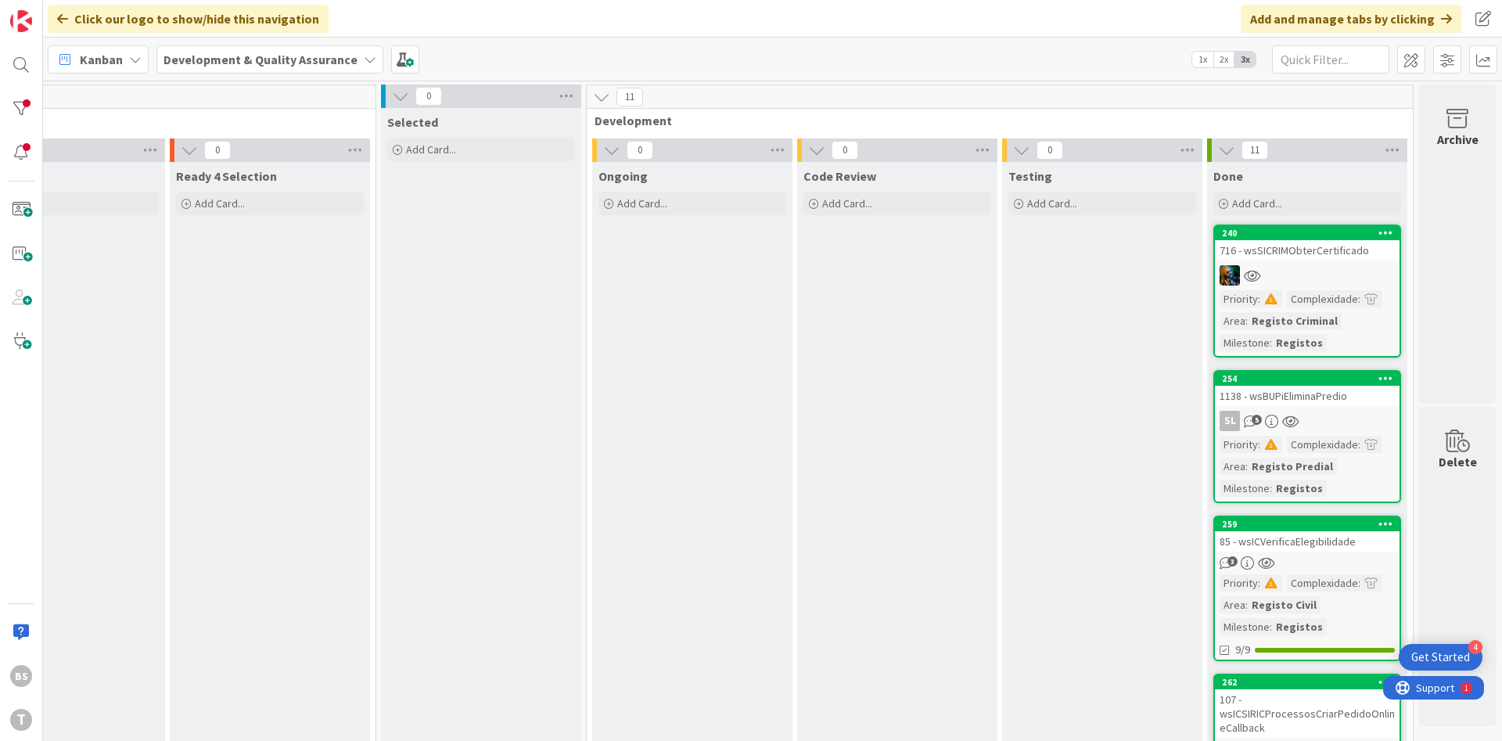
click at [1328, 264] on link "240 716 - wsSICRIMObterCertificado Priority : Complexidade : Area : Registo Cri…" at bounding box center [1308, 291] width 188 height 133
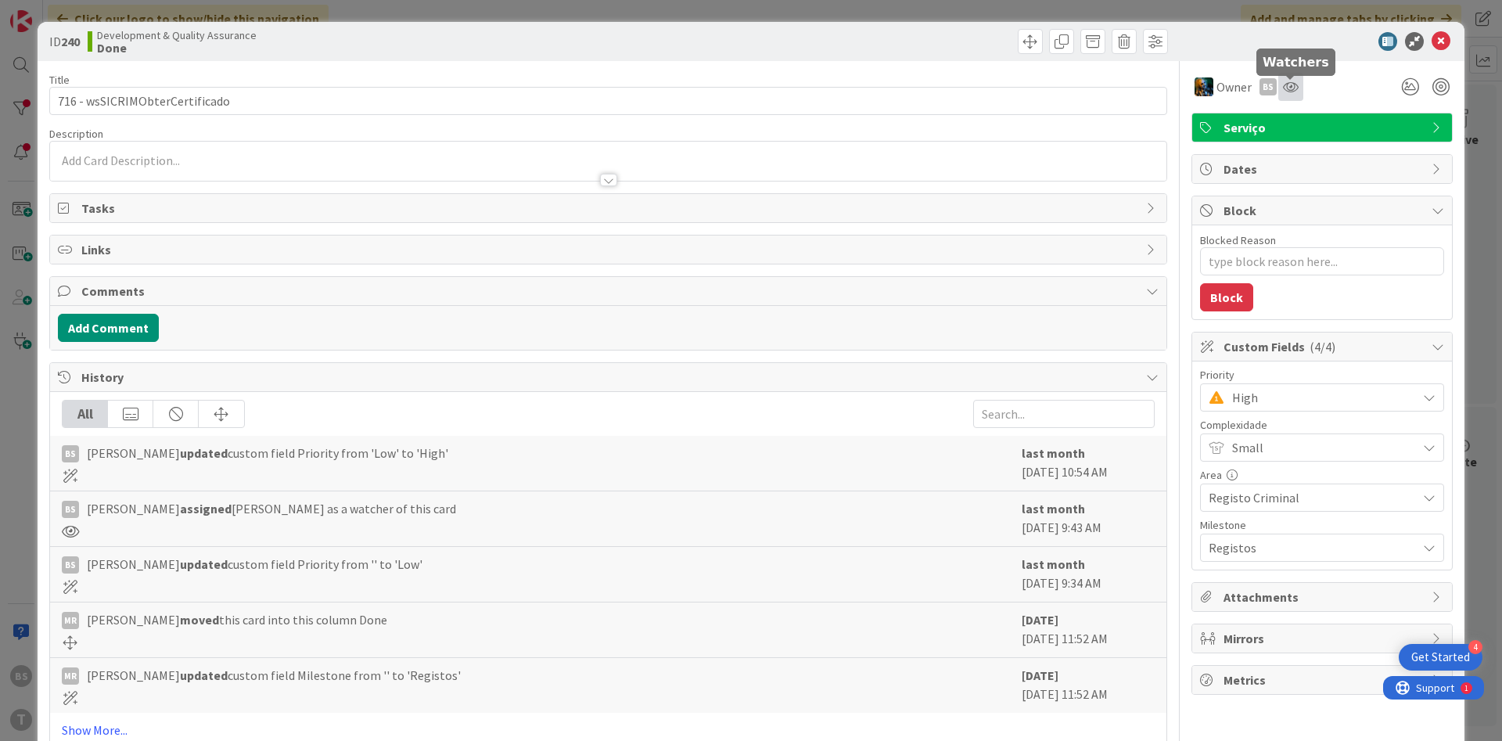
click at [1291, 82] on icon at bounding box center [1291, 87] width 16 height 13
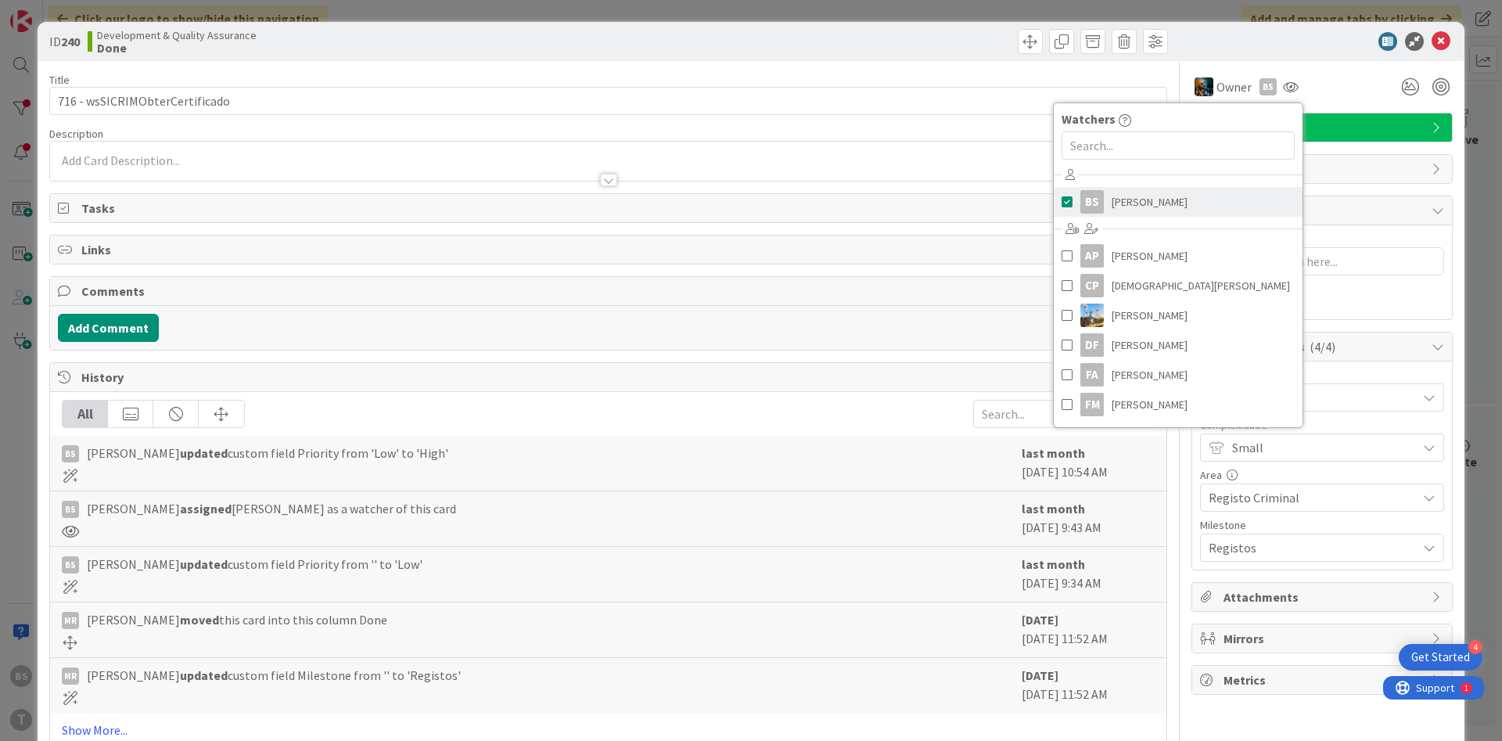
click at [1234, 211] on link "BS [PERSON_NAME]" at bounding box center [1178, 202] width 249 height 30
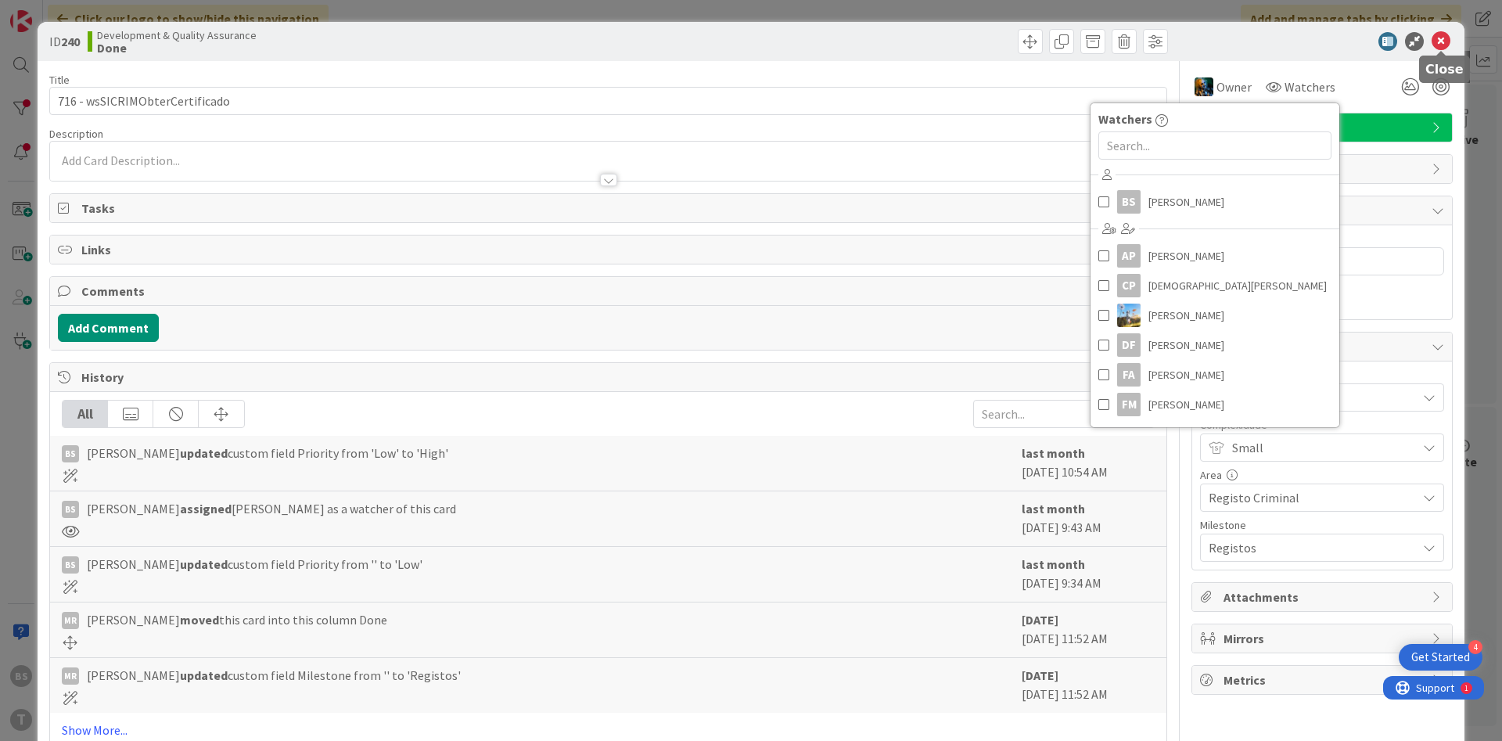
click at [1444, 45] on icon at bounding box center [1441, 41] width 19 height 19
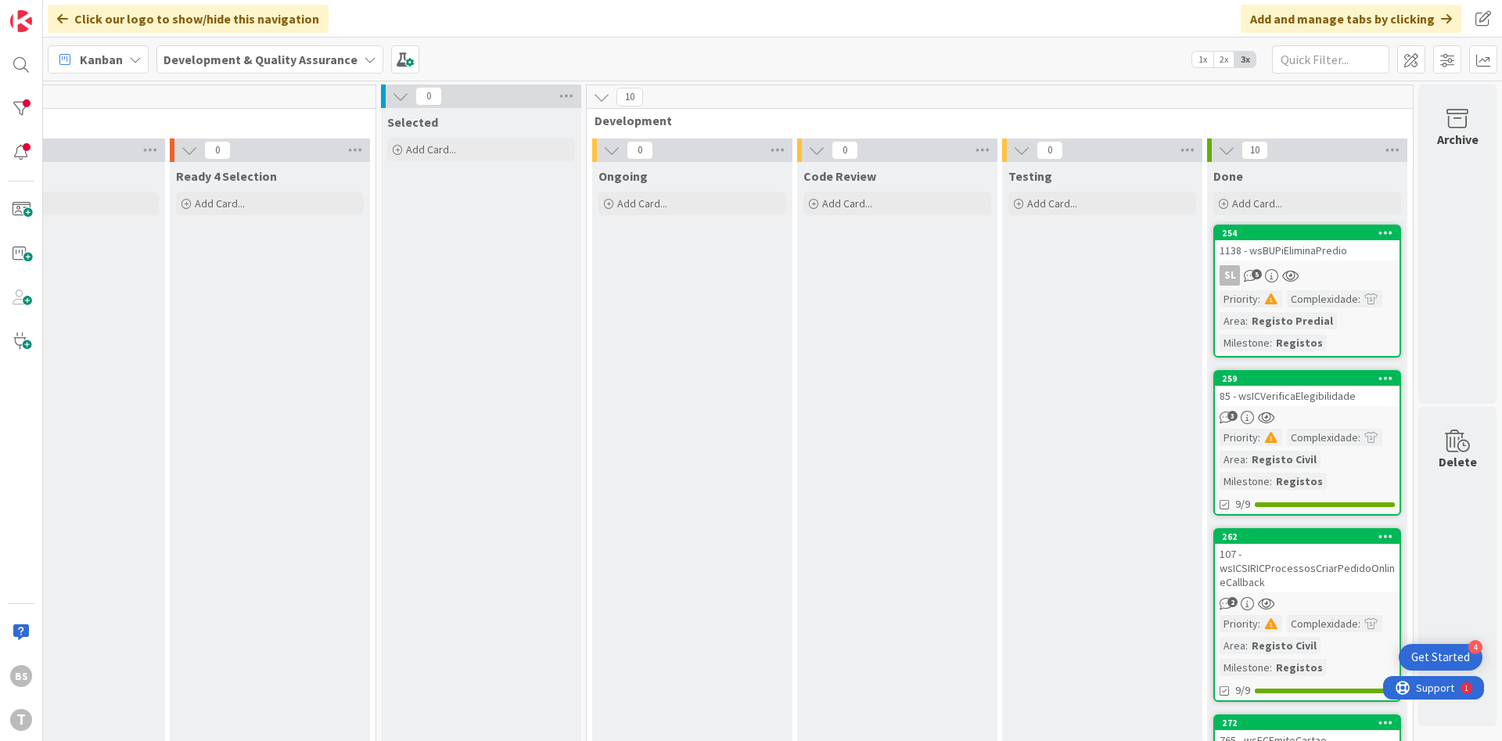
click at [1325, 256] on div "1138 - wsBUPiEliminaPredio" at bounding box center [1307, 250] width 185 height 20
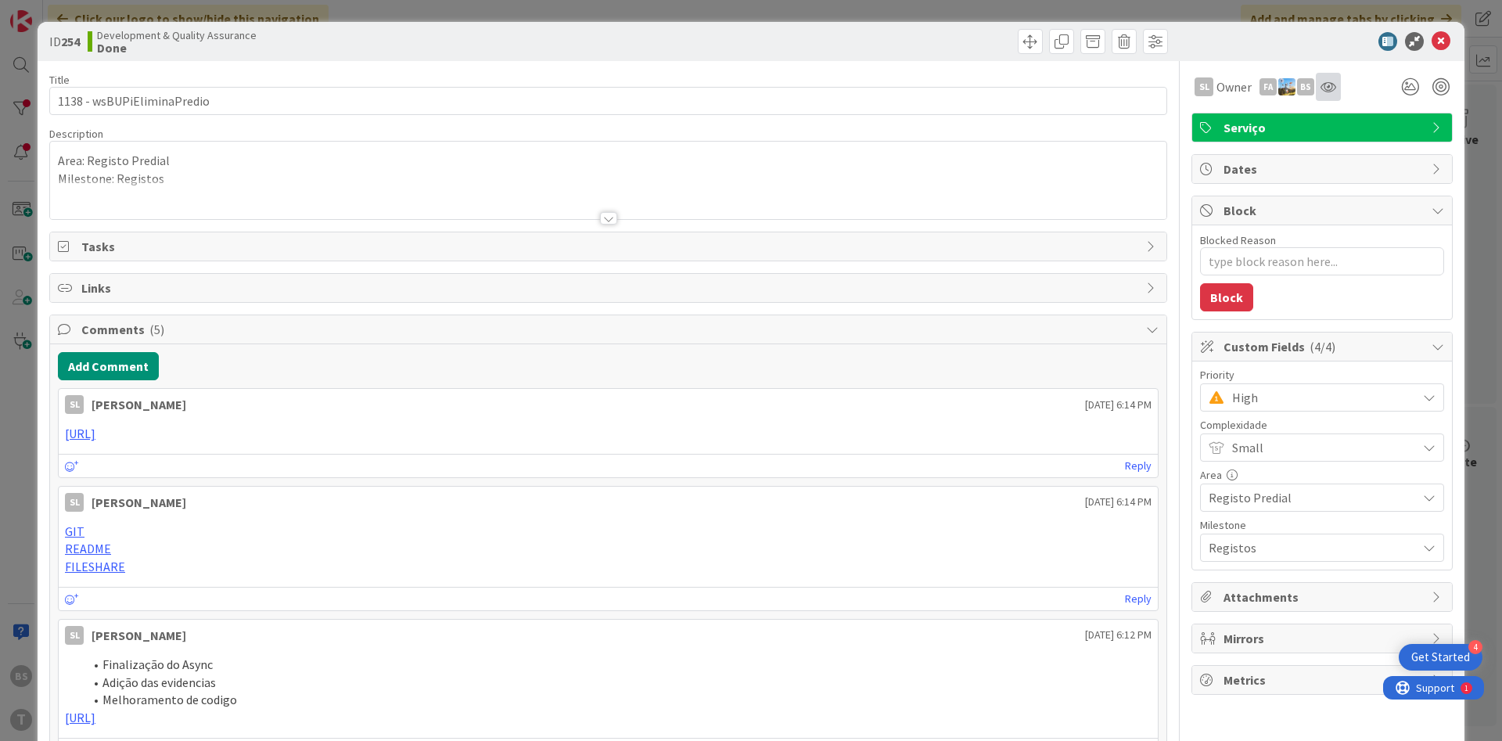
click at [1334, 96] on div at bounding box center [1328, 87] width 25 height 28
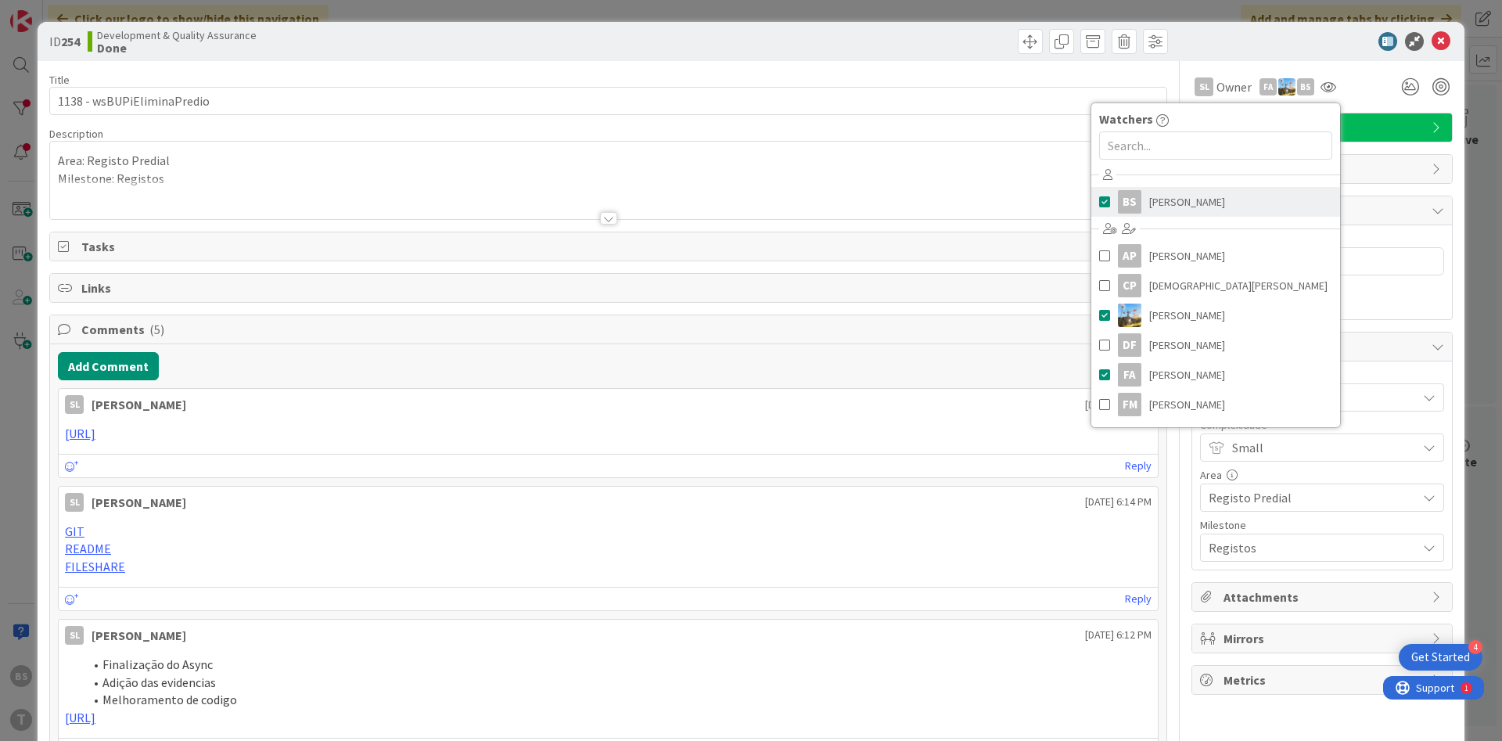
click at [1229, 199] on link "BS [PERSON_NAME]" at bounding box center [1216, 202] width 249 height 30
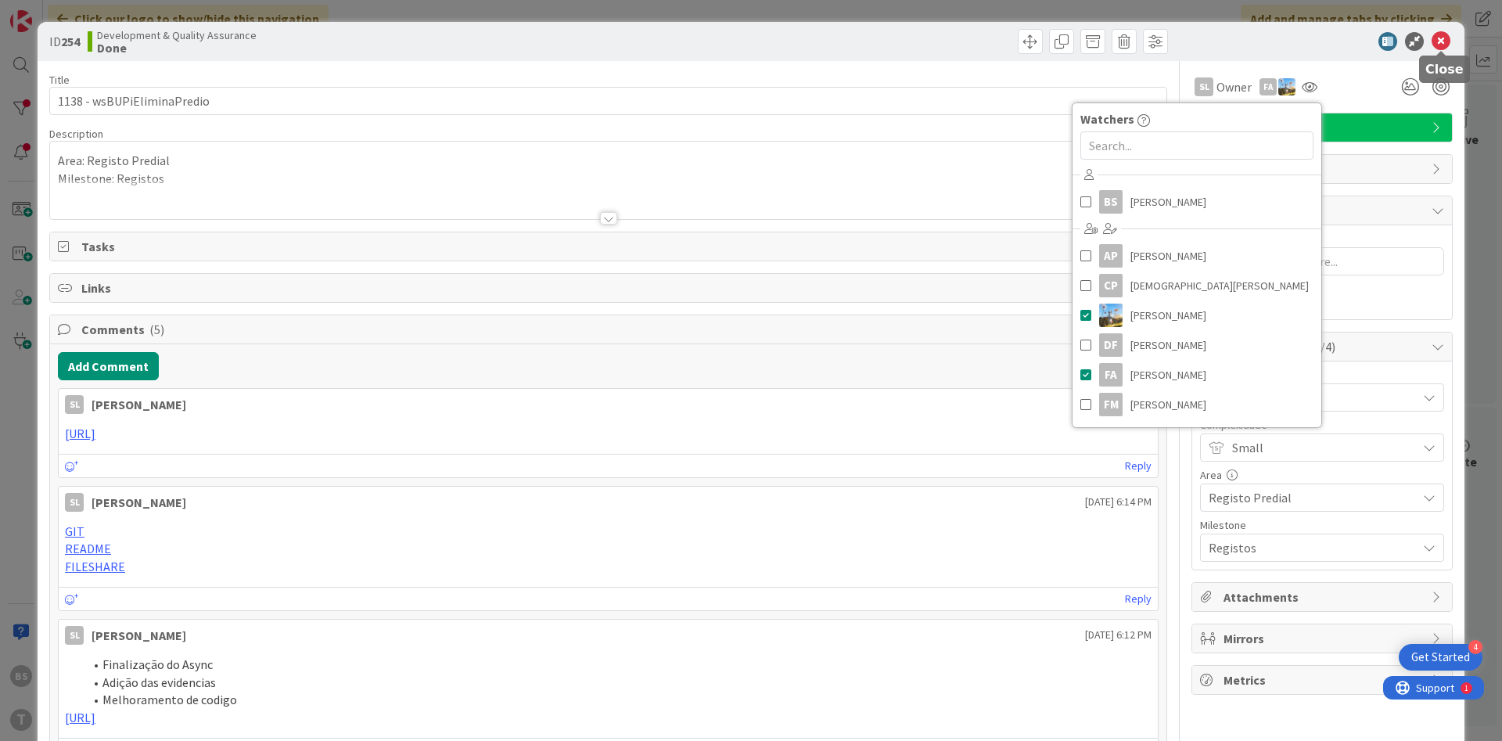
click at [1439, 44] on icon at bounding box center [1441, 41] width 19 height 19
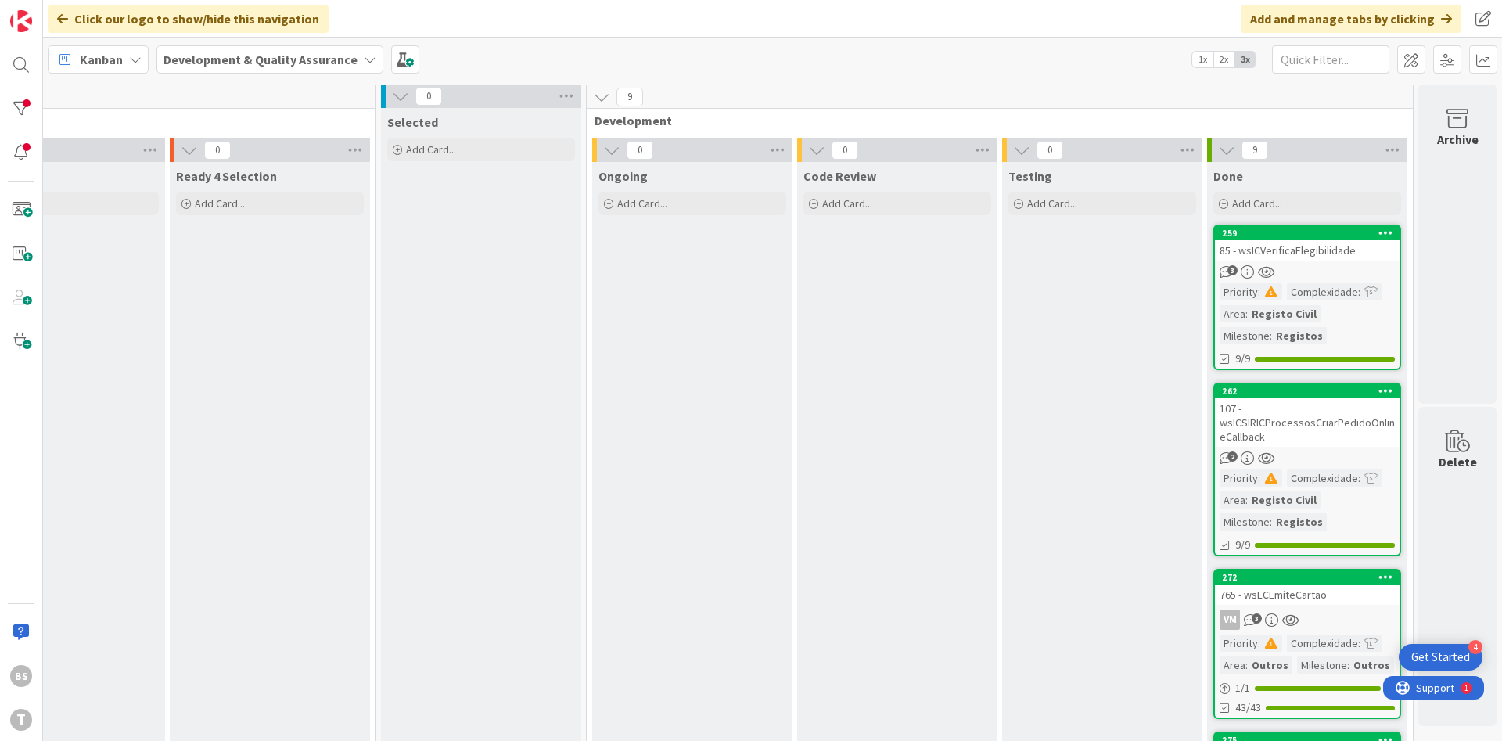
click at [1295, 240] on div "85 - wsICVerificaElegibilidade" at bounding box center [1307, 250] width 185 height 20
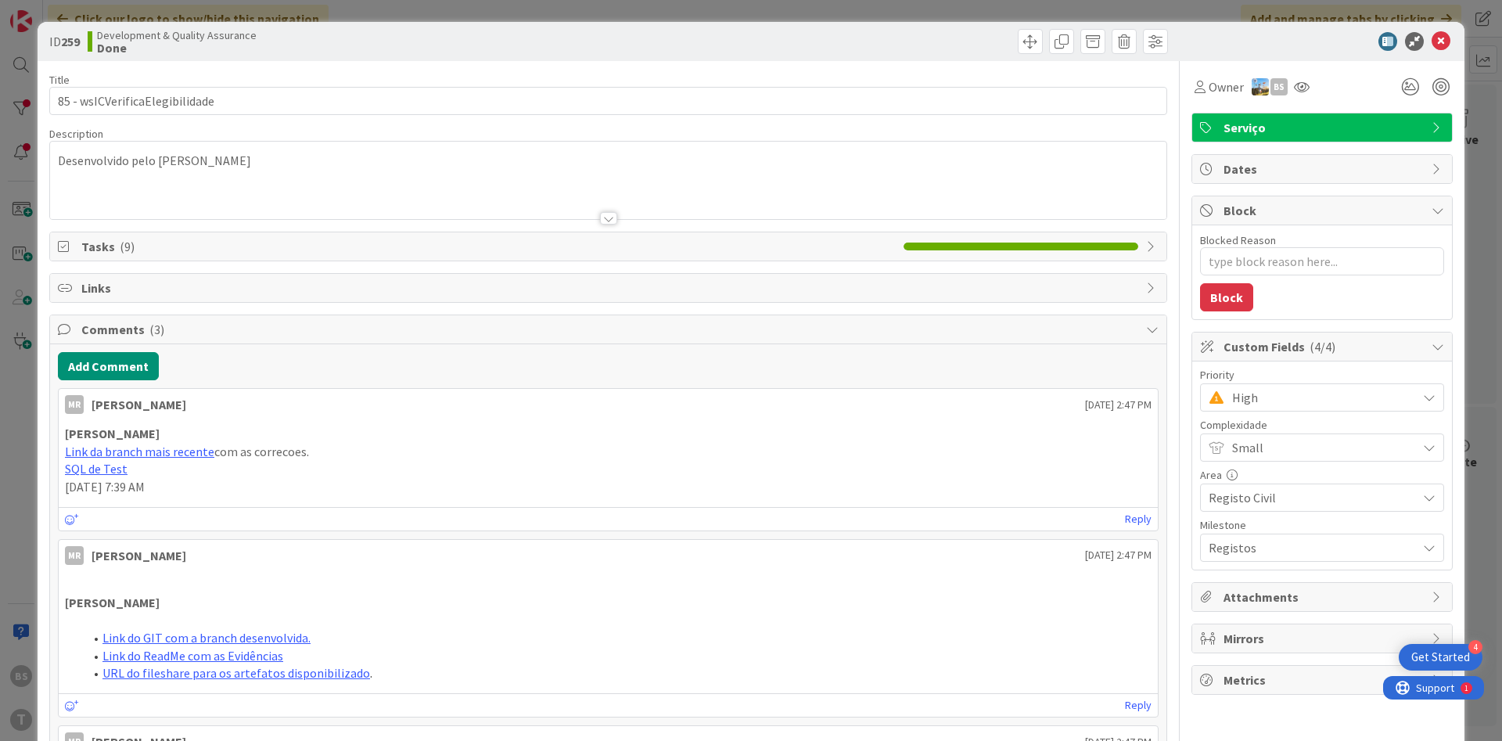
click at [1315, 94] on div "Owner BS" at bounding box center [1322, 87] width 261 height 28
click at [1313, 92] on div at bounding box center [1301, 87] width 25 height 28
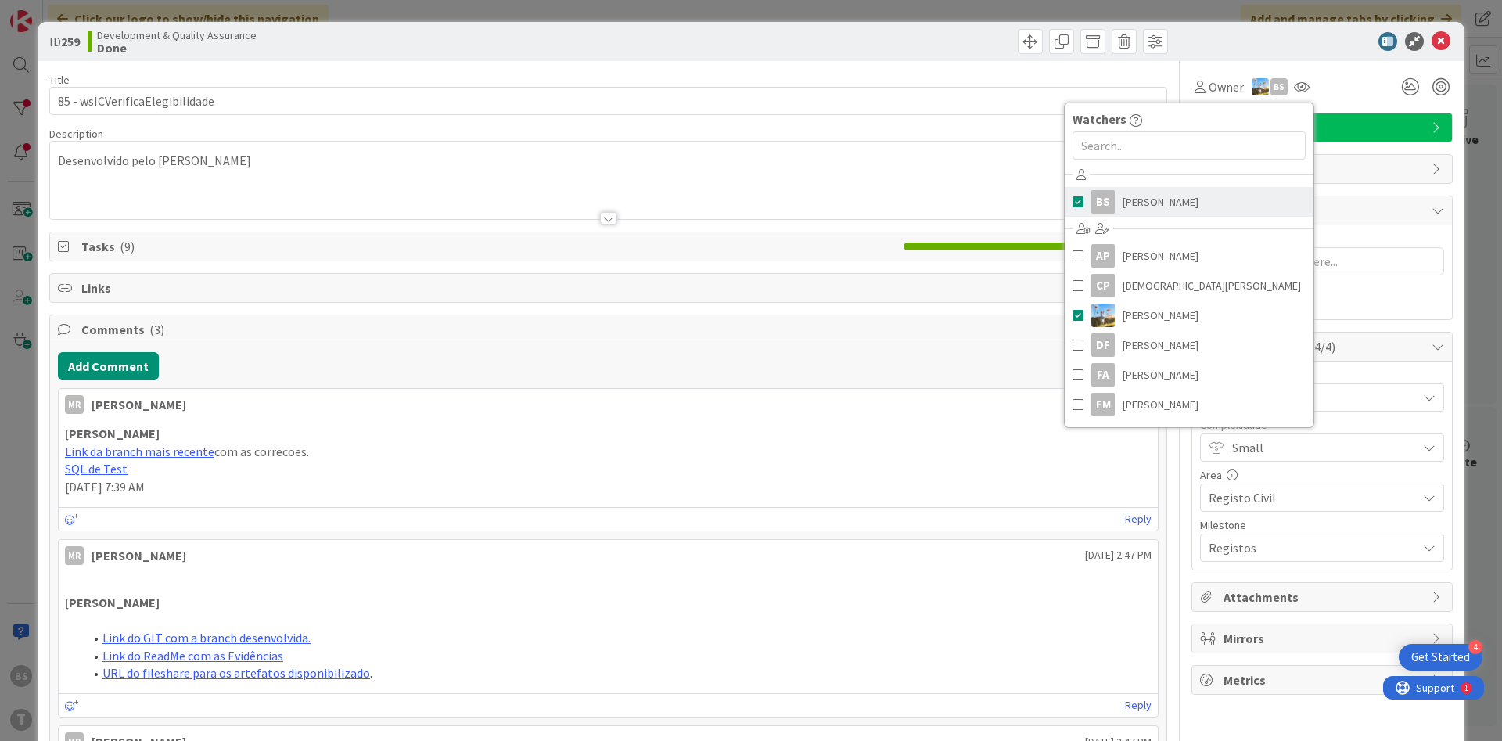
click at [1162, 200] on span "[PERSON_NAME]" at bounding box center [1161, 201] width 76 height 23
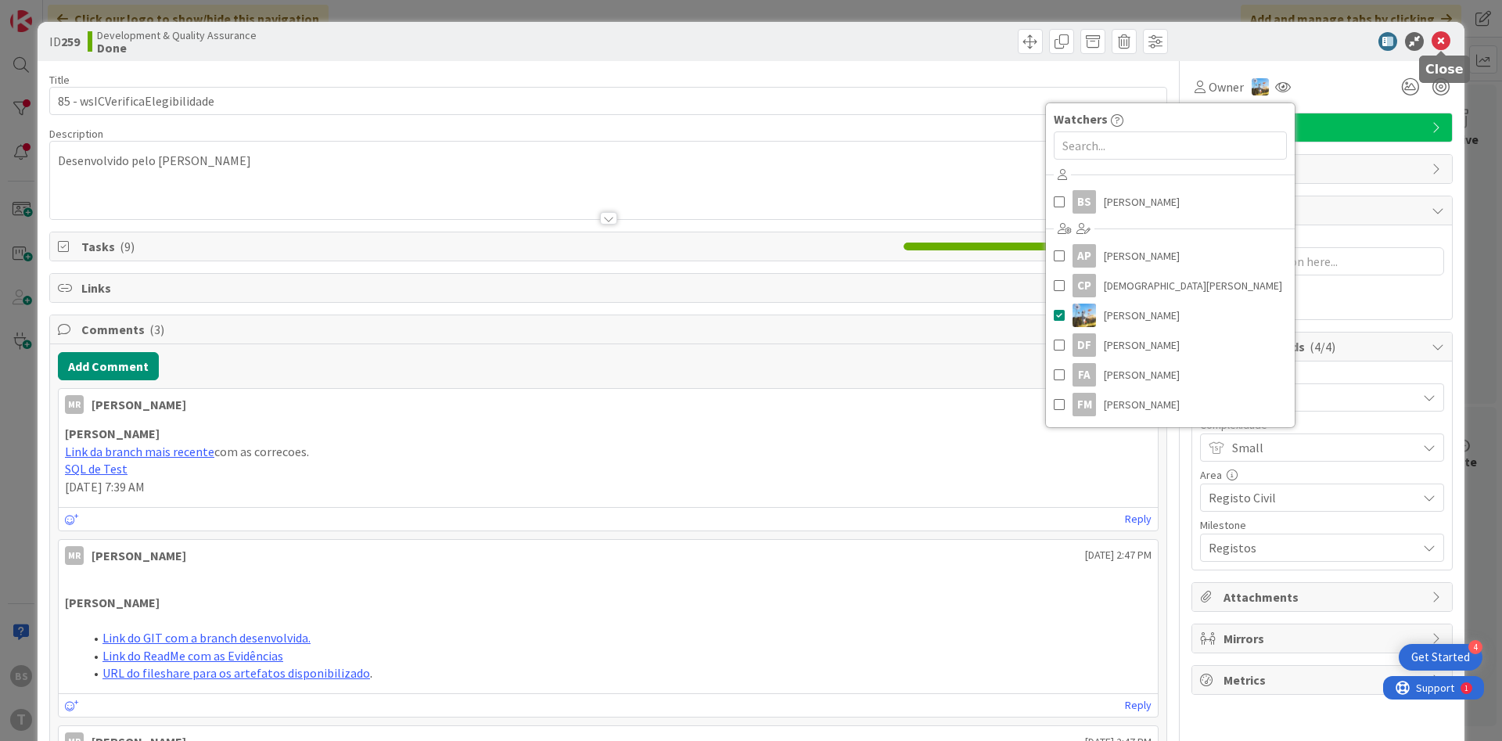
click at [1447, 43] on icon at bounding box center [1441, 41] width 19 height 19
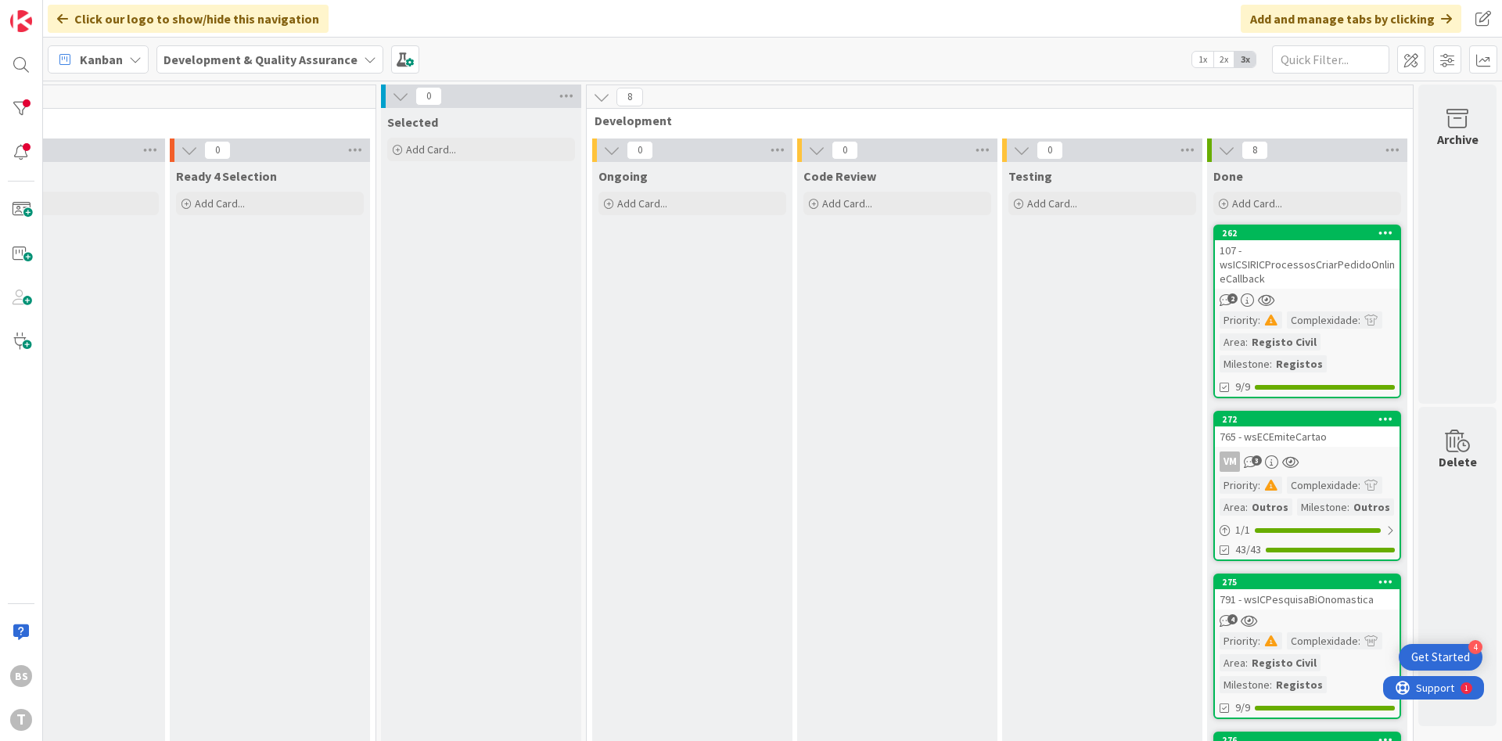
click at [1326, 254] on div "107 - wsICSIRICProcessosCriarPedidoOnlineCallback" at bounding box center [1307, 264] width 185 height 49
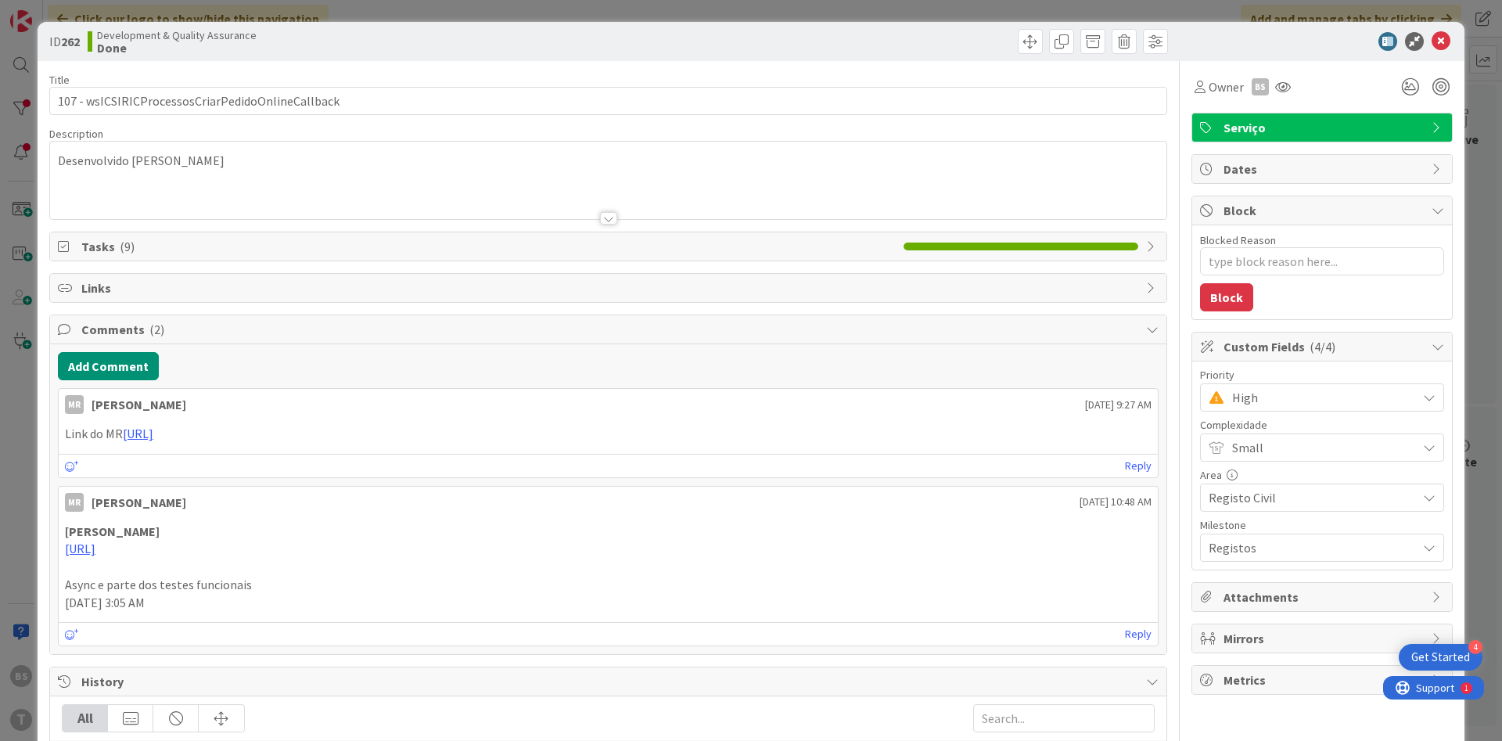
click at [1296, 95] on div "Owner BS" at bounding box center [1322, 87] width 261 height 28
click at [1290, 102] on div "Owner BS Serviço Dates Block Blocked Reason 0 / 256 Block Custom Fields ( 4/4 )…" at bounding box center [1322, 562] width 261 height 1002
click at [1289, 93] on div at bounding box center [1283, 87] width 25 height 28
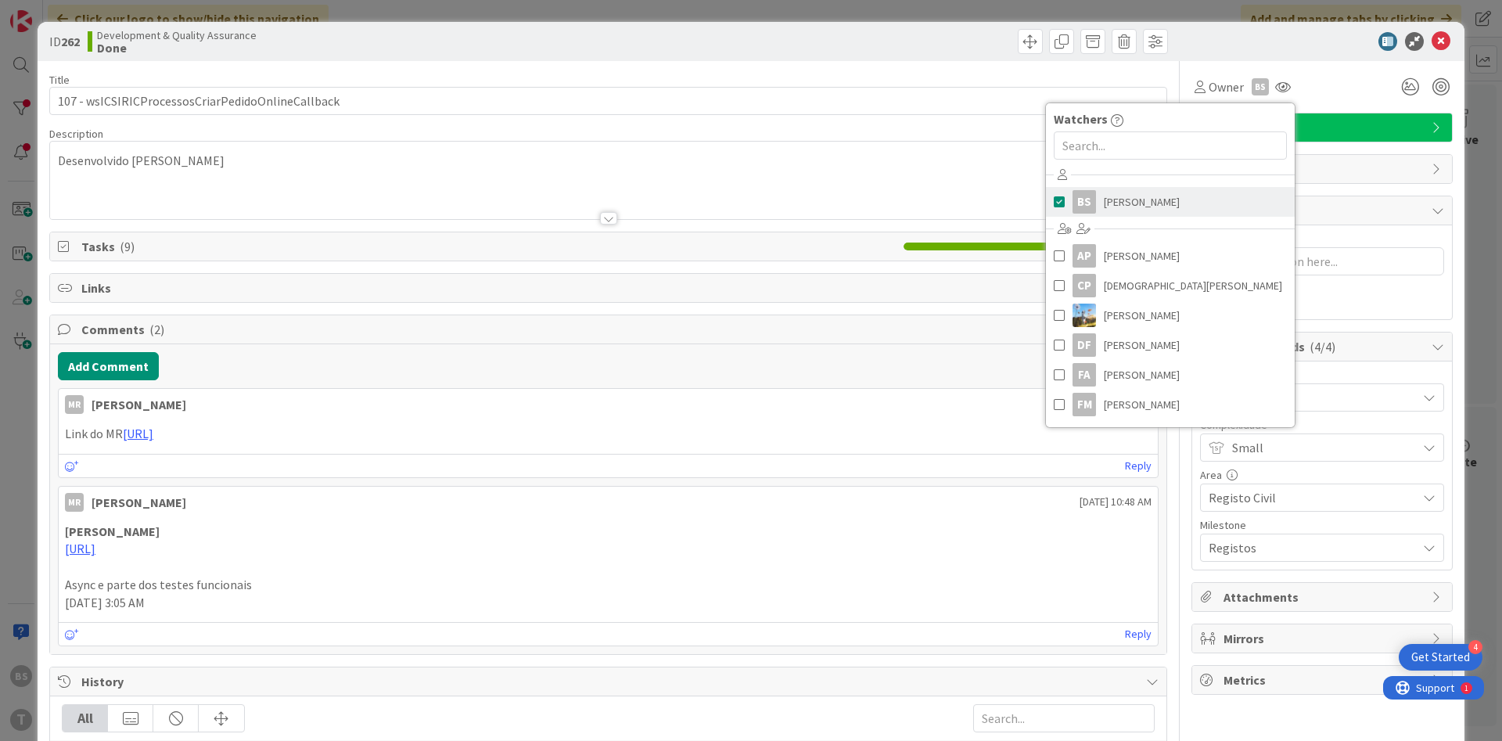
click at [1207, 205] on link "BS [PERSON_NAME]" at bounding box center [1170, 202] width 249 height 30
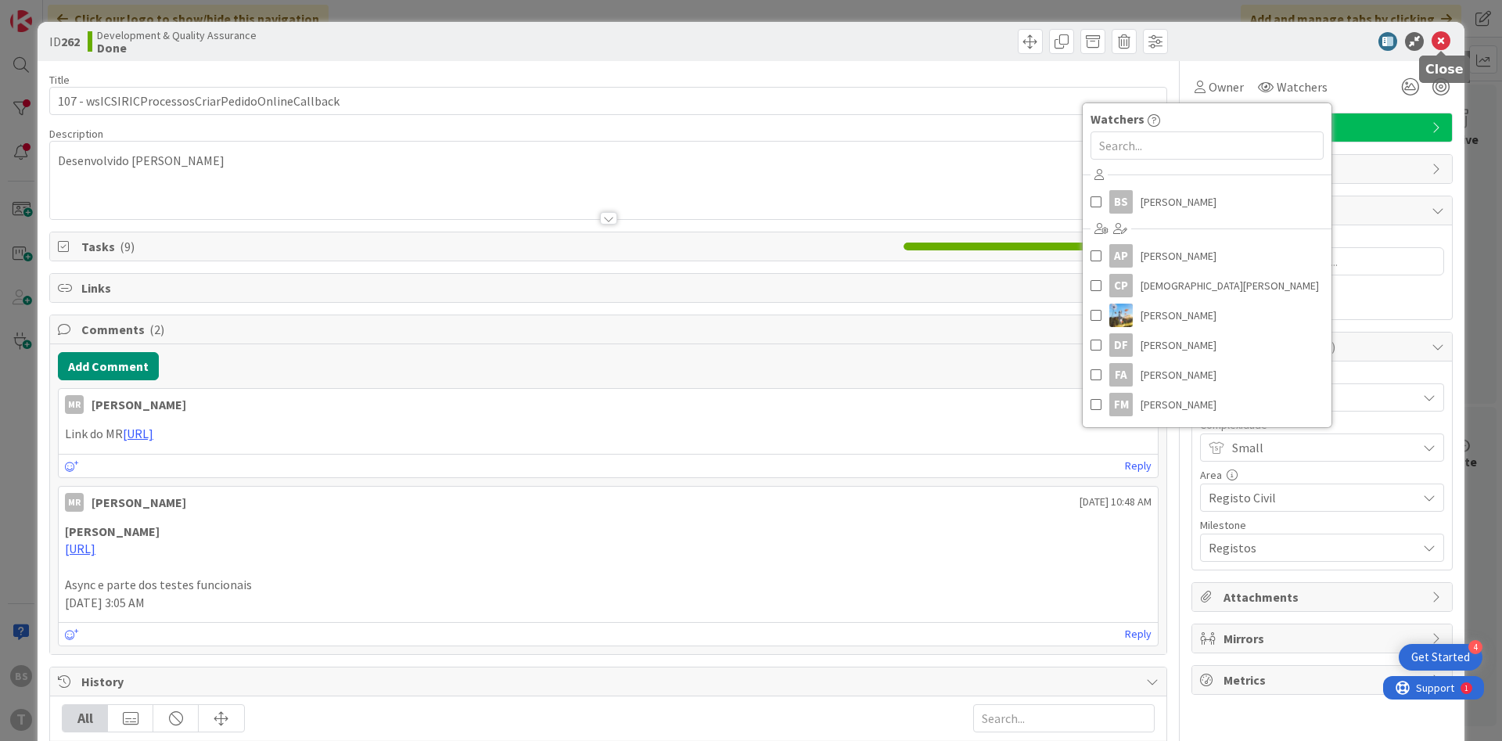
click at [1443, 45] on icon at bounding box center [1441, 41] width 19 height 19
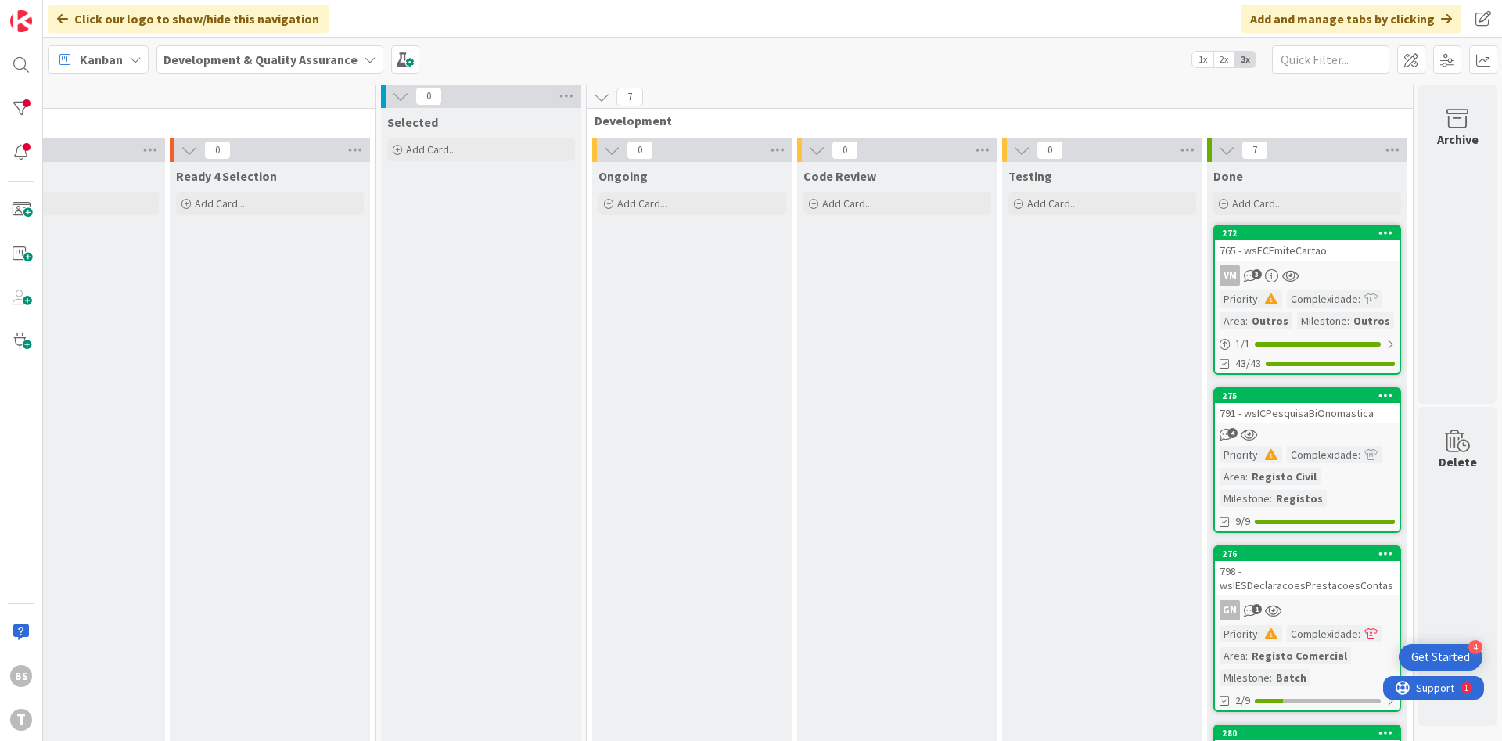
click at [1311, 259] on div "765 - wsECEmiteCartao" at bounding box center [1307, 250] width 185 height 20
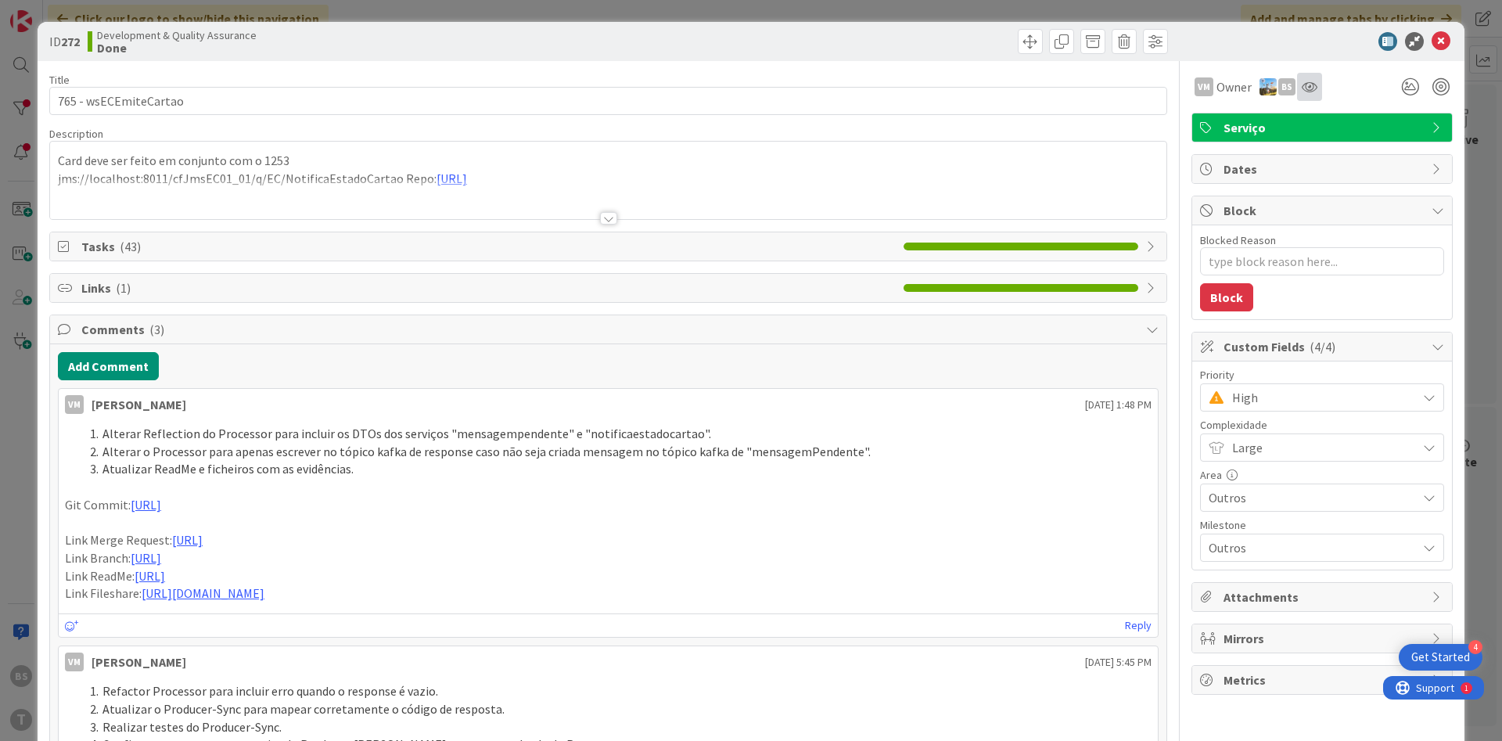
click at [1302, 95] on div at bounding box center [1309, 87] width 25 height 28
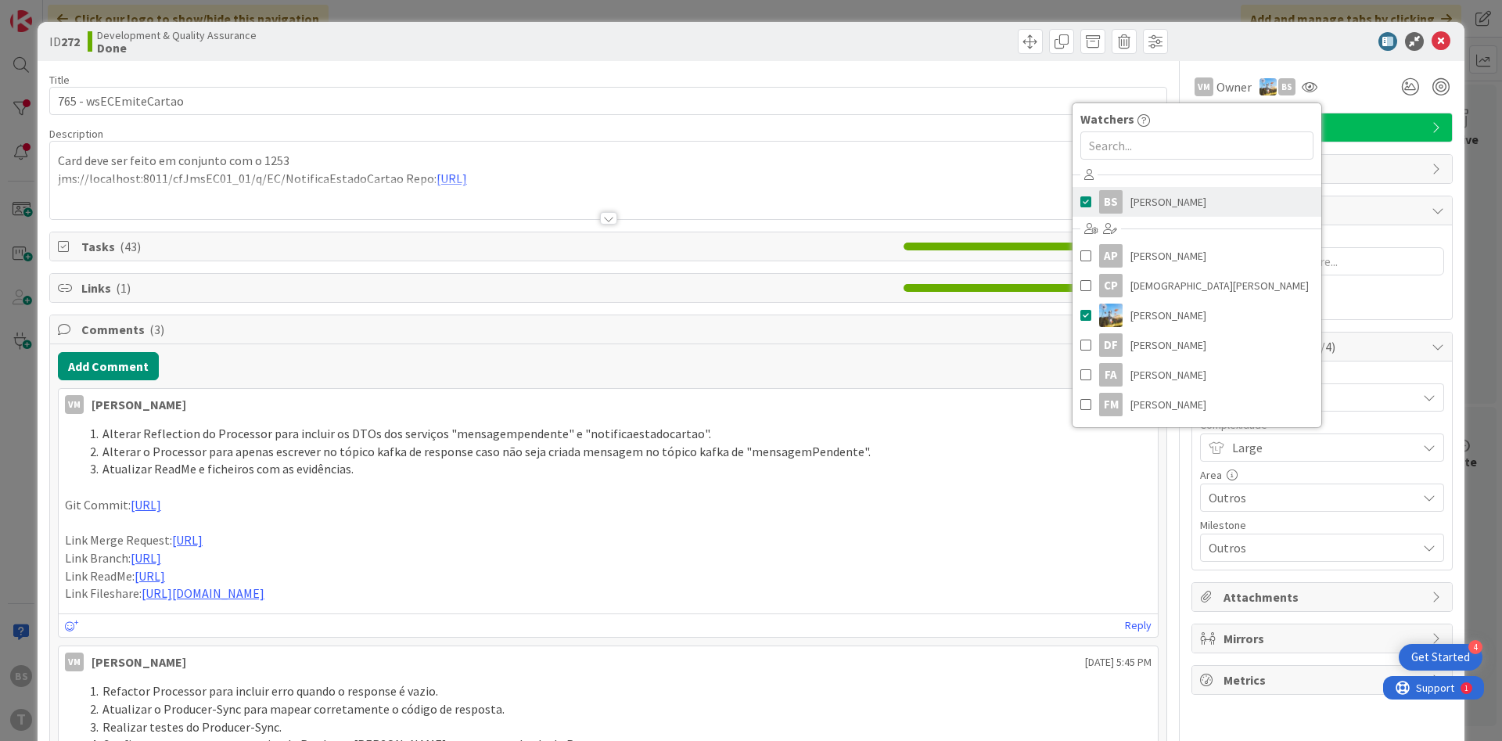
click at [1222, 194] on link "BS [PERSON_NAME]" at bounding box center [1197, 202] width 249 height 30
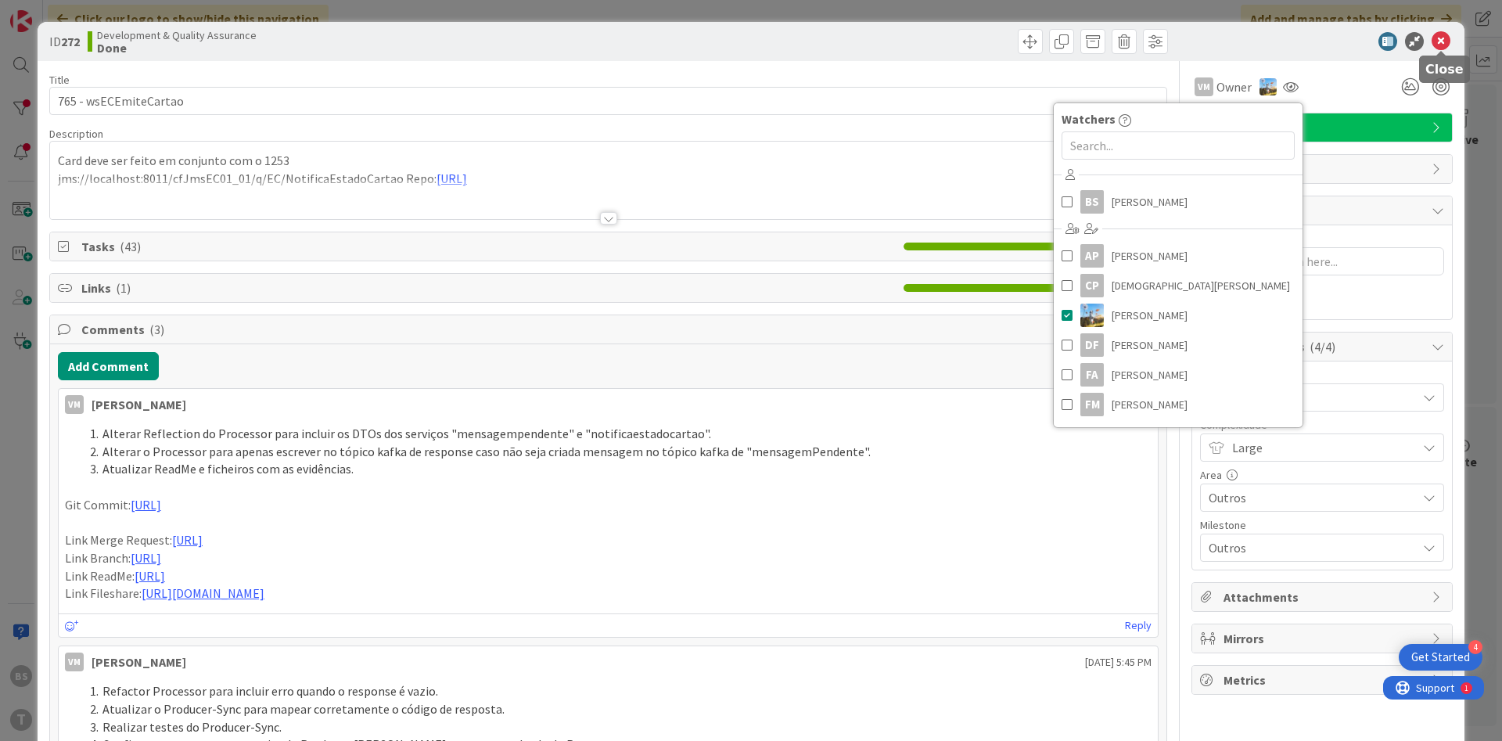
click at [1444, 46] on icon at bounding box center [1441, 41] width 19 height 19
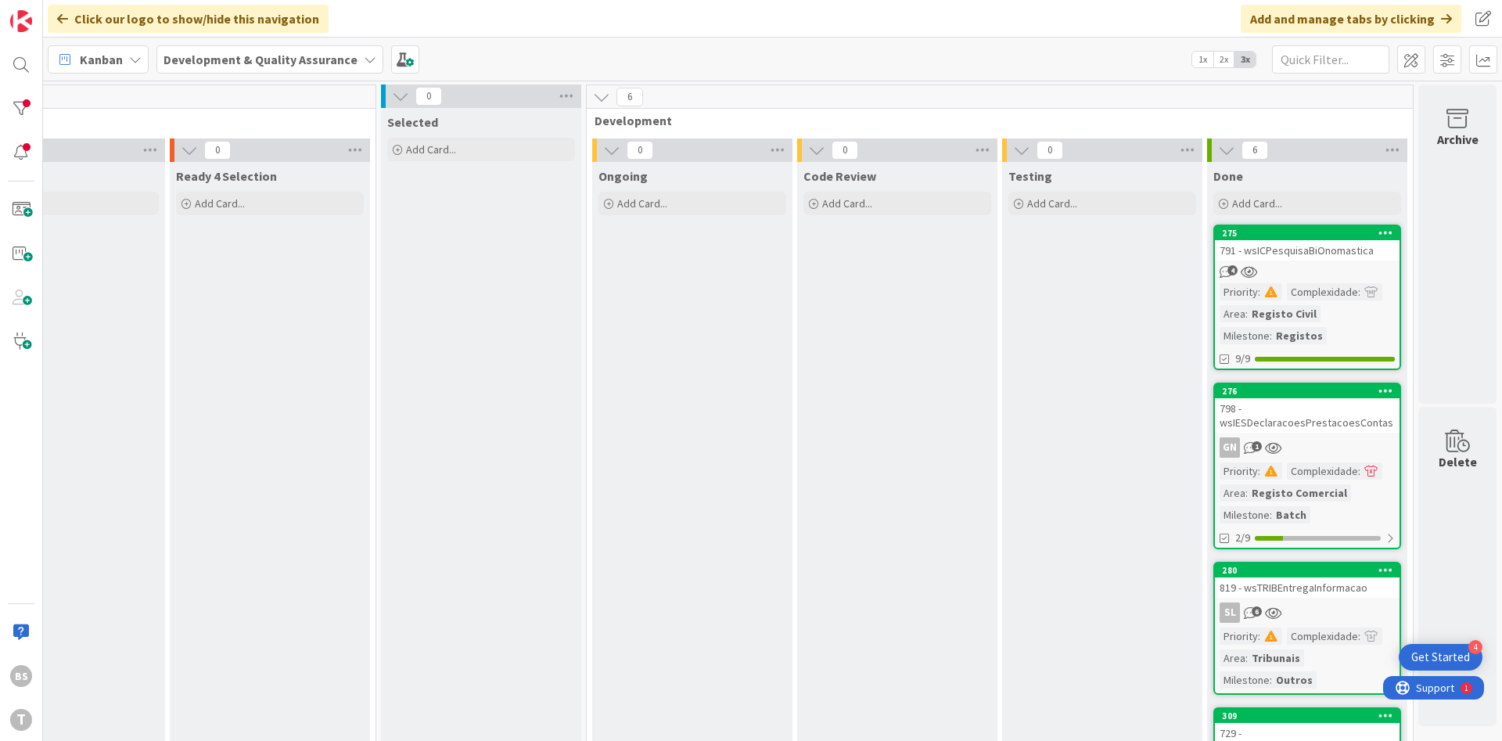
click at [1333, 251] on div "791 - wsICPesquisaBiOnomastica" at bounding box center [1307, 250] width 185 height 20
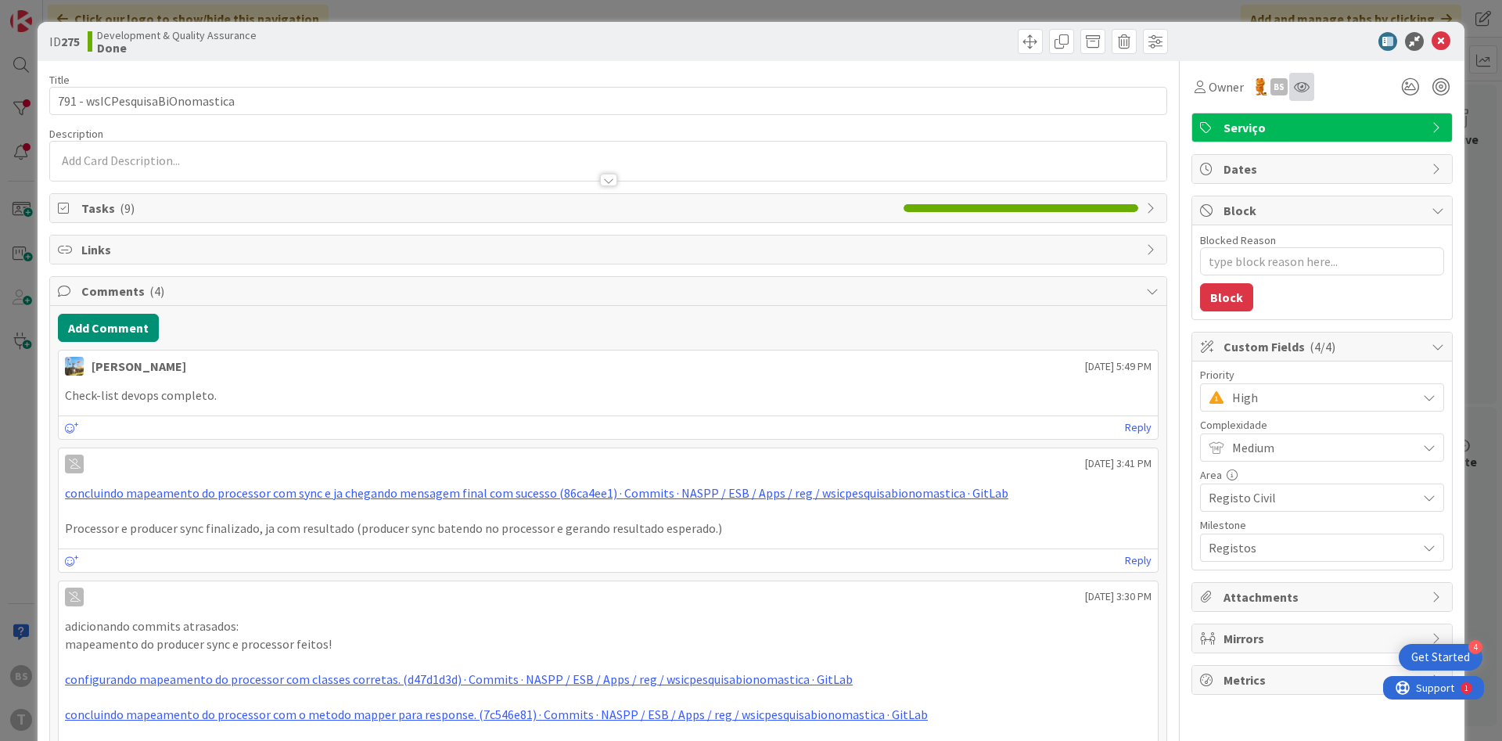
click at [1298, 96] on div at bounding box center [1301, 87] width 25 height 28
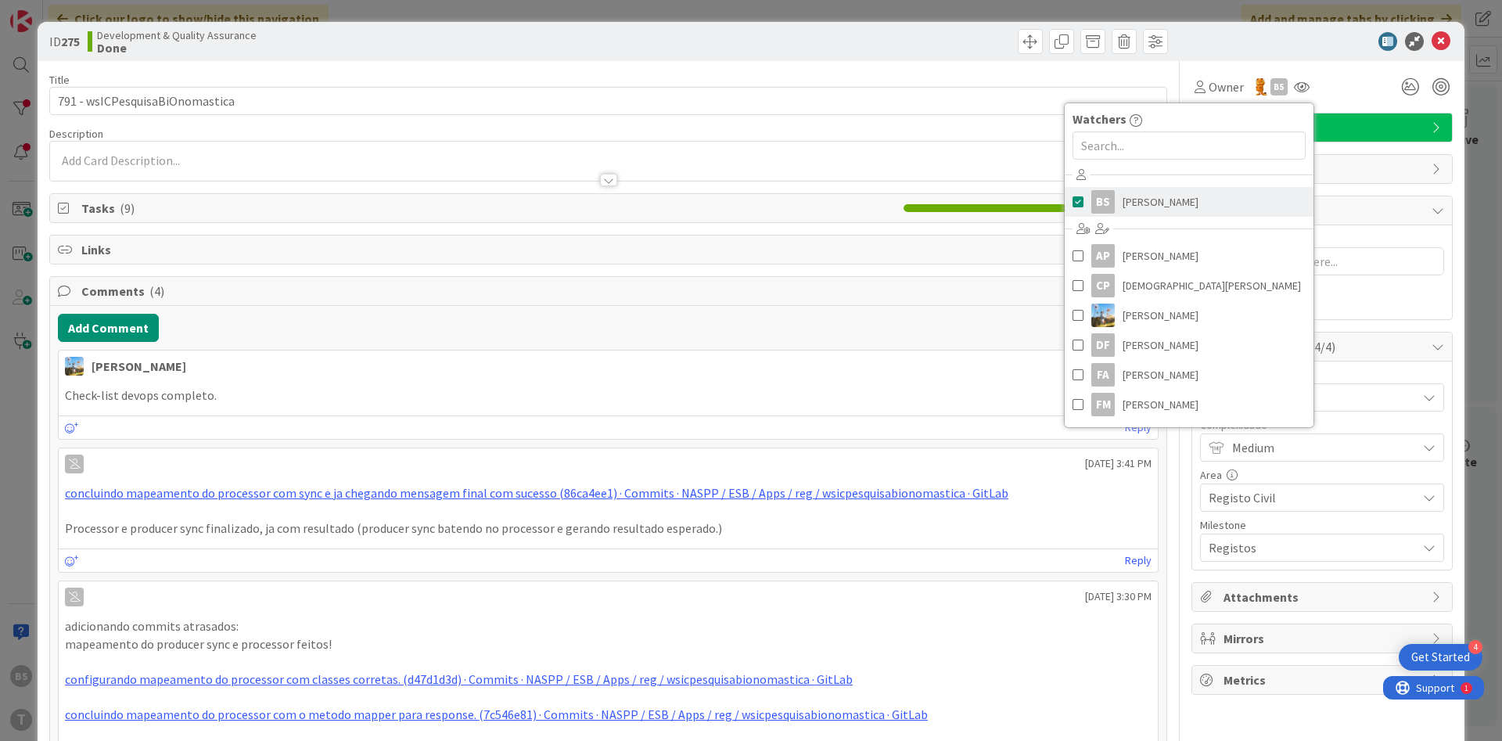
click at [1217, 204] on link "BS [PERSON_NAME]" at bounding box center [1189, 202] width 249 height 30
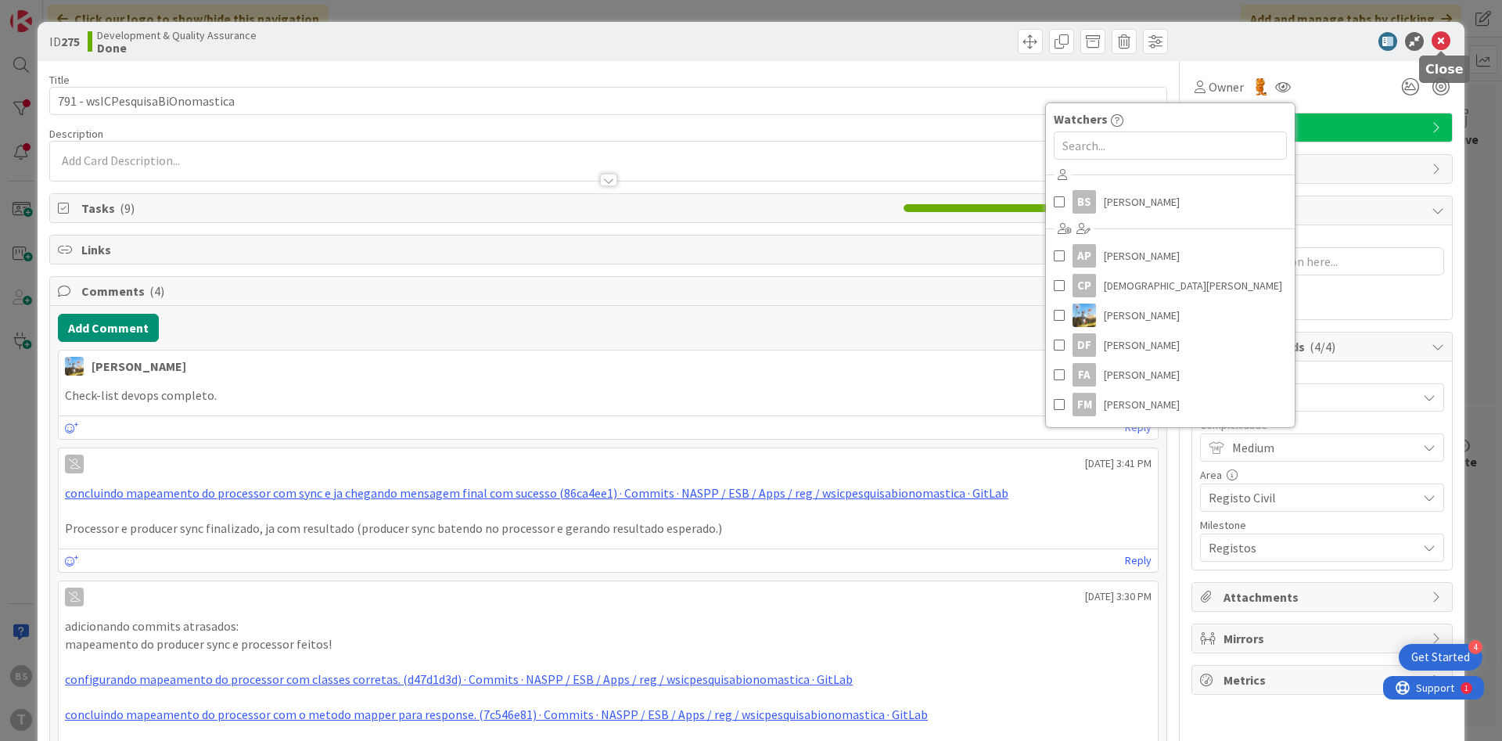
click at [1445, 42] on icon at bounding box center [1441, 41] width 19 height 19
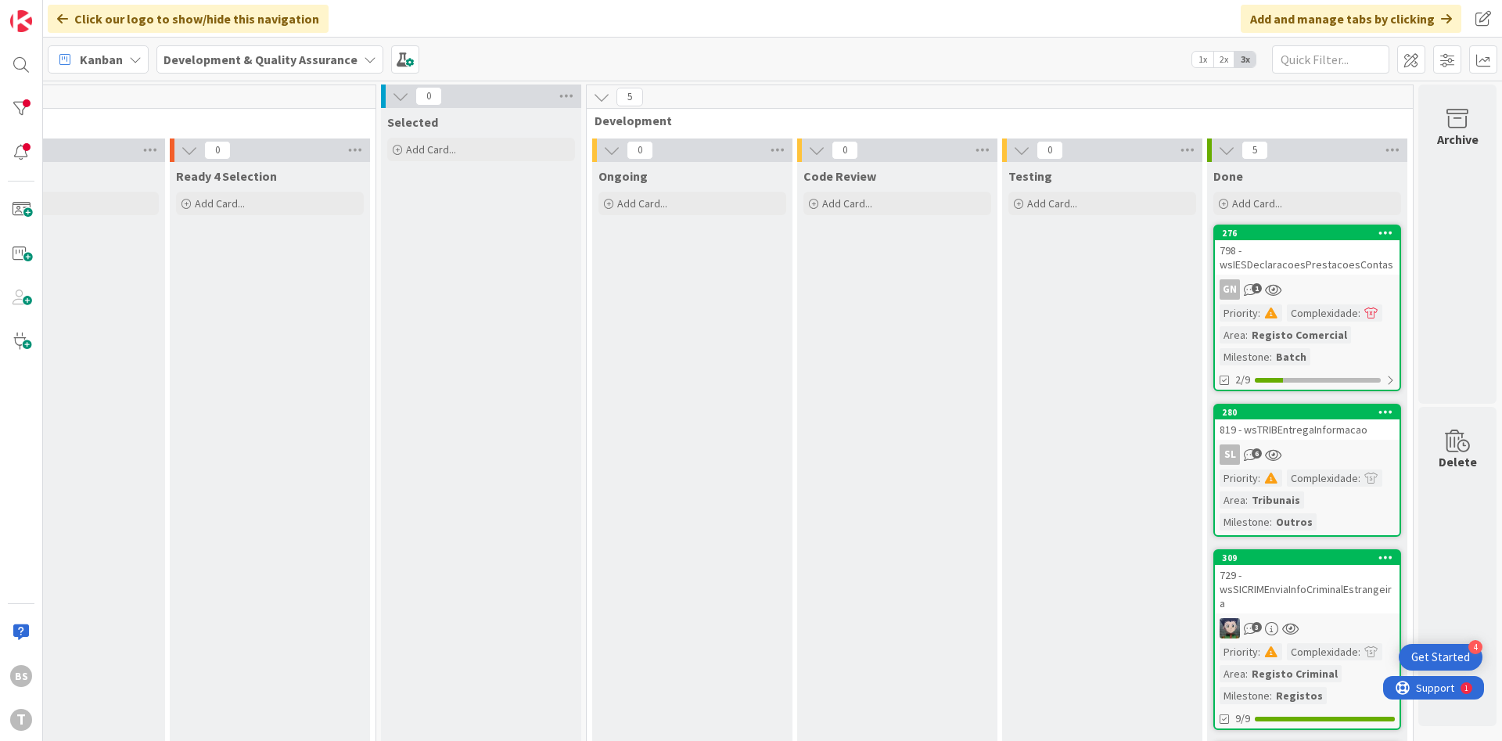
click at [1271, 253] on div "798 - wsIESDeclaracoesPrestacoesContas" at bounding box center [1307, 257] width 185 height 34
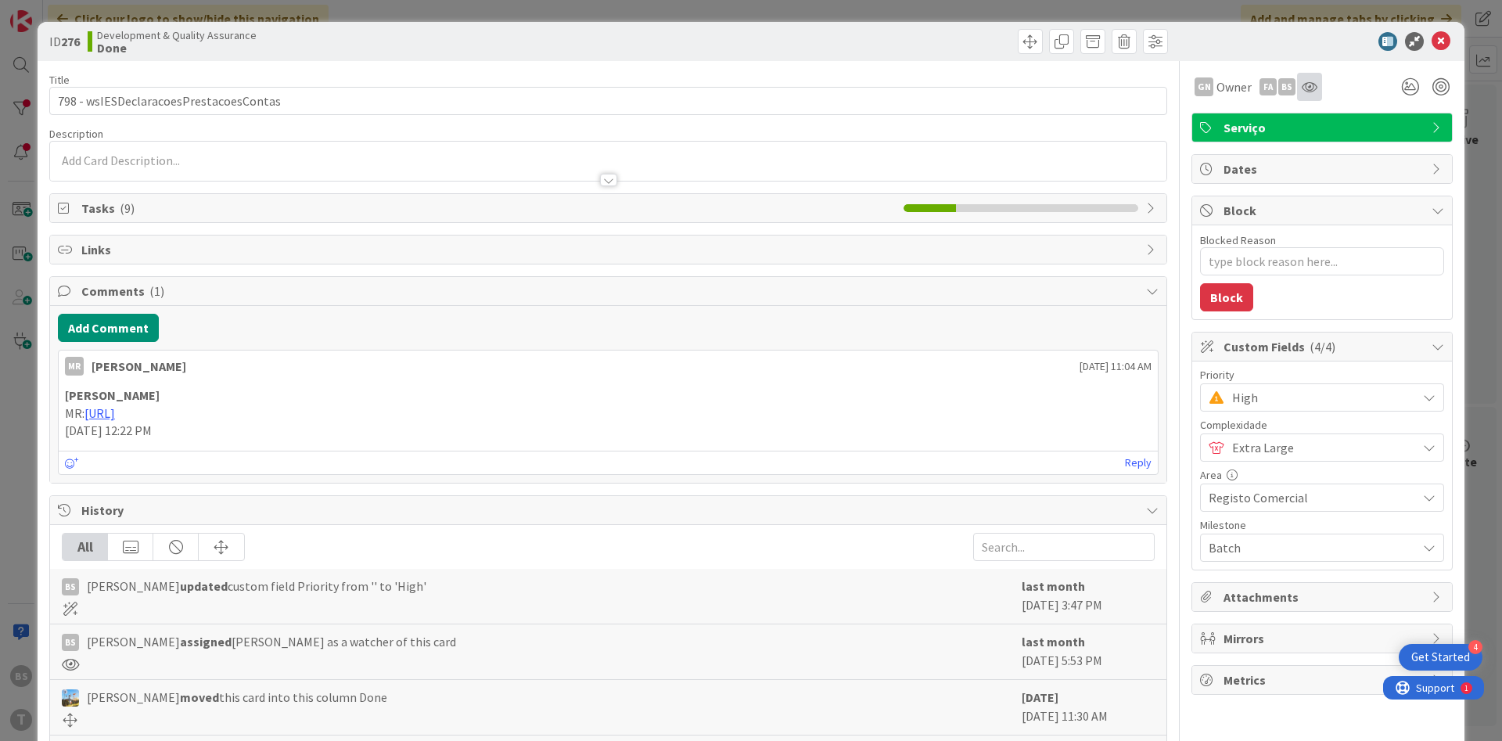
click at [1319, 93] on div at bounding box center [1309, 87] width 25 height 28
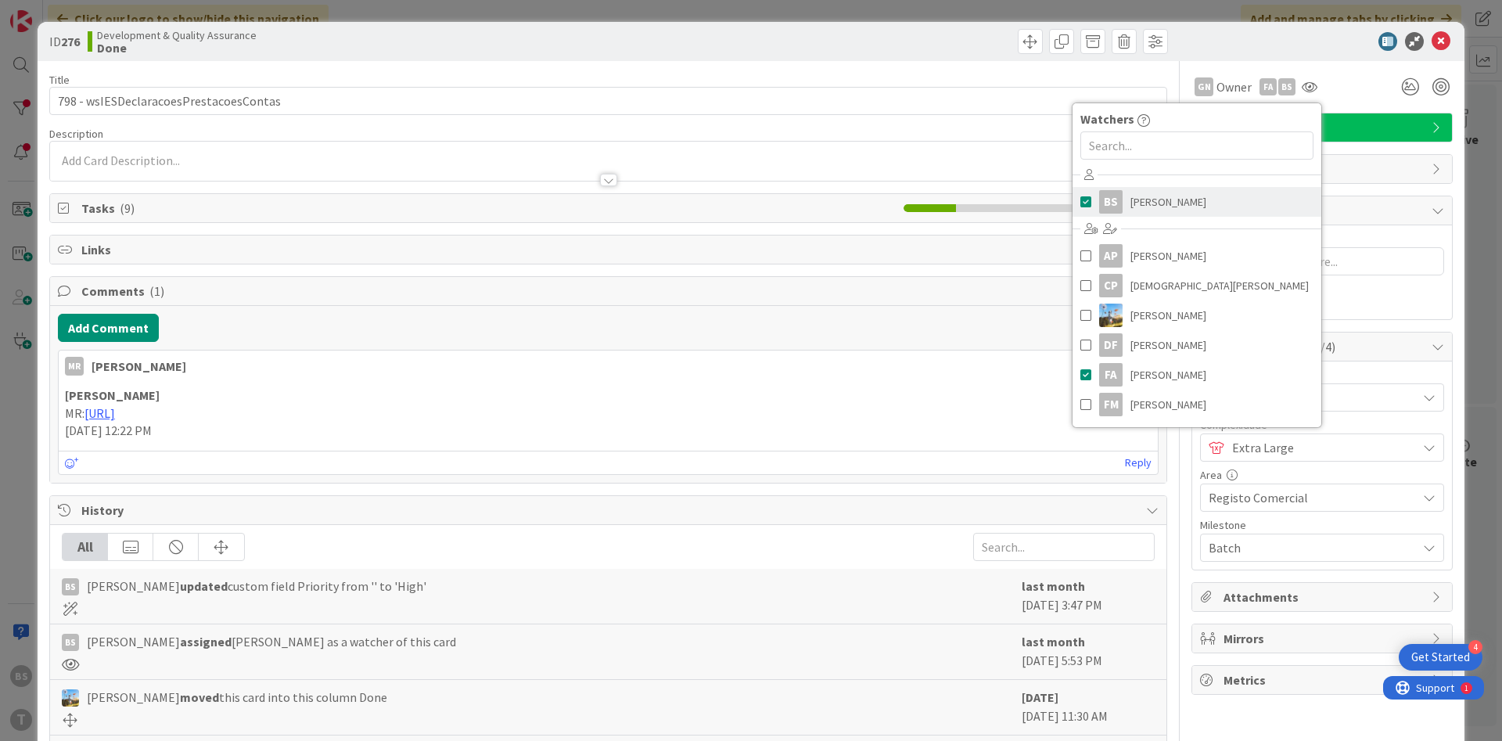
click at [1210, 204] on link "BS [PERSON_NAME]" at bounding box center [1197, 202] width 249 height 30
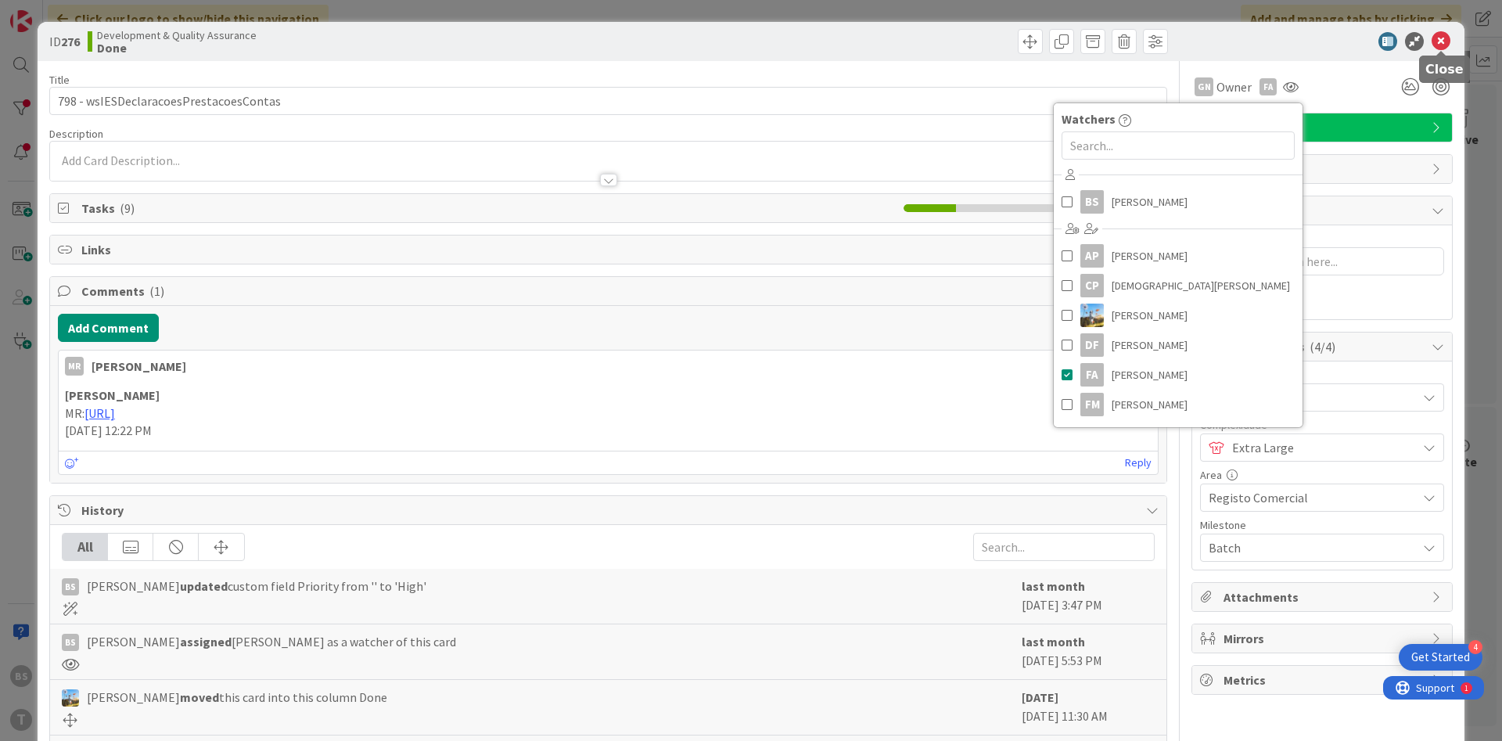
click at [1444, 41] on icon at bounding box center [1441, 41] width 19 height 19
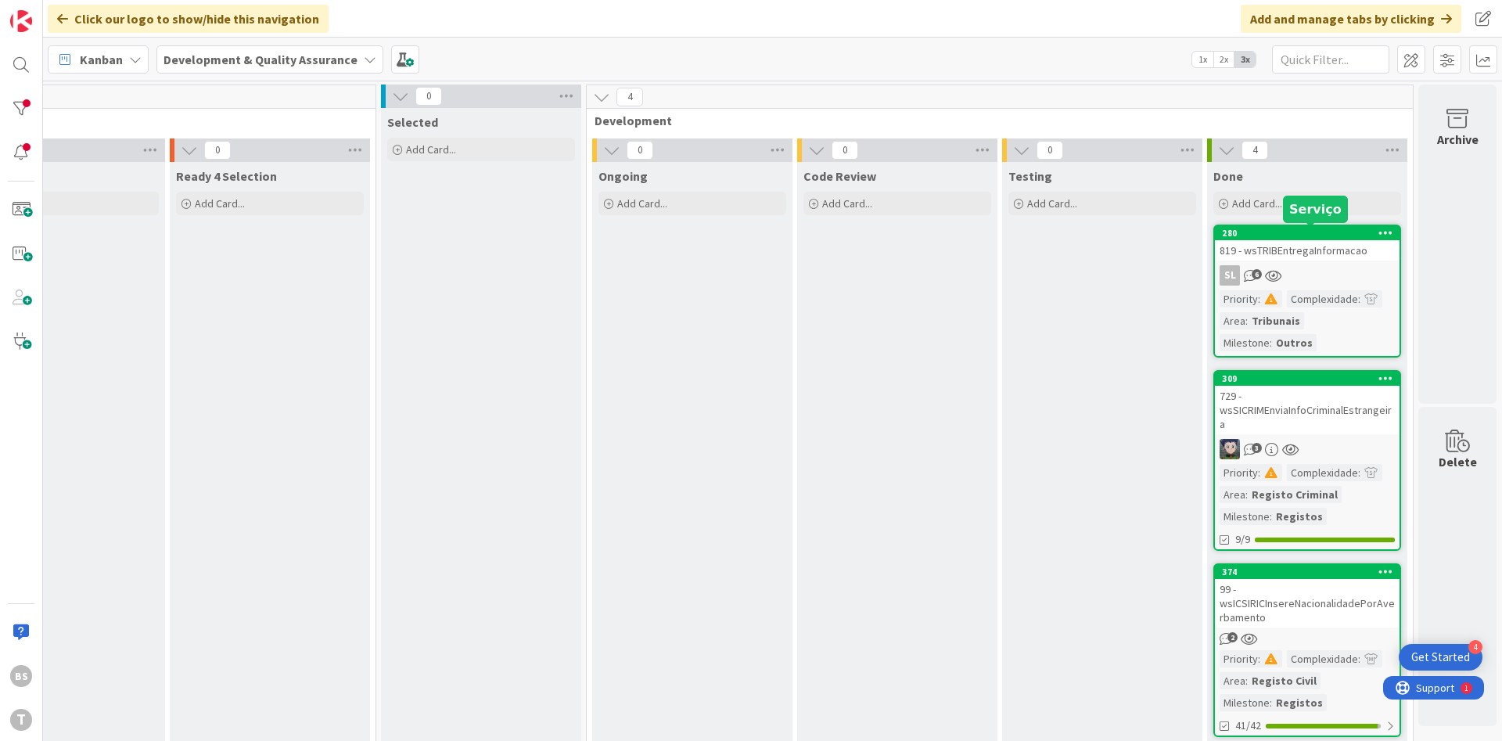
click at [1308, 265] on div "SL 6" at bounding box center [1307, 275] width 185 height 20
type textarea "x"
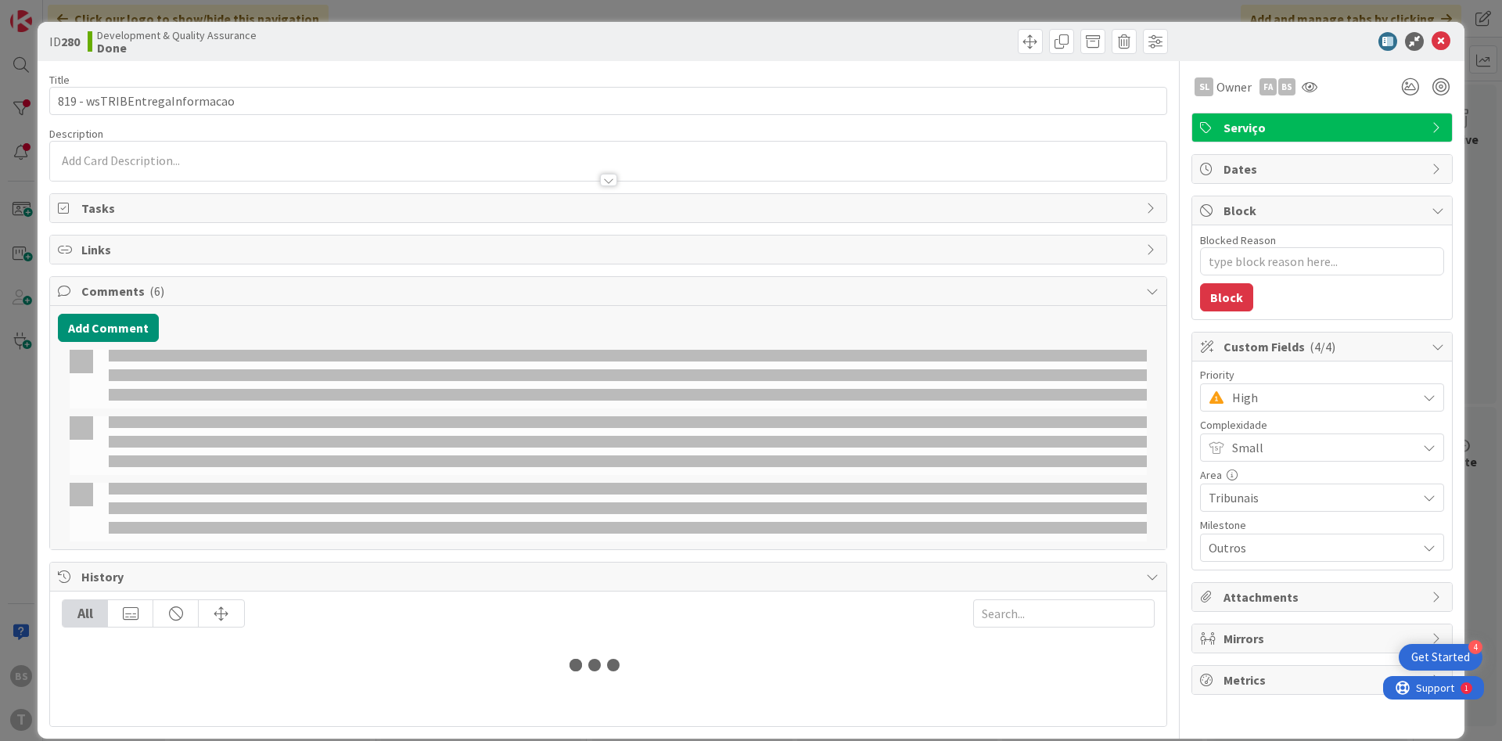
select select "java"
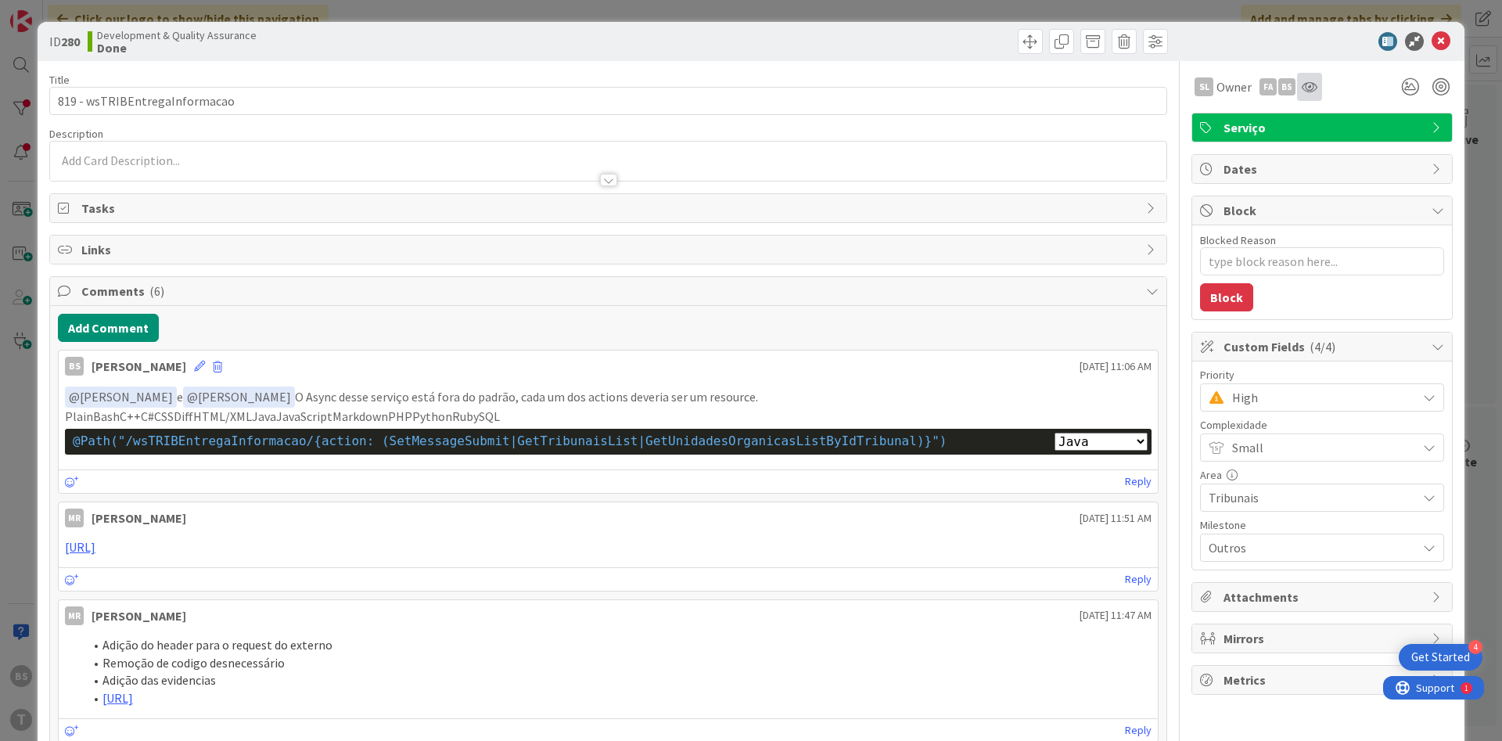
click at [1315, 97] on div at bounding box center [1309, 87] width 25 height 28
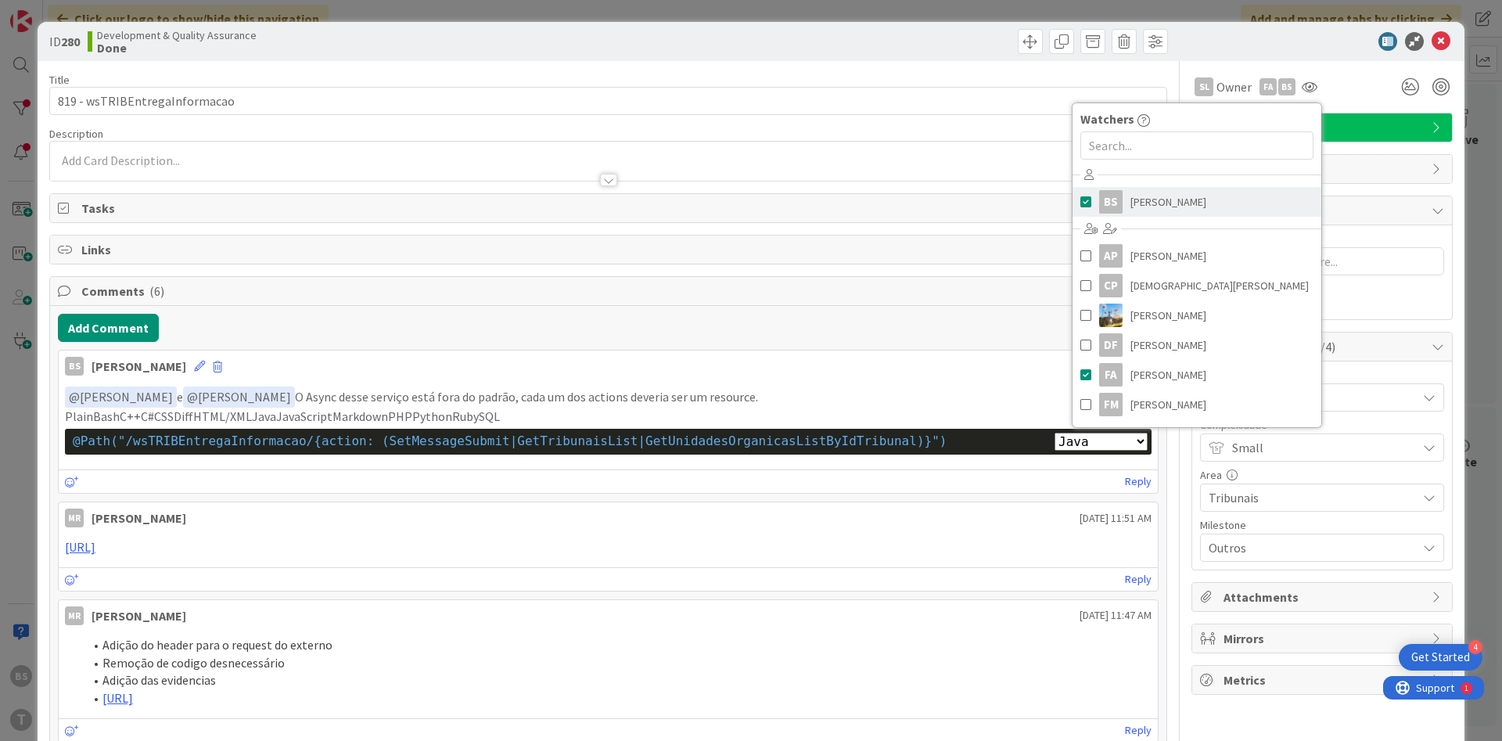
click at [1227, 201] on link "BS [PERSON_NAME]" at bounding box center [1197, 202] width 249 height 30
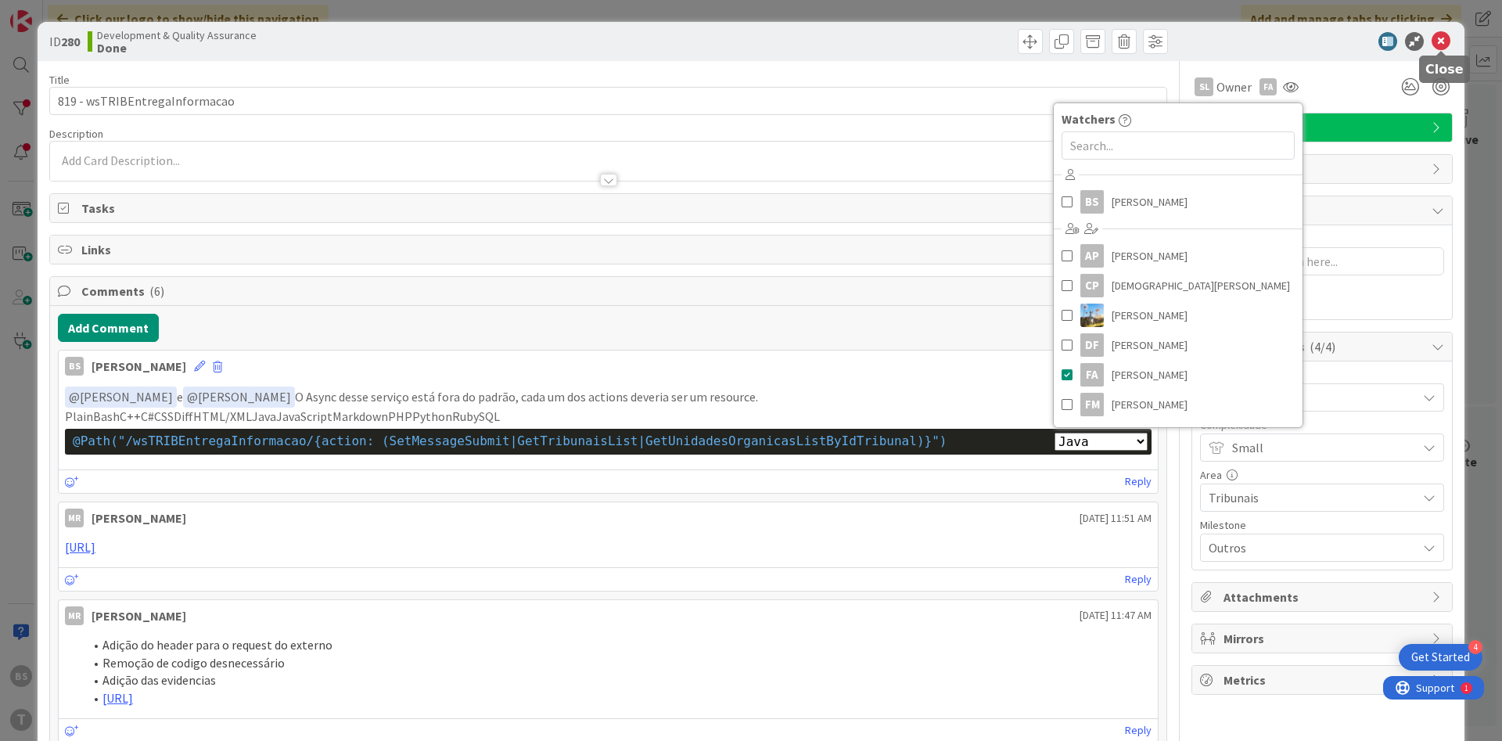
click at [1444, 40] on icon at bounding box center [1441, 41] width 19 height 19
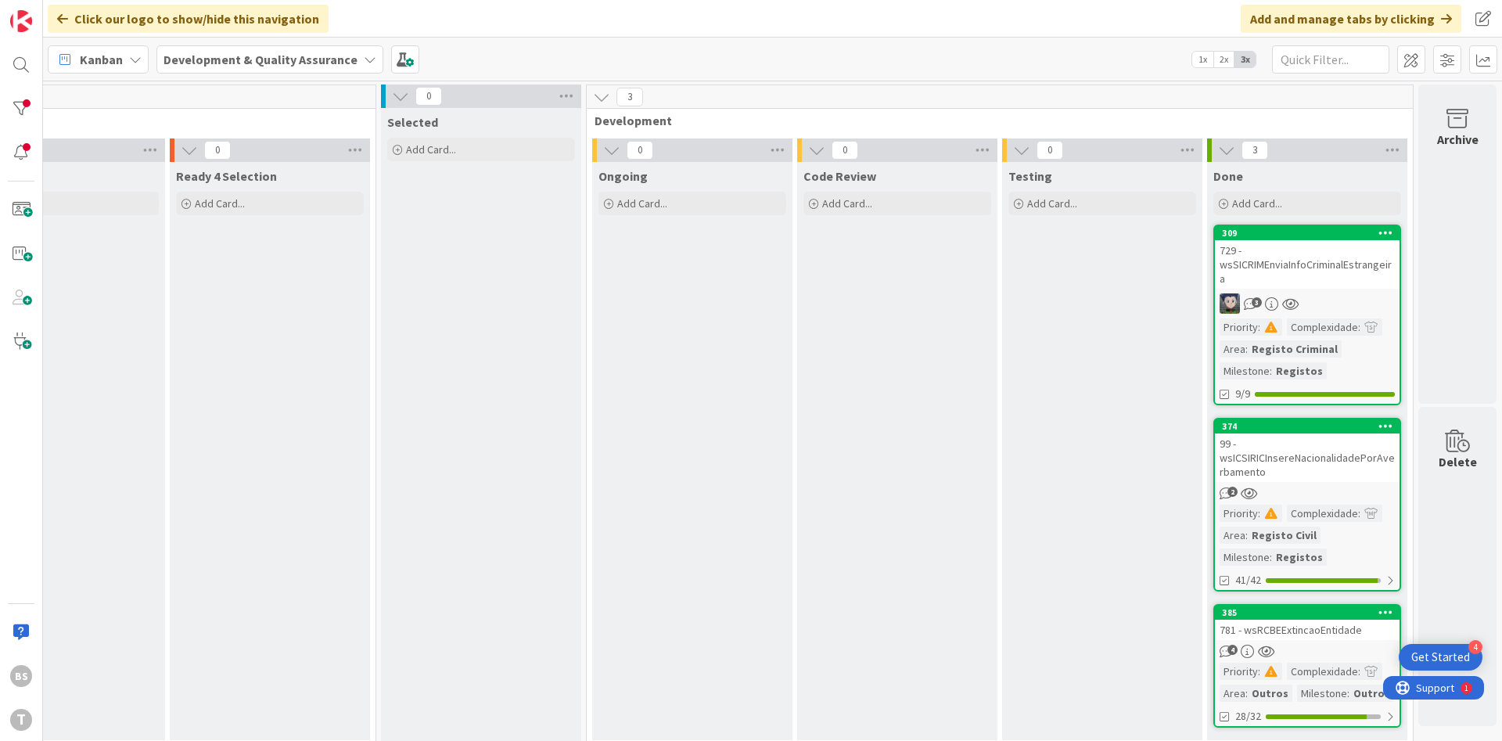
click at [1342, 259] on div "729 - wsSICRIMEnviaInfoCriminalEstrangeira" at bounding box center [1307, 264] width 185 height 49
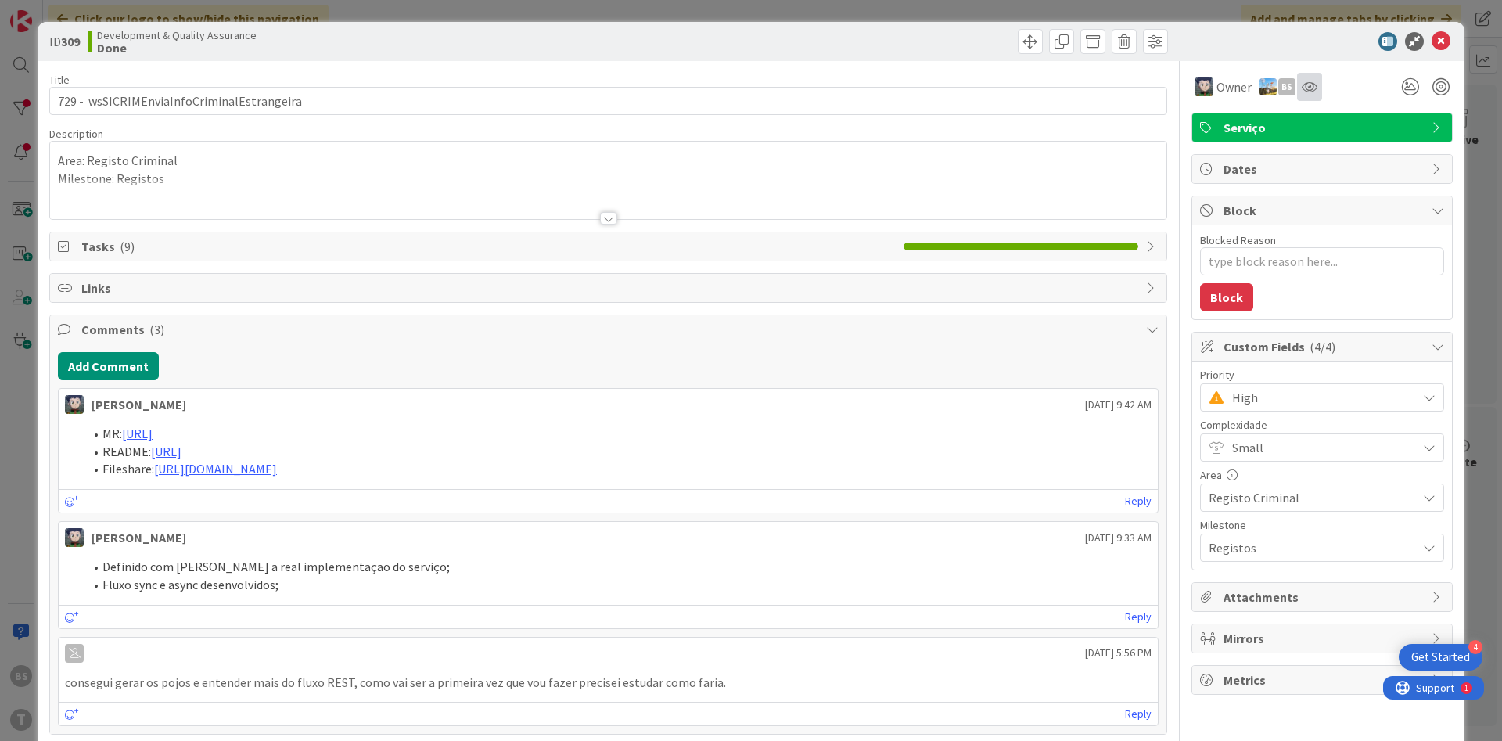
click at [1312, 98] on div at bounding box center [1309, 87] width 25 height 28
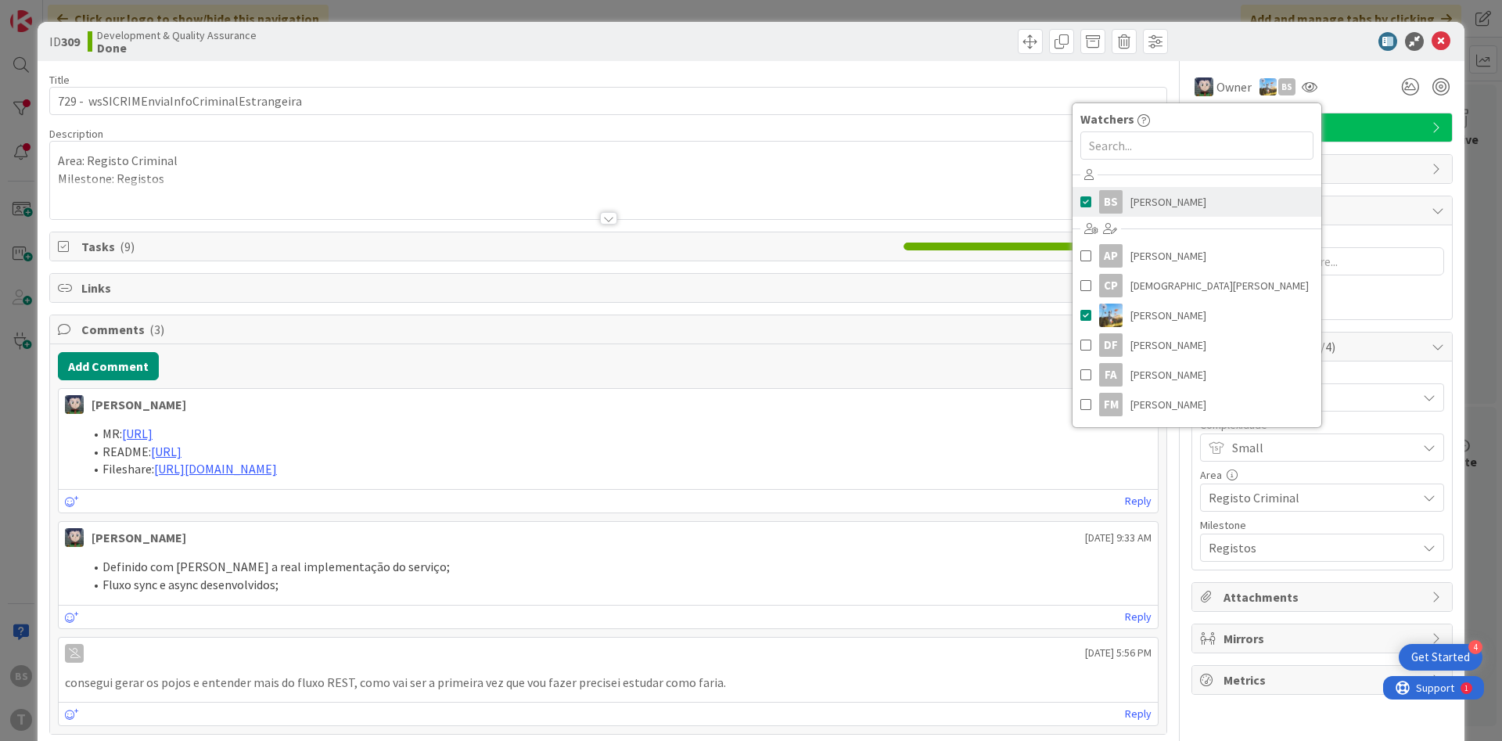
click at [1221, 200] on link "BS [PERSON_NAME]" at bounding box center [1197, 202] width 249 height 30
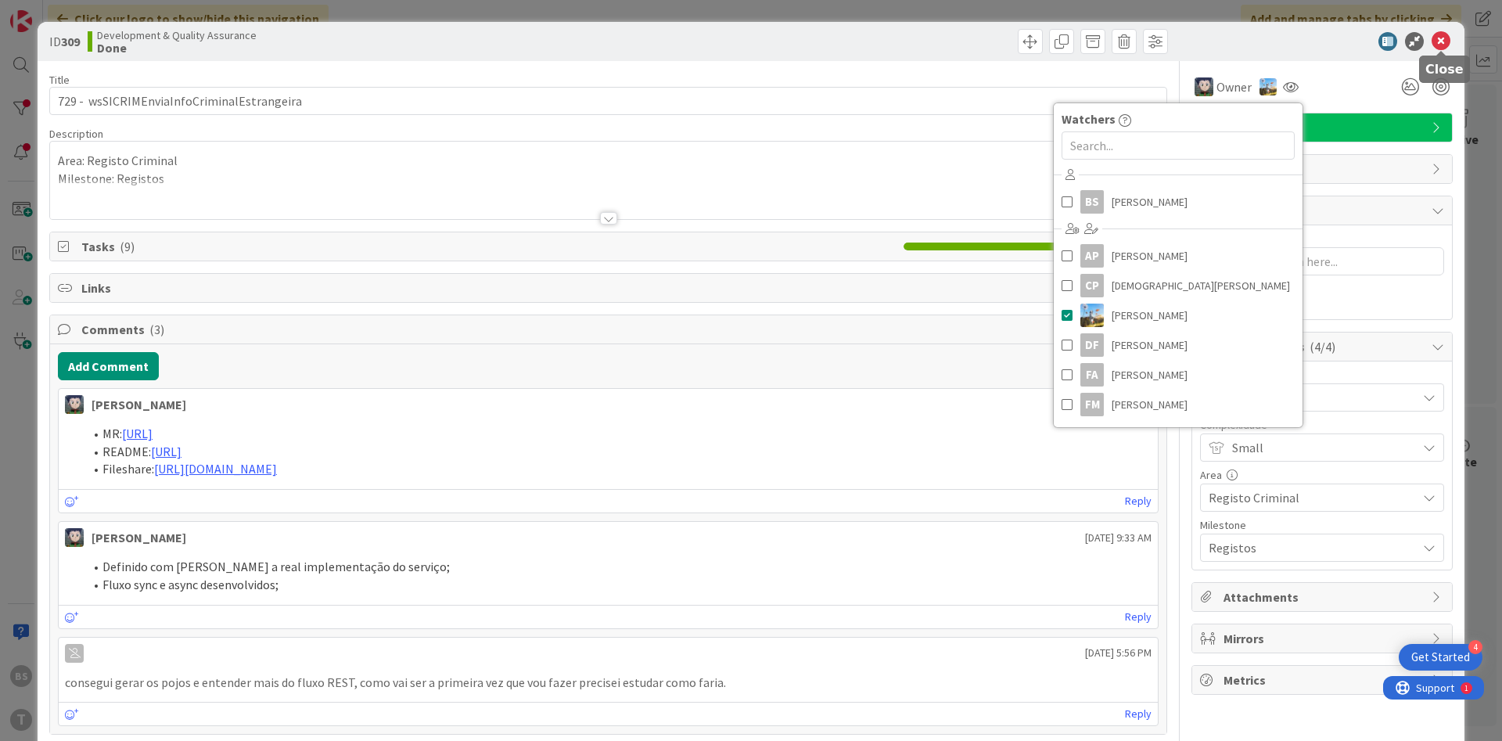
click at [1448, 41] on icon at bounding box center [1441, 41] width 19 height 19
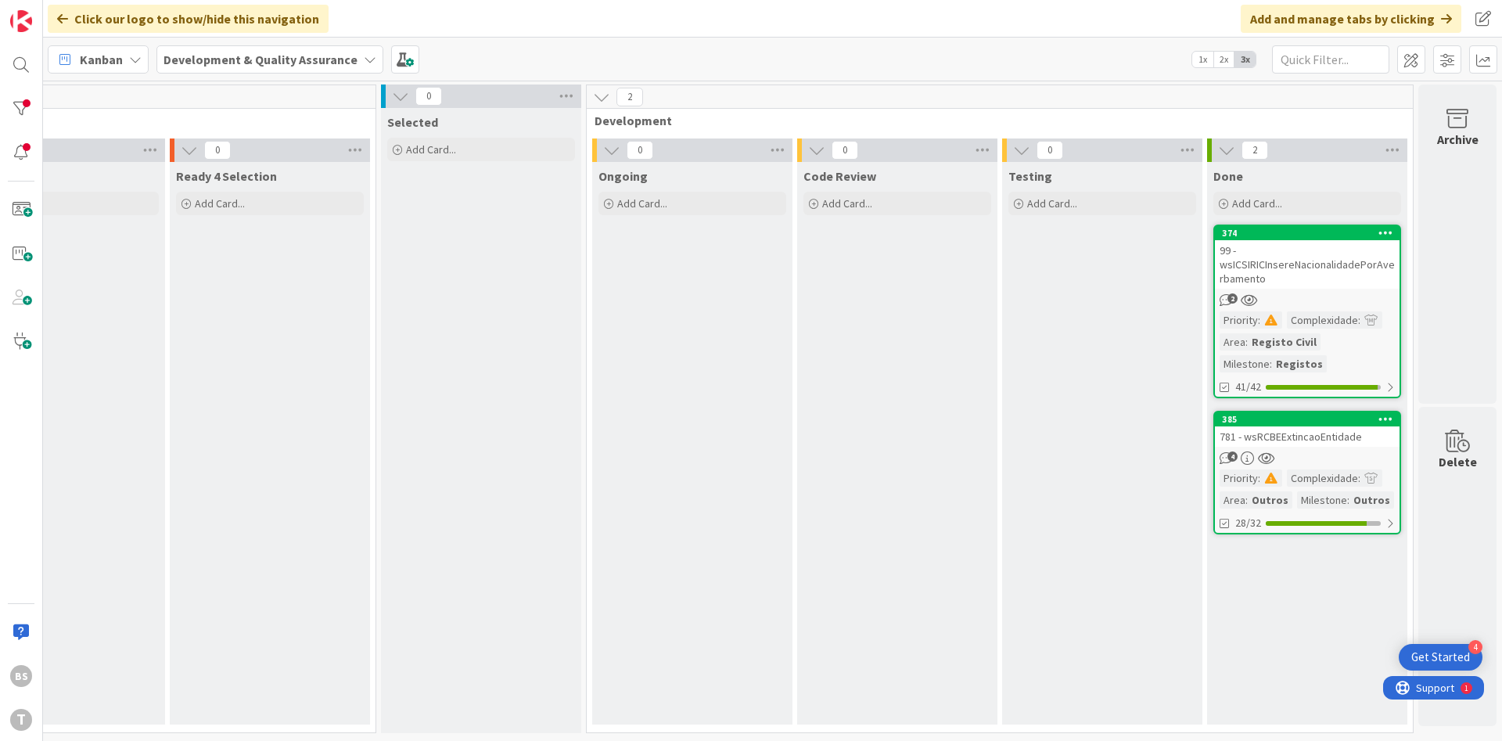
click at [1340, 264] on div "99 - wsICSIRICInsereNacionalidadePorAverbamento" at bounding box center [1307, 264] width 185 height 49
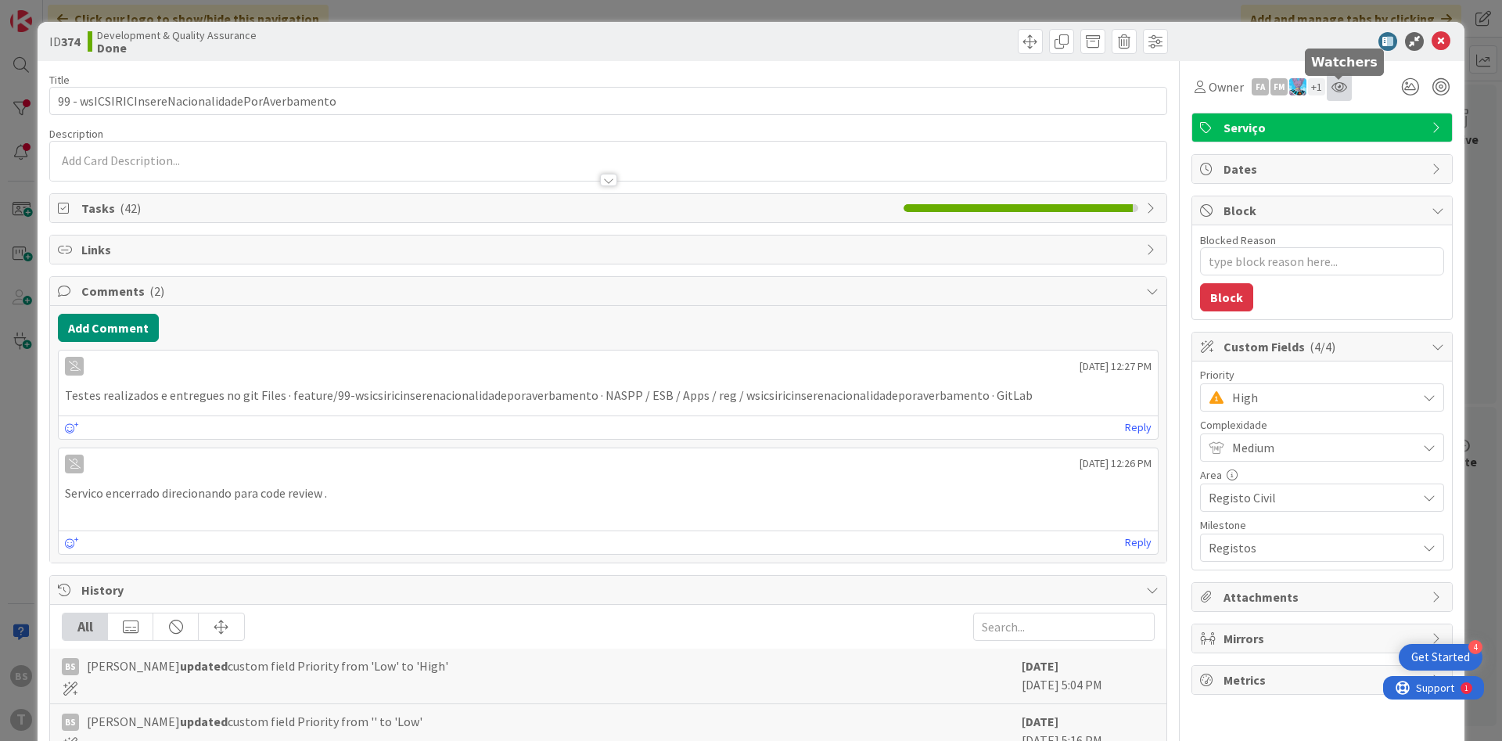
click at [1343, 83] on icon at bounding box center [1340, 87] width 16 height 13
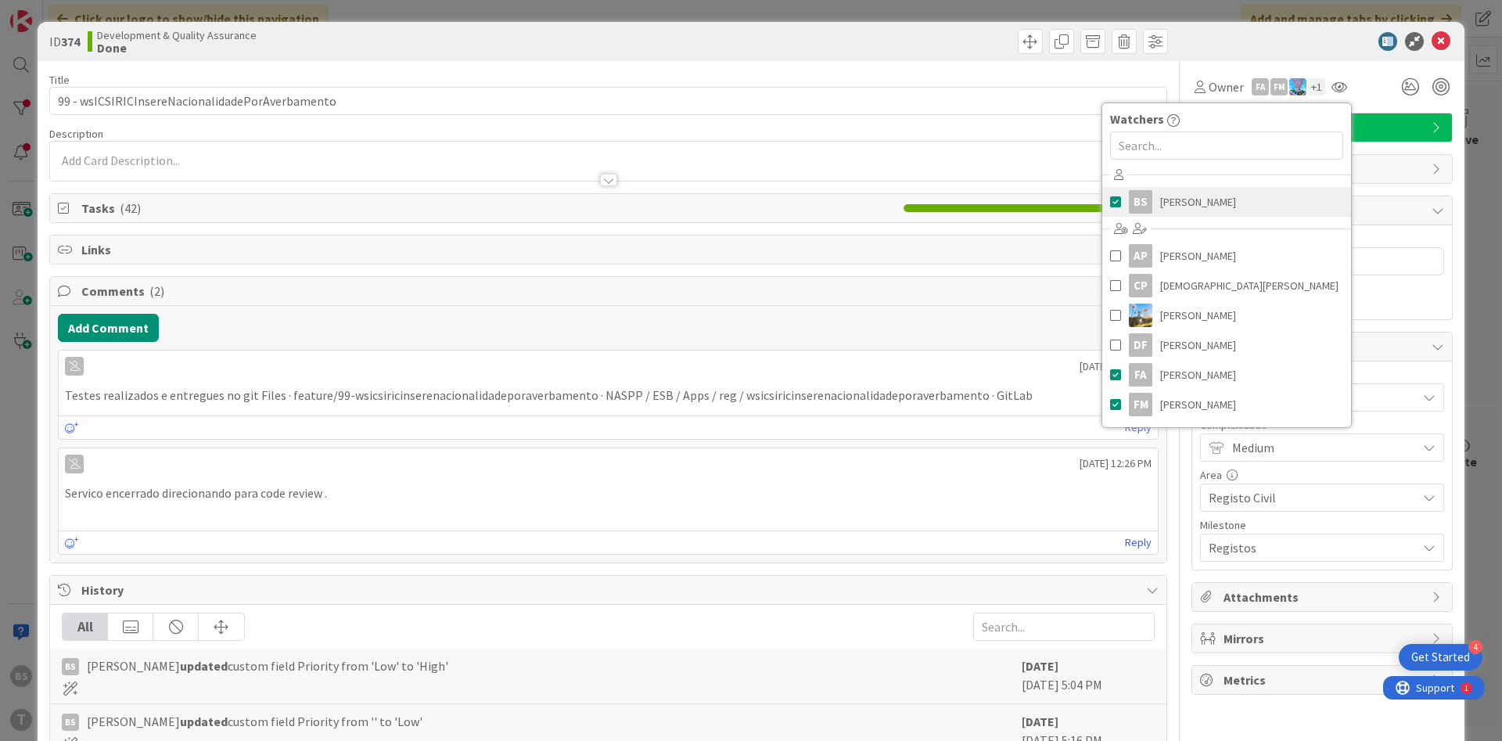
click at [1203, 196] on span "[PERSON_NAME]" at bounding box center [1198, 201] width 76 height 23
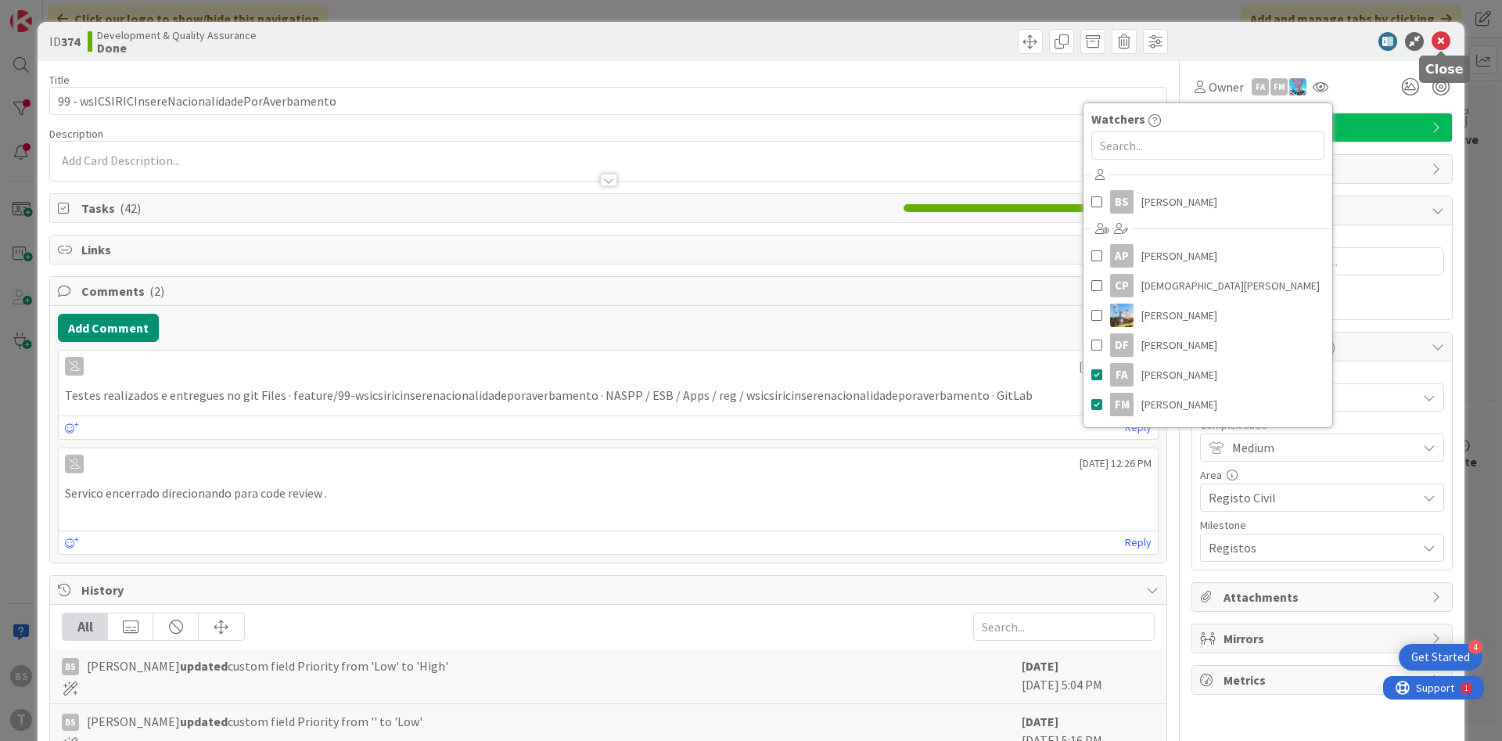
click at [1440, 38] on icon at bounding box center [1441, 41] width 19 height 19
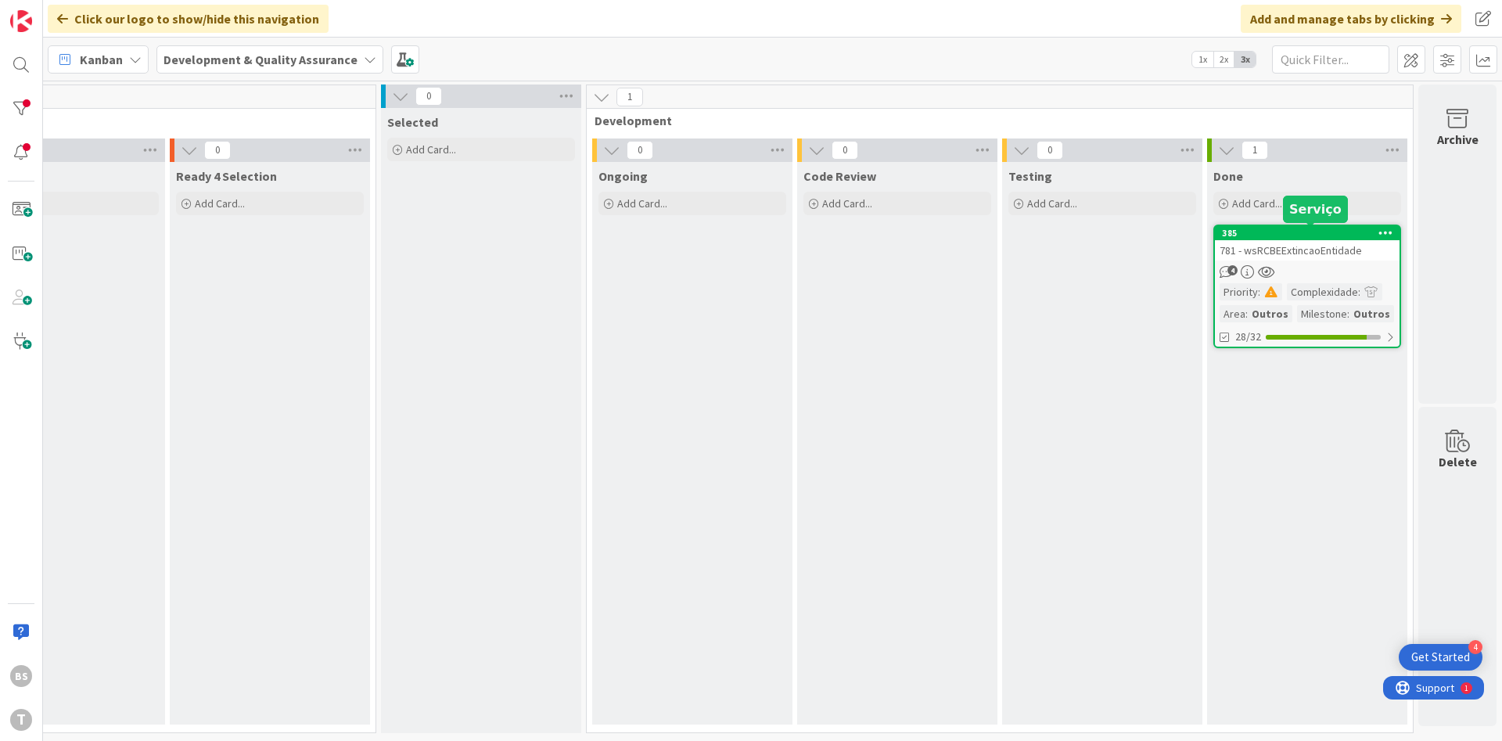
click at [1345, 264] on link "385 781 - wsRCBEExtincaoEntidade 4 Priority : Complexidade : Area : Outros Mile…" at bounding box center [1308, 287] width 188 height 124
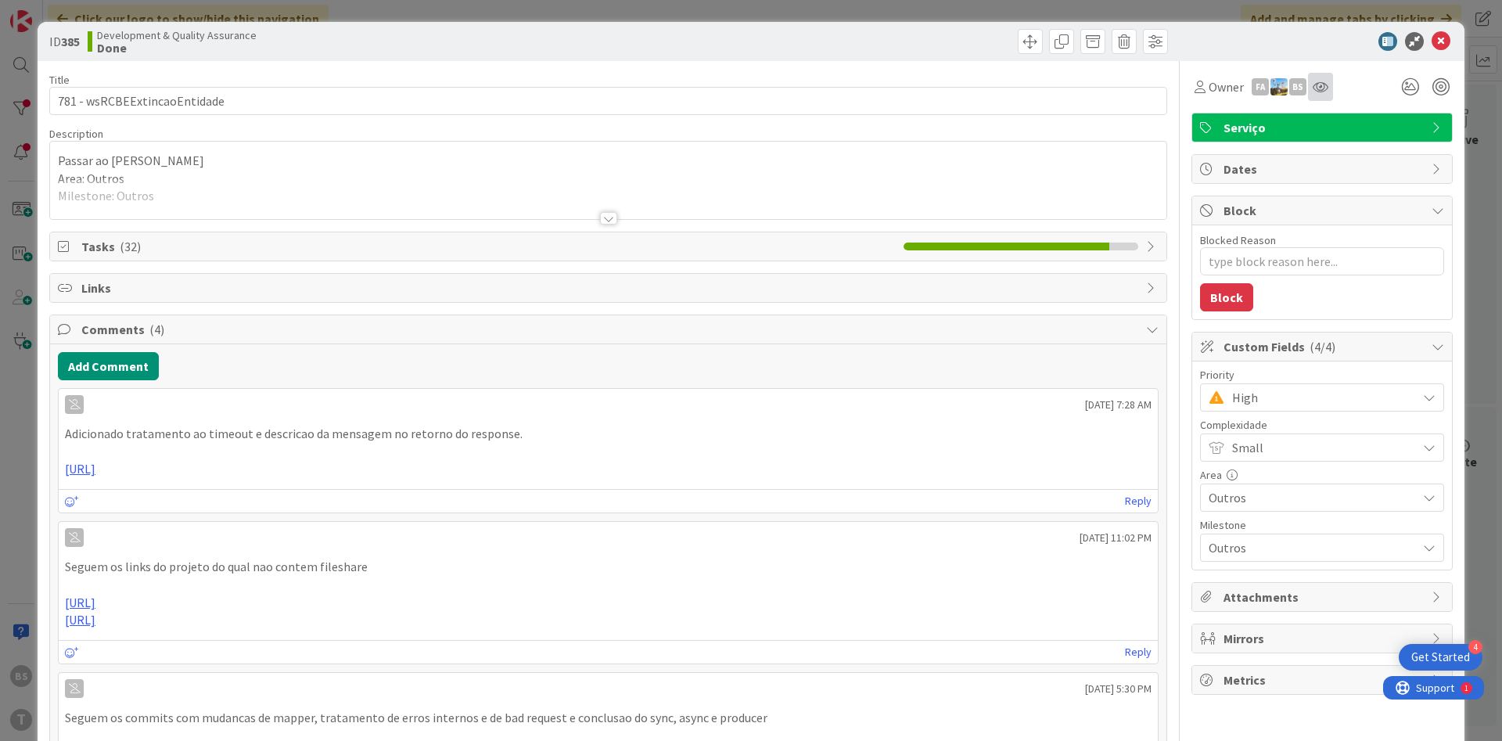
click at [1333, 81] on div at bounding box center [1320, 87] width 25 height 28
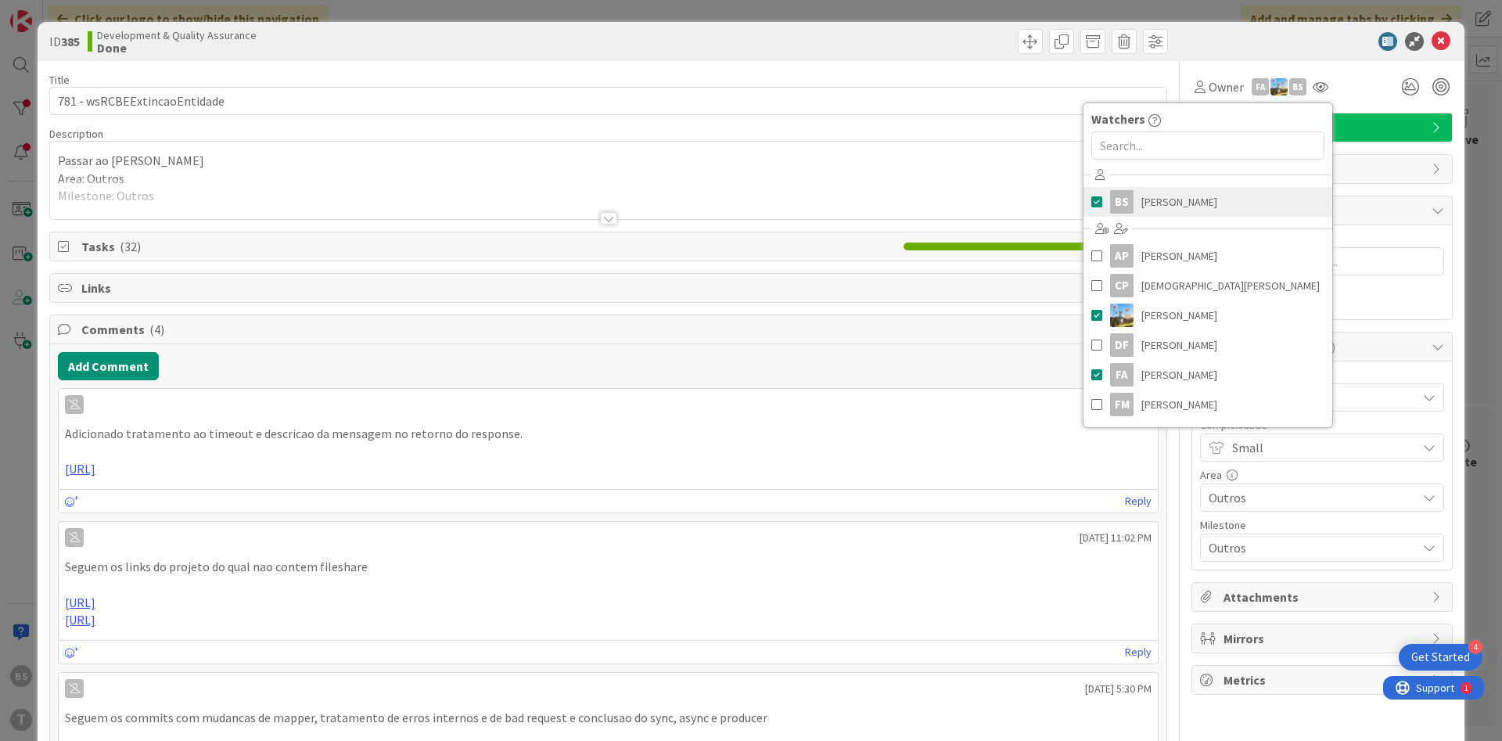
click at [1196, 209] on span "[PERSON_NAME]" at bounding box center [1180, 201] width 76 height 23
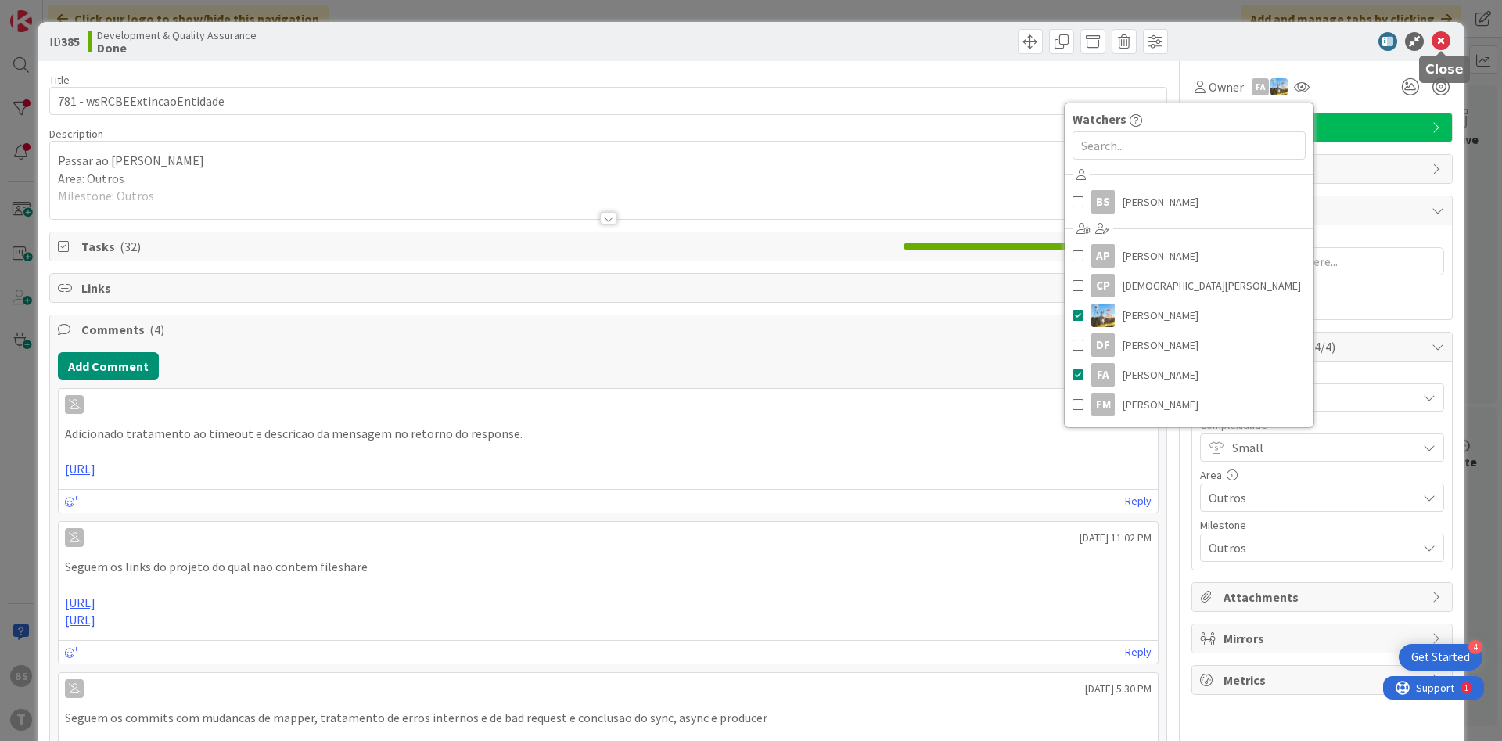
click at [1440, 38] on icon at bounding box center [1441, 41] width 19 height 19
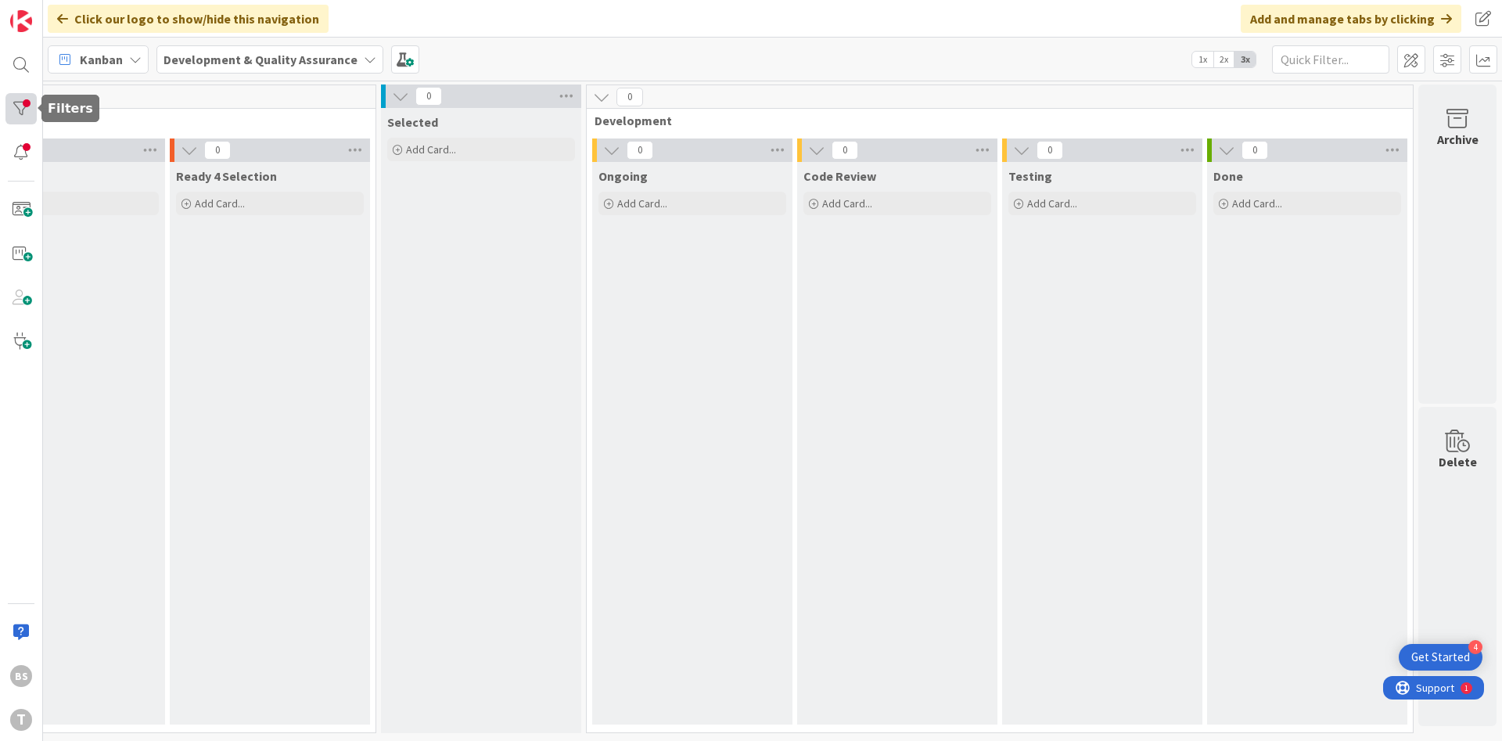
click at [26, 97] on div at bounding box center [20, 108] width 31 height 31
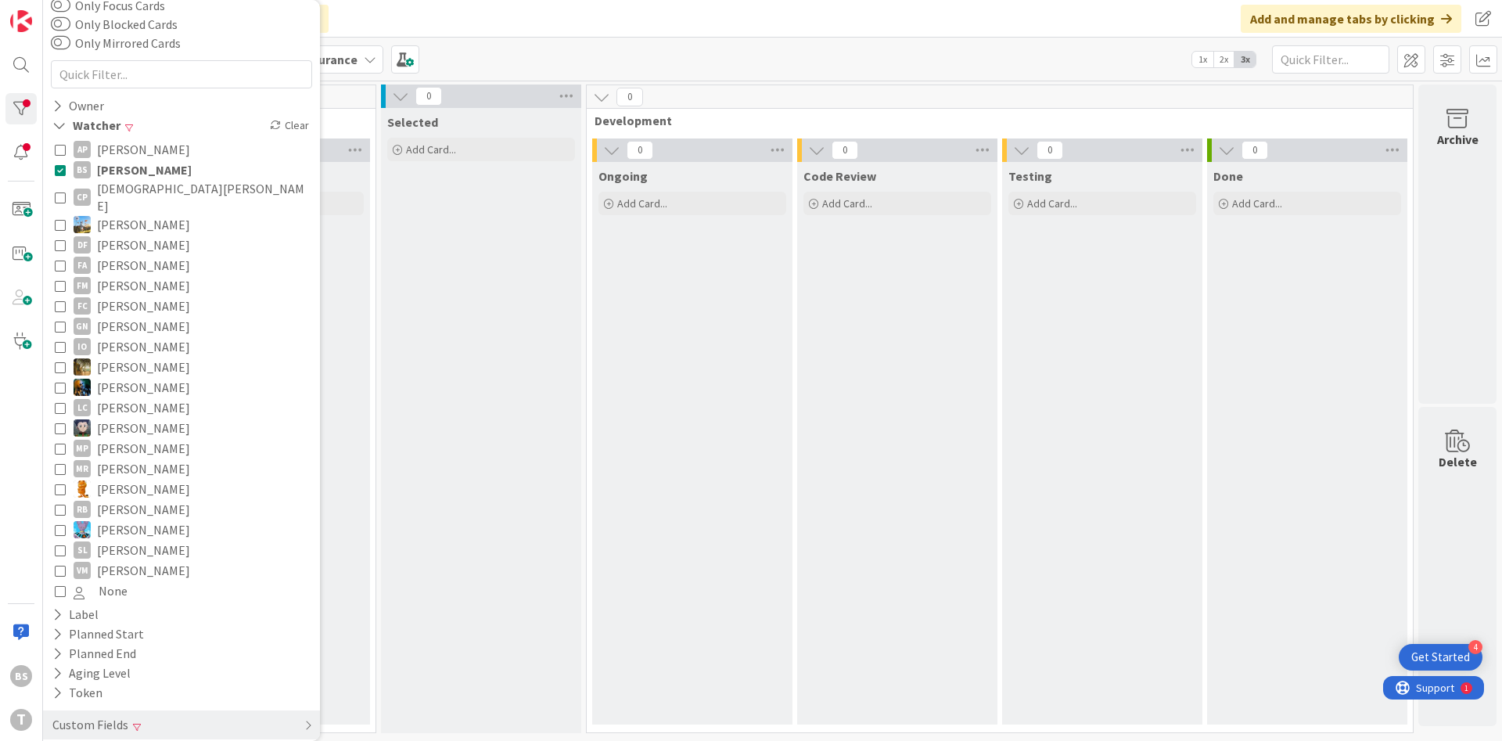
scroll to position [87, 0]
click at [64, 164] on icon at bounding box center [60, 165] width 11 height 11
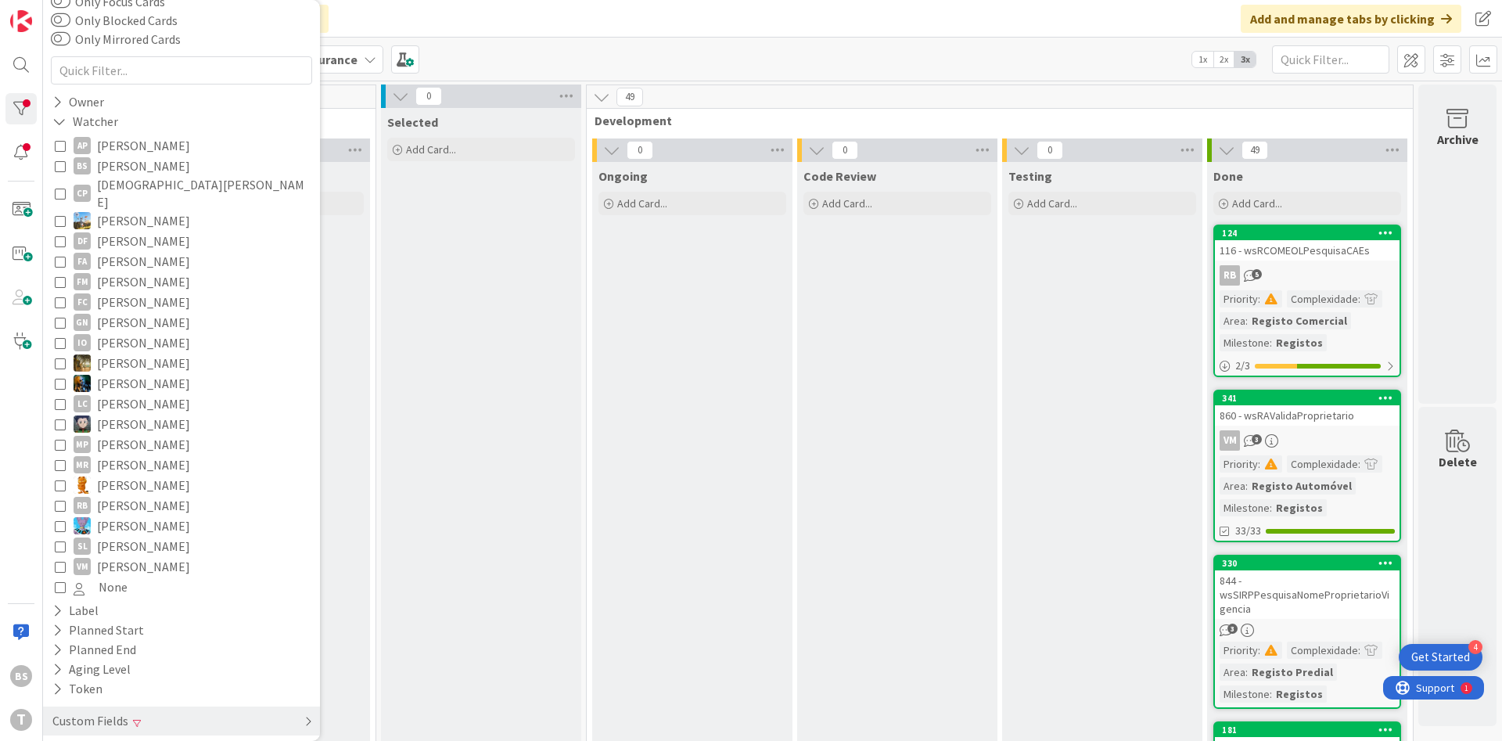
click at [170, 708] on div "Custom Fields" at bounding box center [181, 721] width 277 height 29
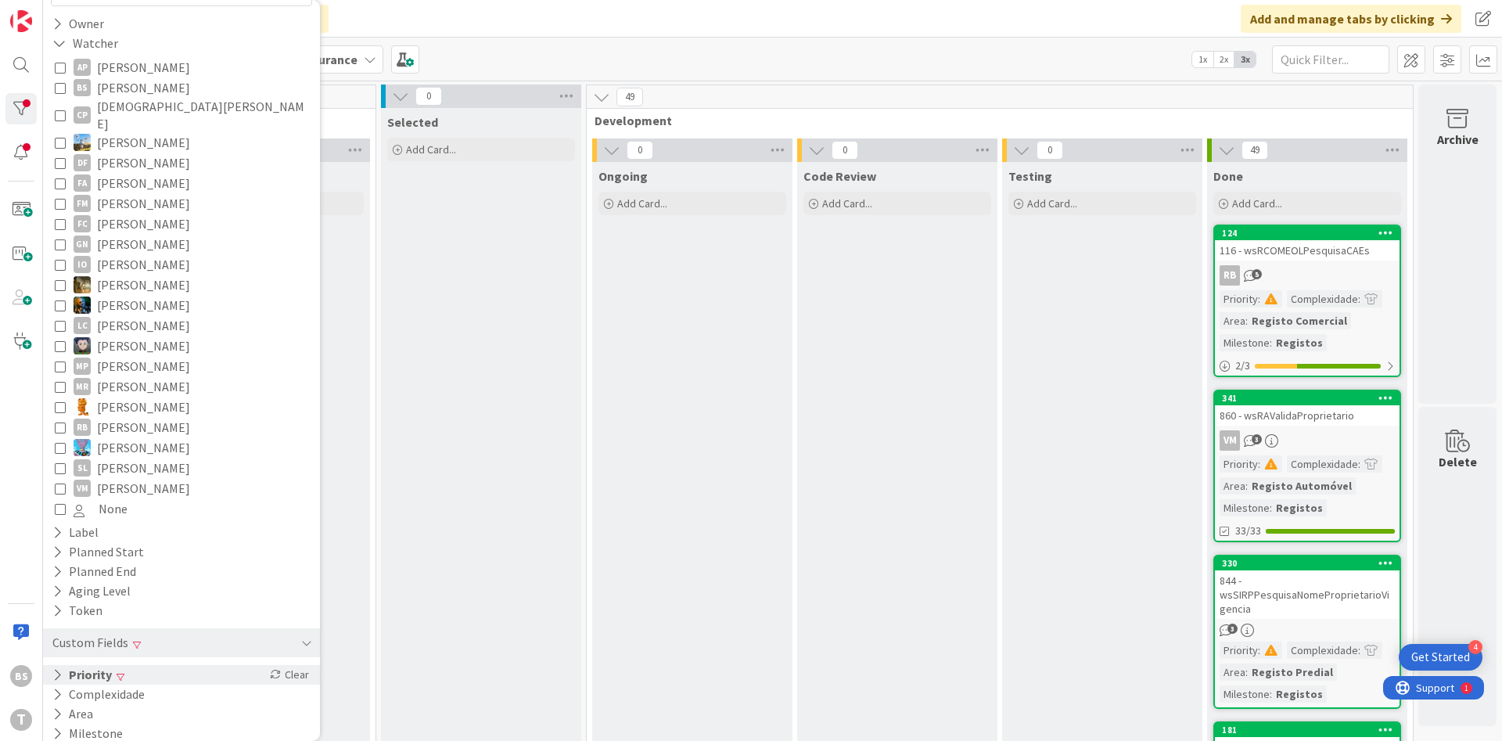
click at [176, 666] on div "Priority Clear" at bounding box center [181, 675] width 277 height 20
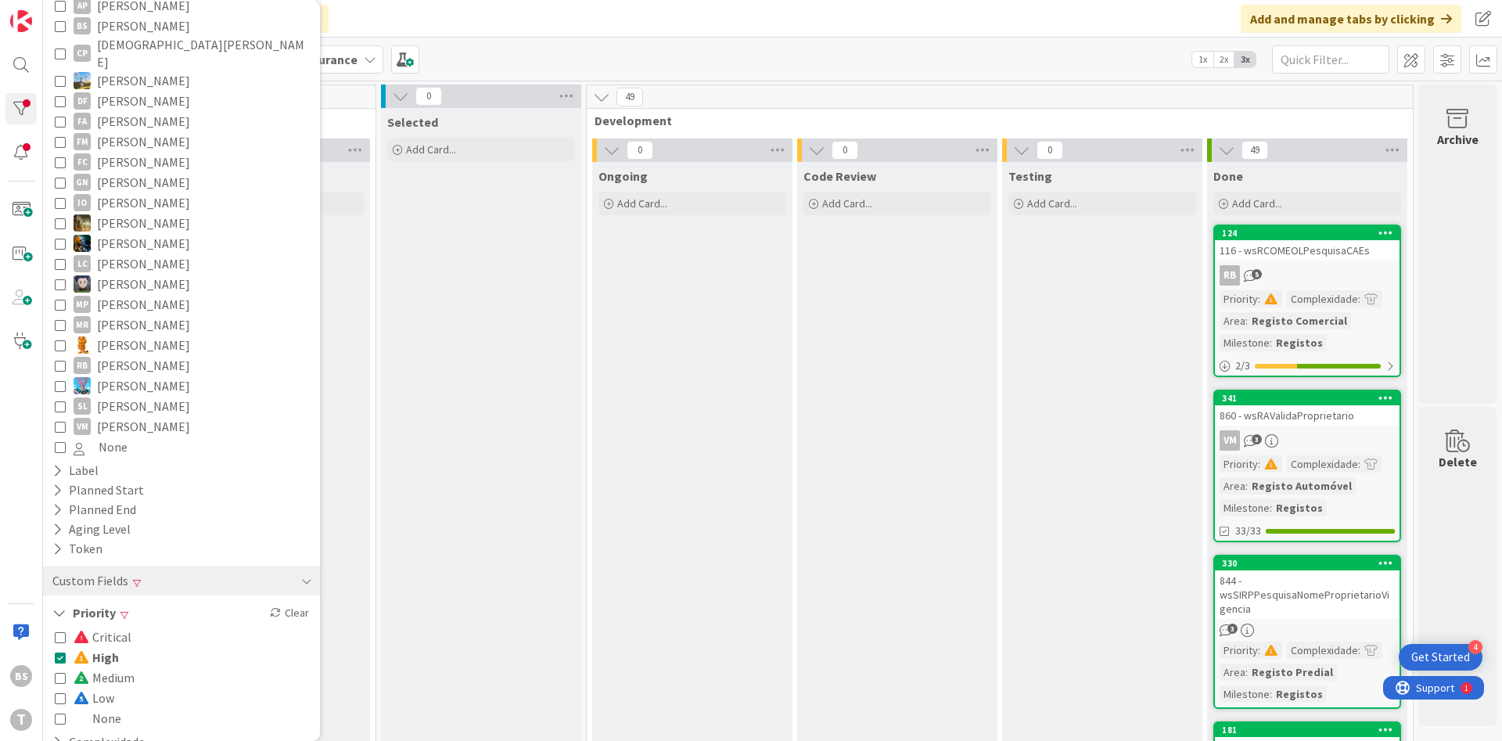
scroll to position [275, 0]
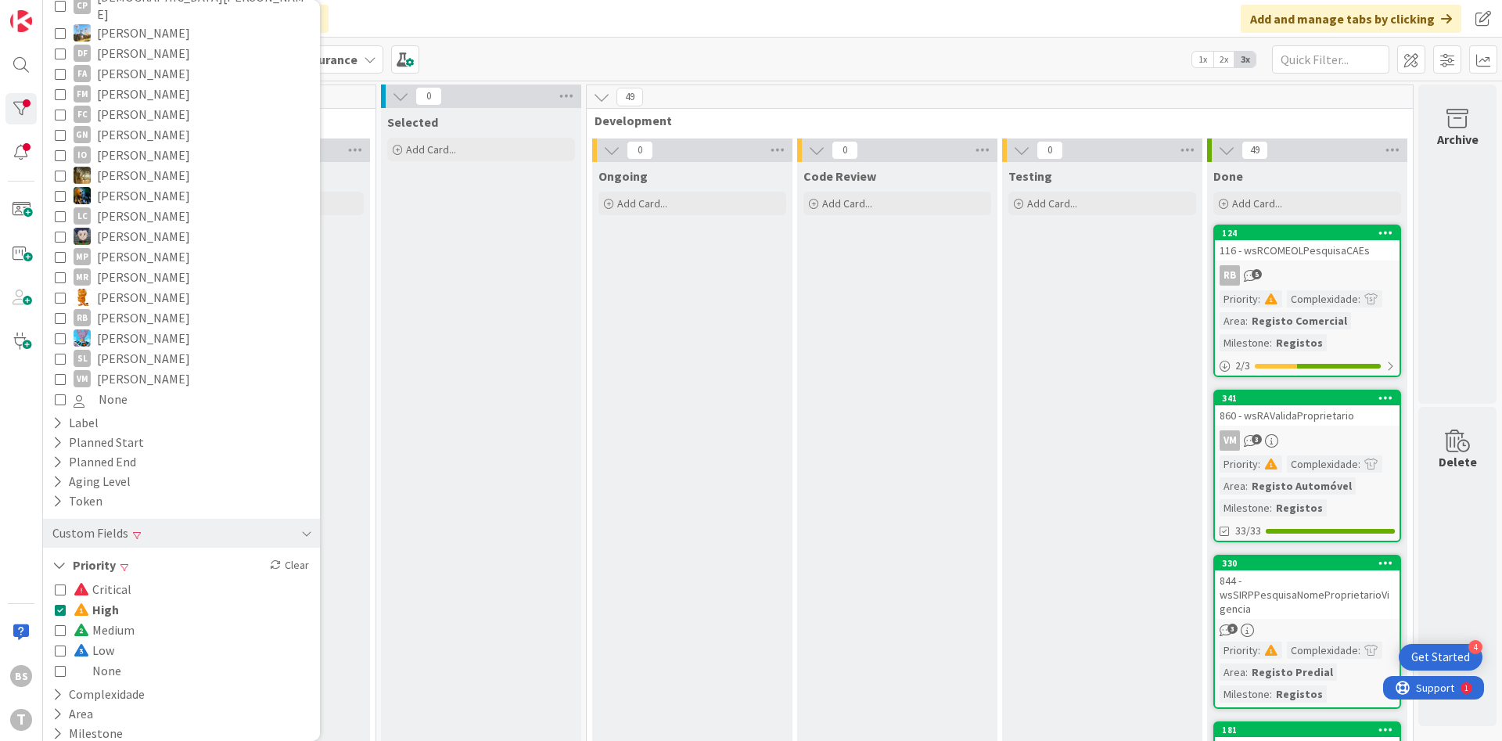
click at [57, 604] on icon at bounding box center [60, 609] width 11 height 11
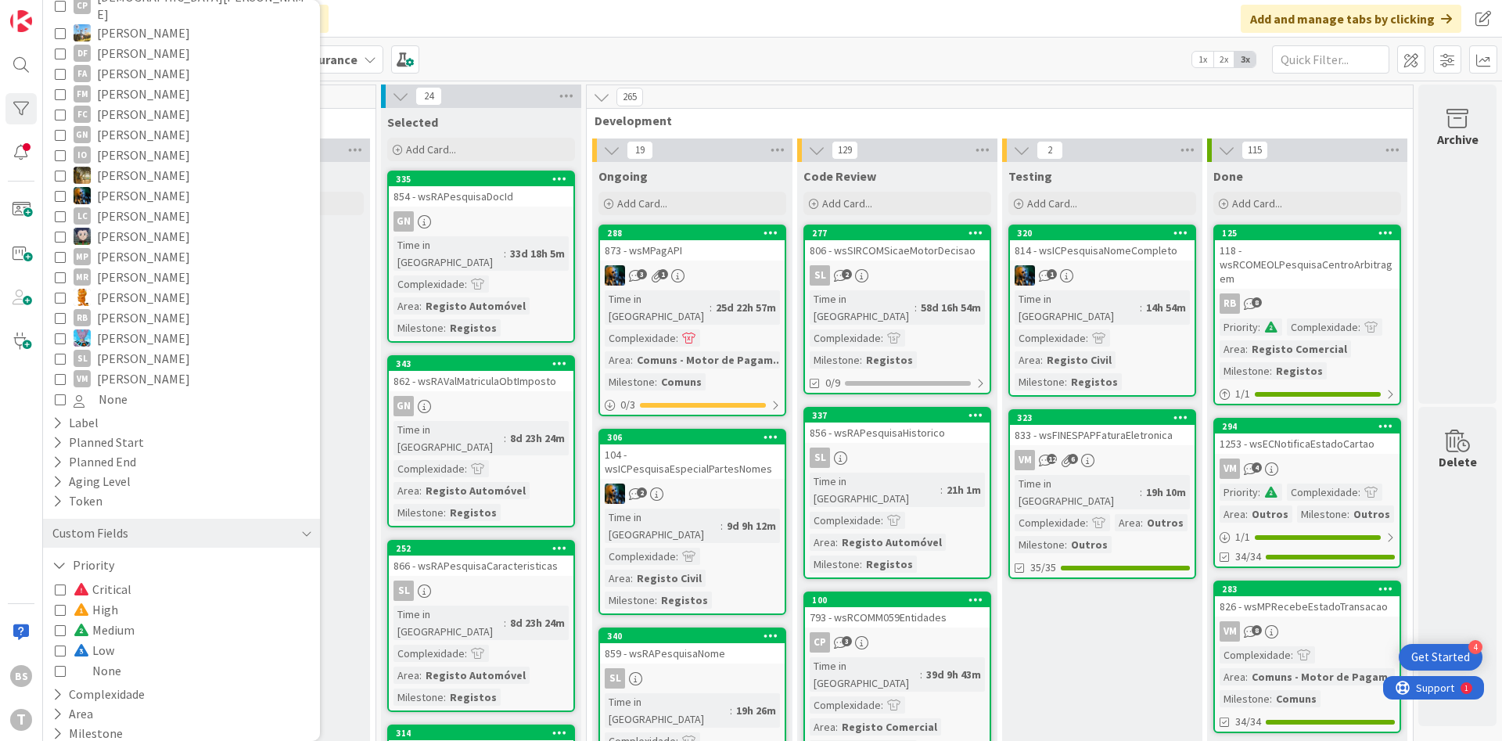
click at [57, 584] on icon at bounding box center [60, 589] width 11 height 11
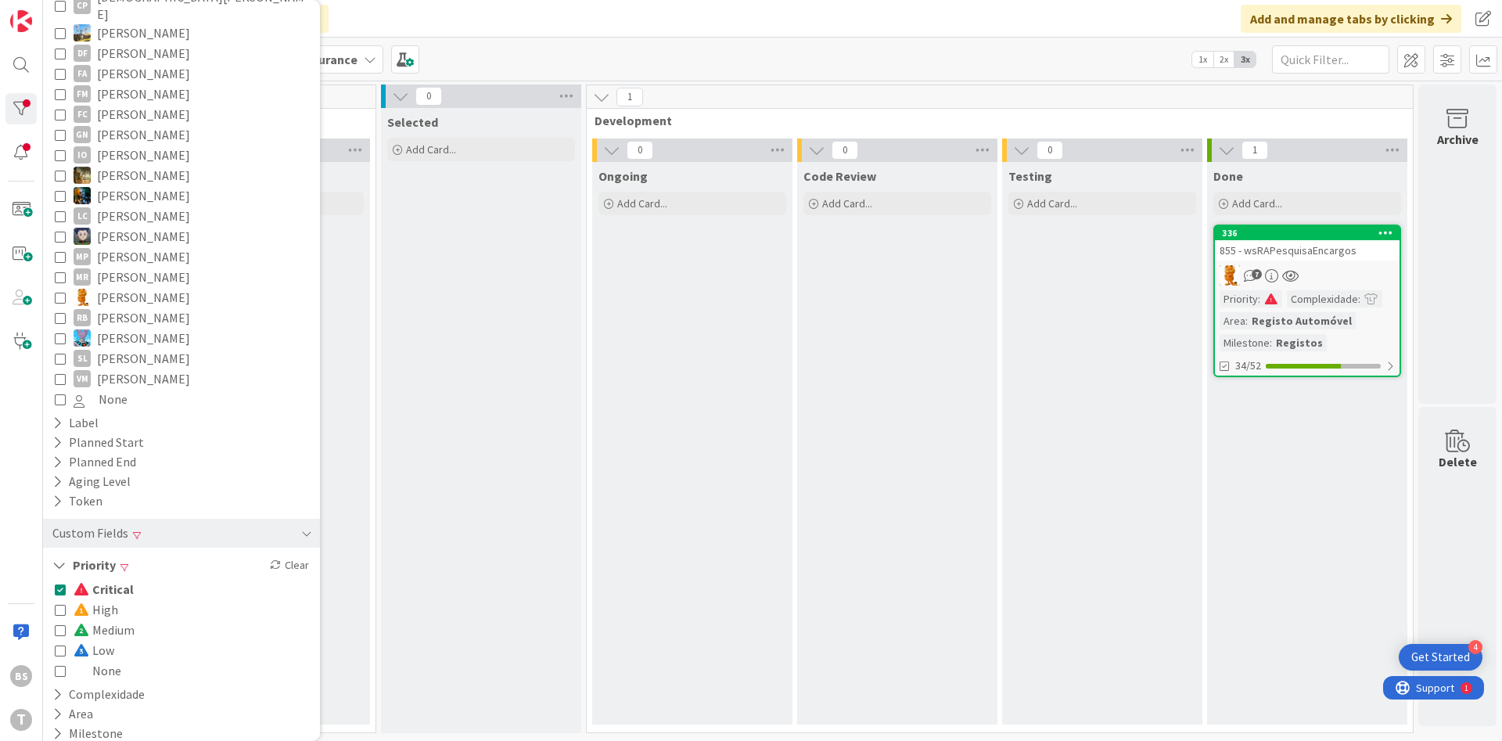
click at [1317, 250] on div "855 - wsRAPesquisaEncargos" at bounding box center [1307, 250] width 185 height 20
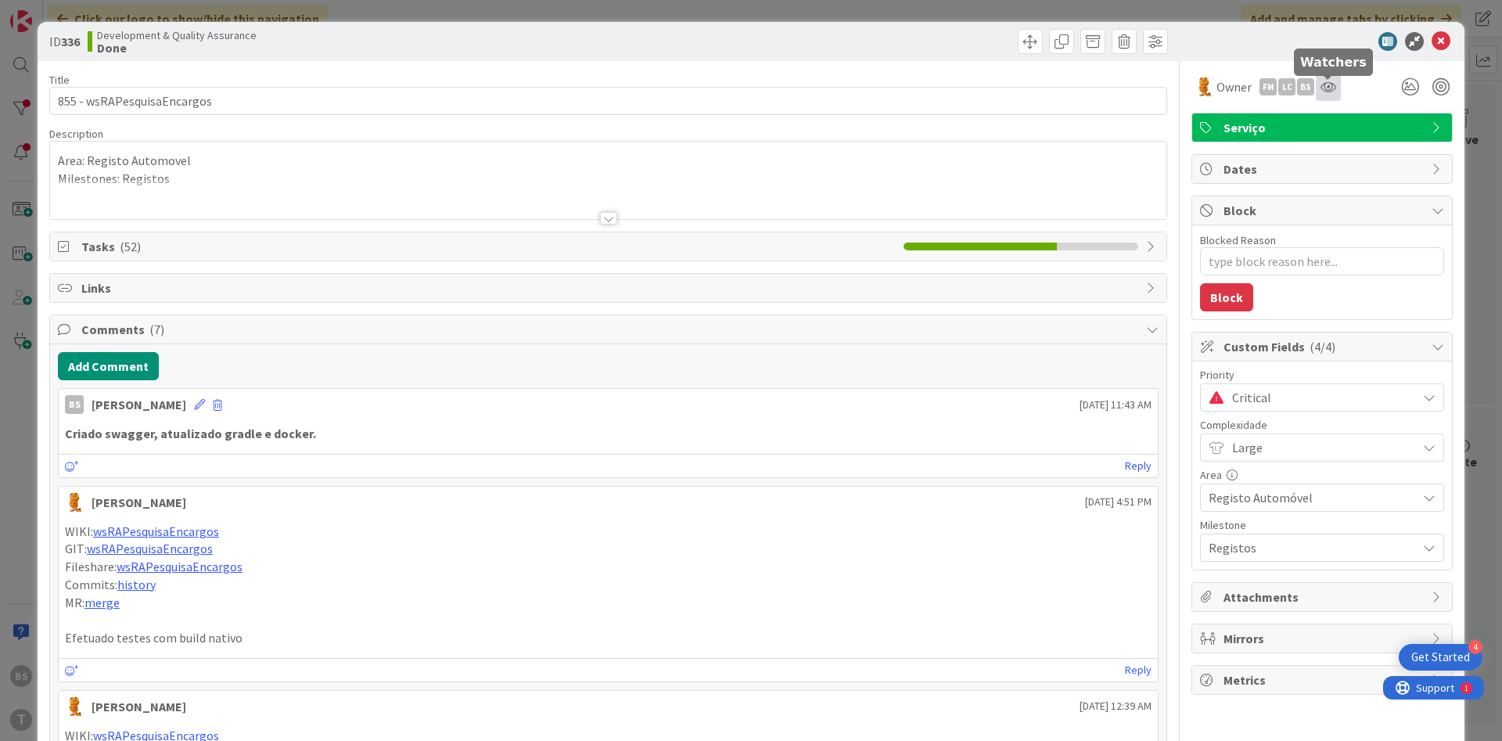
click at [1333, 84] on icon at bounding box center [1329, 87] width 16 height 13
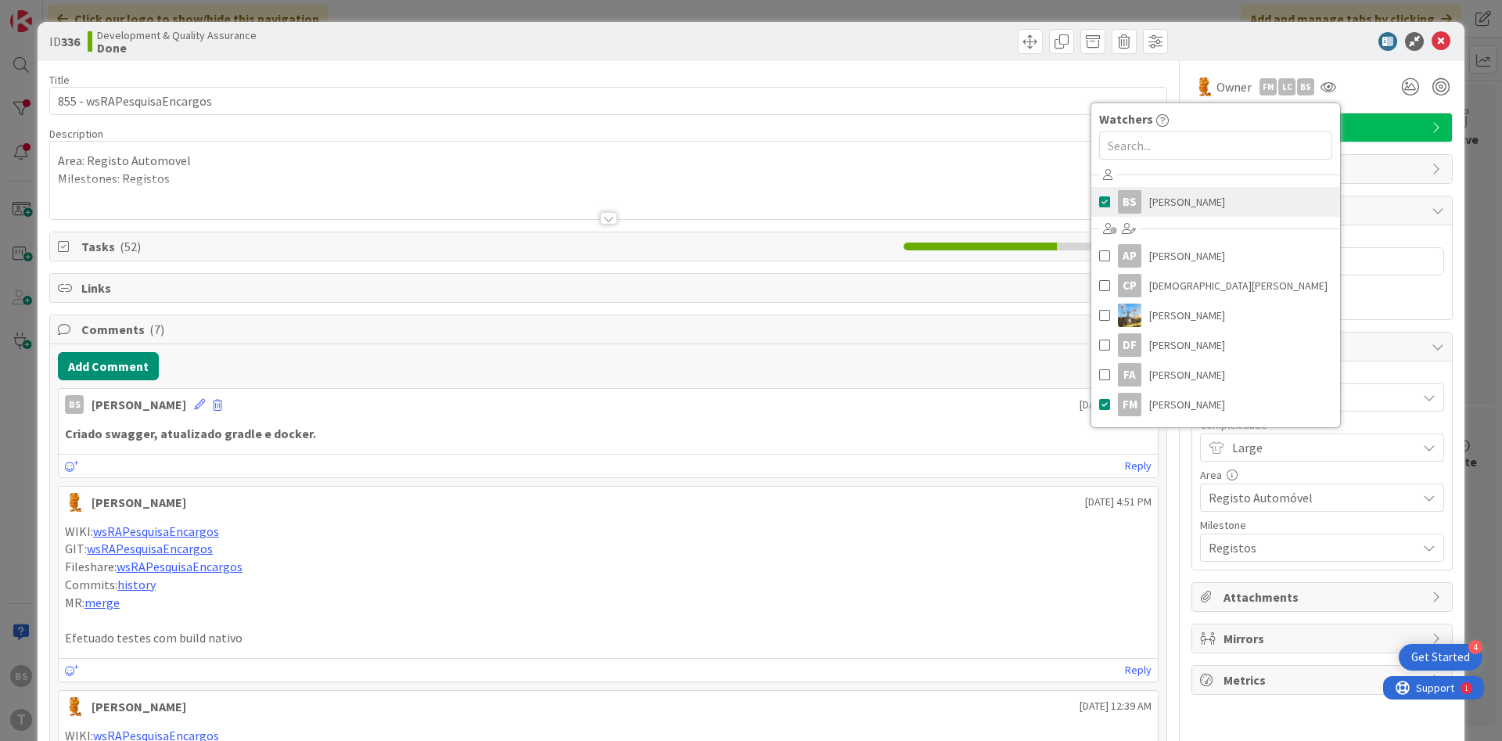
click at [1160, 200] on span "[PERSON_NAME]" at bounding box center [1187, 201] width 76 height 23
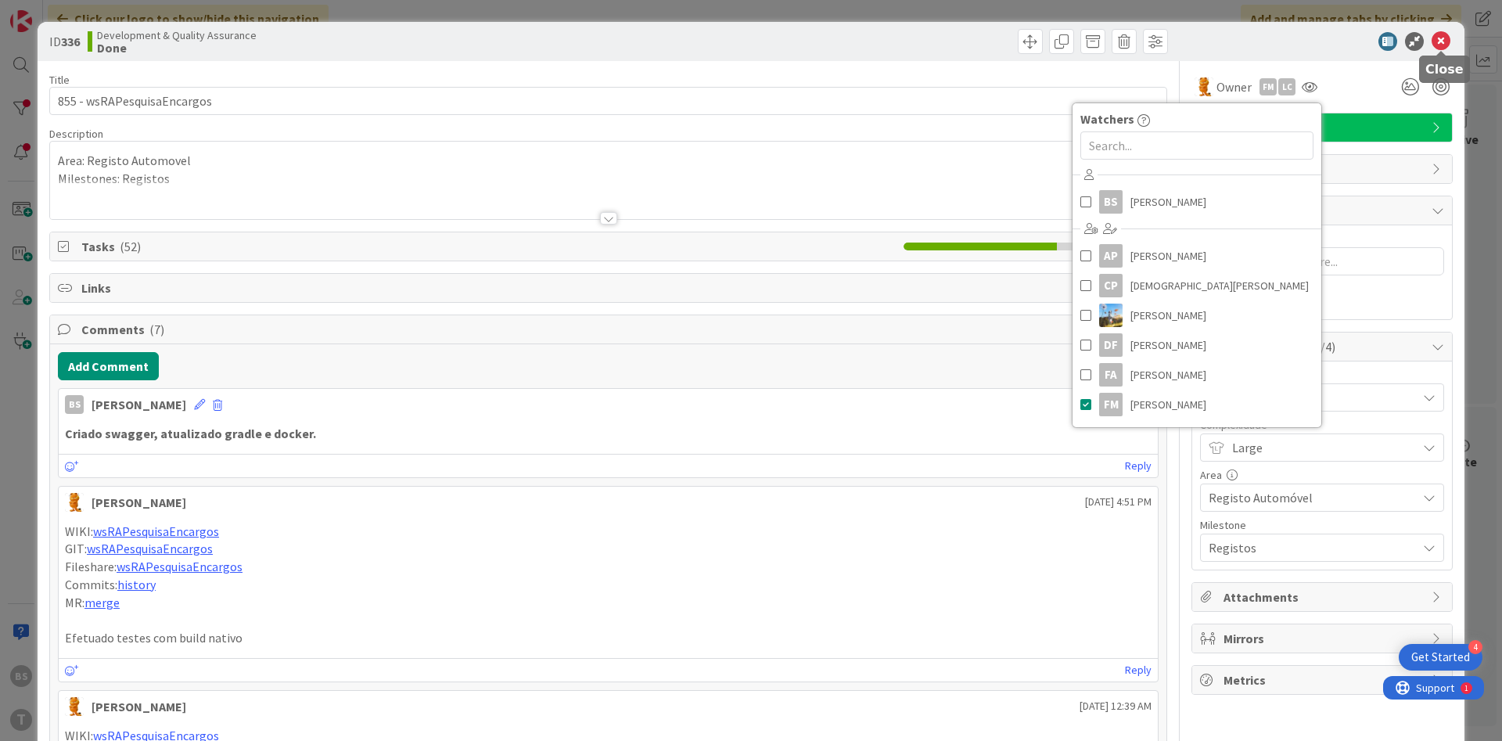
click at [1449, 41] on icon at bounding box center [1441, 41] width 19 height 19
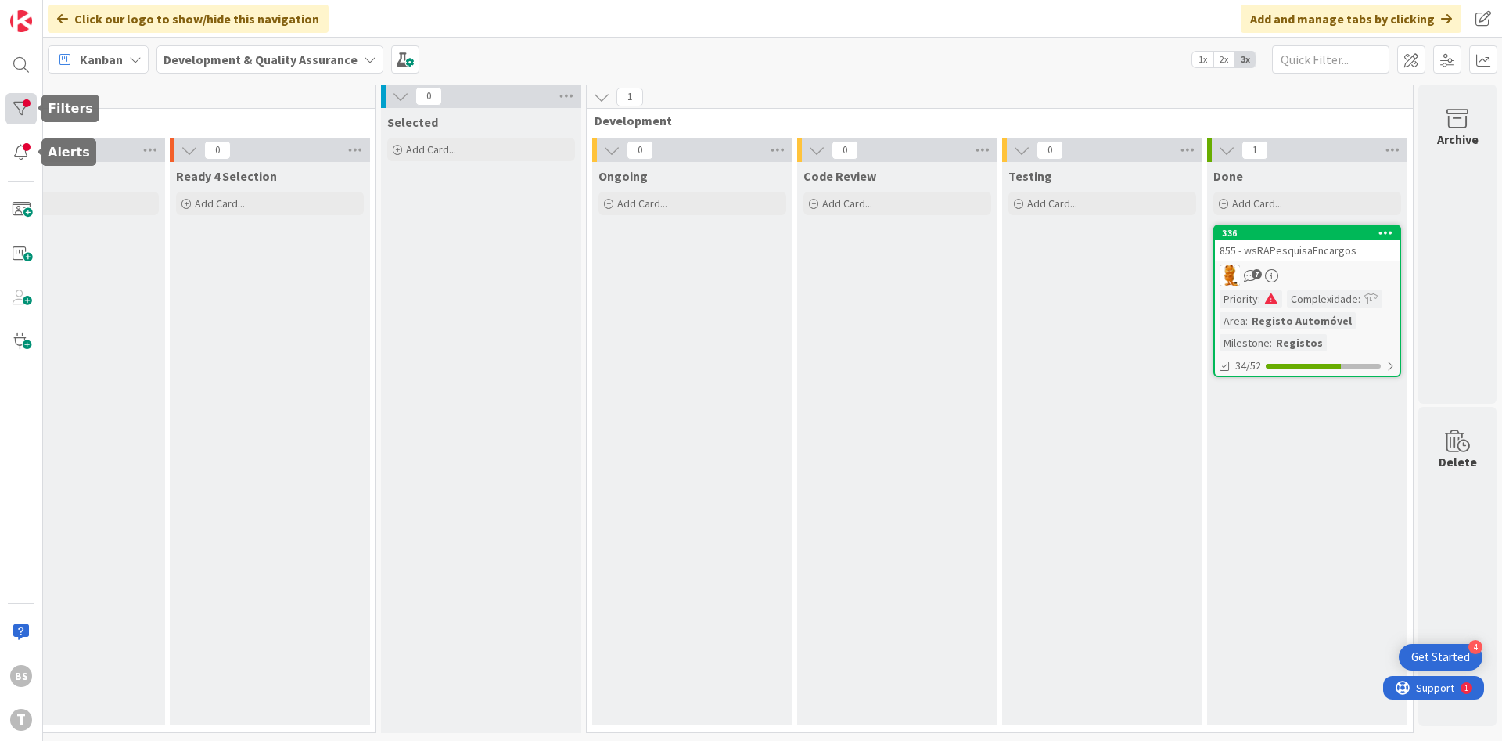
click at [29, 115] on div at bounding box center [20, 108] width 31 height 31
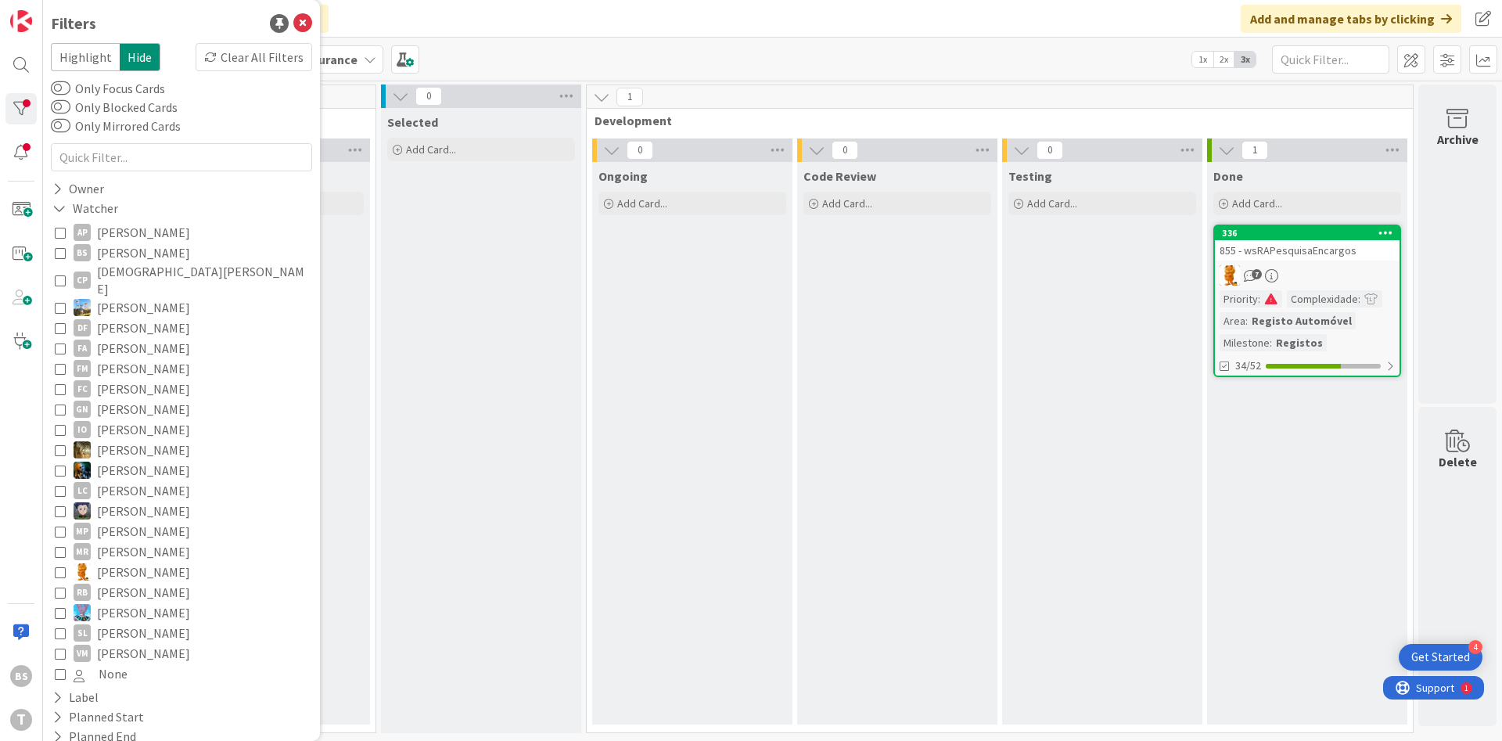
scroll to position [165, 0]
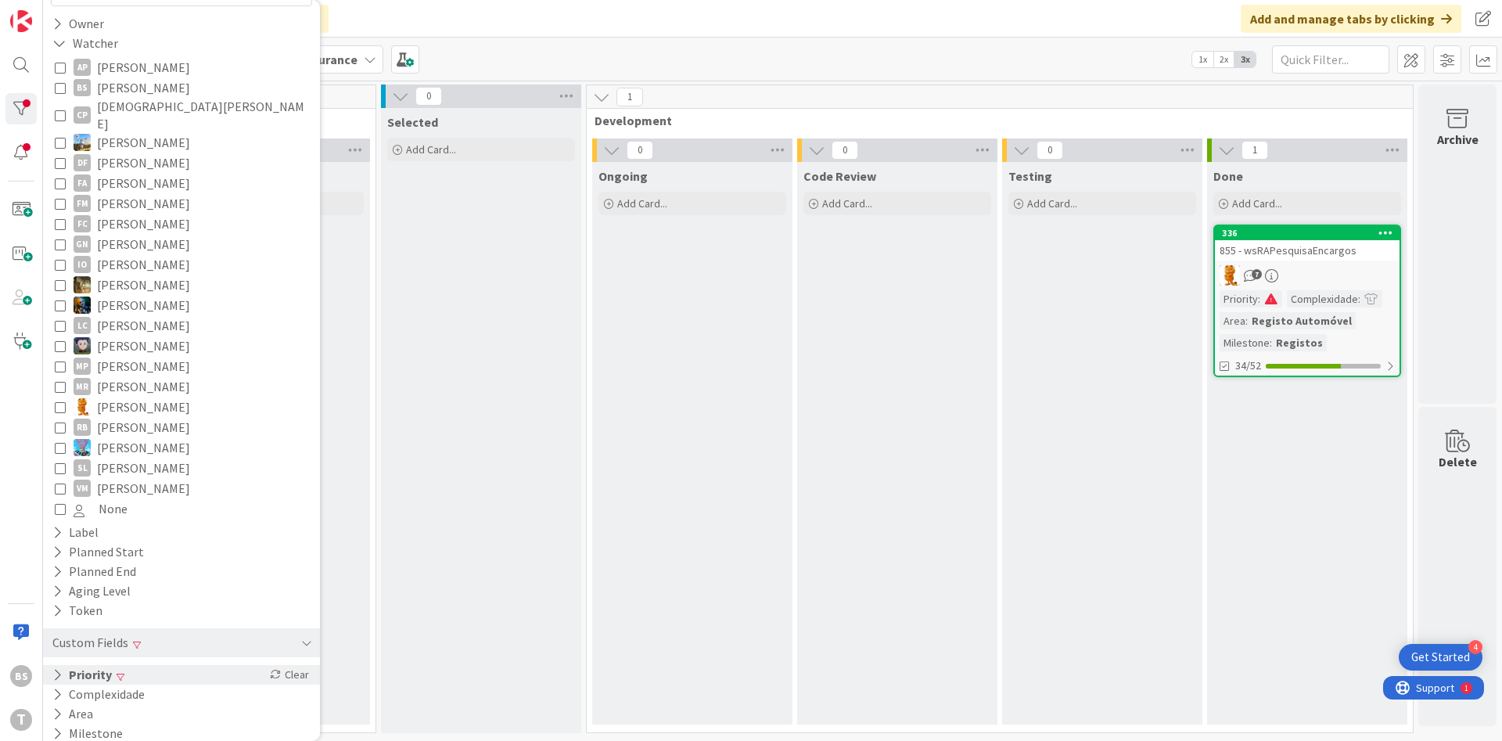
click at [184, 665] on div "Priority Clear" at bounding box center [181, 675] width 277 height 20
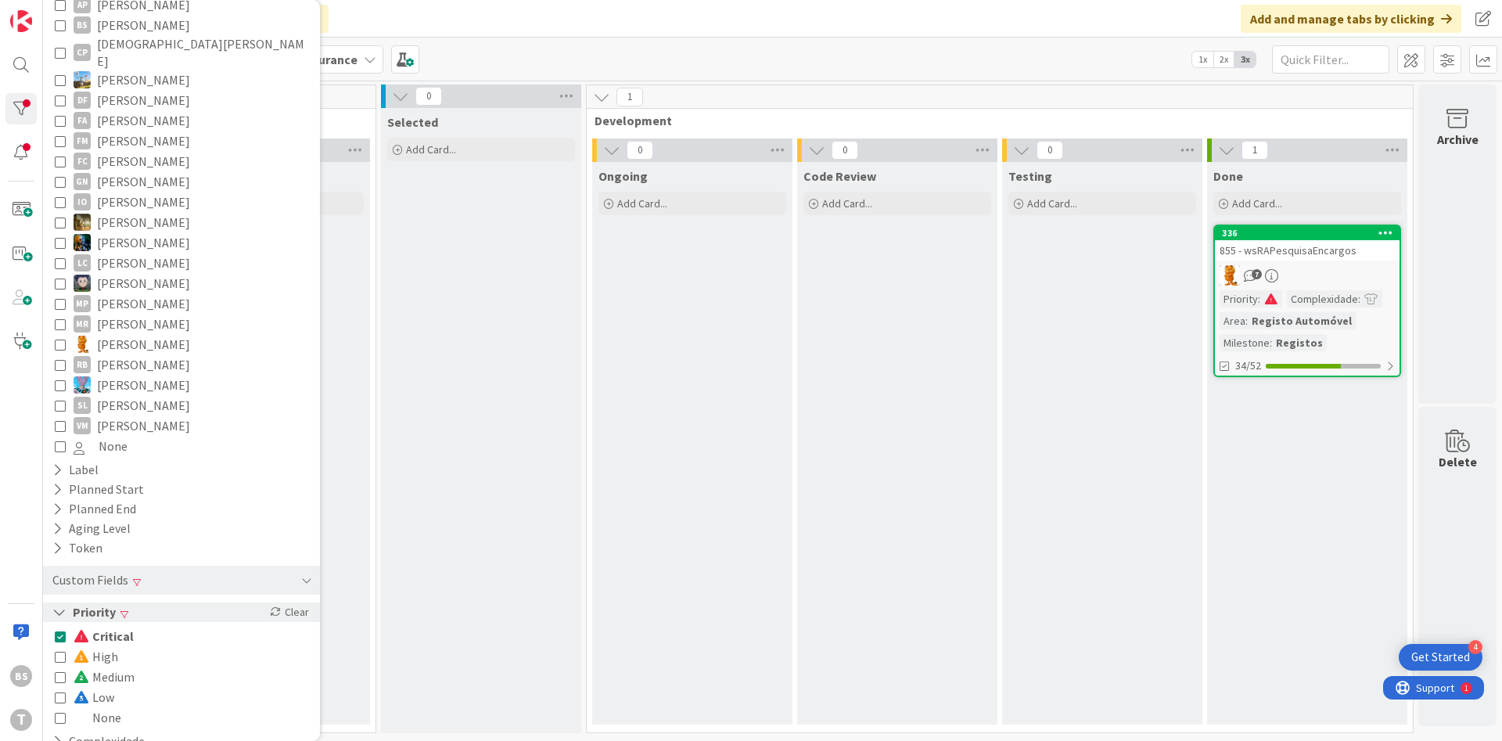
scroll to position [275, 0]
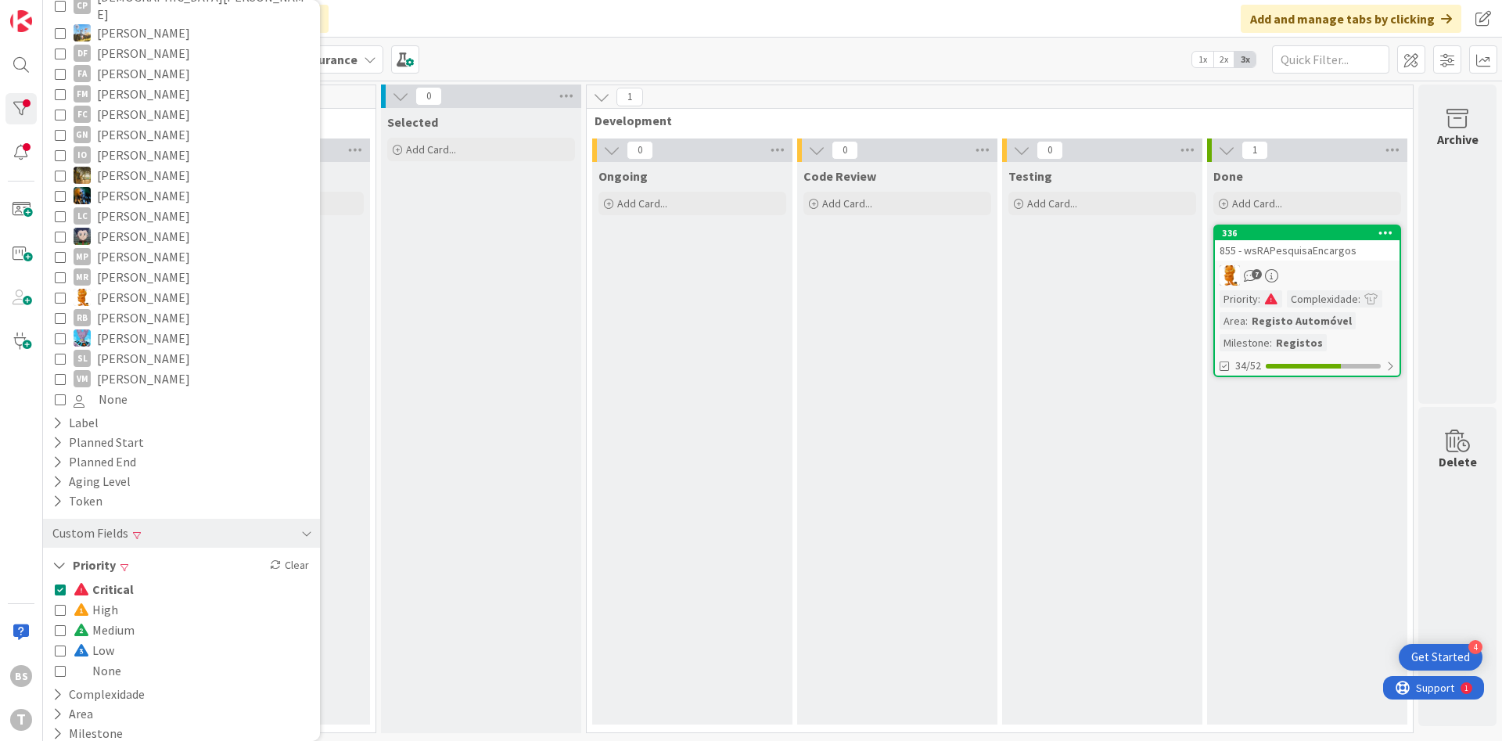
click at [54, 575] on div "Critical High Medium Low None" at bounding box center [181, 630] width 261 height 110
click at [55, 582] on button "Critical" at bounding box center [94, 589] width 79 height 20
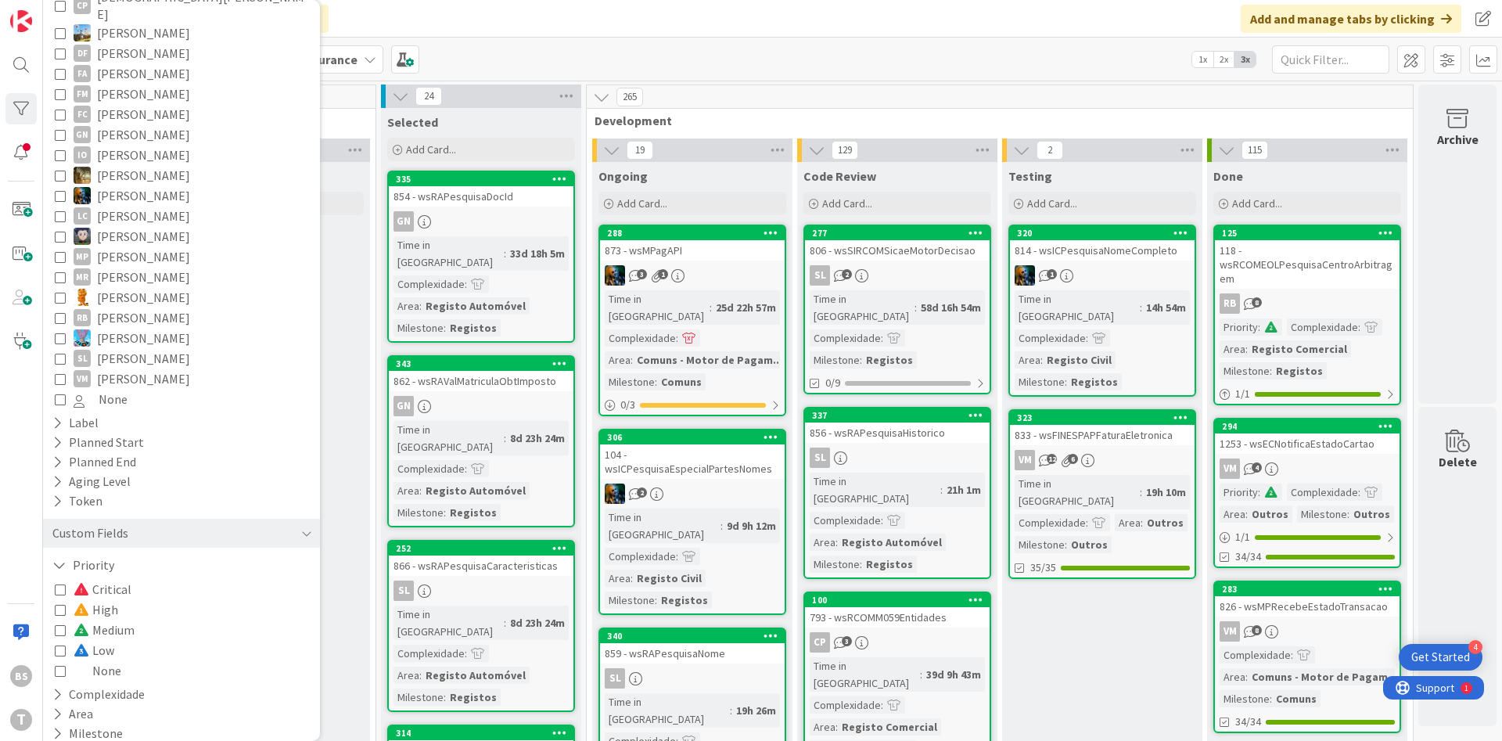
click at [59, 604] on icon at bounding box center [60, 609] width 11 height 11
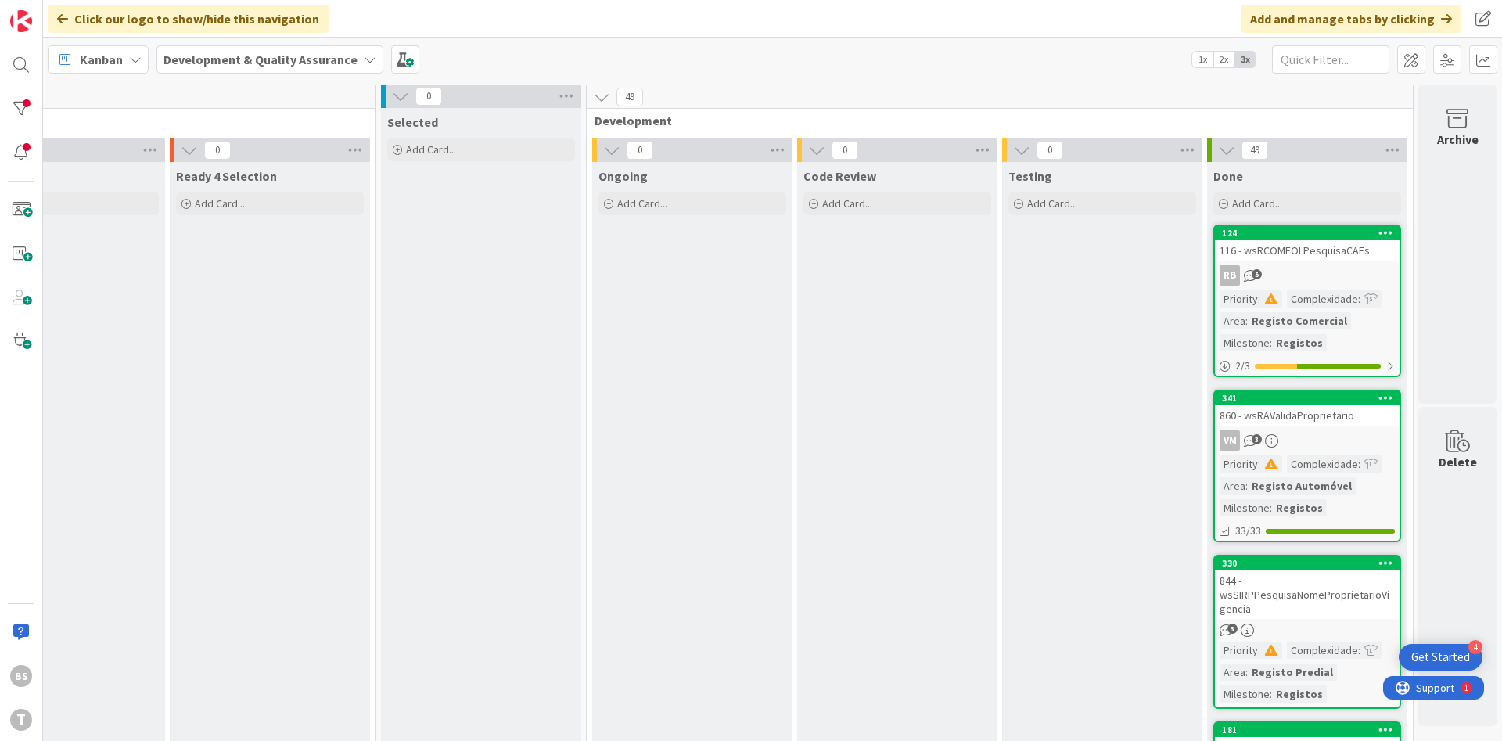
click at [1313, 423] on div "860 - wsRAValidaProprietario" at bounding box center [1307, 415] width 185 height 20
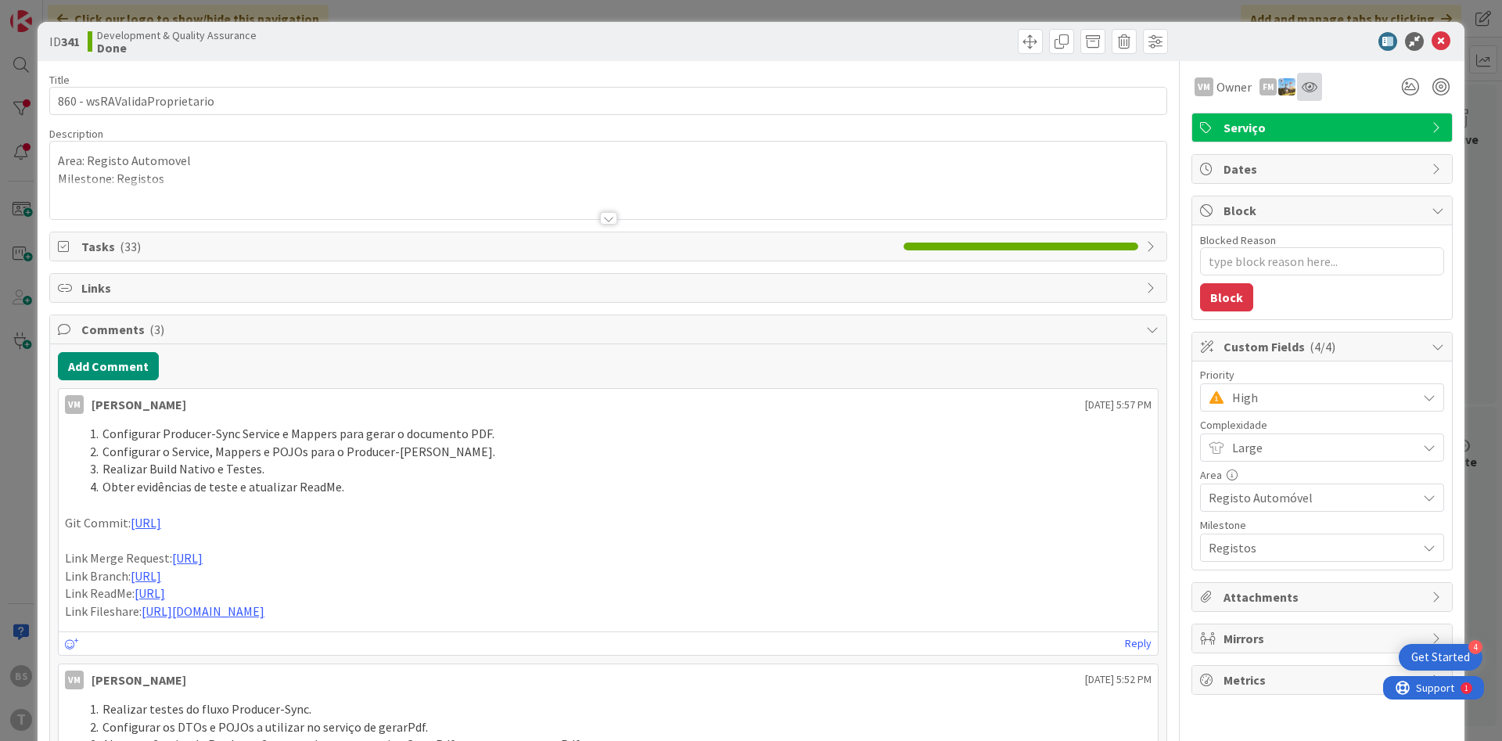
click at [1311, 94] on div at bounding box center [1309, 87] width 25 height 28
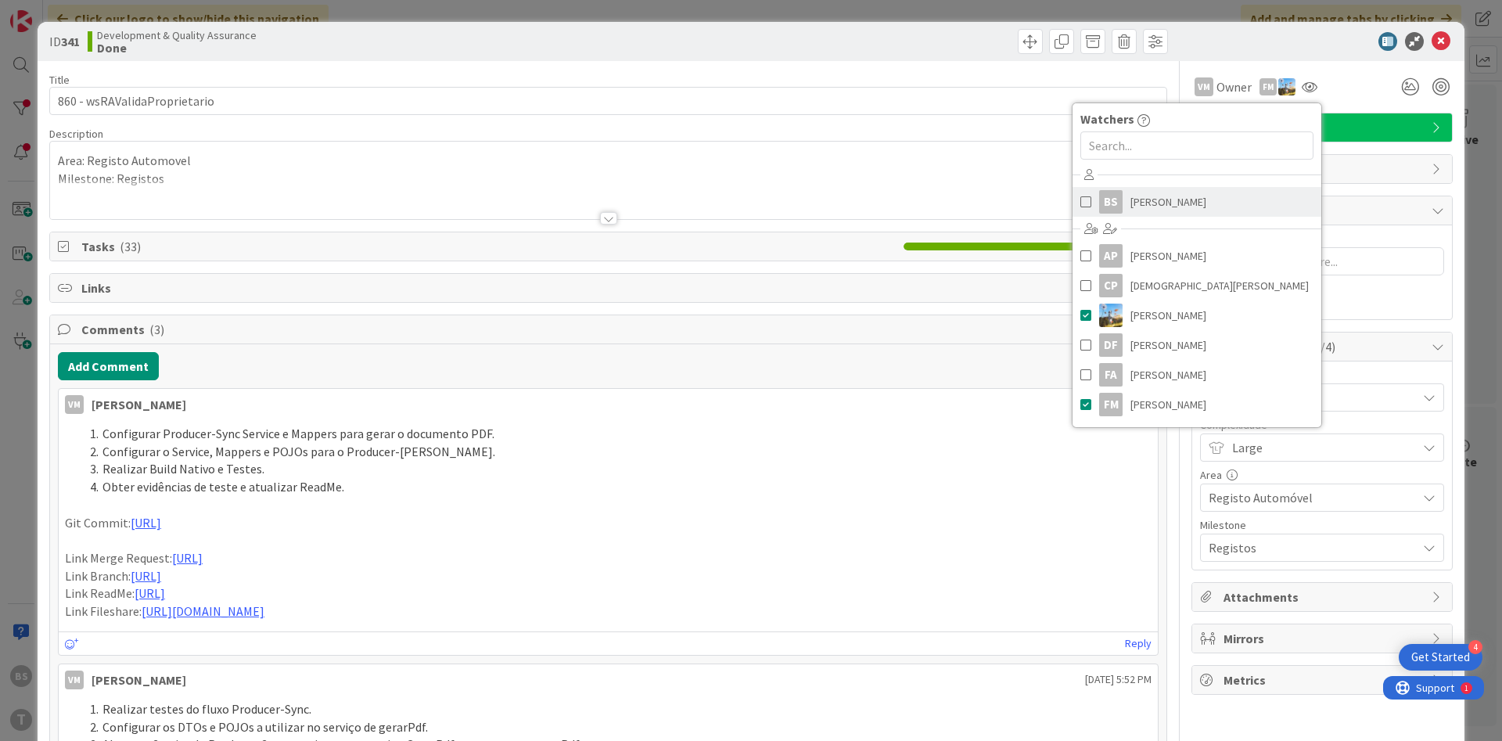
click at [1229, 191] on link "BS [PERSON_NAME]" at bounding box center [1197, 202] width 249 height 30
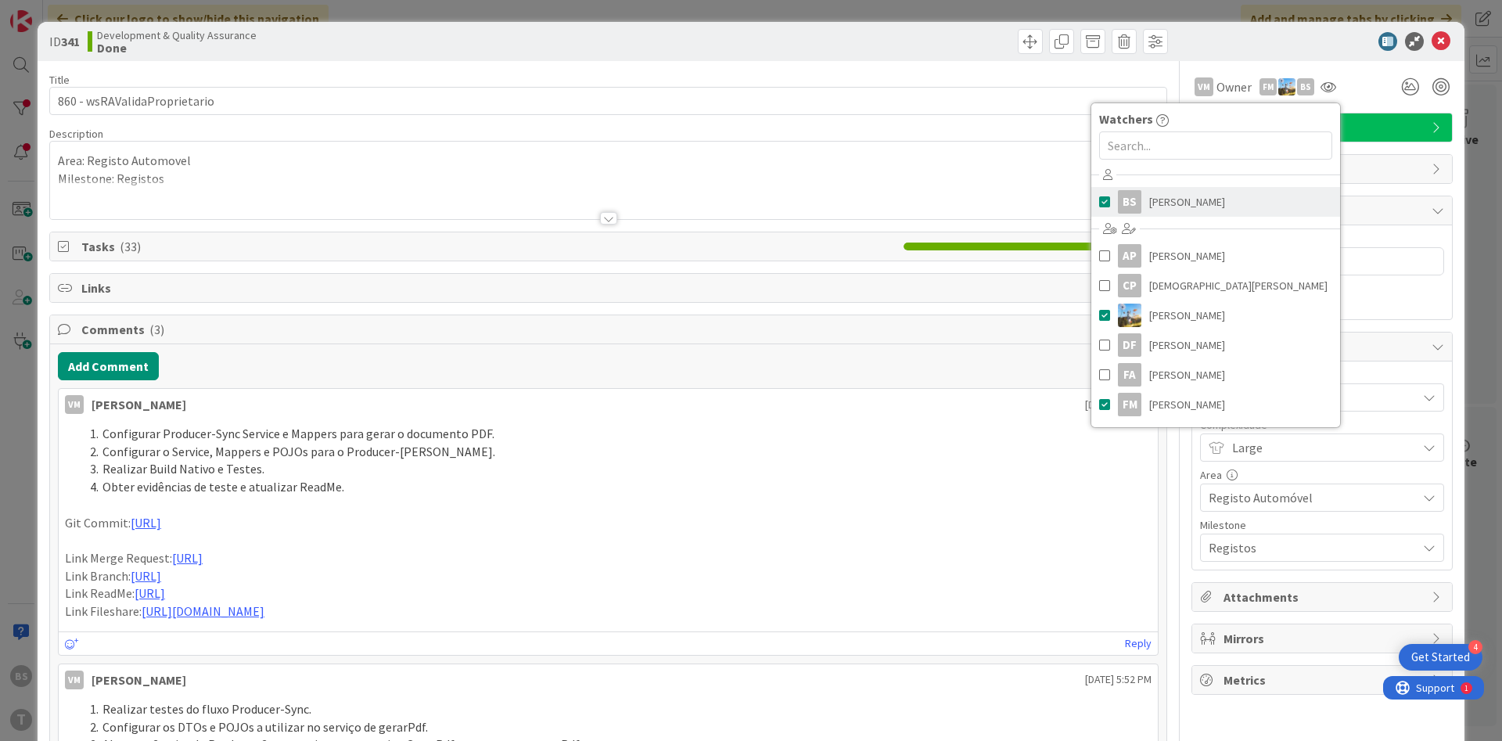
type textarea "x"
click at [613, 174] on div "Area: Registo Automovel Milestone: Registos" at bounding box center [608, 184] width 1117 height 70
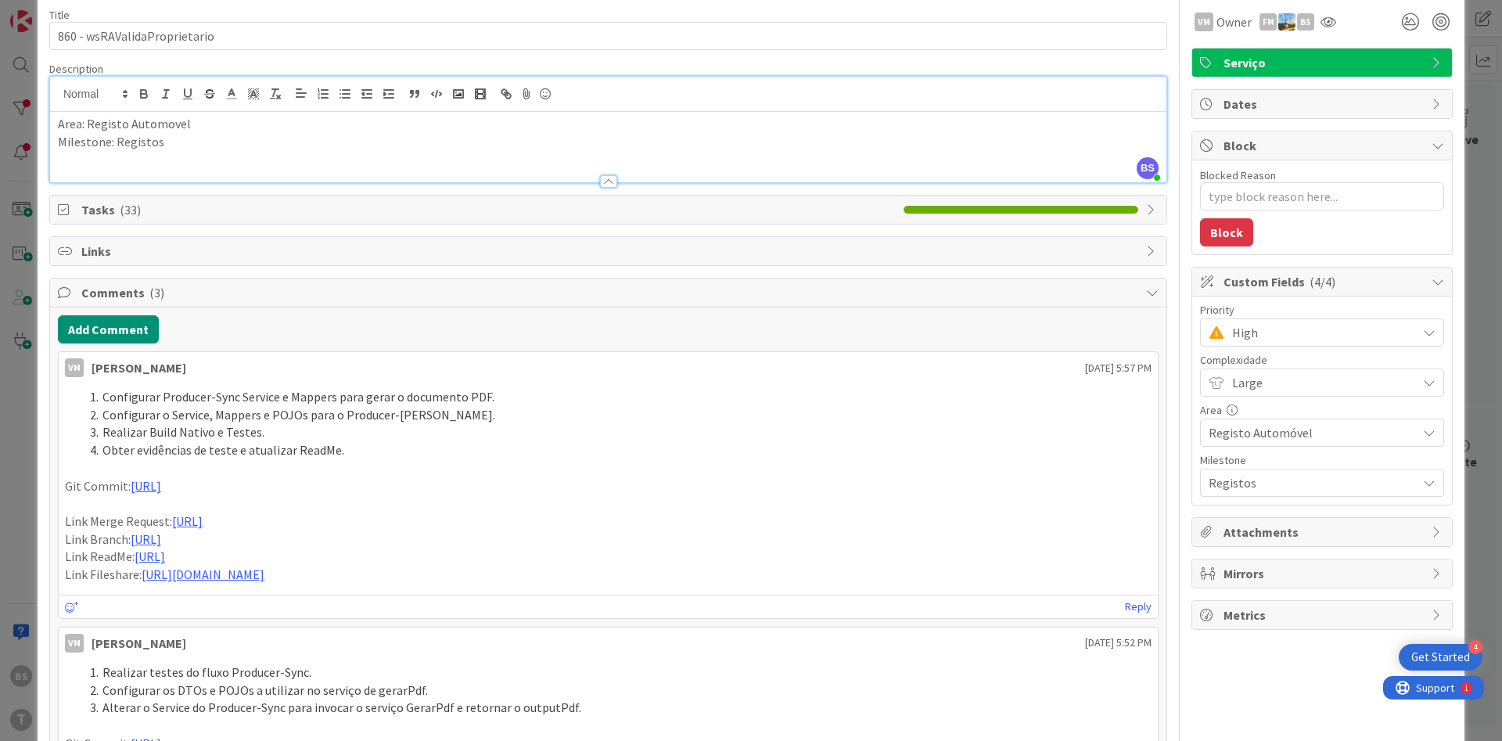
scroll to position [94, 0]
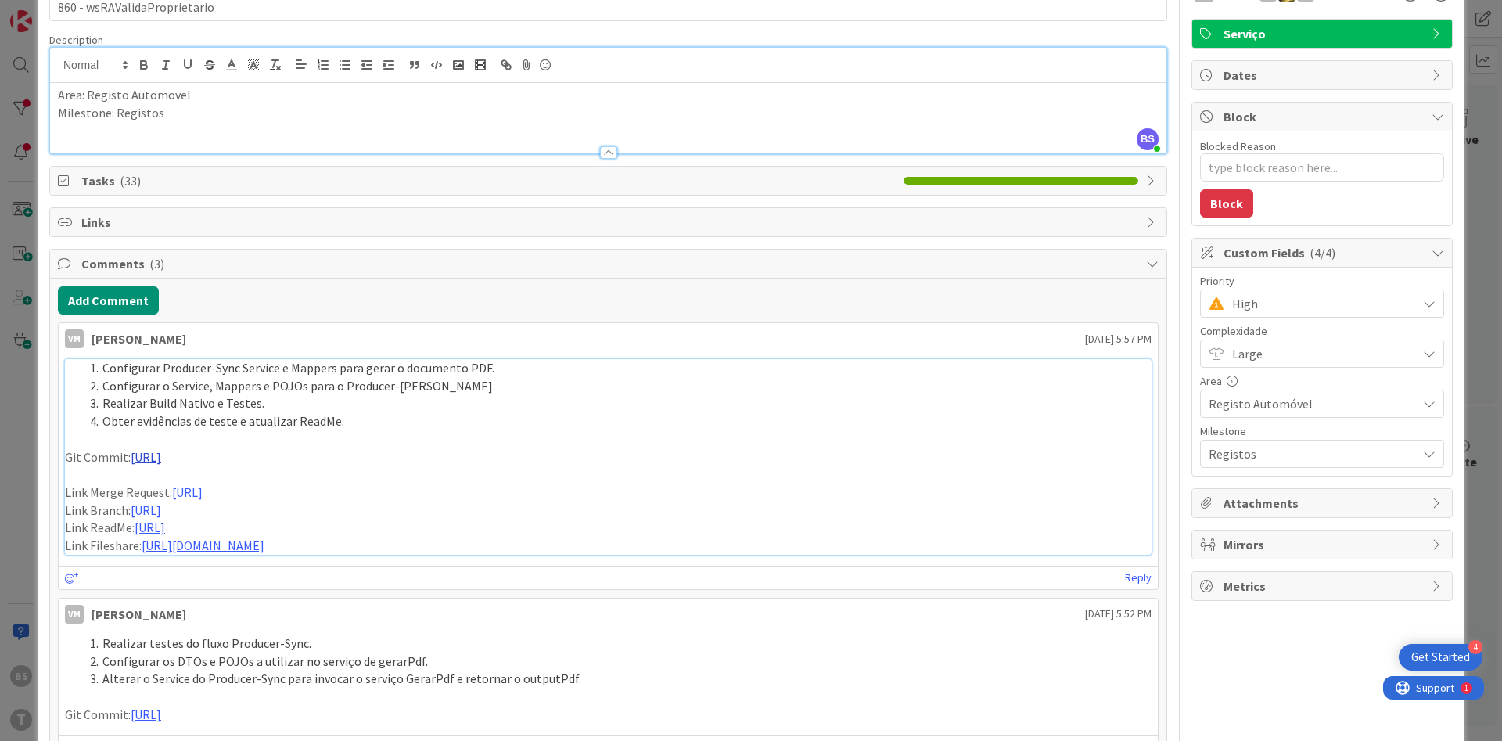
click at [161, 456] on link "[URL]" at bounding box center [146, 457] width 31 height 16
